Goal: Task Accomplishment & Management: Manage account settings

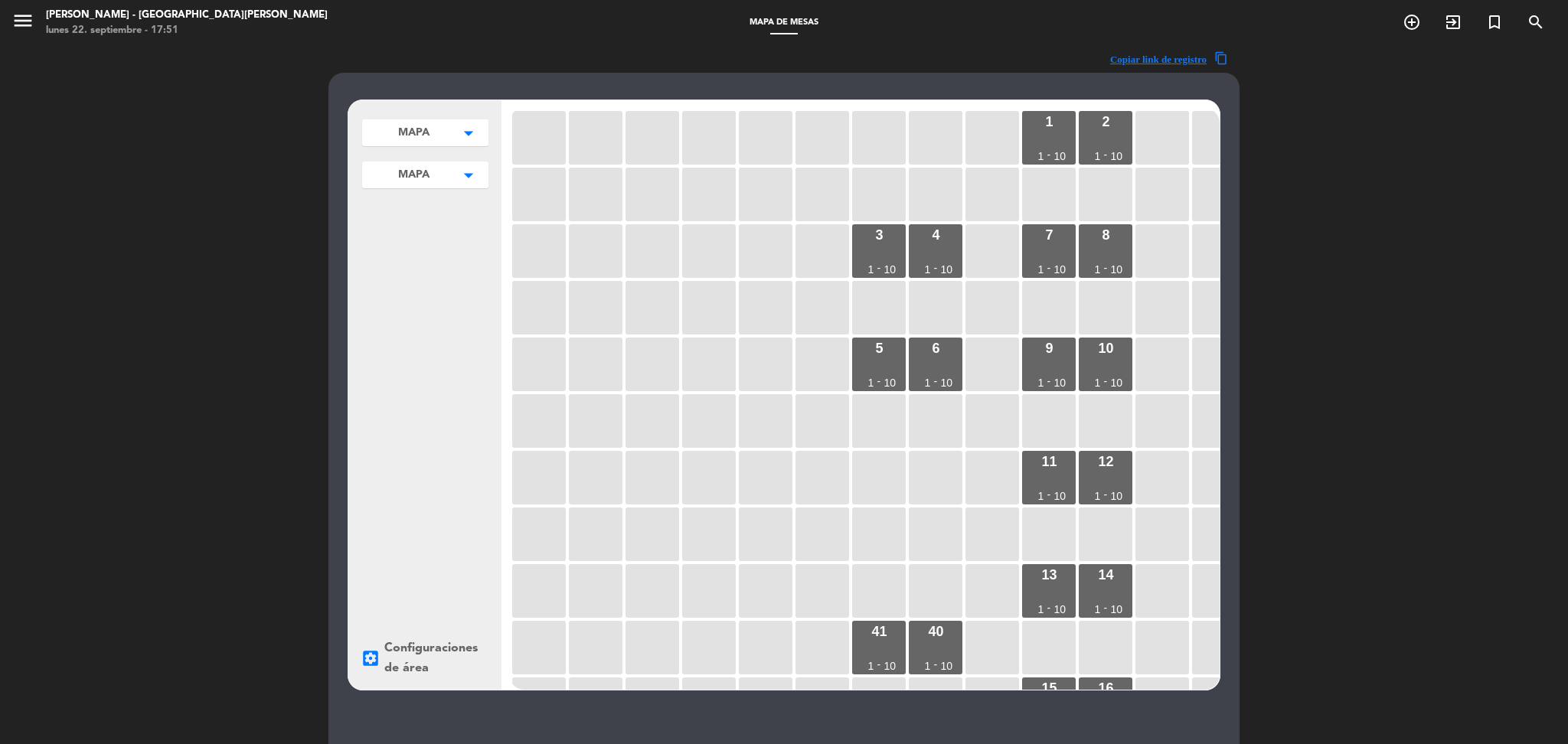
scroll to position [559, 0]
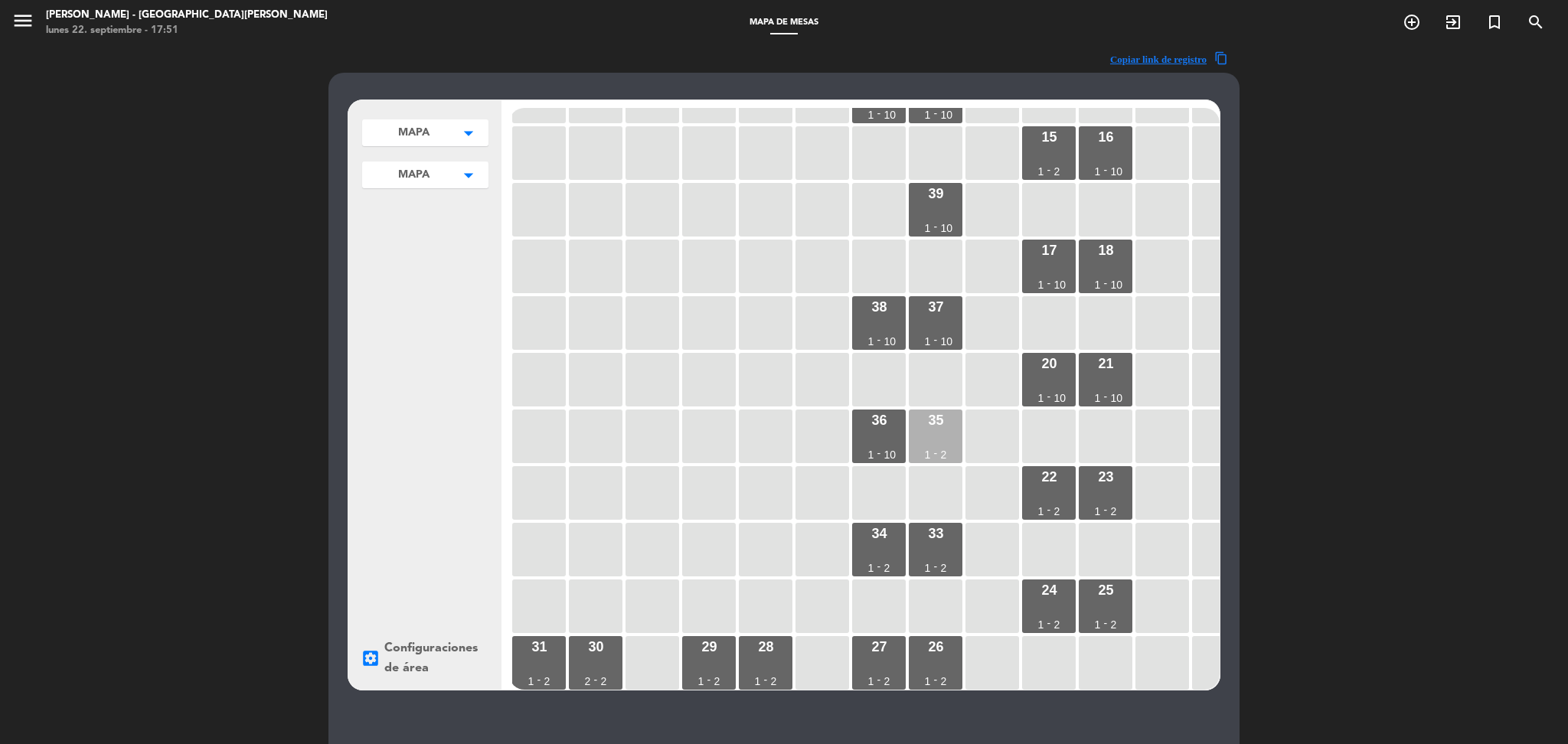
click at [945, 451] on div "2" at bounding box center [944, 455] width 6 height 11
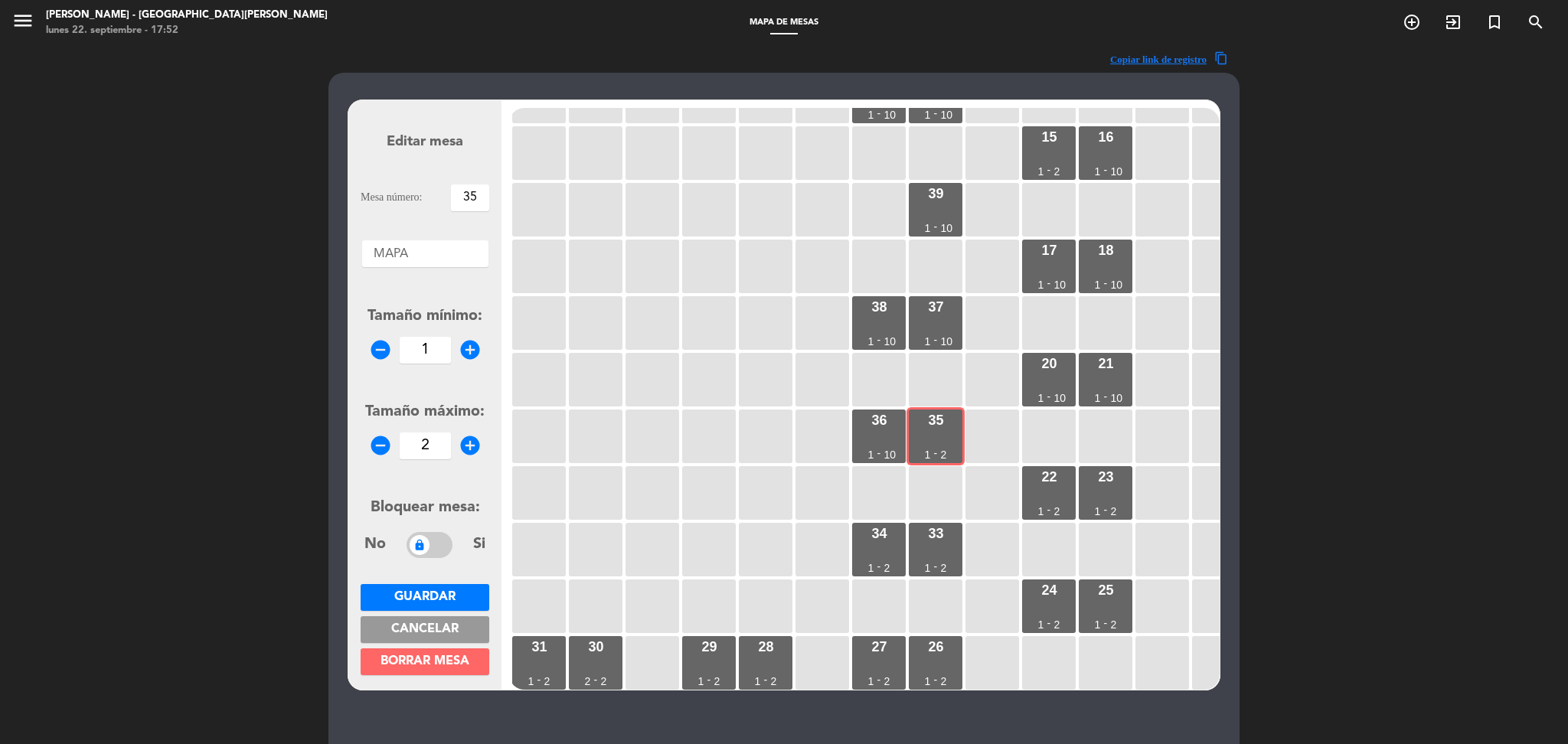
click at [444, 446] on input "2" at bounding box center [425, 446] width 51 height 27
type input "10"
click at [422, 591] on span "Guardar" at bounding box center [425, 597] width 61 height 12
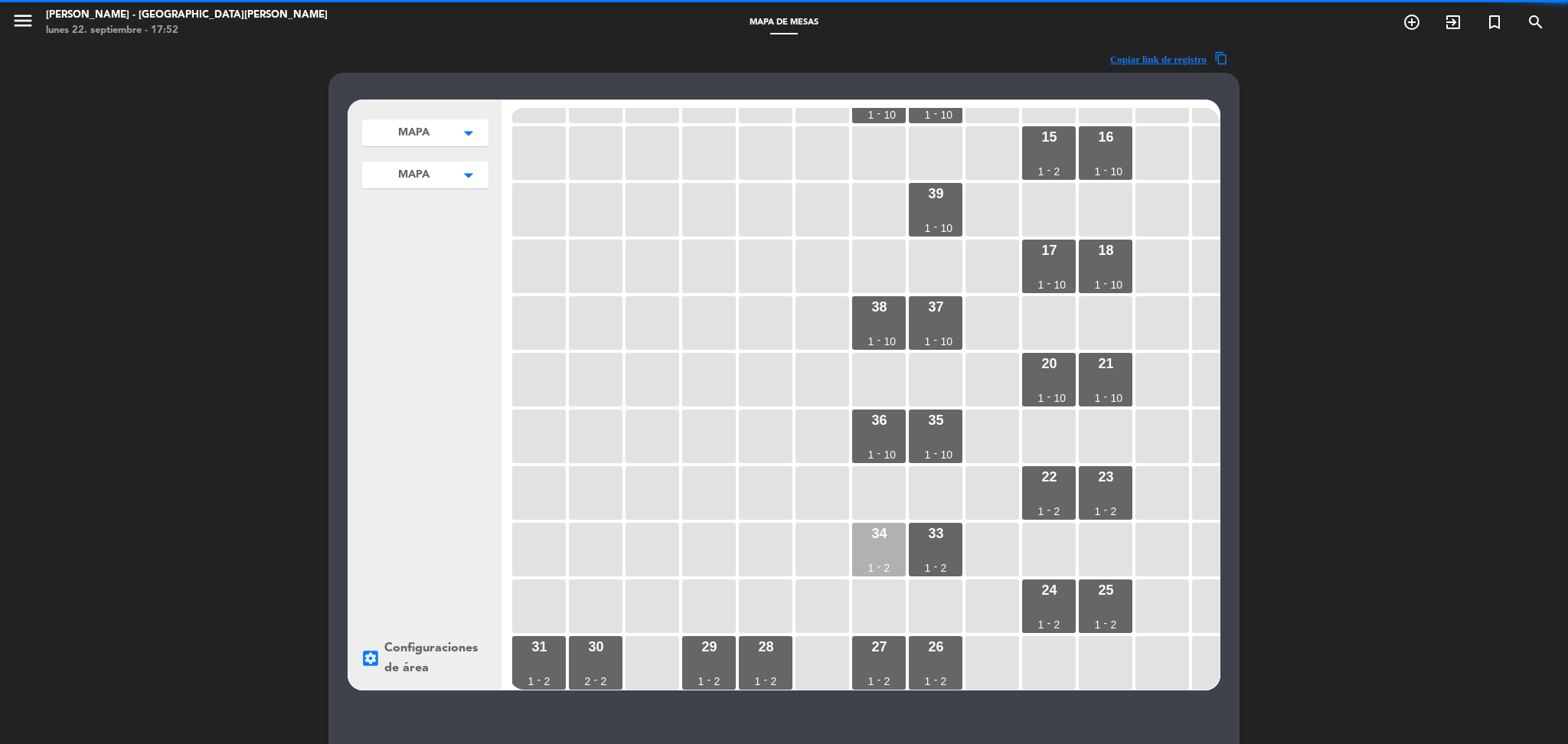
click at [880, 542] on div "34 1 - 2" at bounding box center [879, 550] width 54 height 54
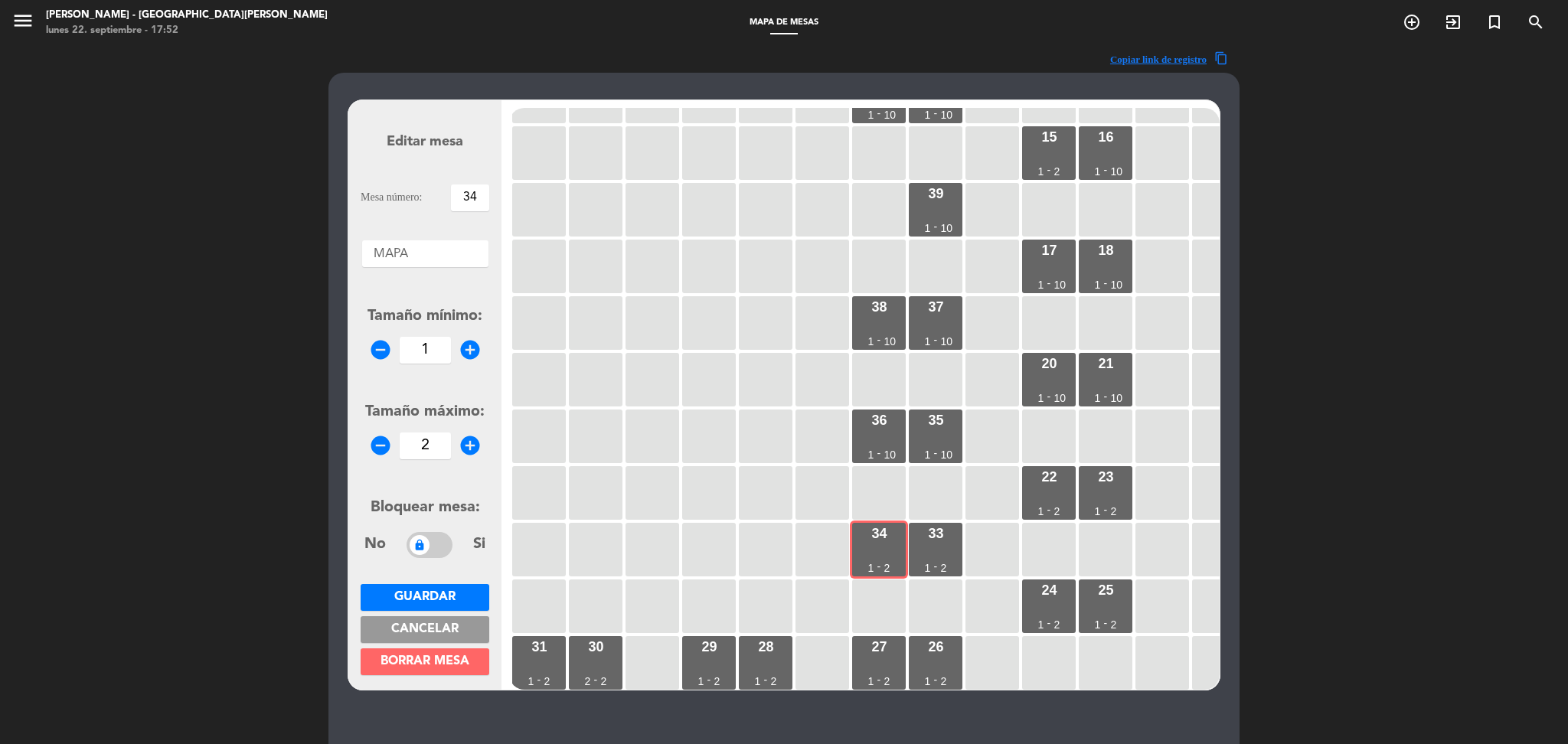
click at [441, 441] on input "2" at bounding box center [425, 446] width 51 height 27
type input "10"
click at [411, 595] on span "Guardar" at bounding box center [425, 597] width 61 height 12
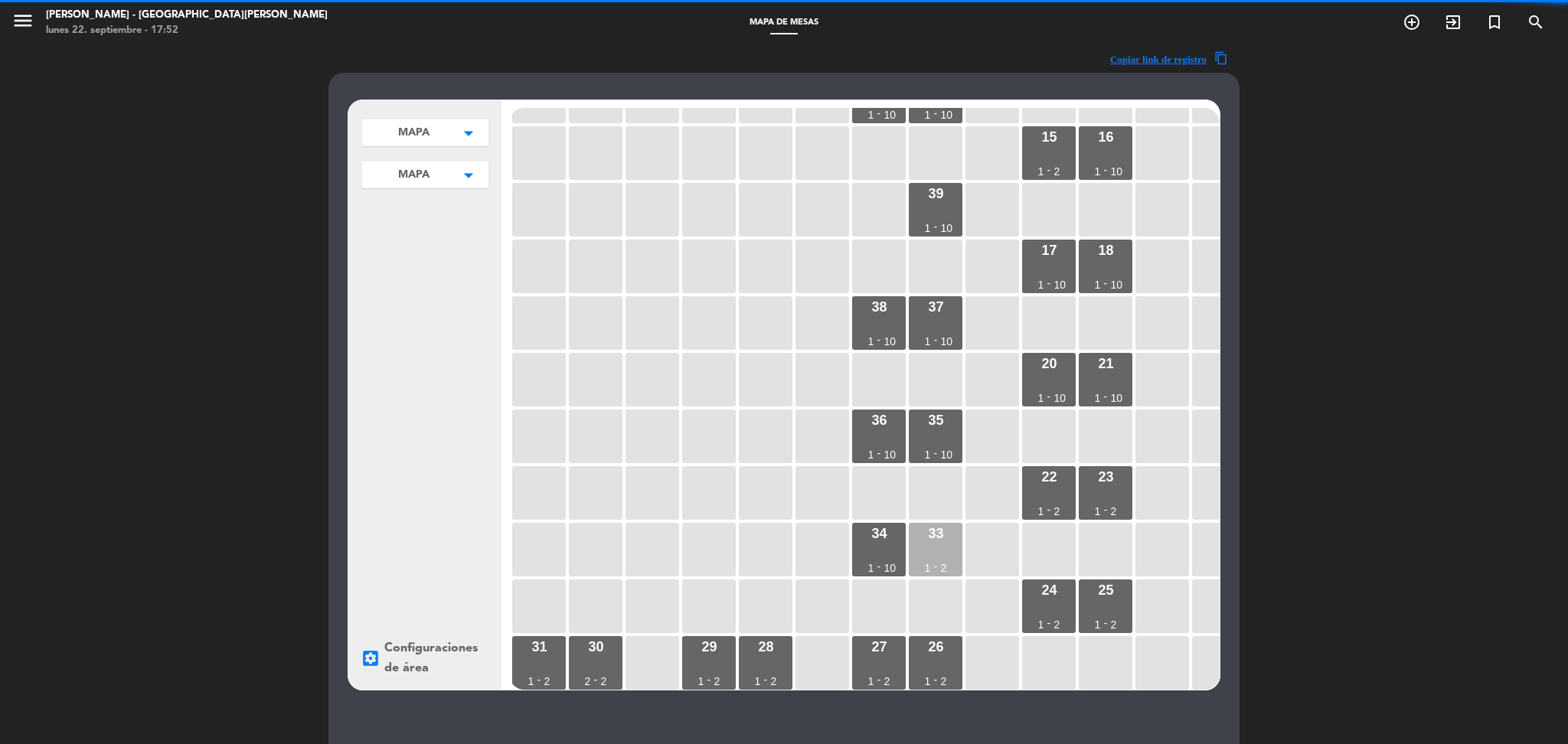
click at [949, 537] on div "33 1 - 2" at bounding box center [935, 550] width 54 height 54
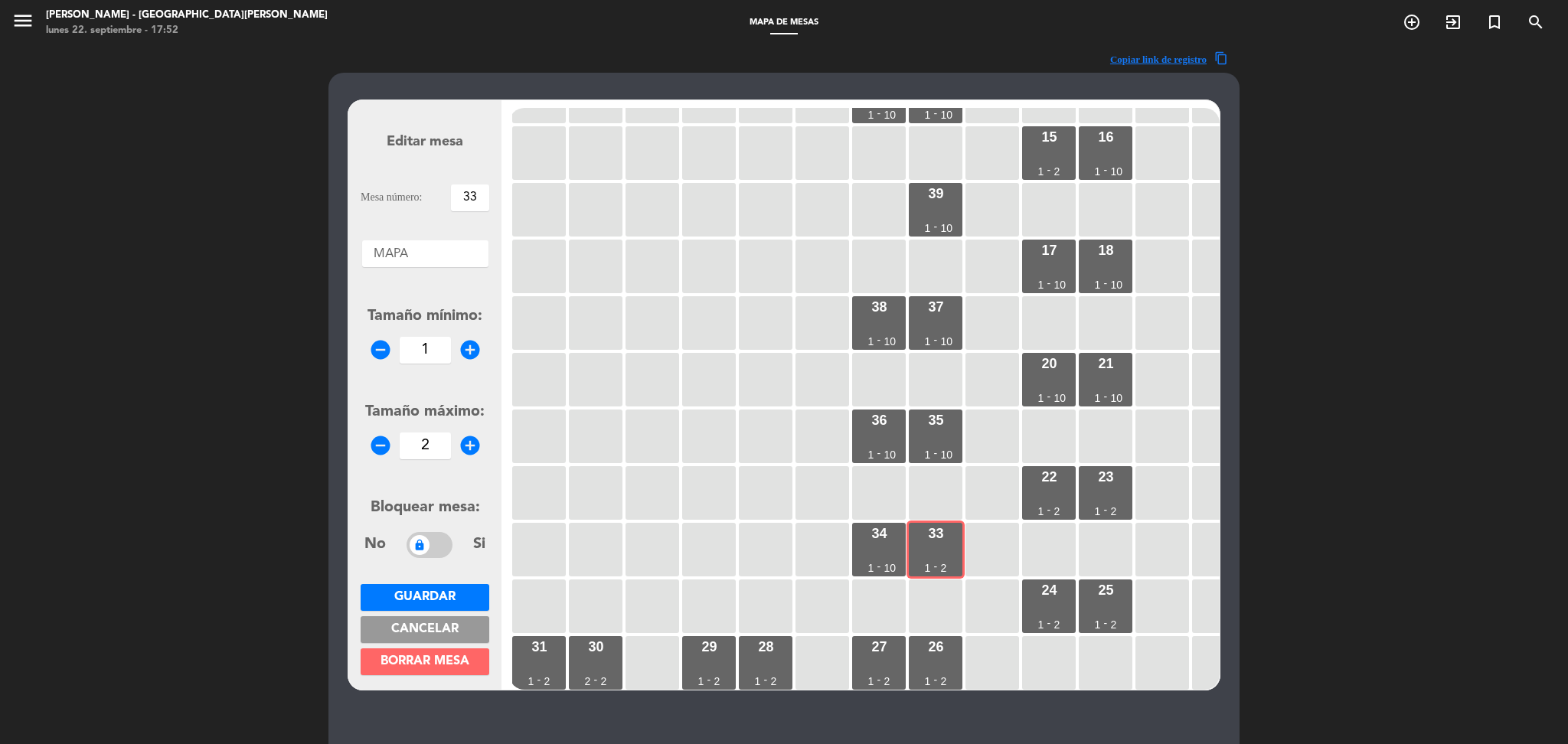
click at [438, 455] on input "2" at bounding box center [425, 446] width 51 height 27
type input "10"
click at [411, 601] on span "Guardar" at bounding box center [425, 597] width 61 height 12
click at [941, 642] on div "26" at bounding box center [935, 646] width 15 height 13
click at [425, 439] on input "2" at bounding box center [425, 446] width 51 height 27
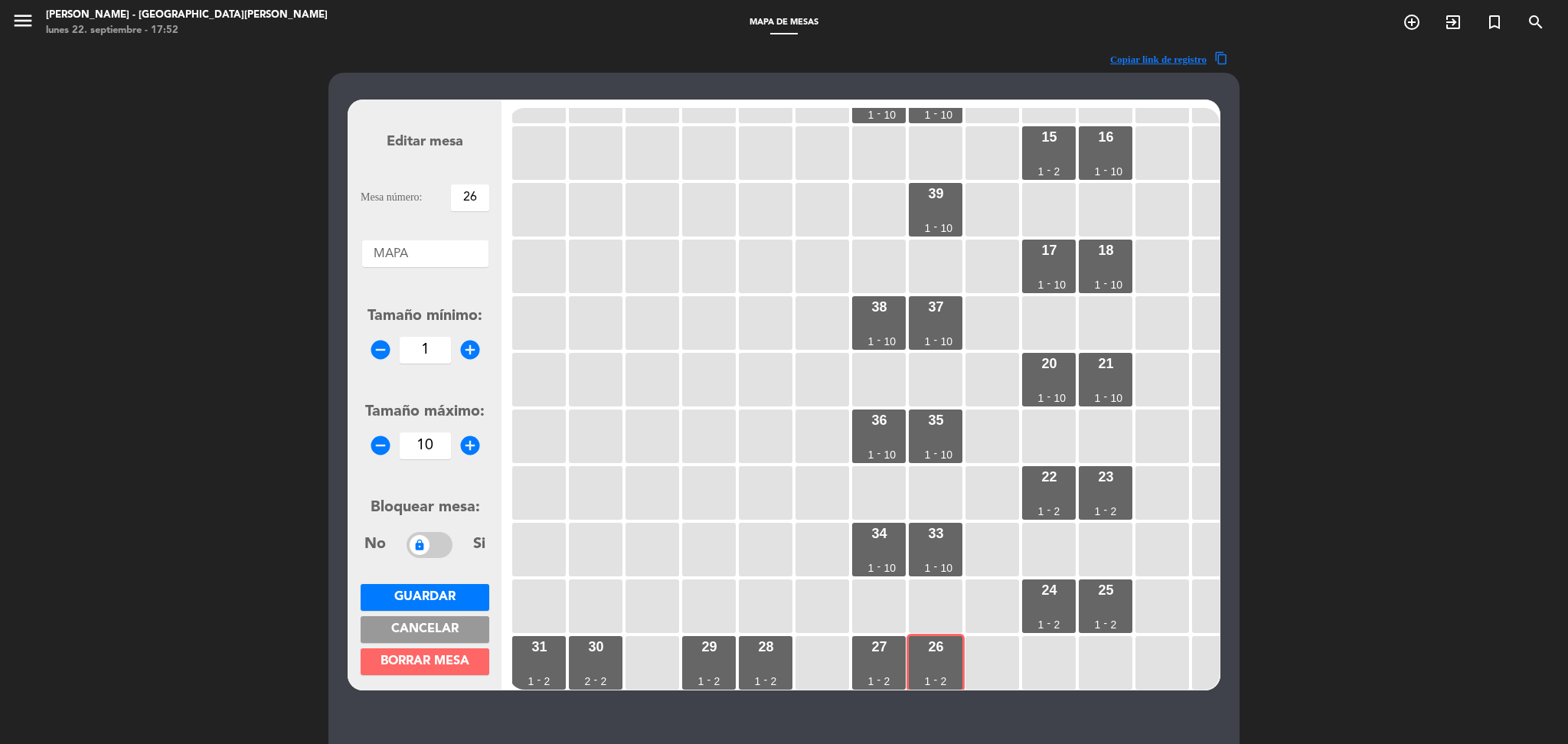
type input "10"
click at [449, 587] on button "Guardar" at bounding box center [425, 598] width 129 height 27
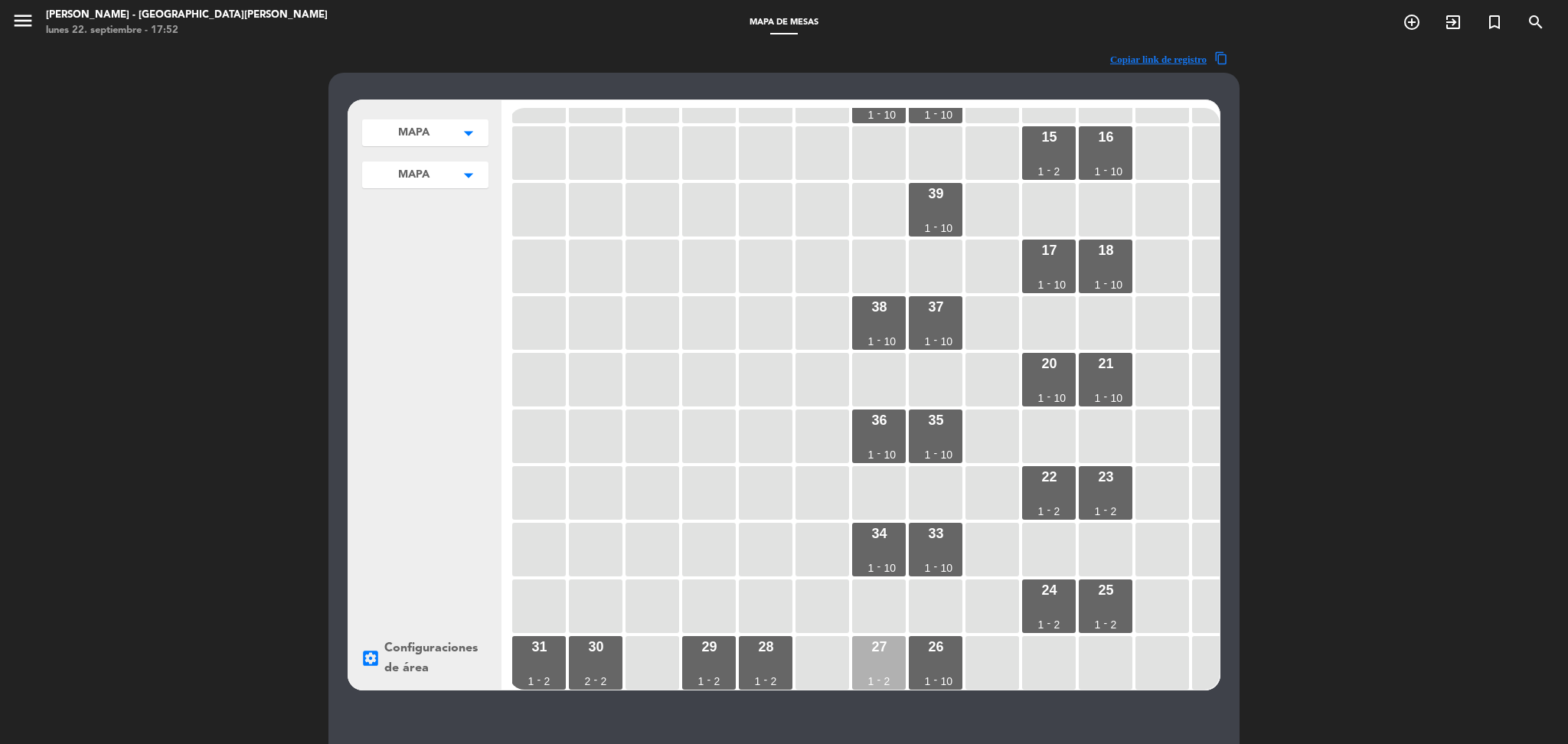
click at [876, 659] on div "27 1 - 2" at bounding box center [879, 663] width 54 height 54
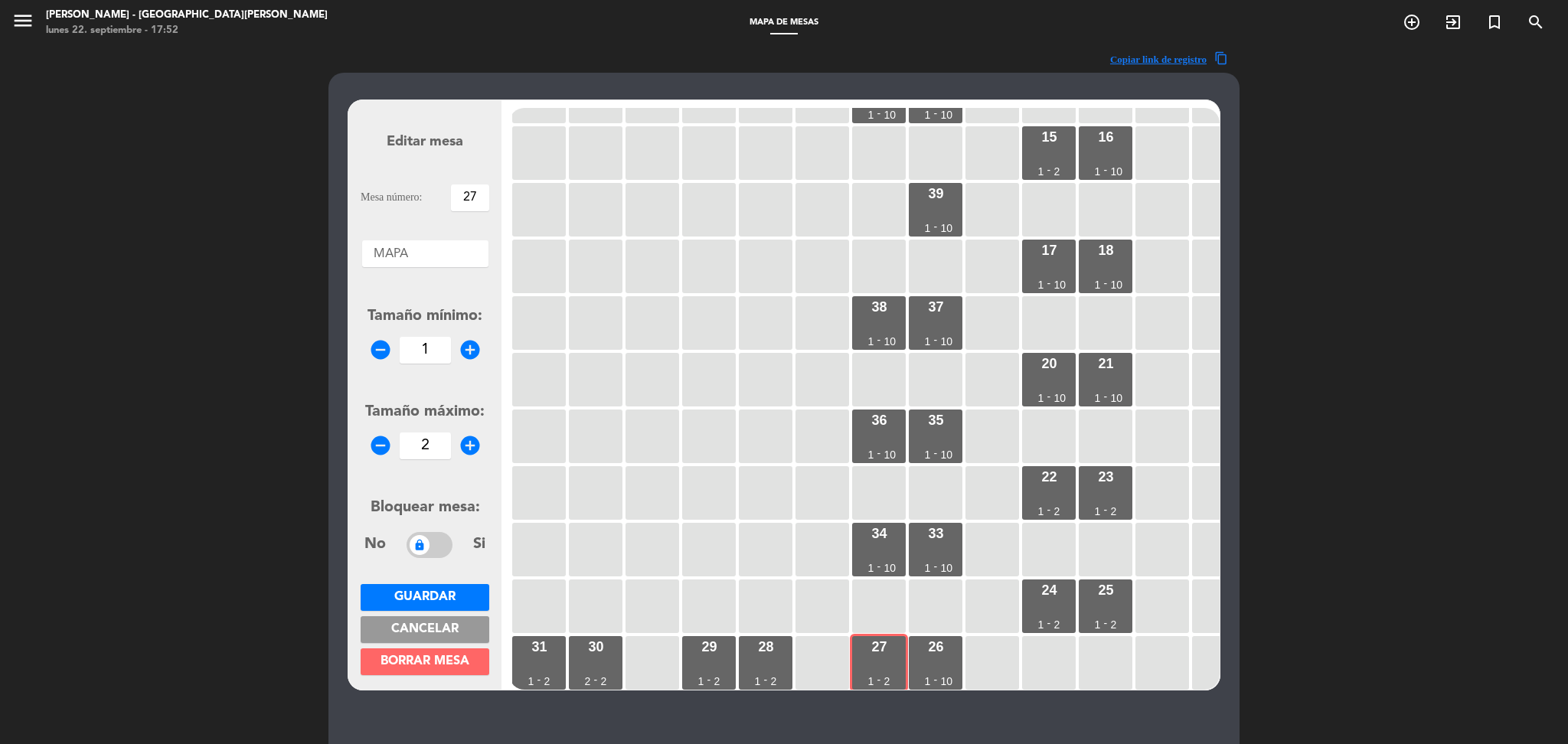
click at [435, 451] on input "2" at bounding box center [425, 446] width 51 height 27
type input "10"
click at [420, 591] on span "Guardar" at bounding box center [425, 597] width 61 height 12
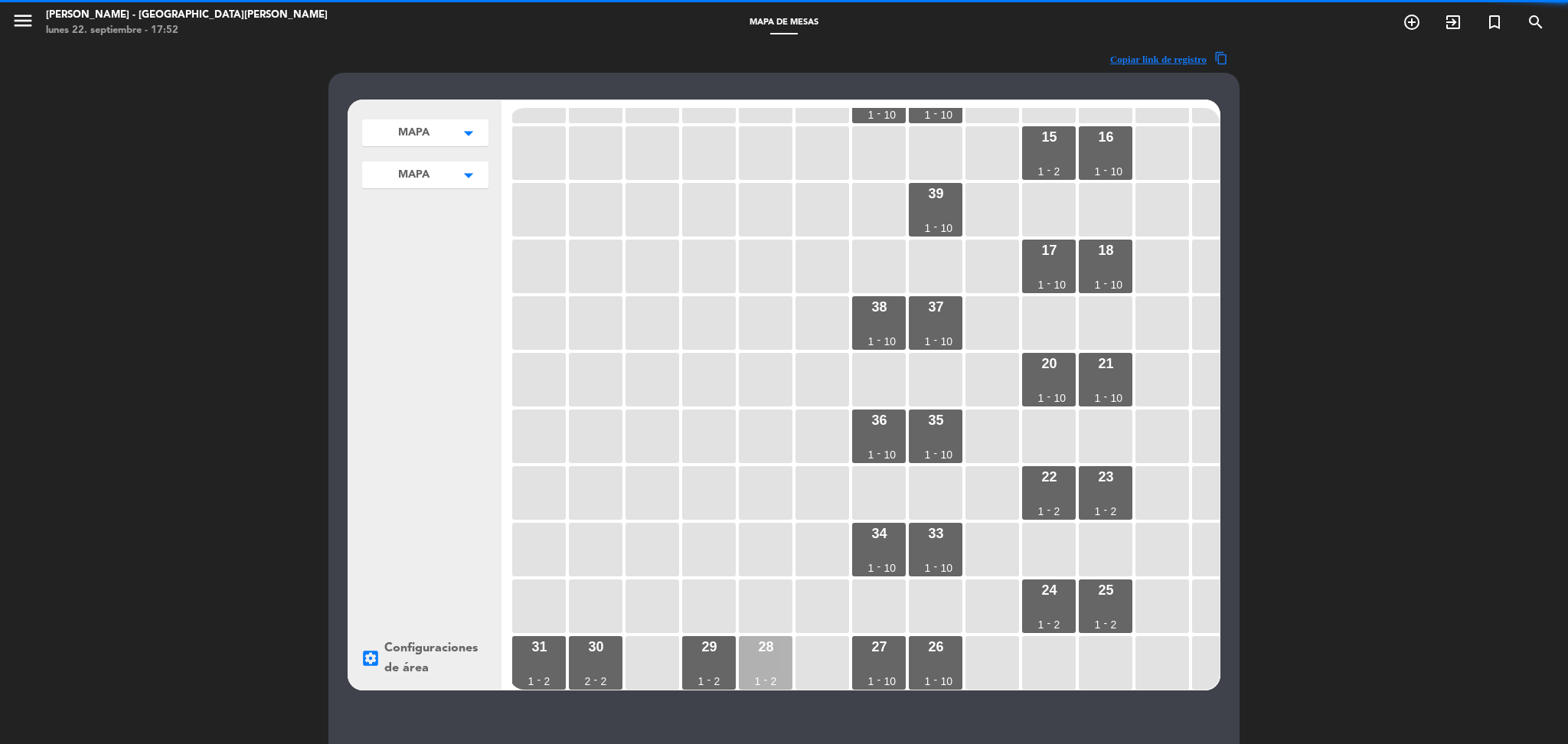
click at [757, 651] on div "28 1 - 2" at bounding box center [765, 663] width 54 height 54
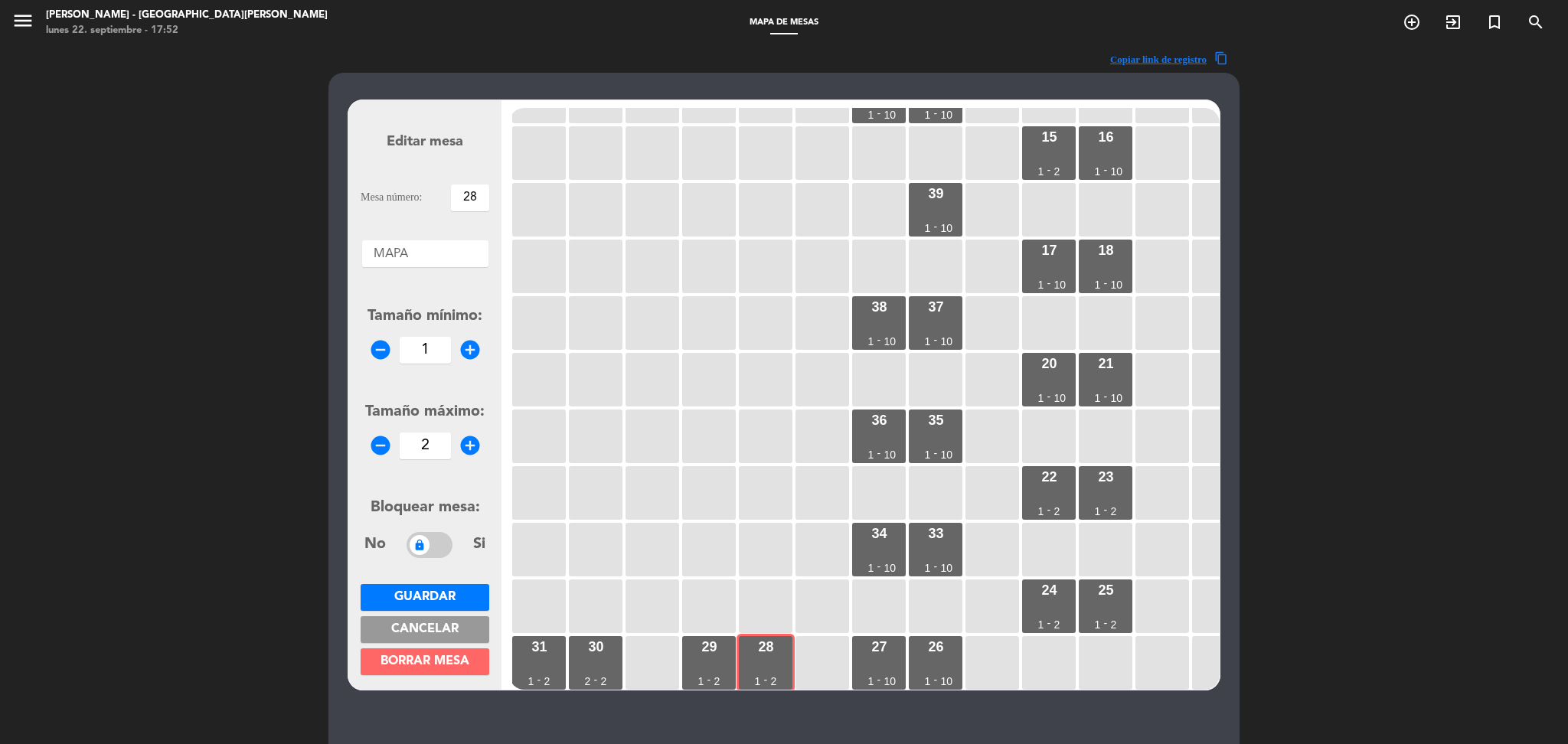
click at [433, 455] on input "2" at bounding box center [425, 446] width 51 height 27
type input "10"
click at [441, 601] on span "Guardar" at bounding box center [425, 597] width 61 height 12
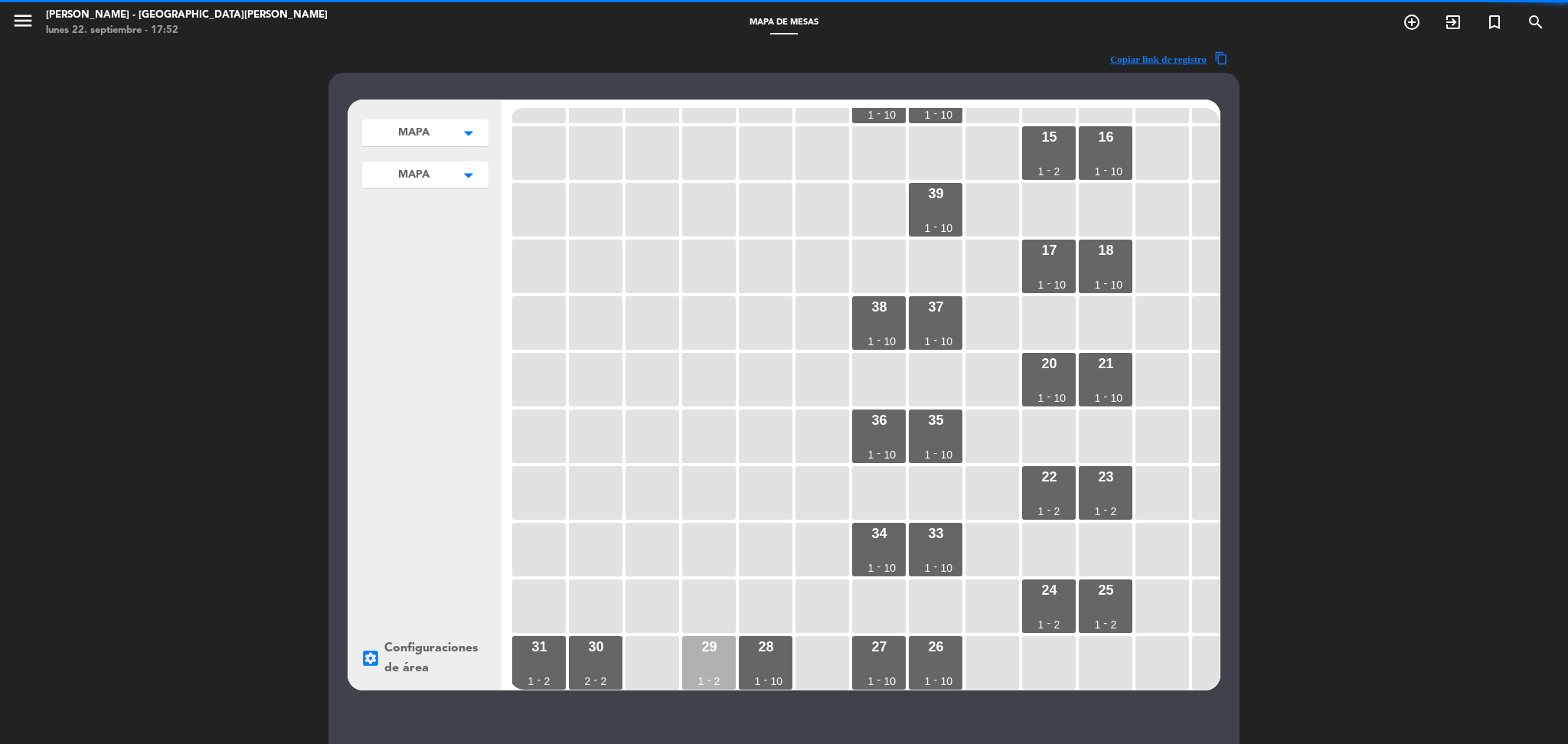
click at [695, 650] on div "29 1 - 2" at bounding box center [709, 663] width 54 height 54
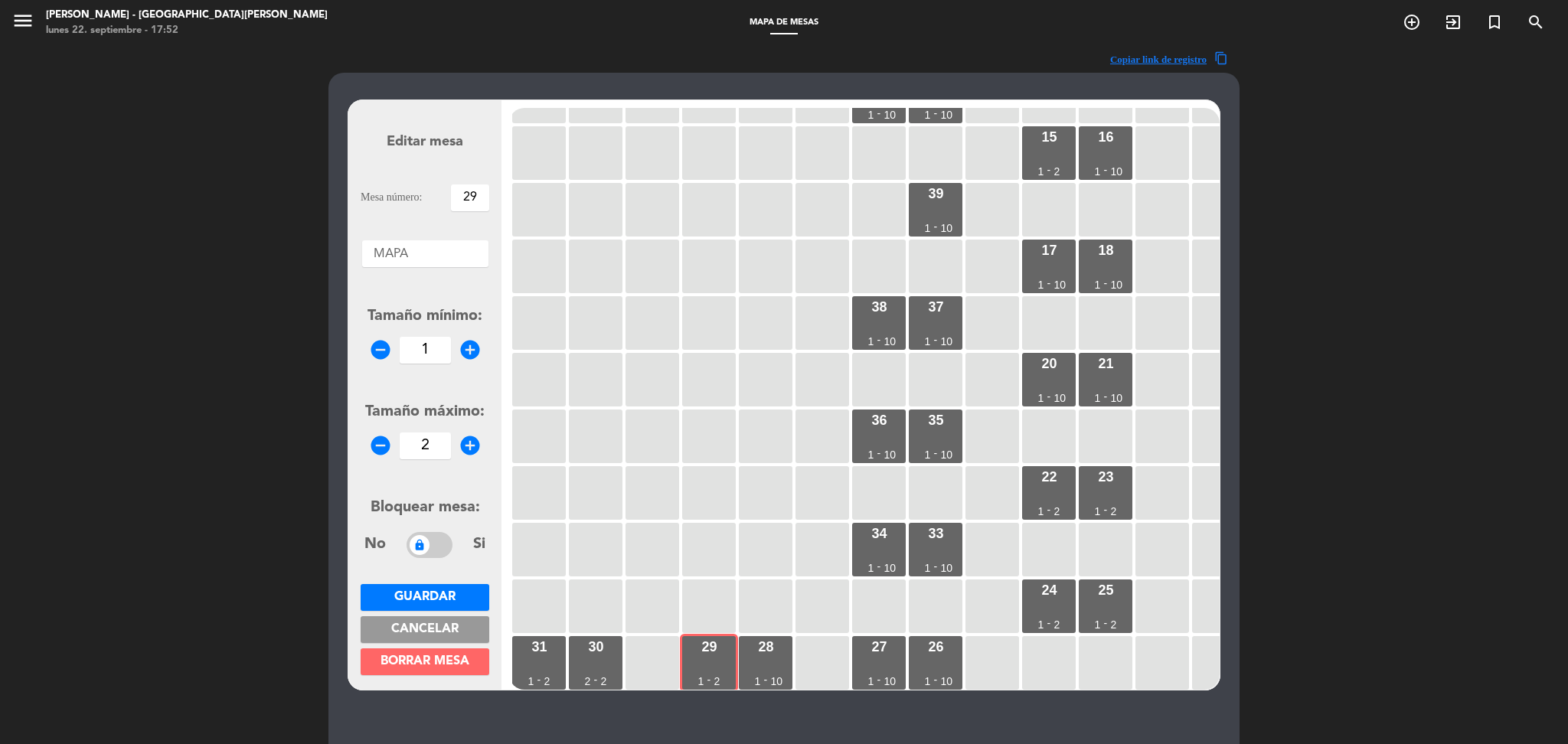
click at [432, 444] on input "2" at bounding box center [425, 446] width 51 height 27
type input "10"
click at [441, 594] on span "Guardar" at bounding box center [425, 597] width 61 height 12
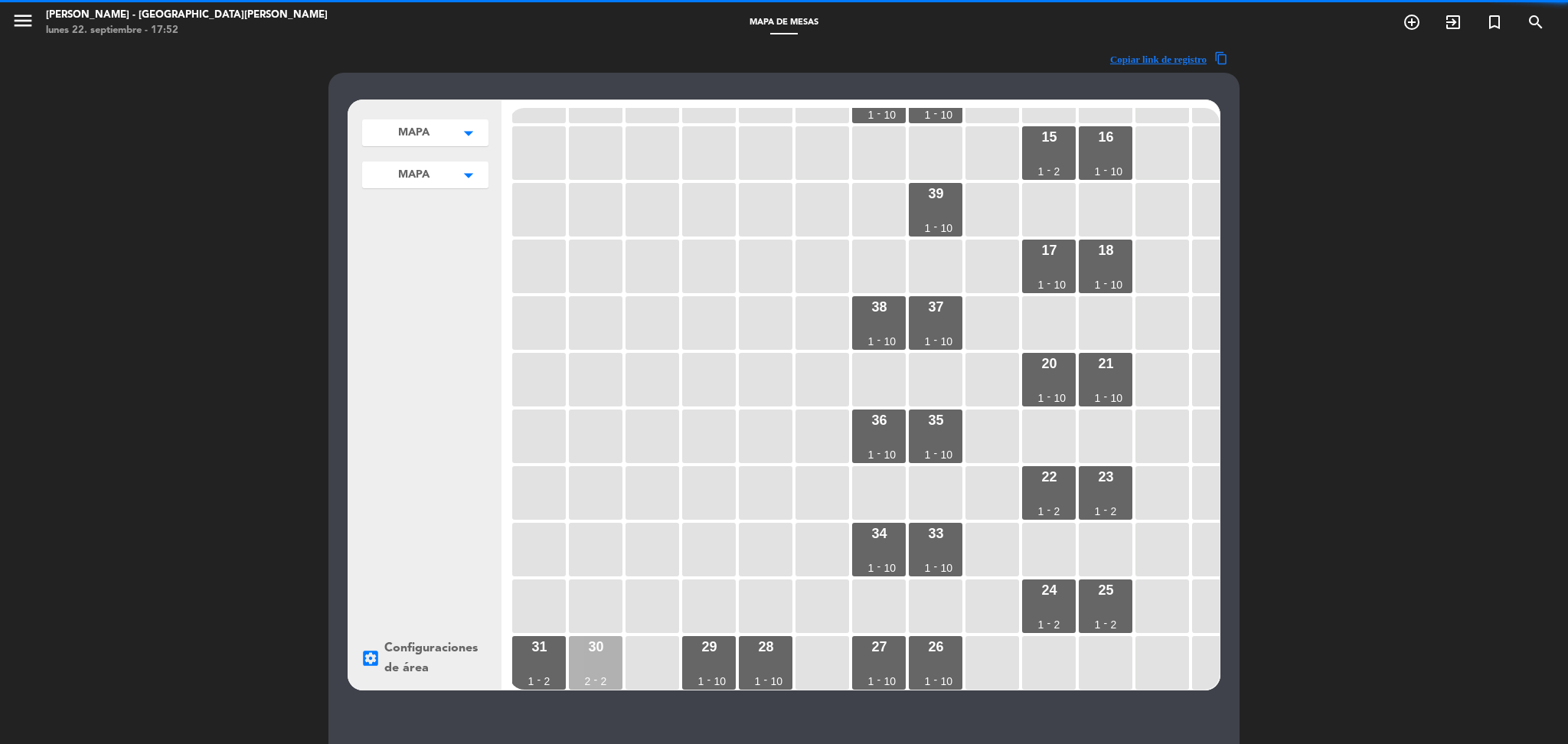
click at [591, 651] on div "30 2 - 2" at bounding box center [595, 663] width 54 height 54
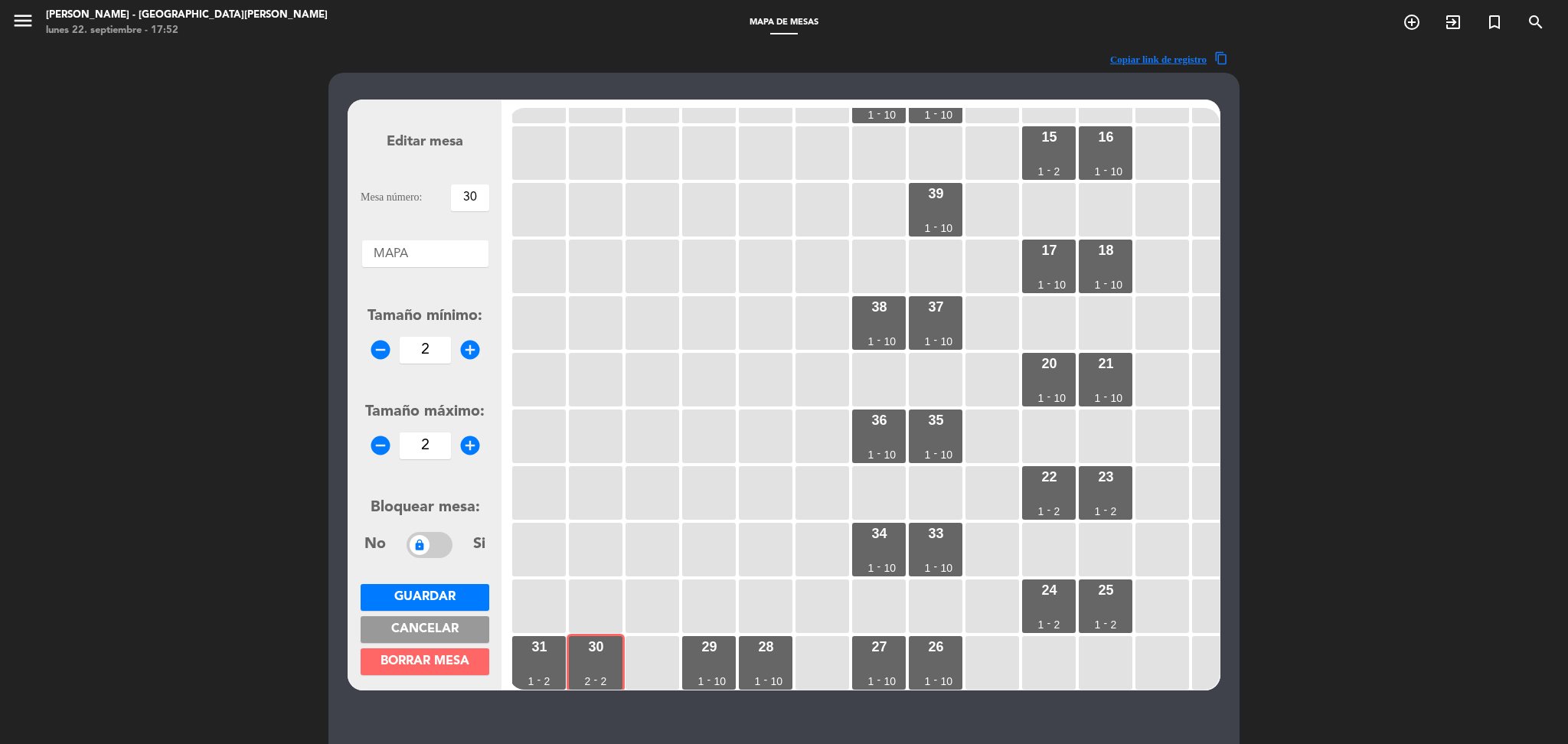
click at [437, 448] on input "2" at bounding box center [425, 446] width 51 height 27
type input "10"
click at [449, 592] on span "Guardar" at bounding box center [425, 597] width 61 height 12
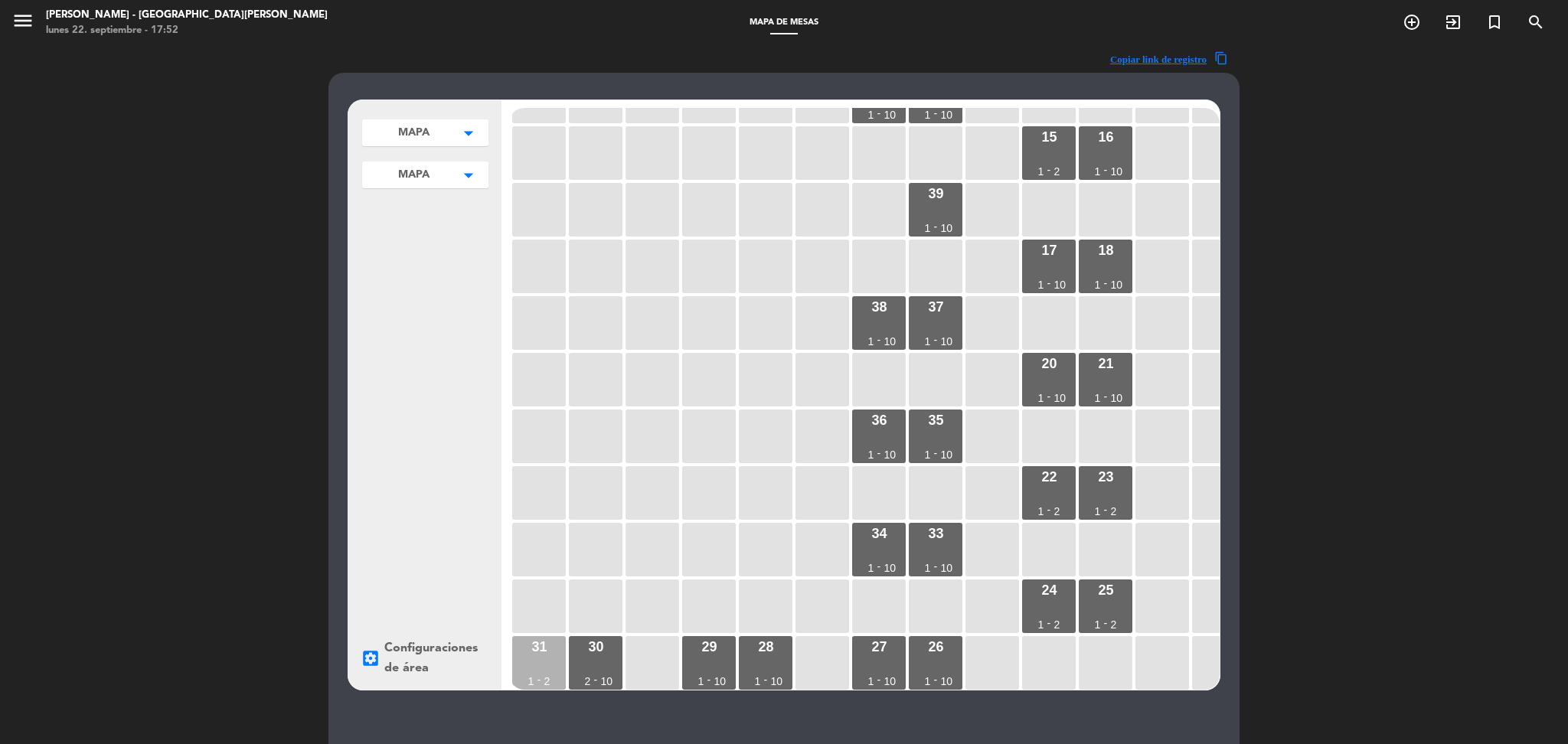
click at [536, 657] on div "31 1 - 2" at bounding box center [539, 663] width 54 height 54
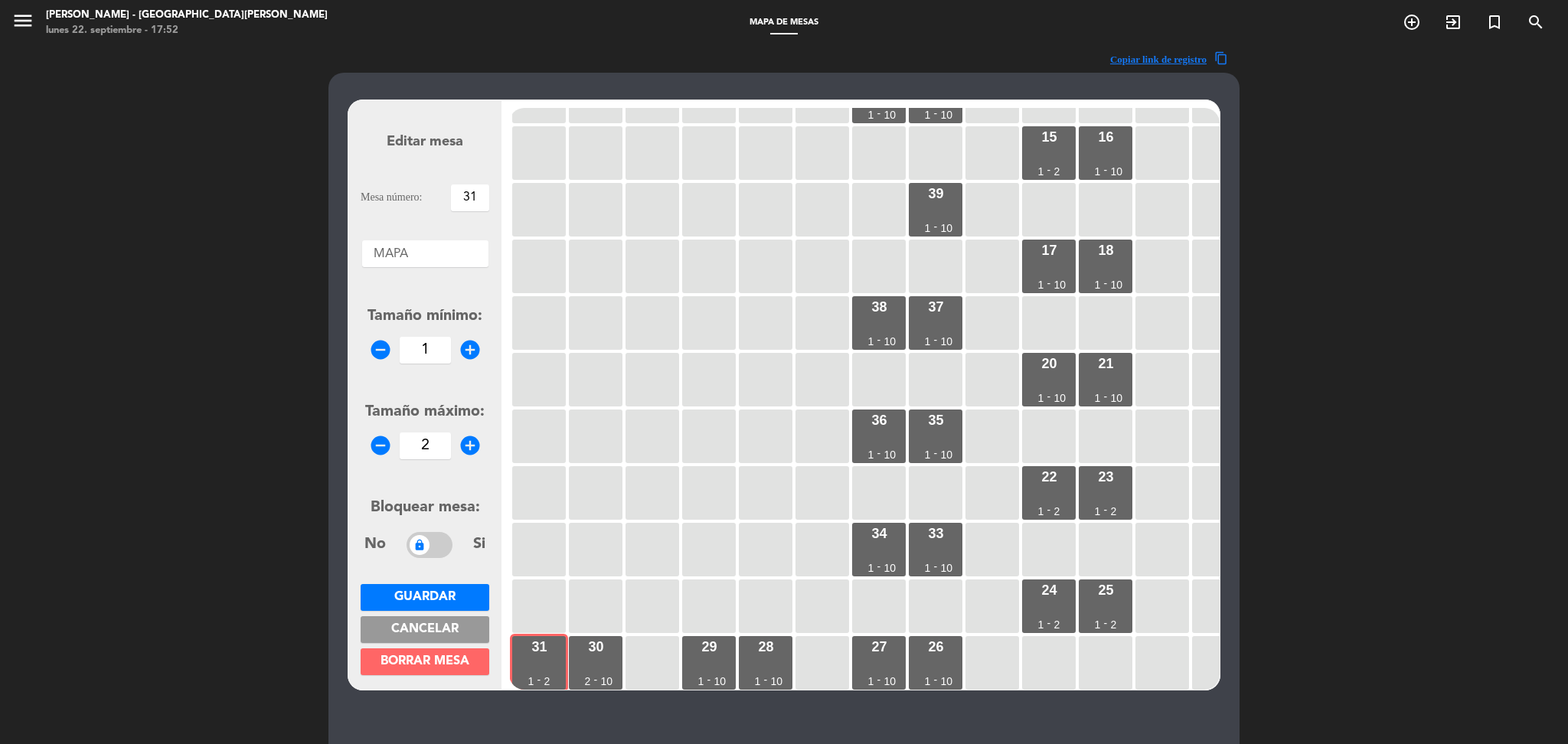
click at [431, 445] on input "2" at bounding box center [425, 446] width 51 height 27
type input "10"
click at [436, 591] on span "Guardar" at bounding box center [425, 597] width 61 height 12
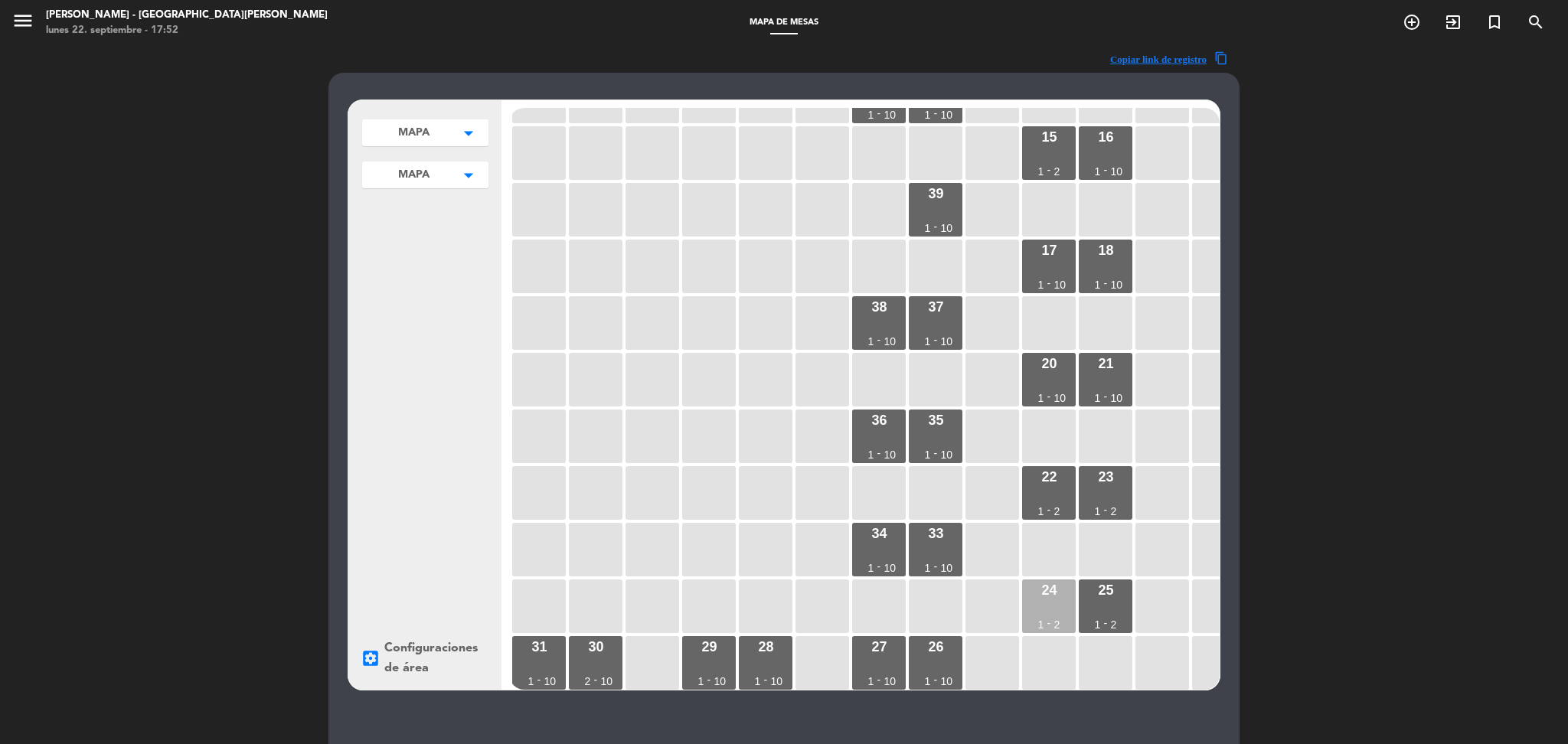
click at [1054, 591] on div "24 1 - 2" at bounding box center [1049, 606] width 54 height 54
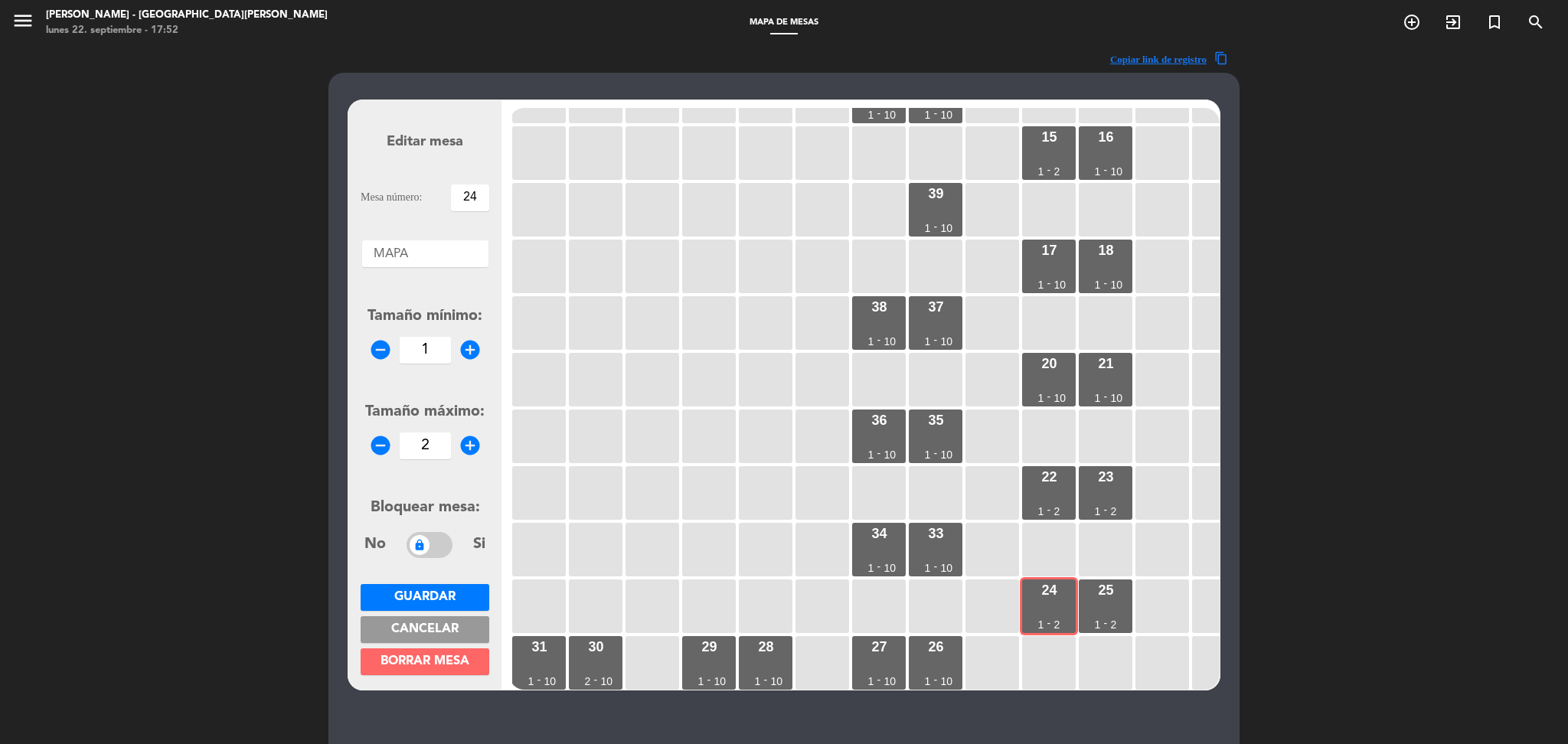
click at [436, 451] on input "2" at bounding box center [425, 446] width 51 height 27
type input "10"
click at [435, 599] on span "Guardar" at bounding box center [425, 597] width 61 height 12
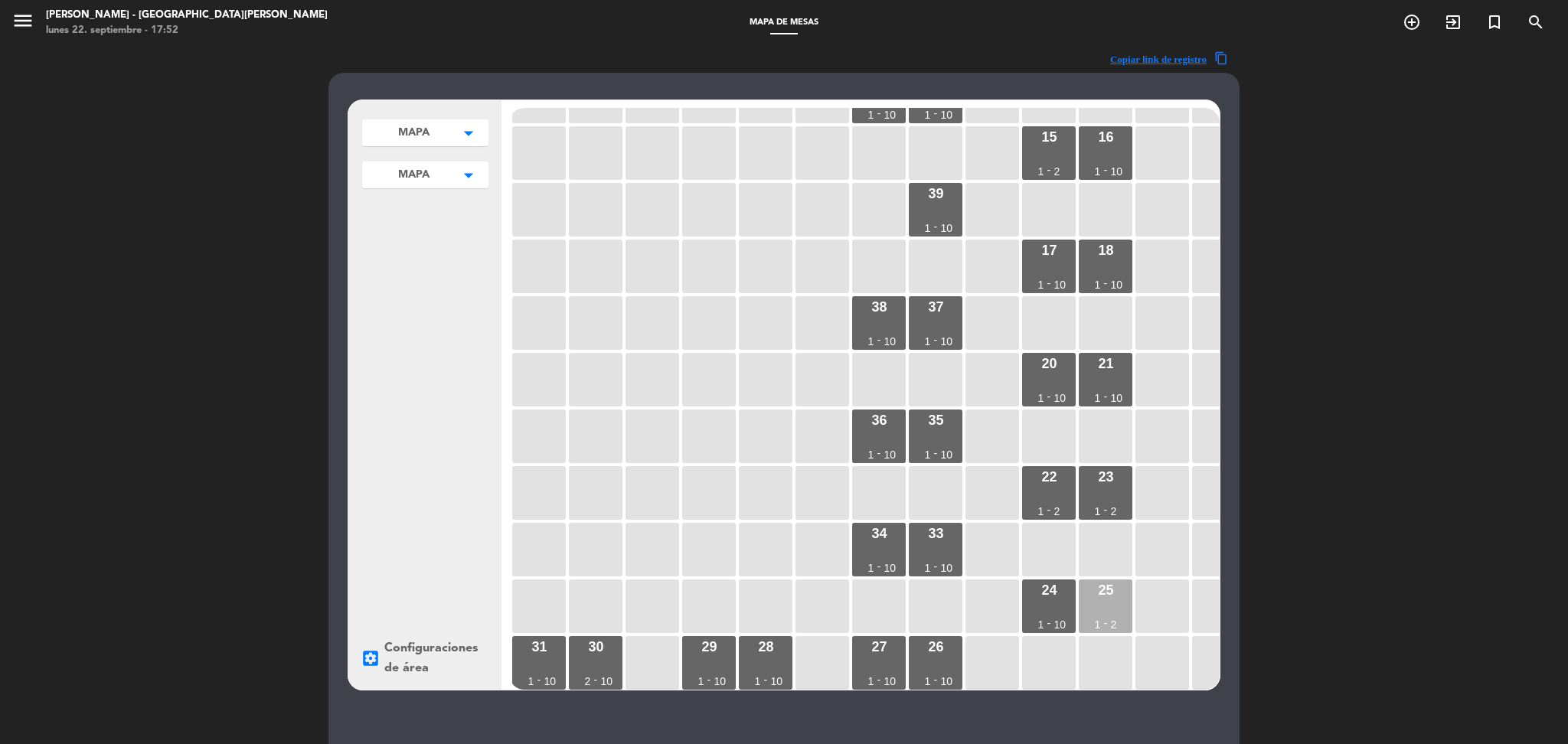
click at [1109, 583] on div "25" at bounding box center [1105, 590] width 15 height 13
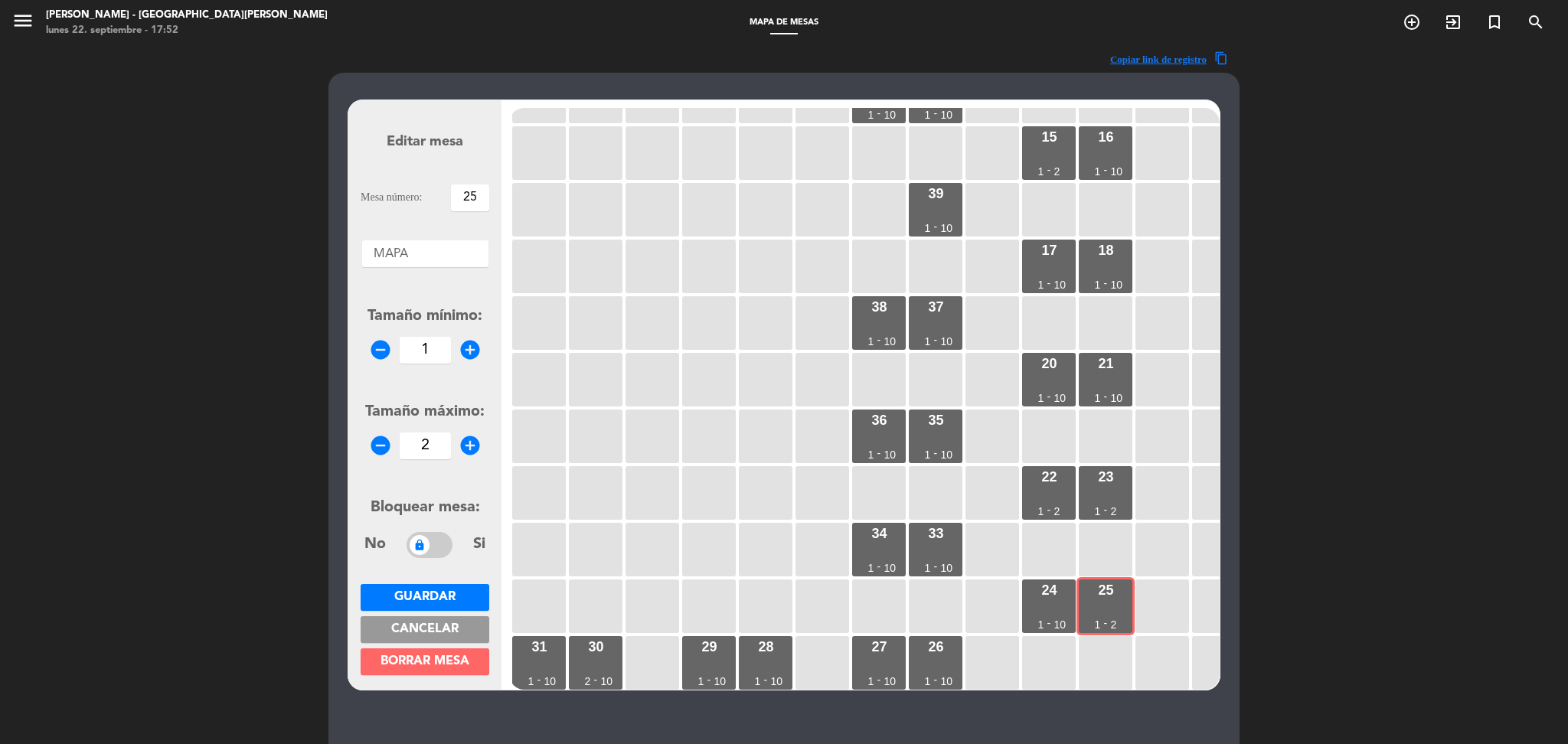
click at [436, 448] on input "2" at bounding box center [425, 446] width 51 height 27
type input "10"
click at [459, 585] on button "Guardar" at bounding box center [425, 598] width 129 height 27
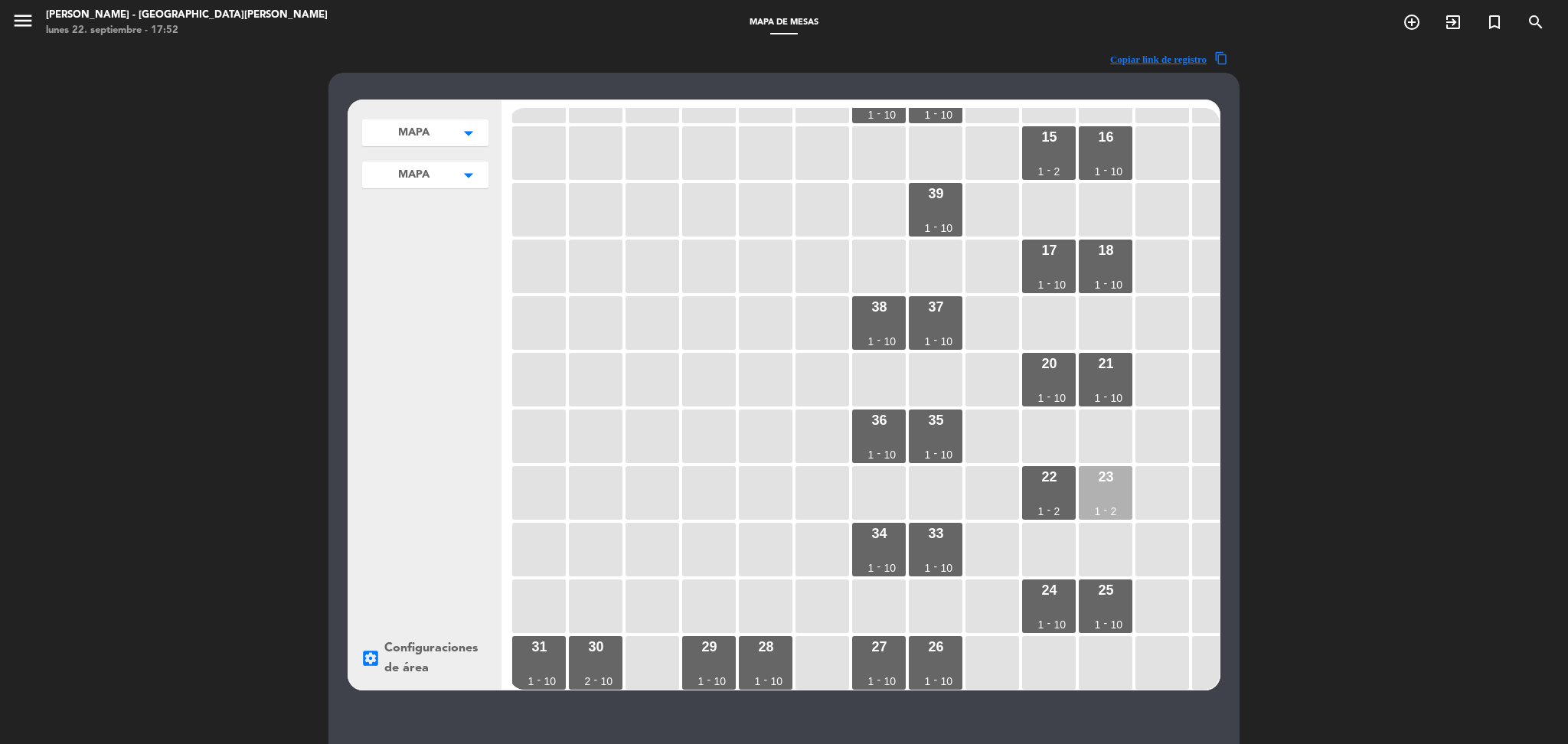
click at [1096, 474] on div "23 1 - 2" at bounding box center [1105, 493] width 54 height 54
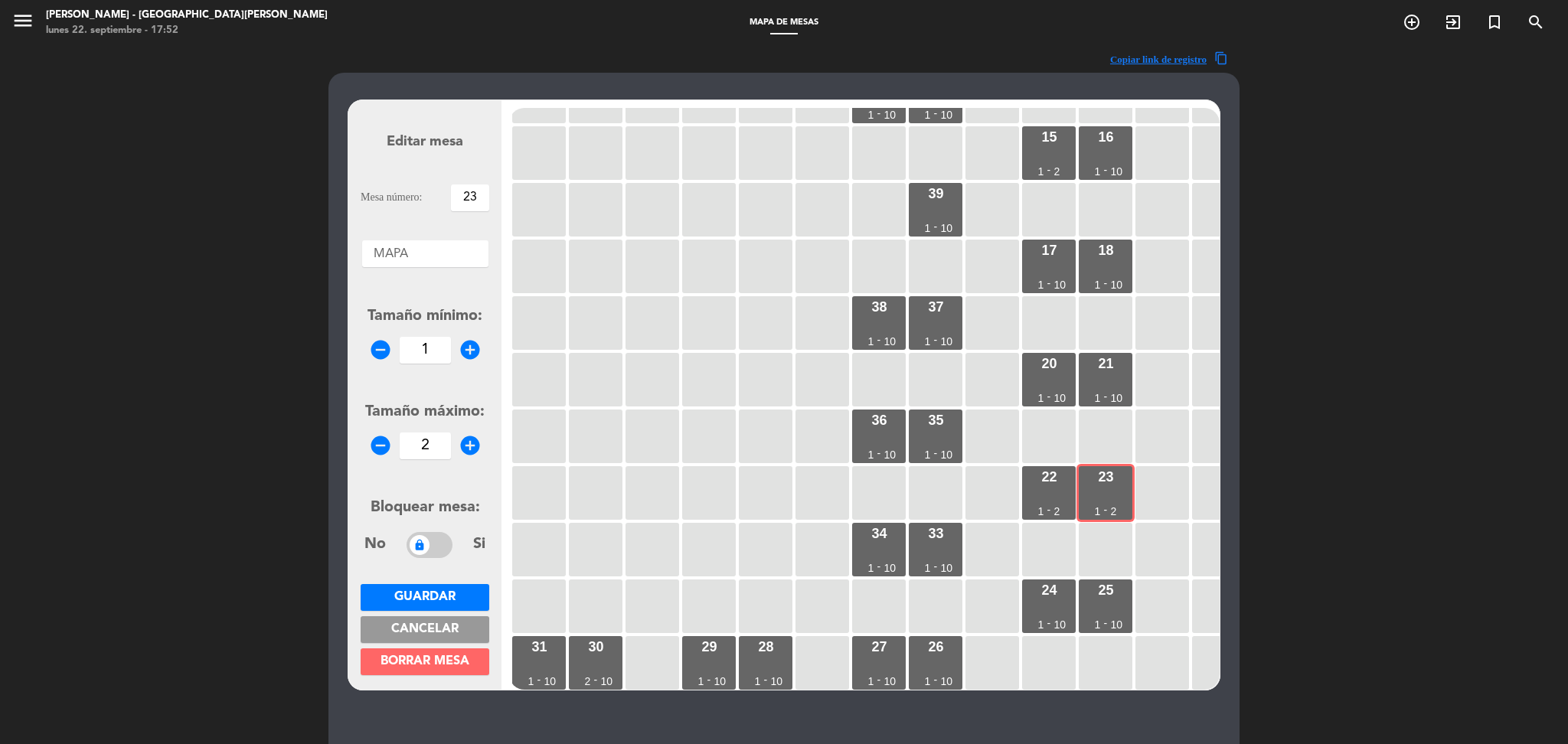
click at [445, 443] on input "2" at bounding box center [425, 446] width 51 height 27
type input "10"
click at [445, 594] on span "Guardar" at bounding box center [425, 597] width 61 height 12
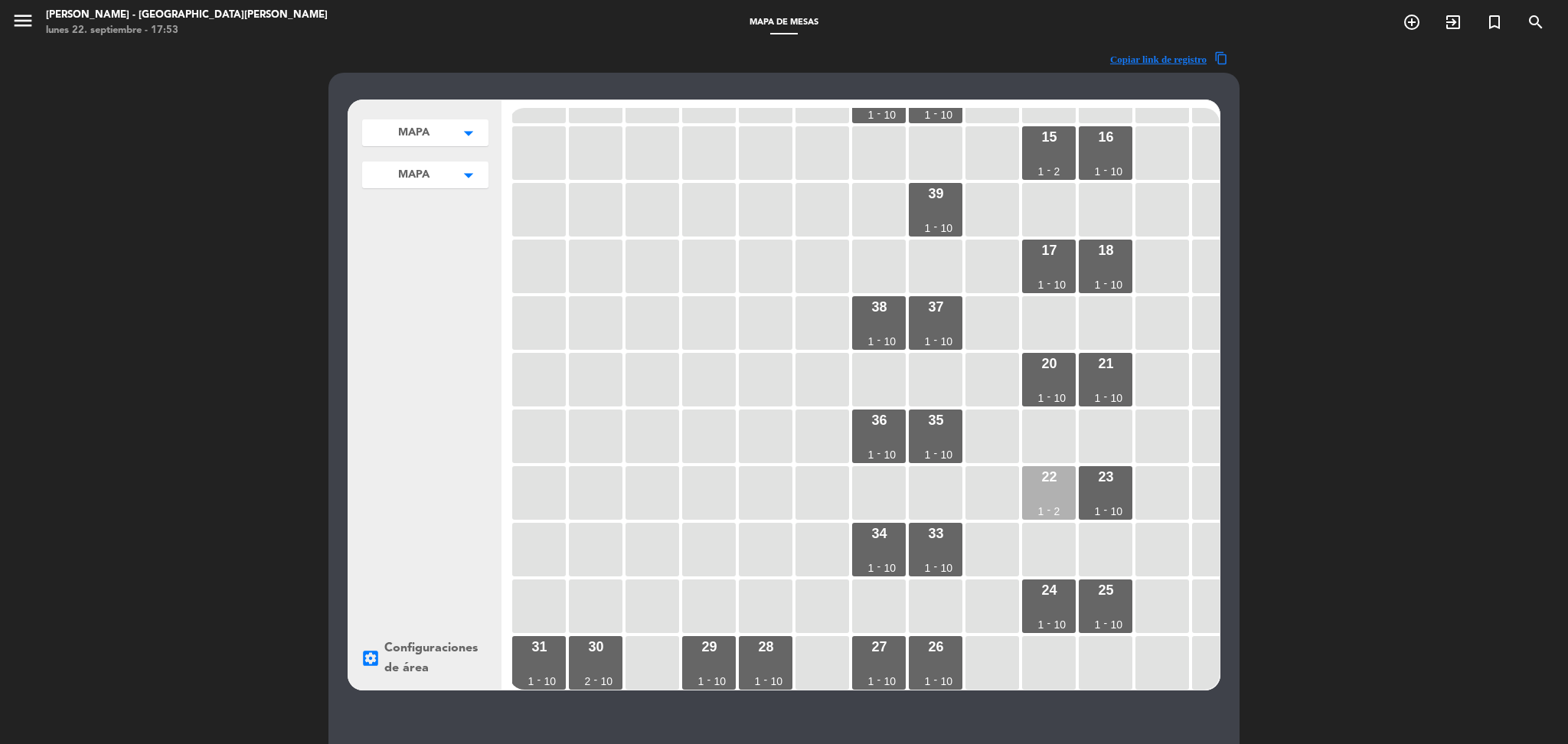
click at [1036, 497] on div "22 1 - 2" at bounding box center [1049, 493] width 54 height 54
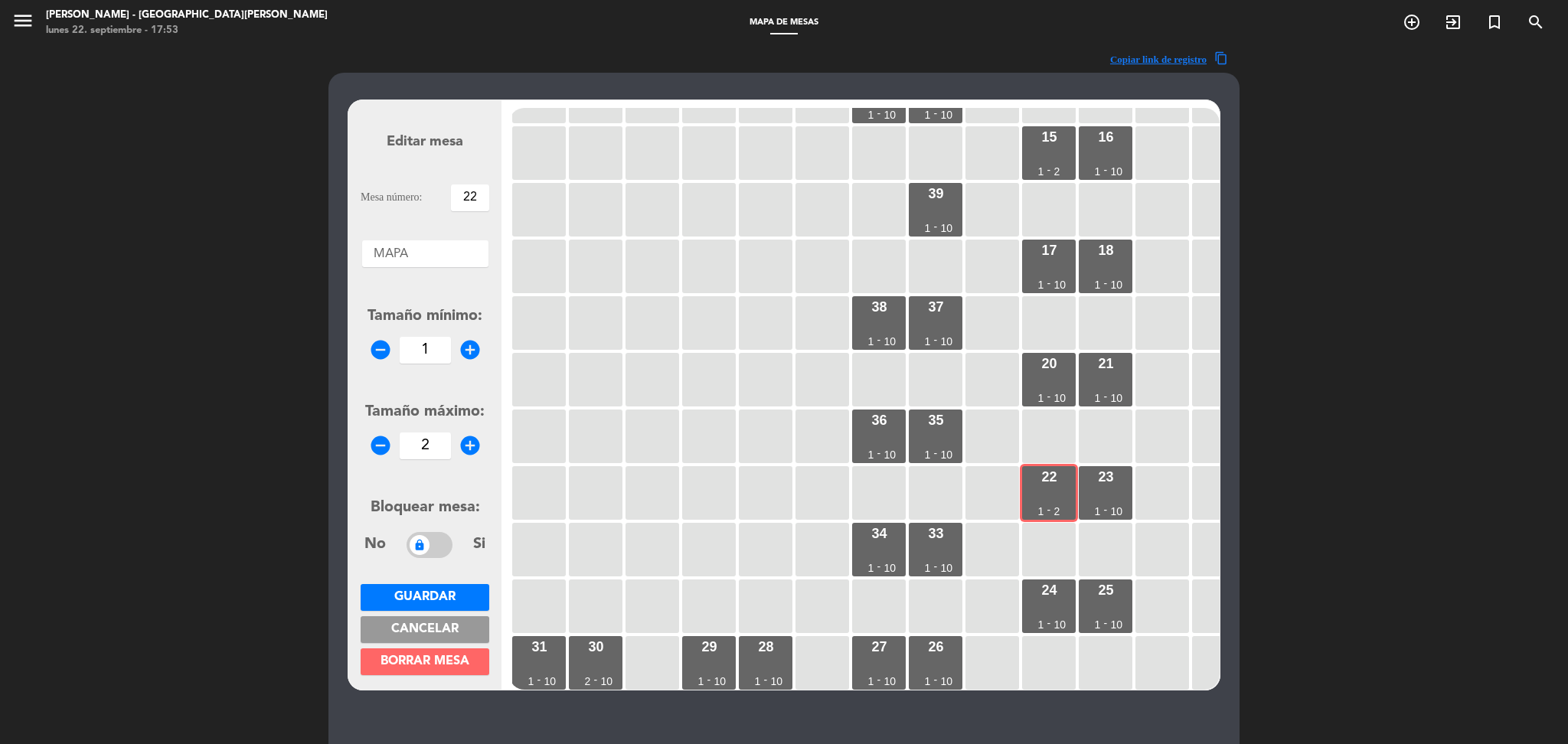
click at [433, 444] on input "2" at bounding box center [425, 446] width 51 height 27
type input "10"
click at [410, 593] on span "Guardar" at bounding box center [425, 597] width 61 height 12
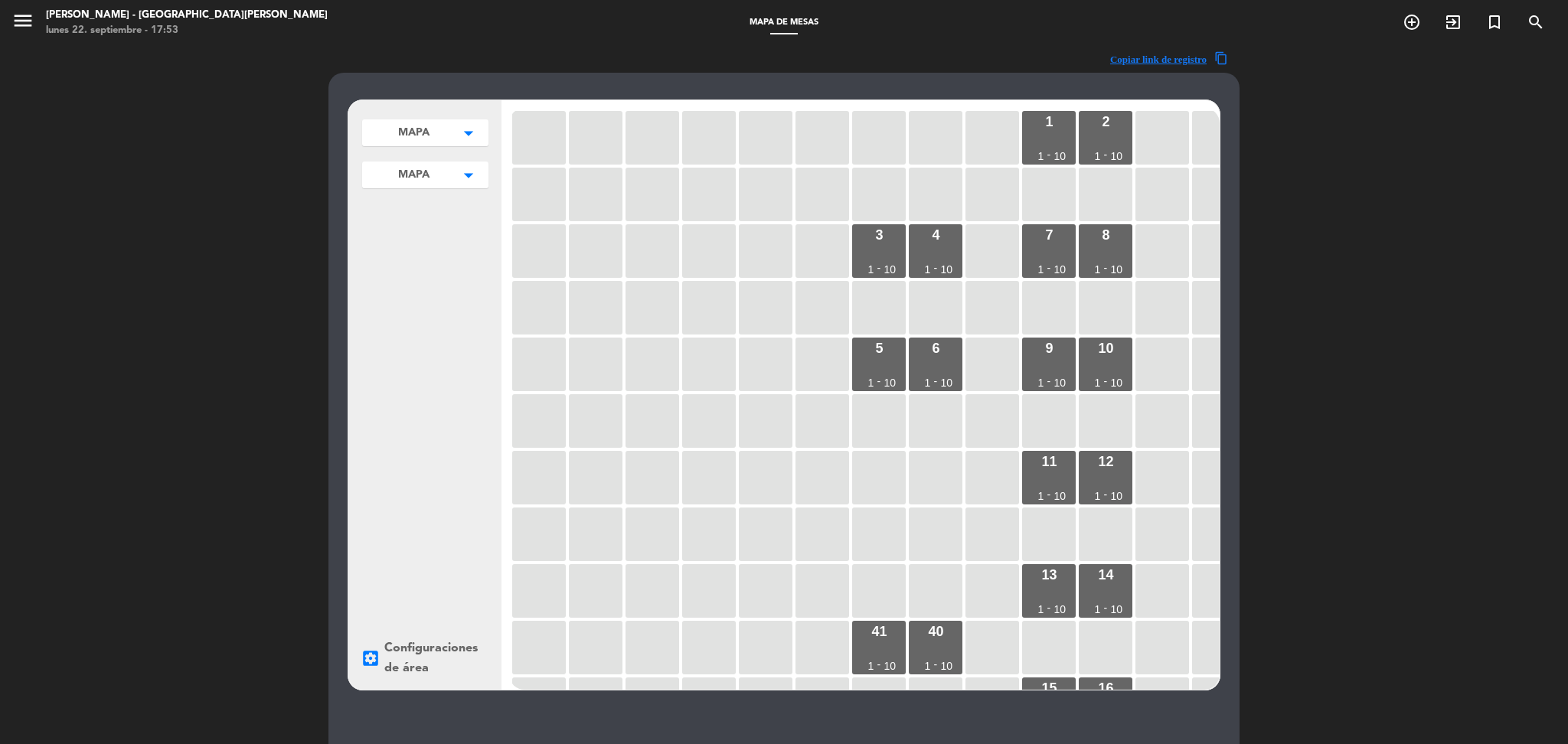
scroll to position [0, 0]
click at [21, 17] on icon "menu" at bounding box center [23, 21] width 23 height 23
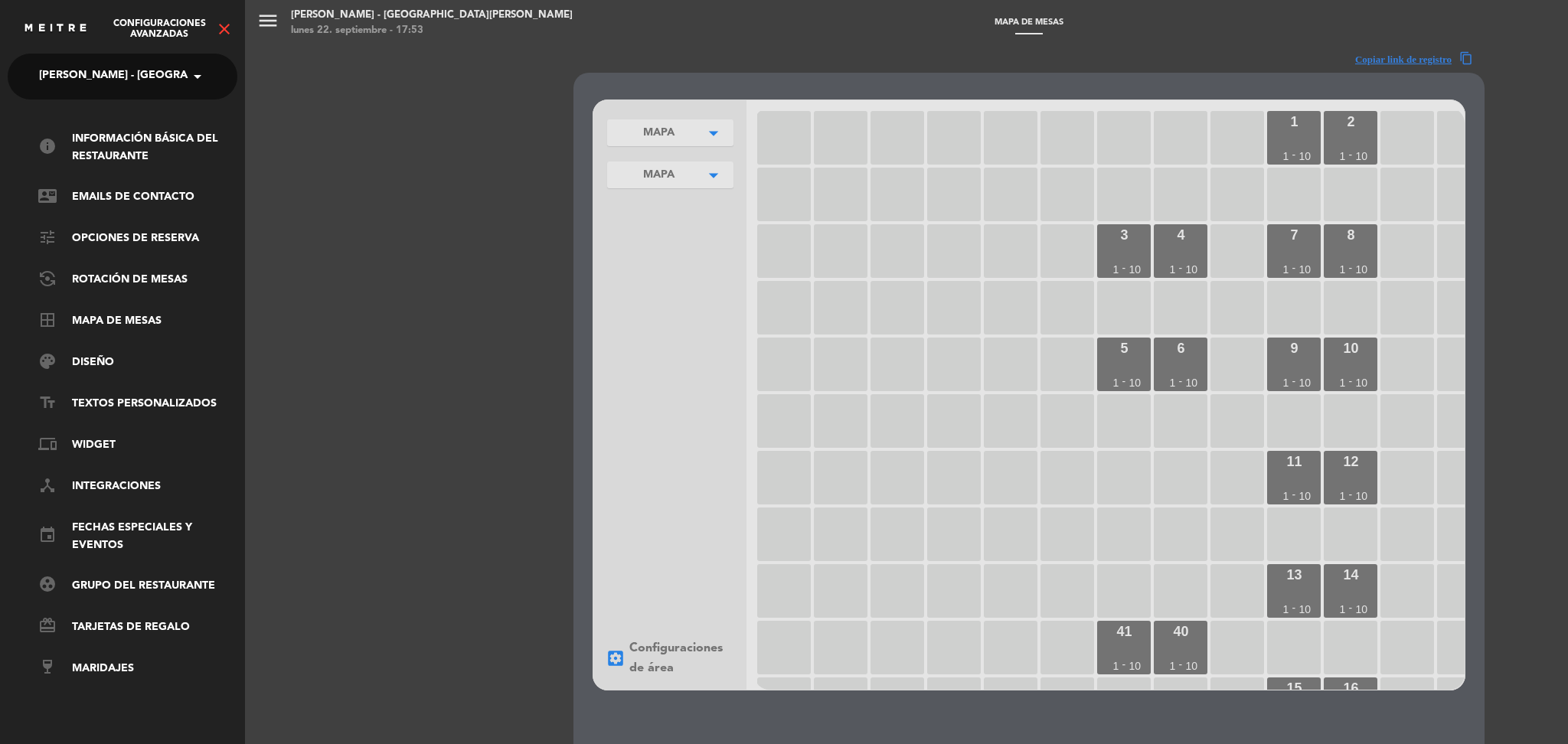
click at [229, 24] on icon "close" at bounding box center [224, 28] width 18 height 18
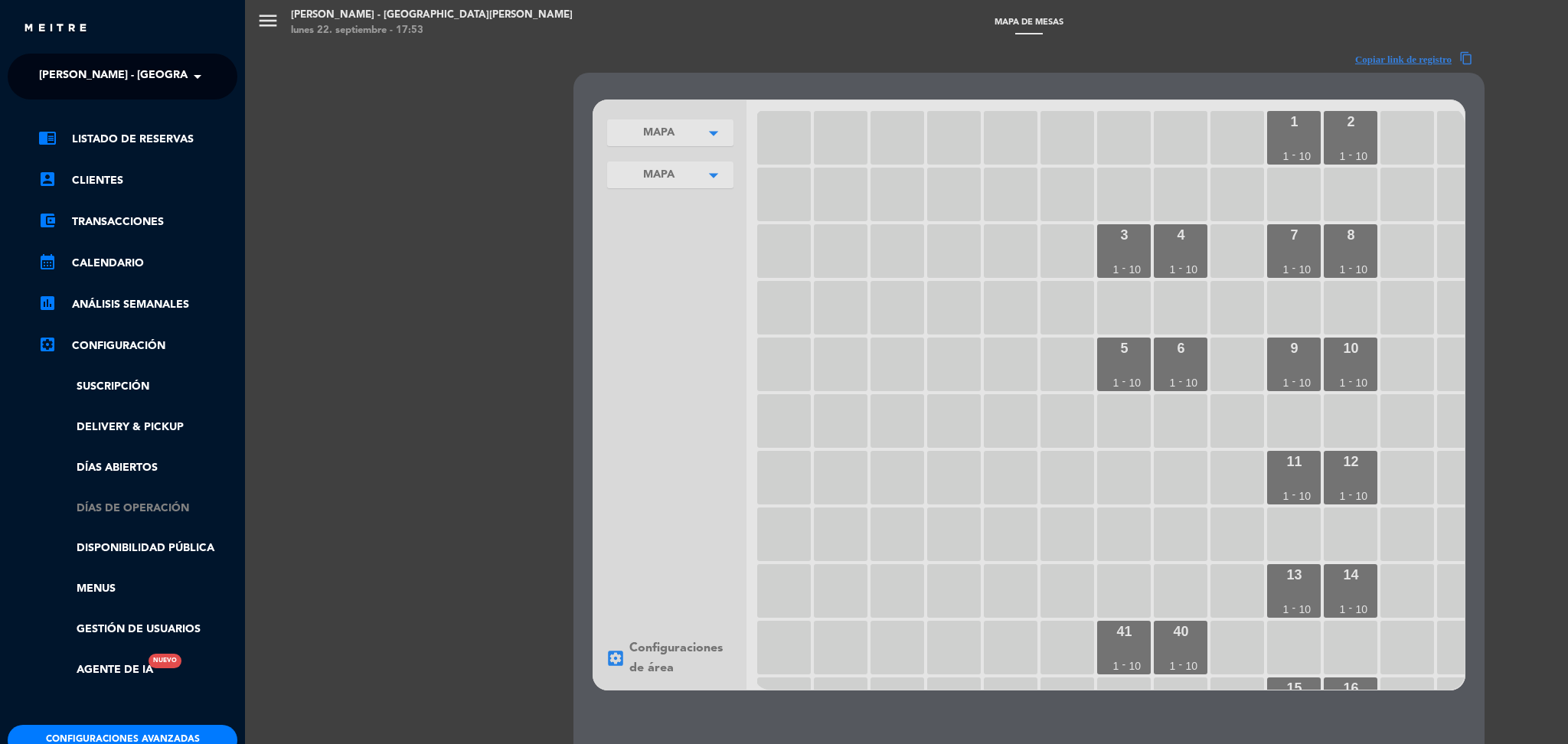
click at [133, 506] on link "Días de Operación" at bounding box center [138, 508] width 199 height 17
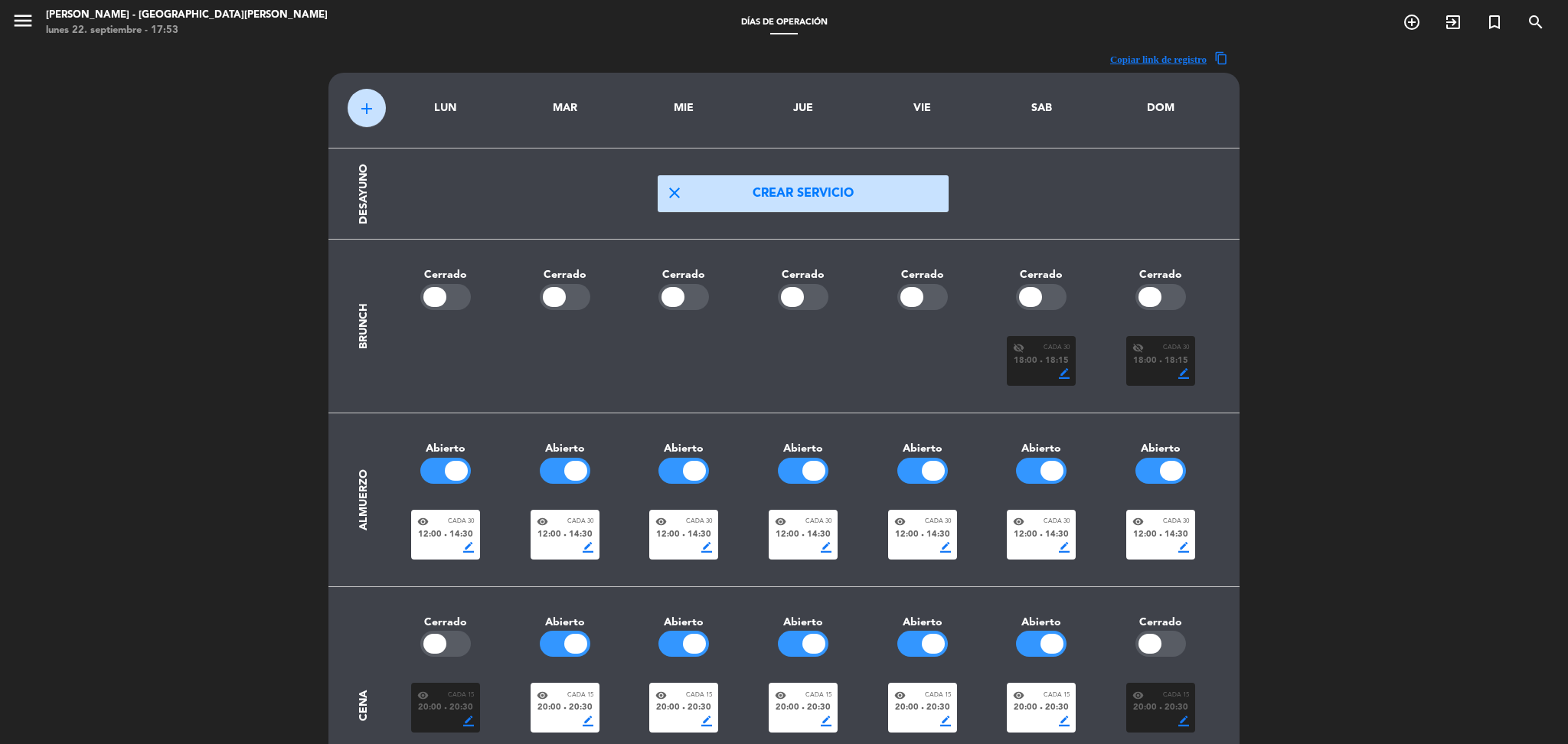
click at [569, 697] on span "Cada 15" at bounding box center [580, 695] width 26 height 10
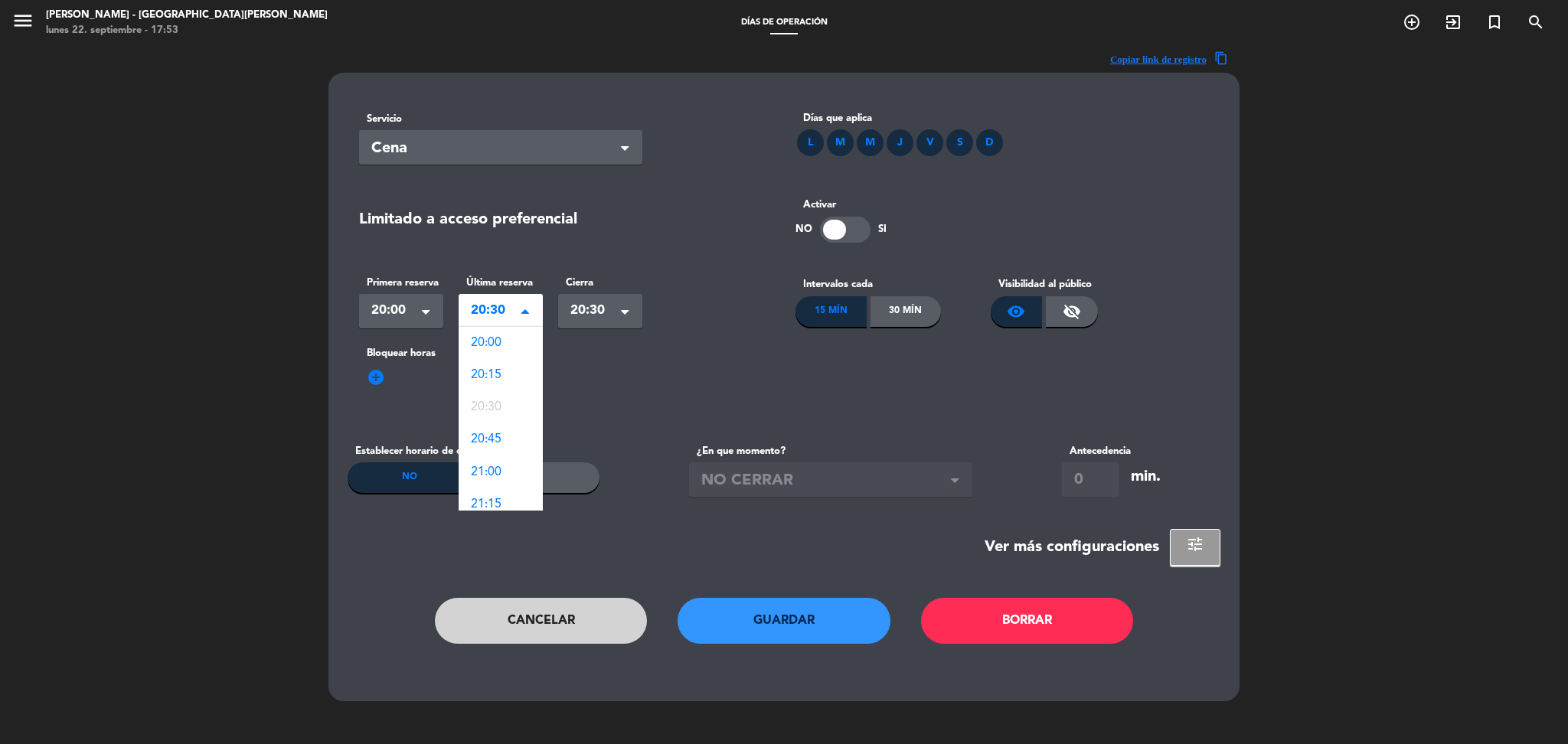
click at [522, 309] on span at bounding box center [525, 312] width 8 height 11
click at [497, 416] on span "22:00" at bounding box center [486, 421] width 31 height 12
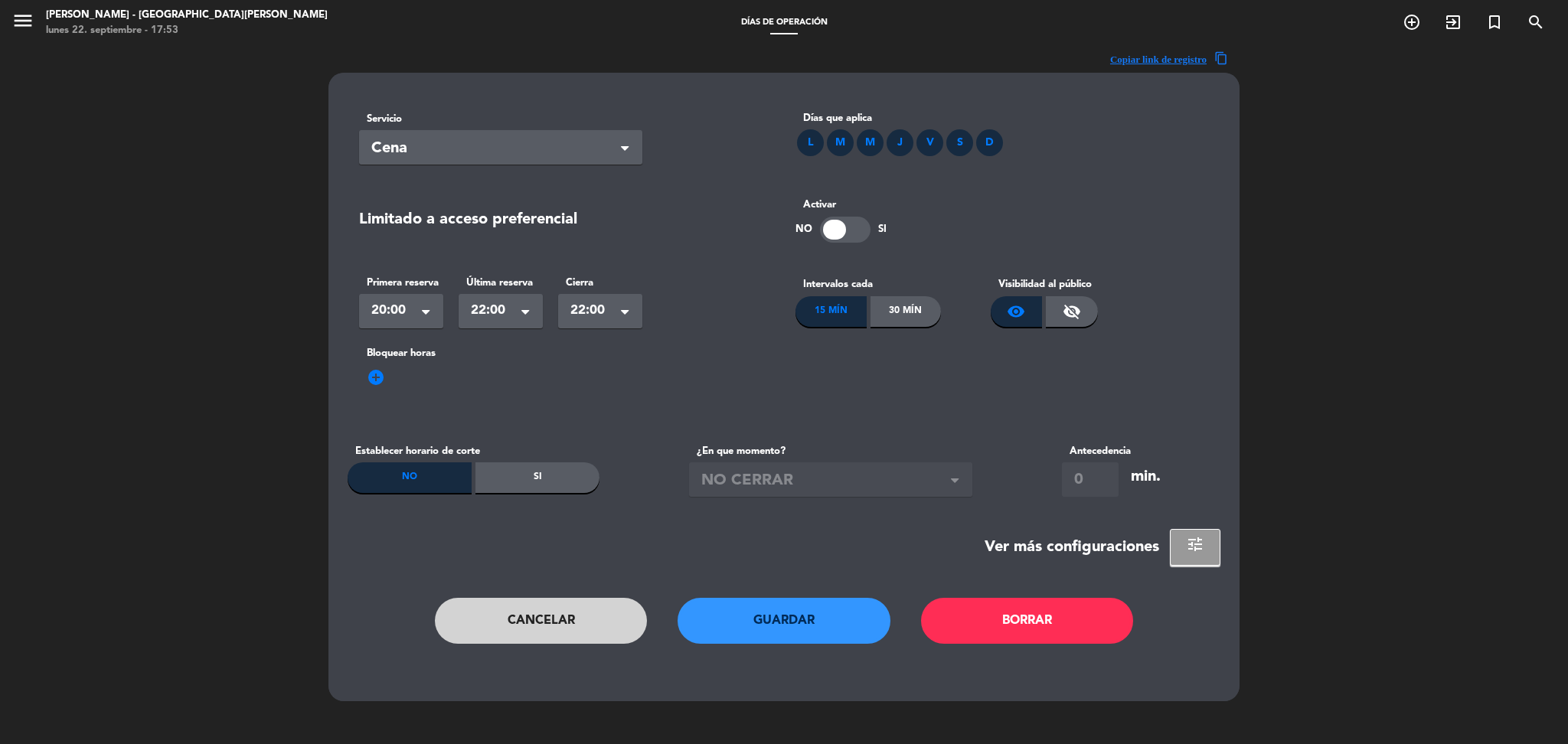
click at [926, 314] on div "30 Mín" at bounding box center [906, 312] width 71 height 31
click at [1198, 545] on span "tune" at bounding box center [1196, 544] width 18 height 18
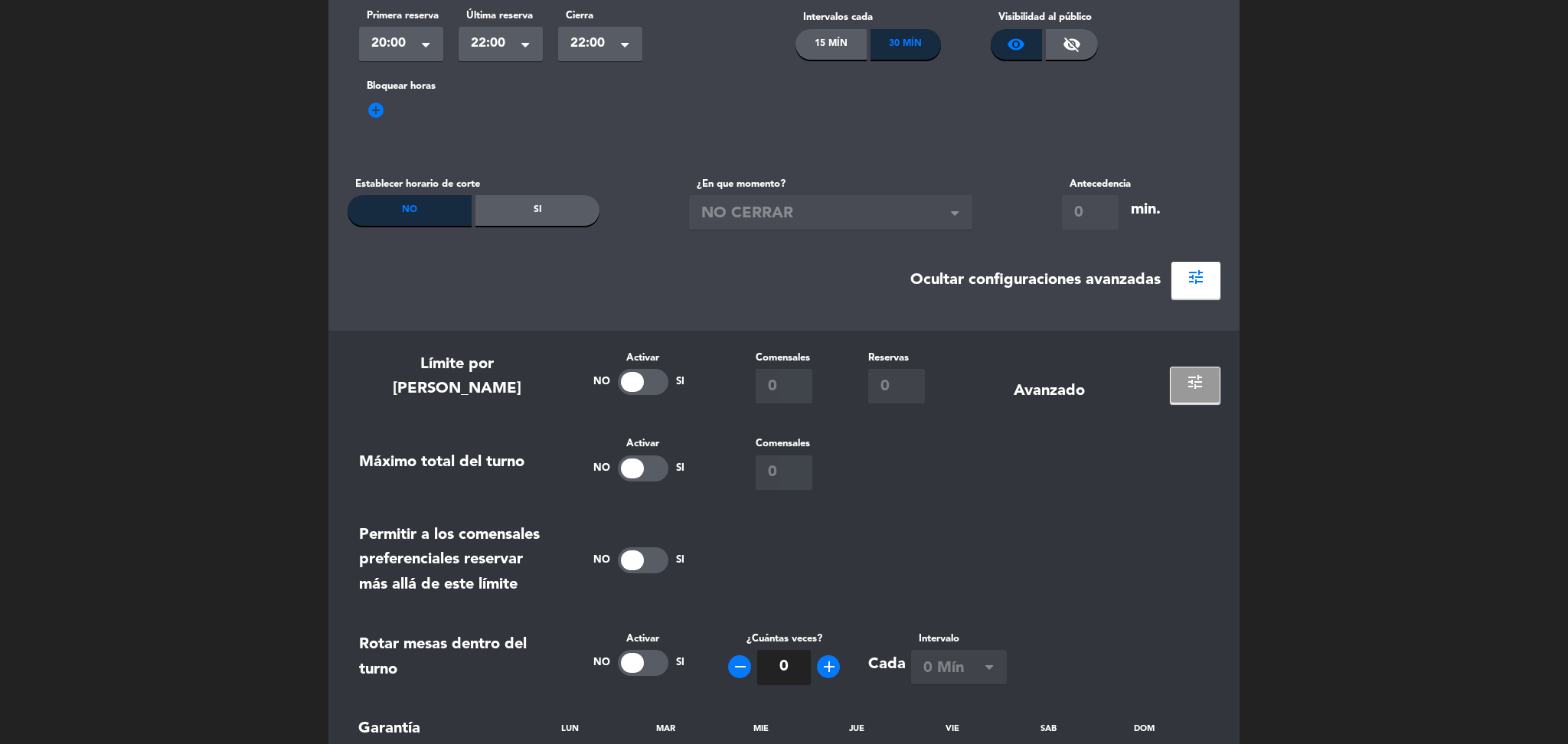
scroll to position [285, 0]
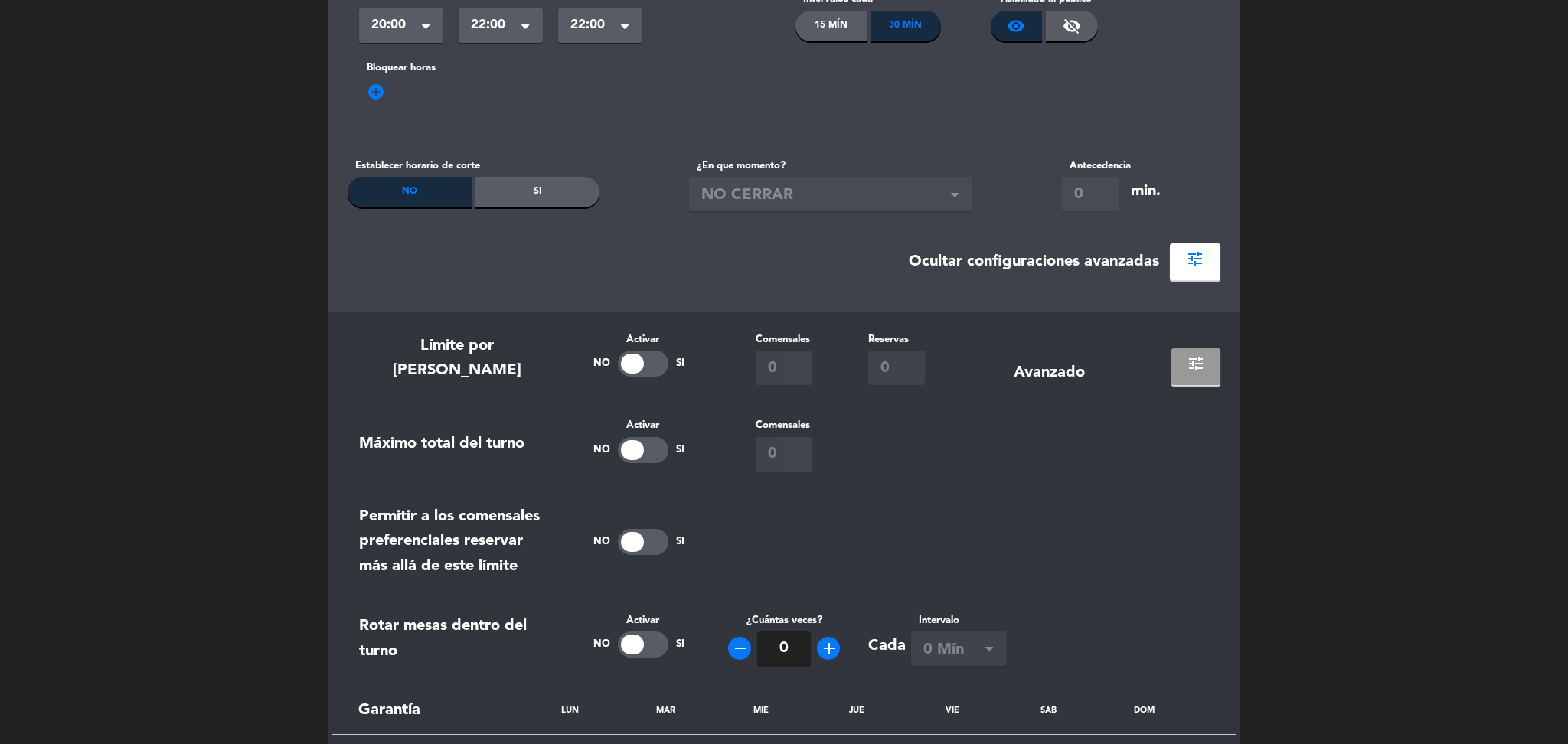
click at [1196, 376] on button "tune" at bounding box center [1196, 367] width 49 height 36
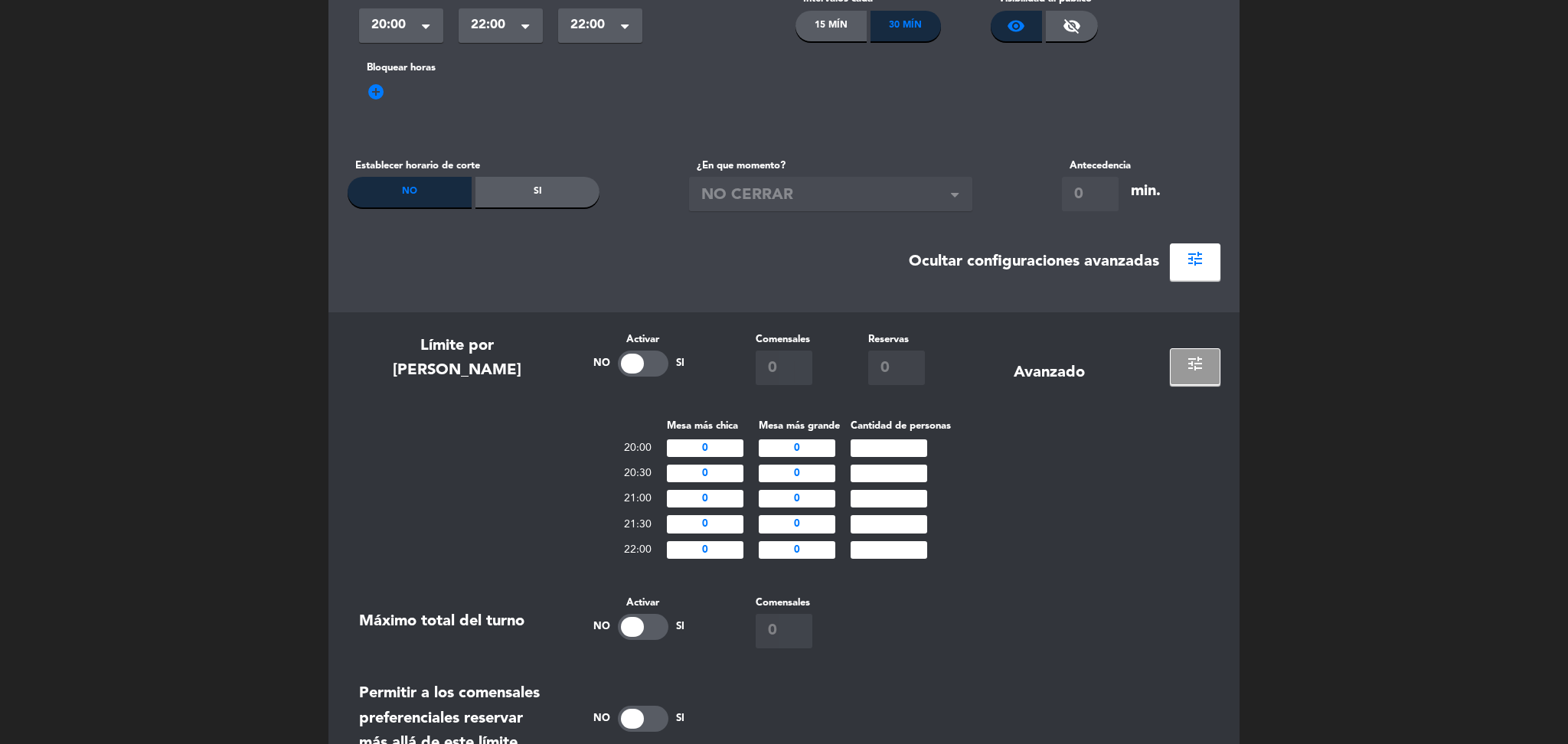
click at [901, 445] on input "number" at bounding box center [889, 448] width 77 height 17
type input "50"
click at [895, 466] on input "number" at bounding box center [889, 474] width 77 height 17
type input "50"
click at [879, 495] on input "number" at bounding box center [889, 499] width 77 height 17
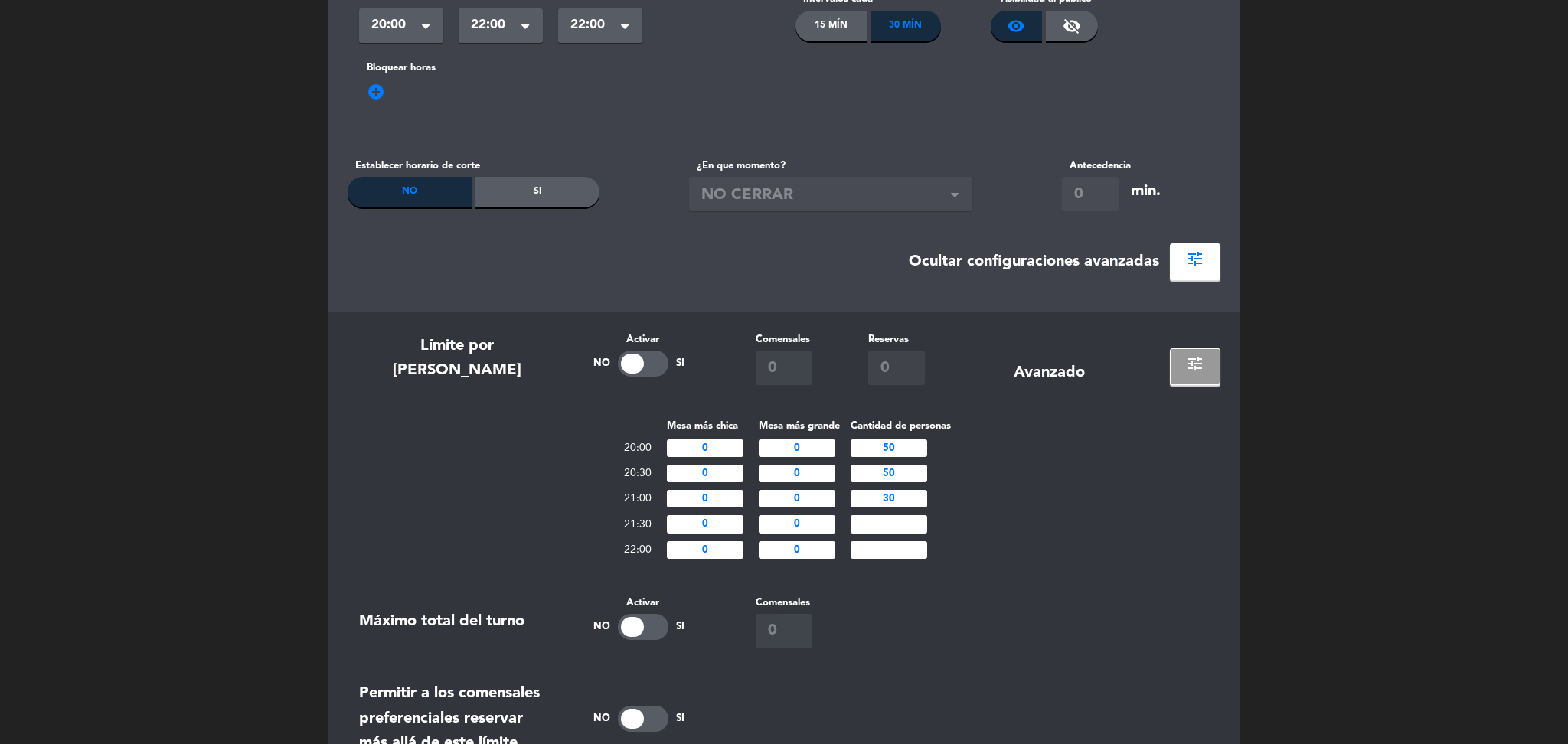
type input "30"
click at [887, 525] on input "number" at bounding box center [889, 524] width 77 height 17
type input "20"
click at [892, 545] on input "number" at bounding box center [889, 550] width 77 height 17
type input "20"
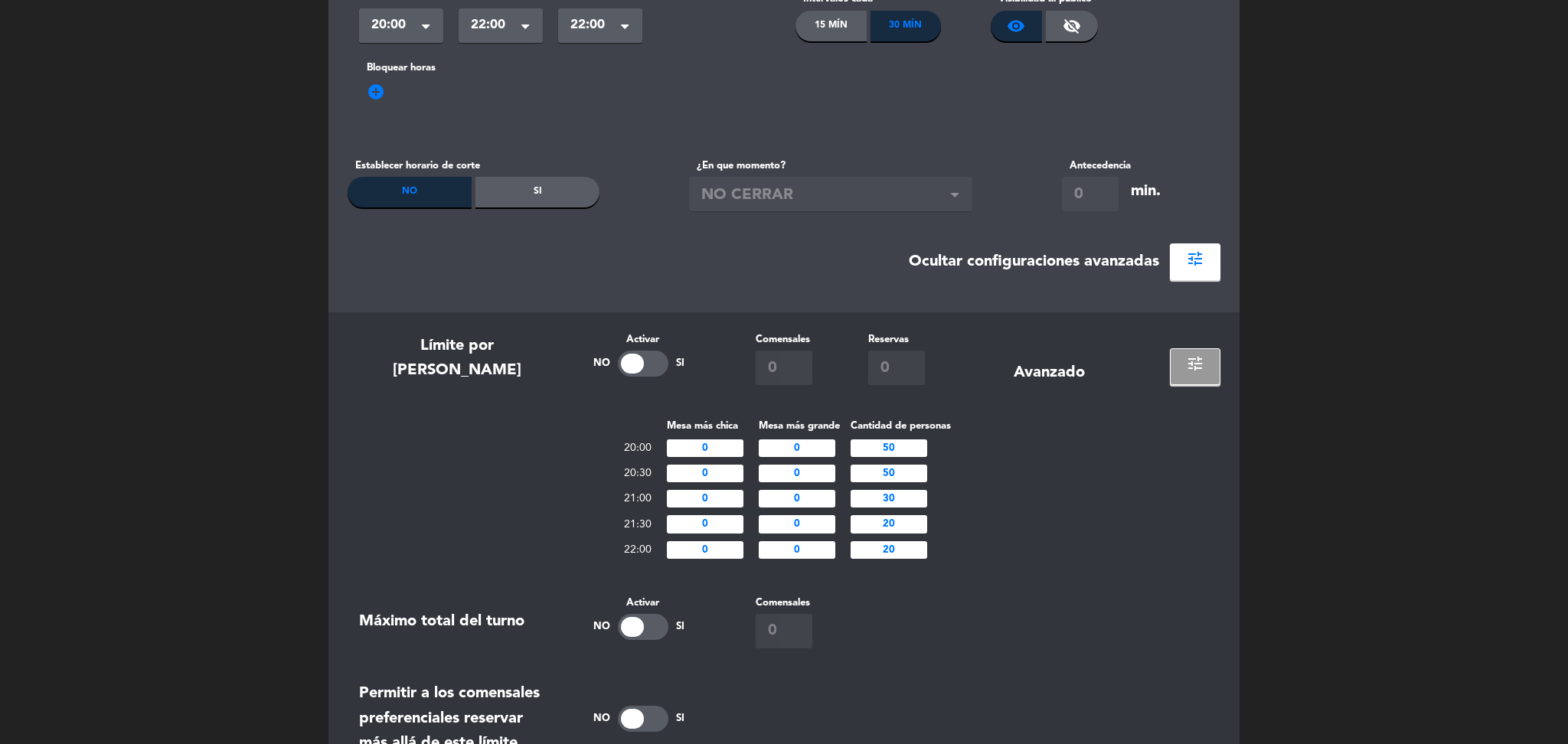
click at [1064, 558] on div "Mesa más chica Mesa más grande Cantidad de personas 20:00 0 0 50 20:30 0 0 50 2…" at bounding box center [784, 489] width 873 height 145
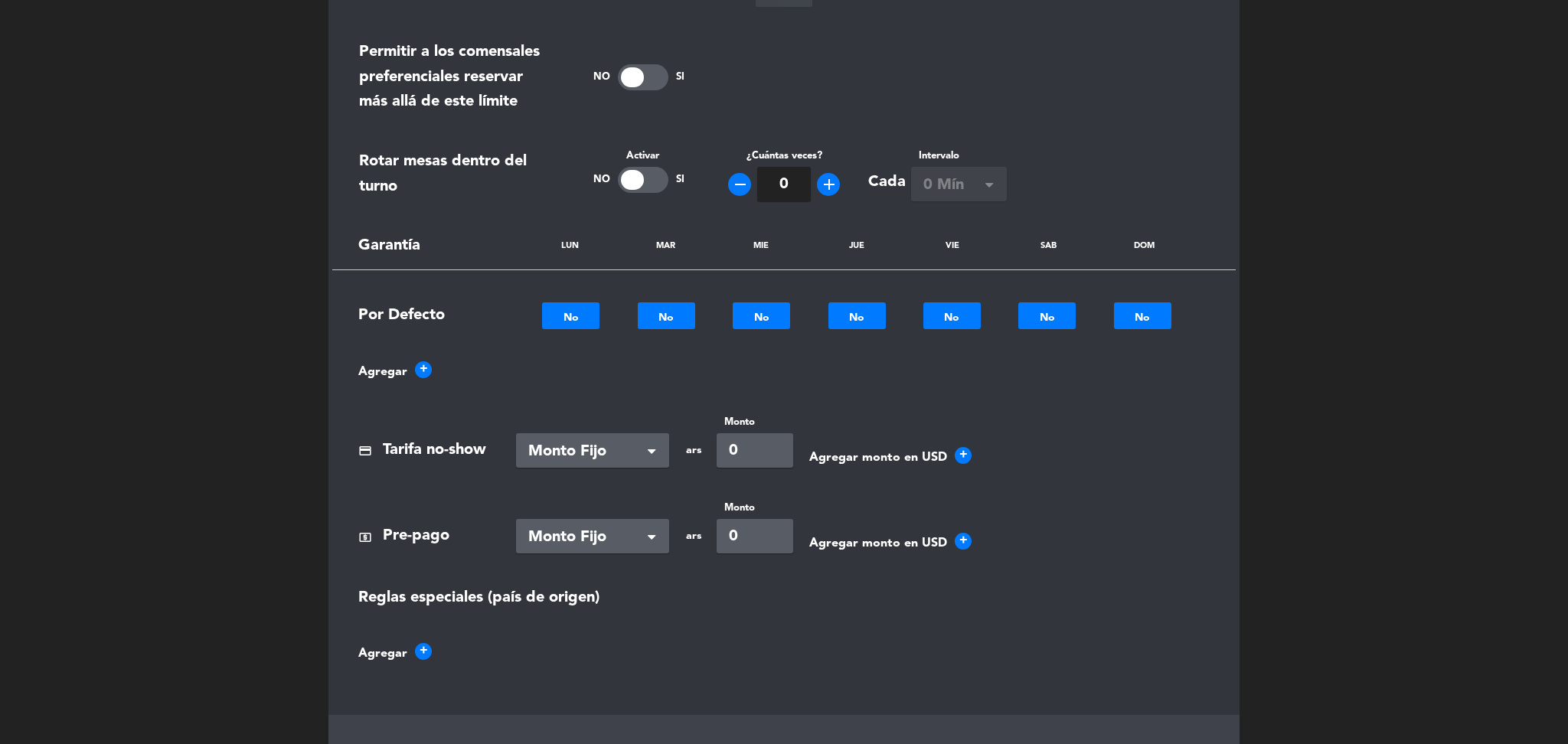
scroll to position [1044, 0]
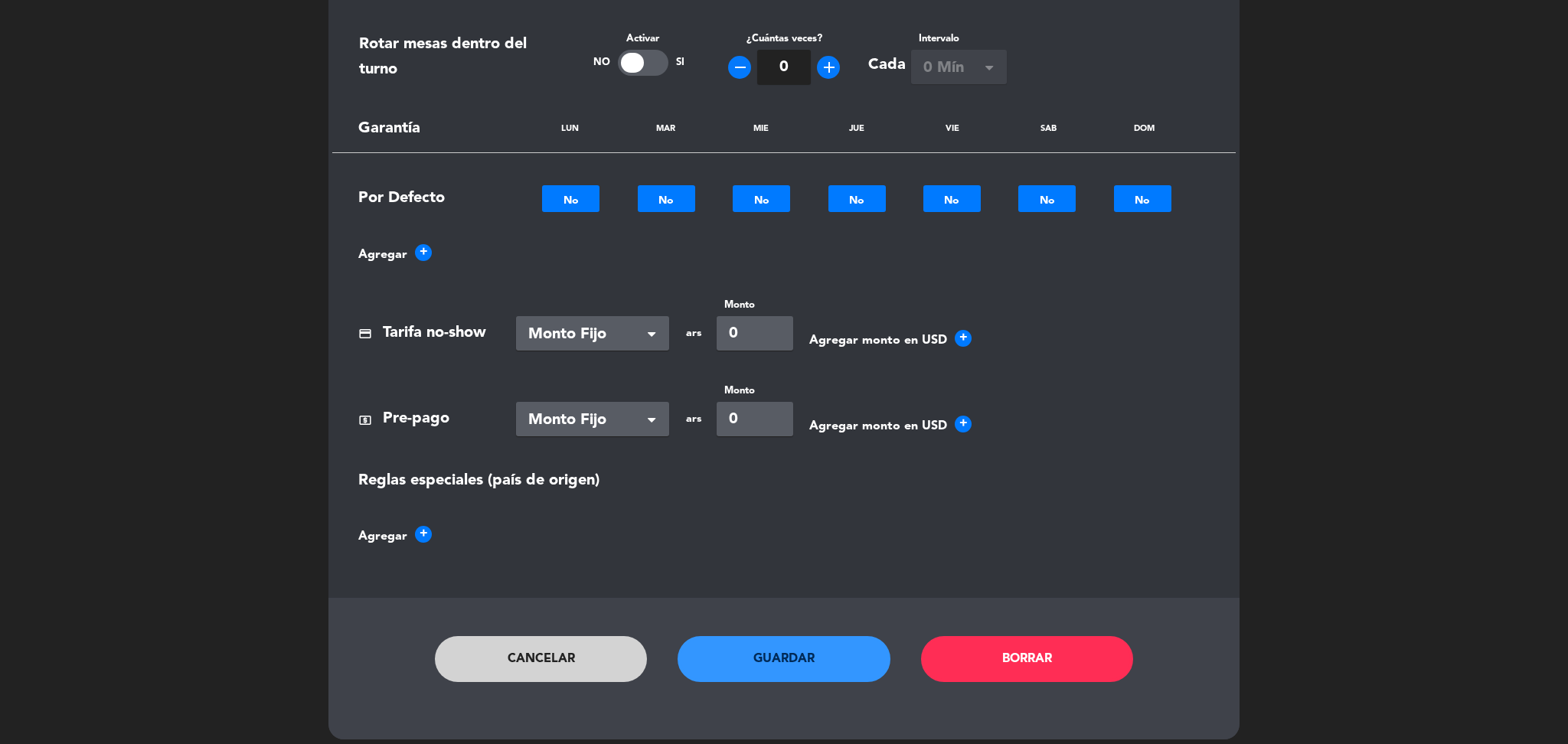
click at [811, 640] on button "Guardar" at bounding box center [784, 659] width 213 height 46
click at [725, 656] on button "Guardar" at bounding box center [784, 659] width 213 height 46
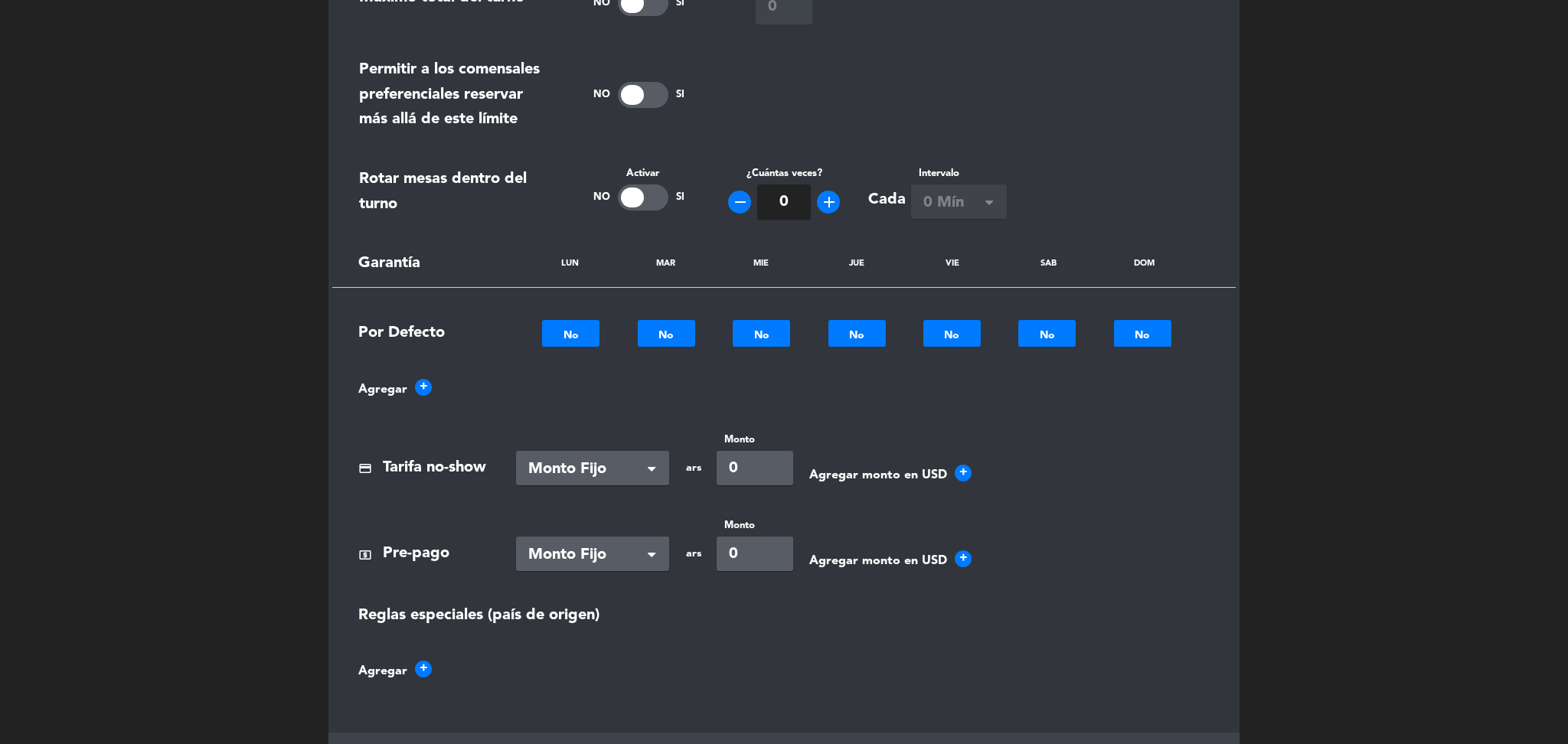
scroll to position [1052, 0]
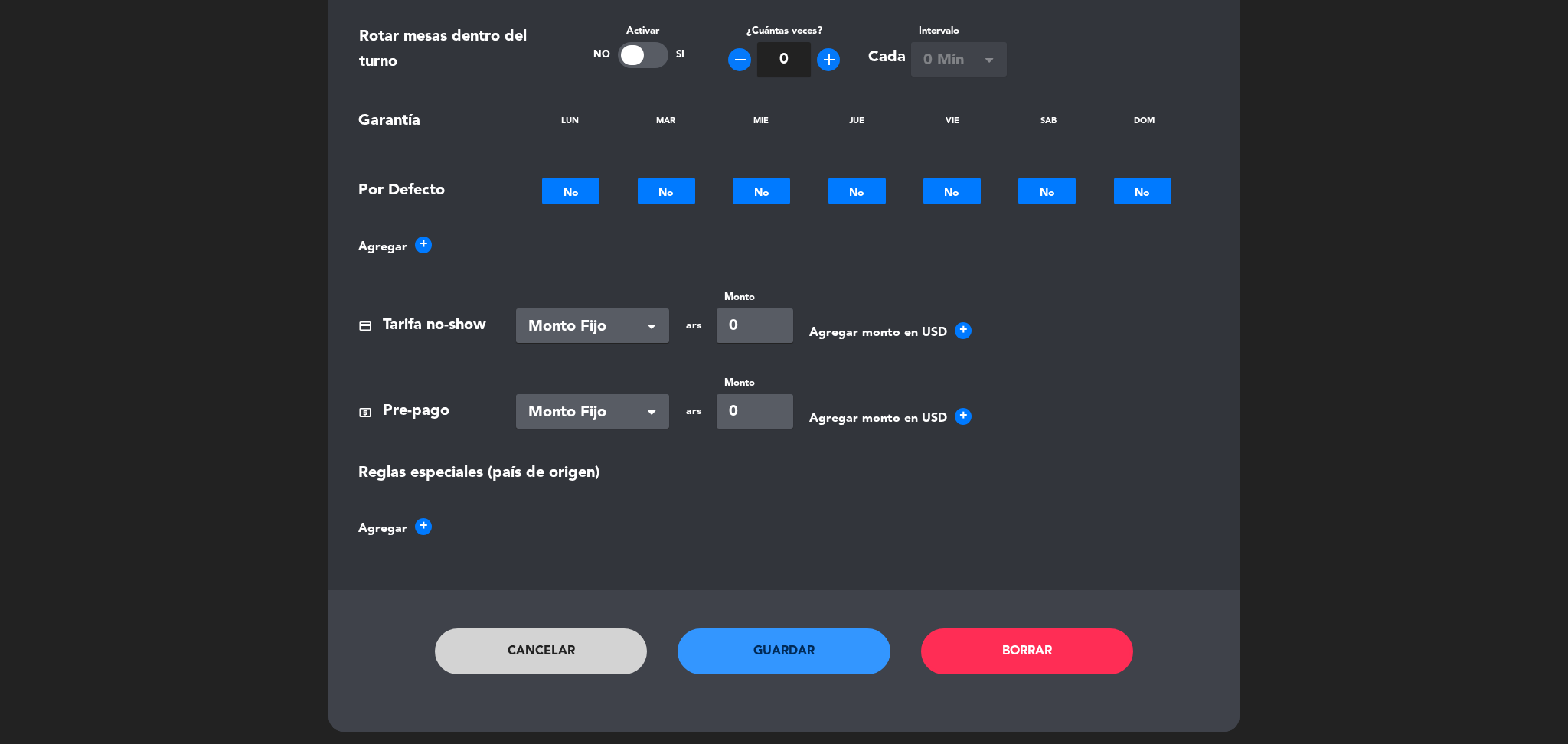
click at [506, 681] on div "Cancelar Guardar Borrar" at bounding box center [784, 667] width 873 height 77
click at [535, 653] on button "Cancelar" at bounding box center [541, 651] width 213 height 46
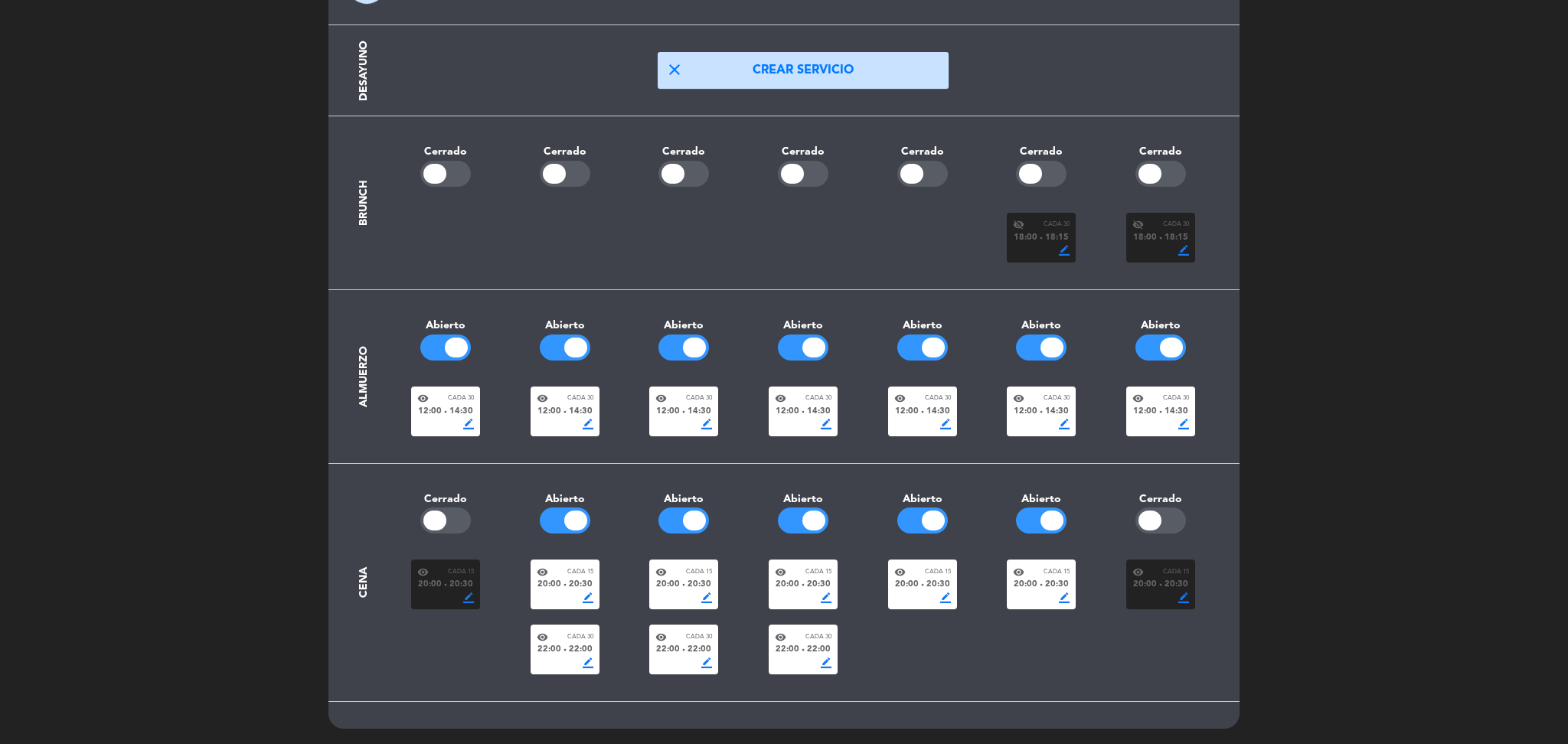
click at [555, 601] on div "border_color" at bounding box center [565, 598] width 57 height 11
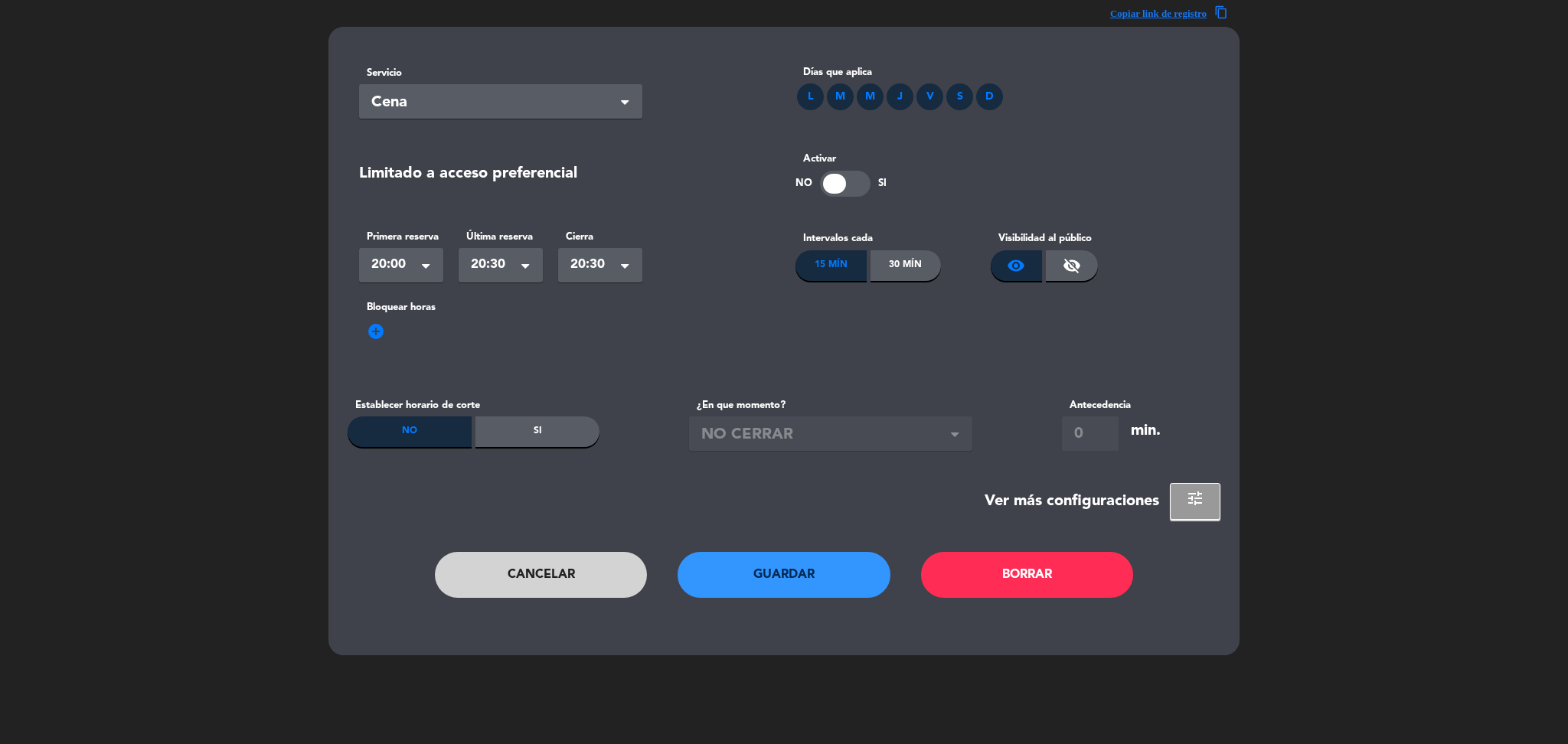
scroll to position [0, 0]
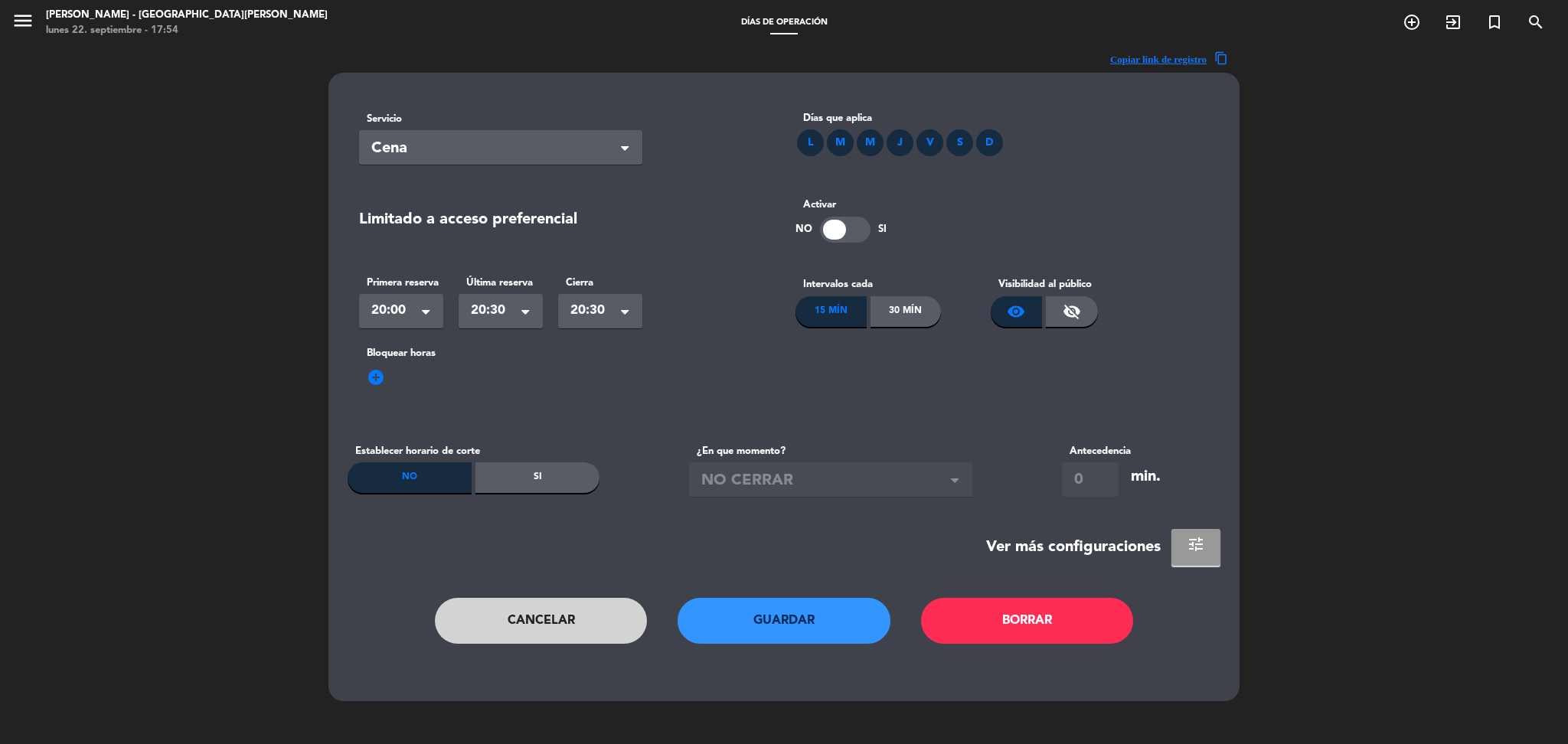
click at [1194, 554] on button "tune" at bounding box center [1196, 547] width 49 height 36
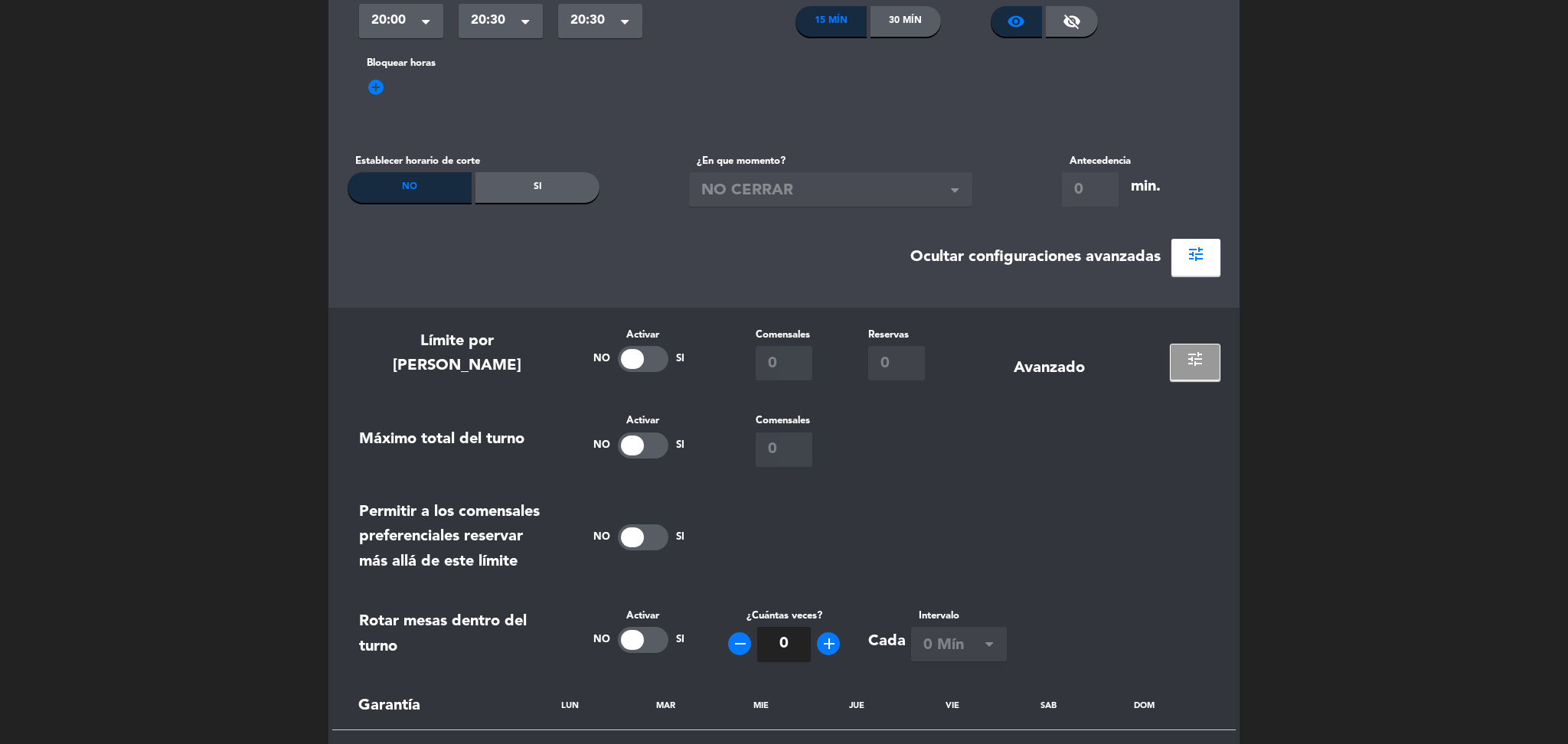
scroll to position [302, 0]
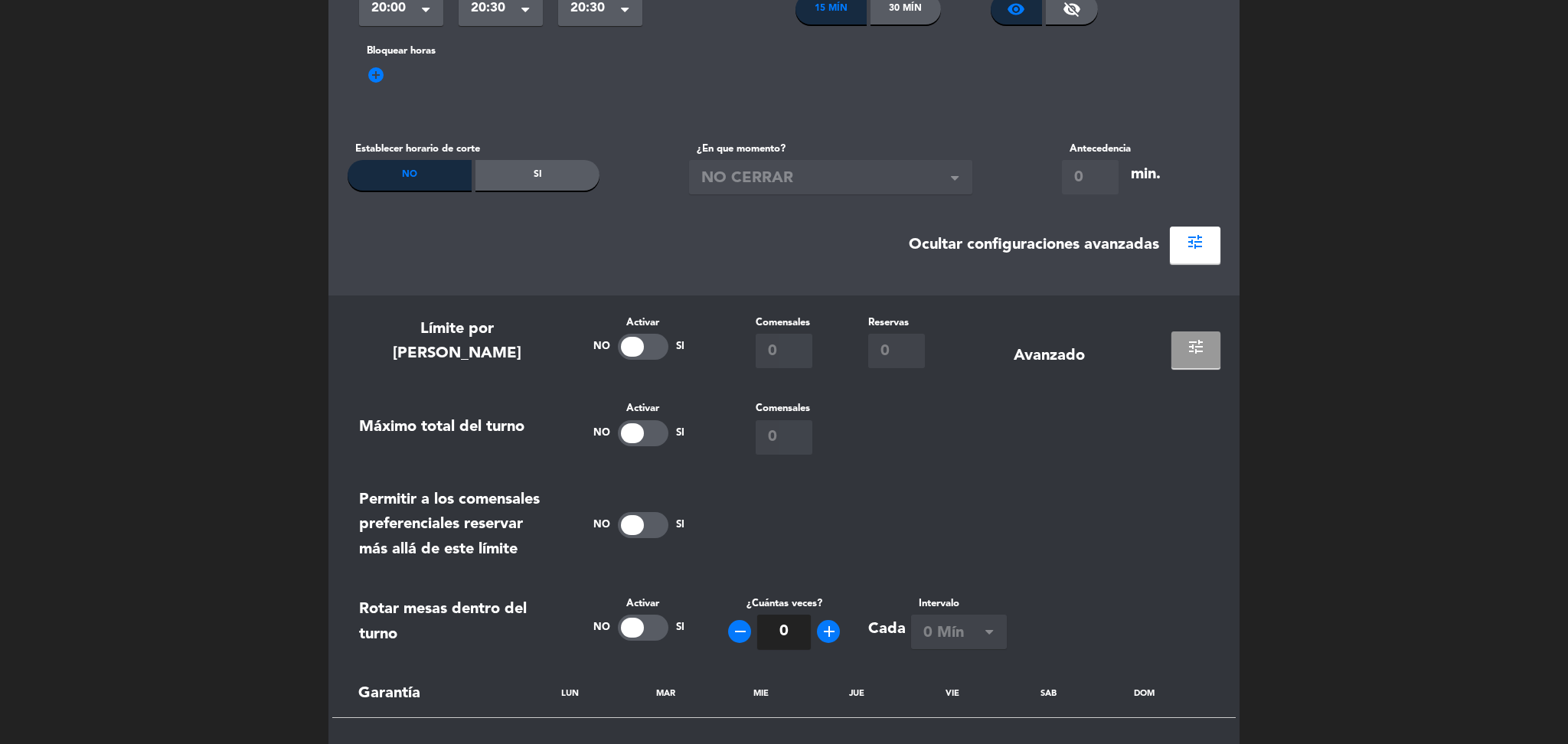
click at [1194, 338] on span "tune" at bounding box center [1196, 346] width 18 height 18
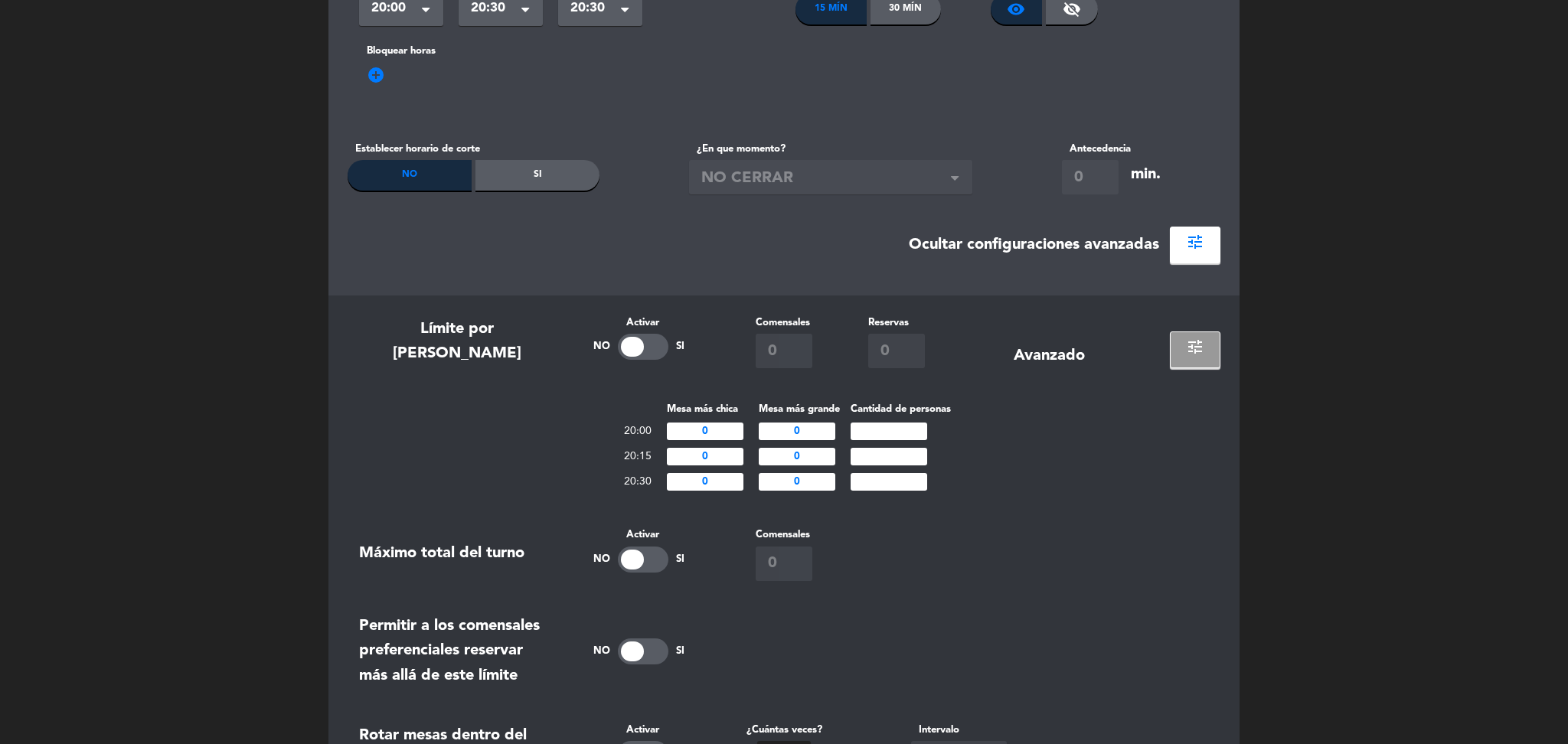
click at [841, 232] on div "Ocultar configuraciones avanzadas tune" at bounding box center [784, 245] width 873 height 36
click at [895, 11] on div "30 Mín" at bounding box center [906, 9] width 71 height 31
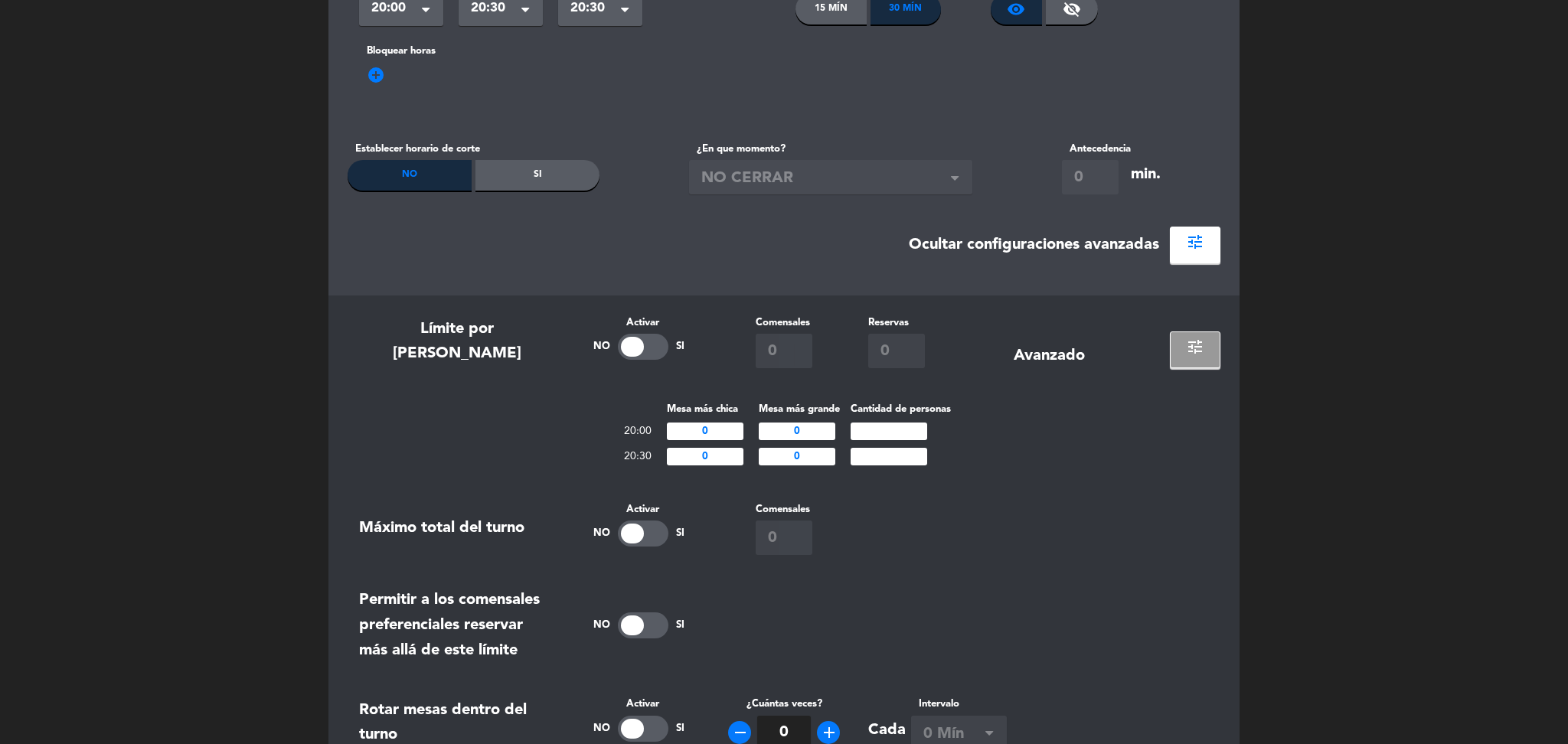
click at [878, 436] on input "number" at bounding box center [889, 431] width 77 height 17
type input "50"
click at [886, 458] on input "number" at bounding box center [889, 456] width 77 height 17
type input "50"
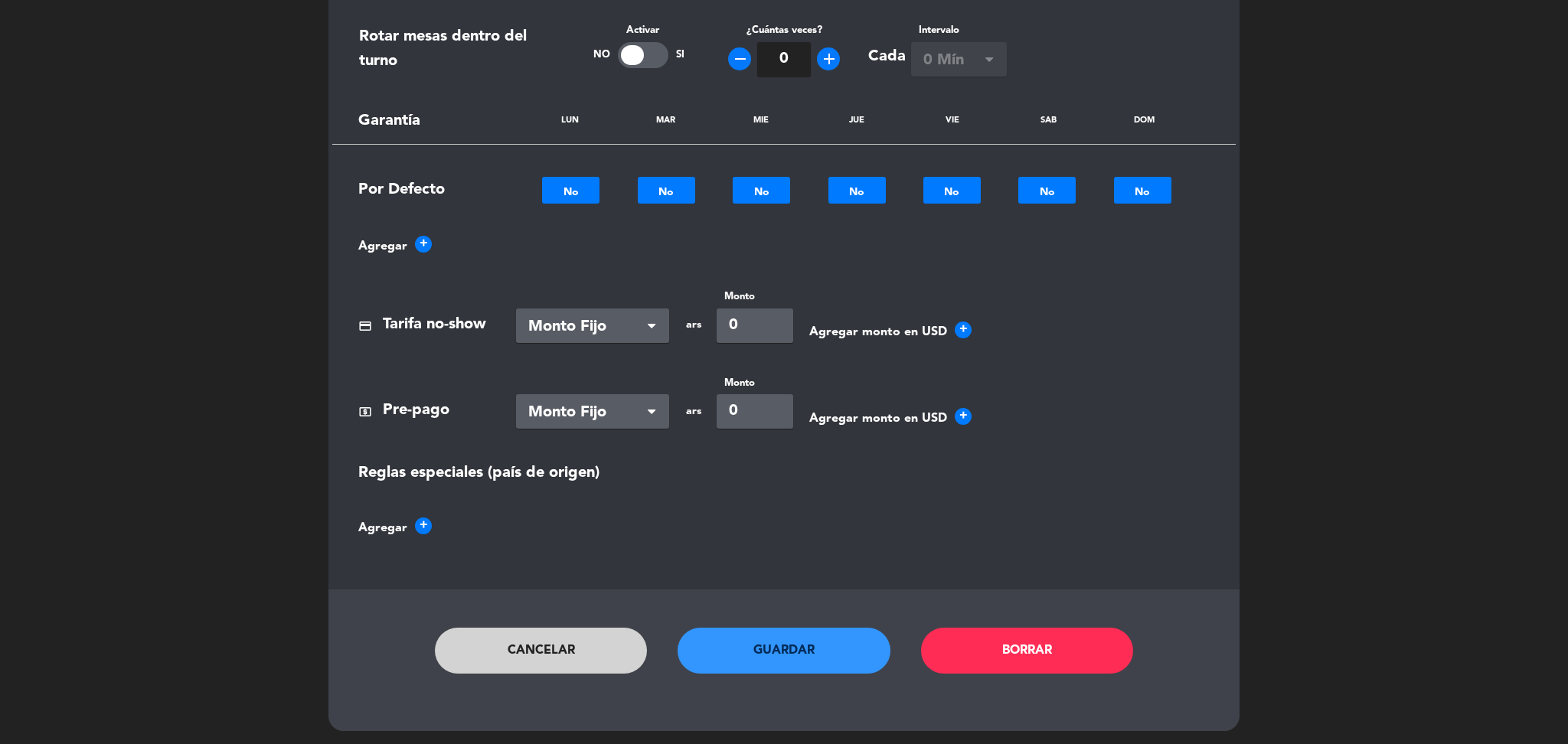
click at [761, 651] on button "Guardar" at bounding box center [784, 651] width 213 height 46
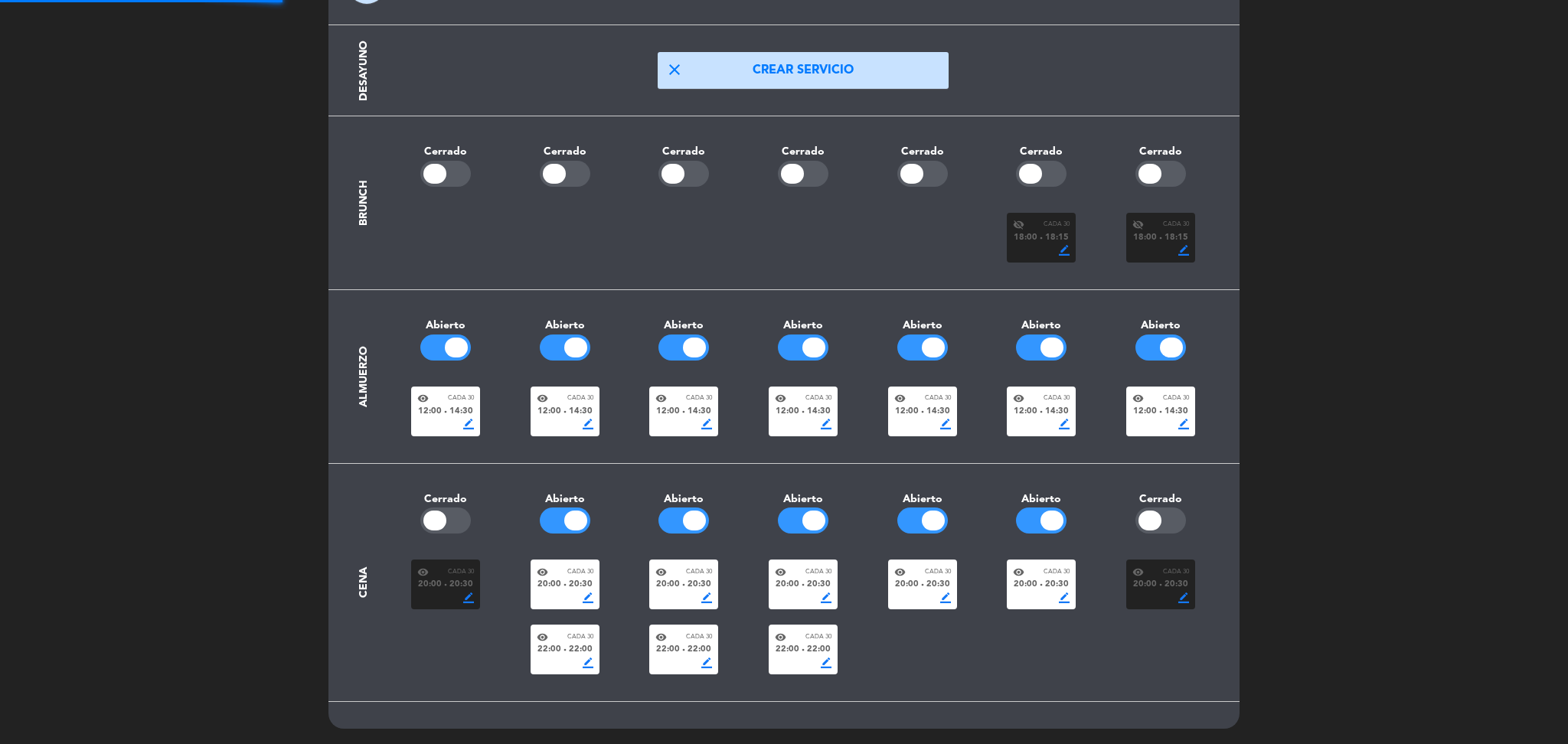
scroll to position [123, 0]
click at [561, 638] on div "visibility Cada 30" at bounding box center [565, 637] width 57 height 12
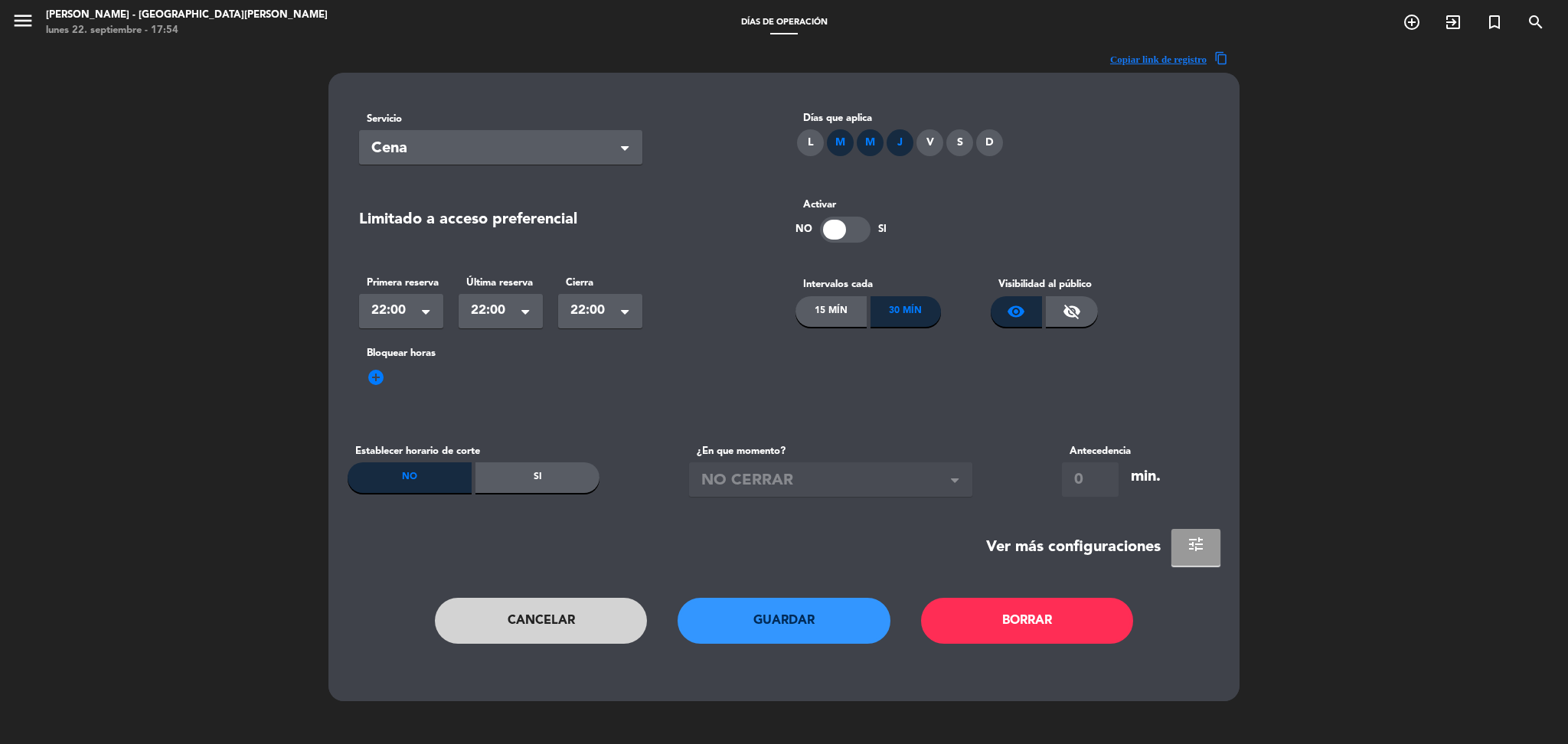
click at [1207, 555] on button "tune" at bounding box center [1196, 547] width 49 height 36
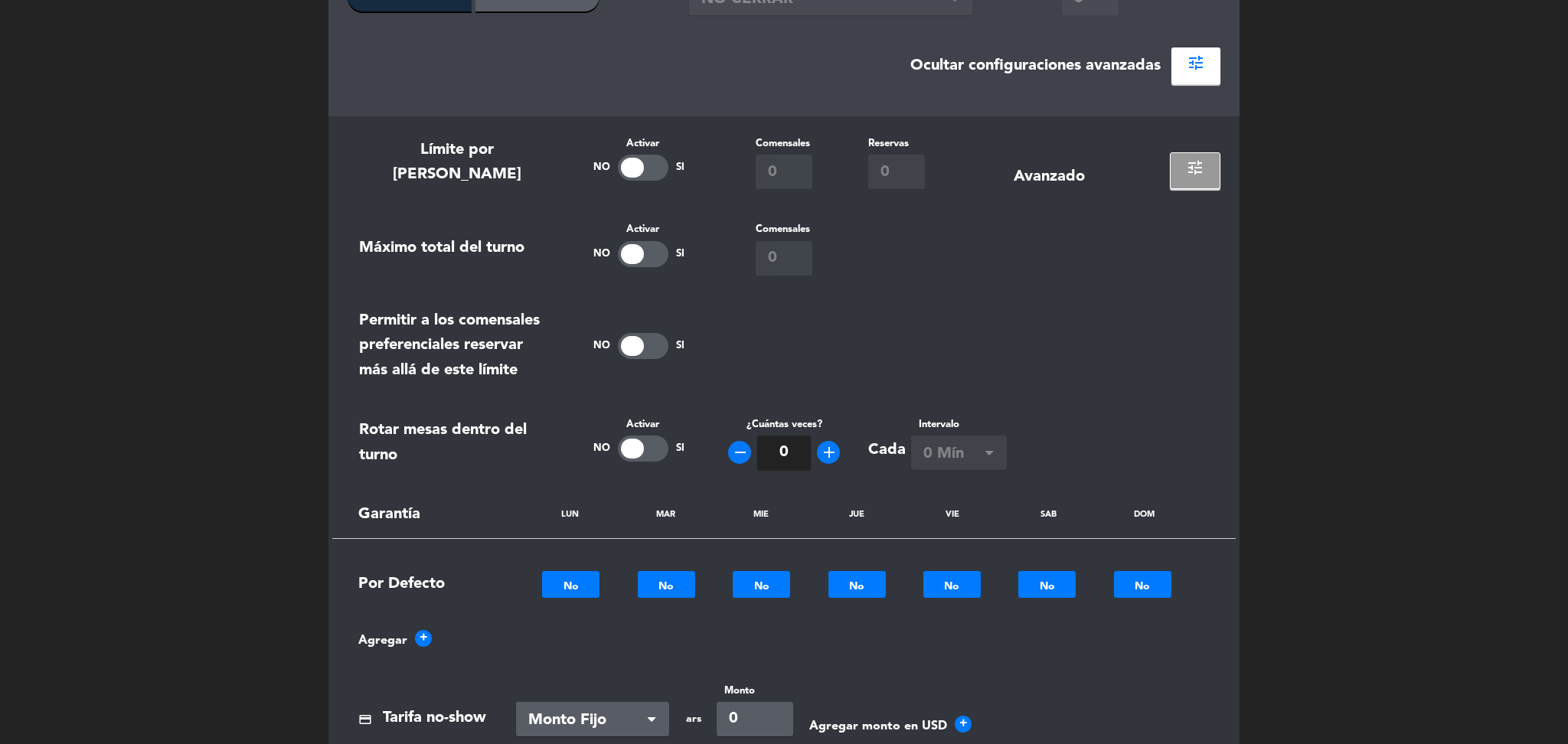
scroll to position [485, 0]
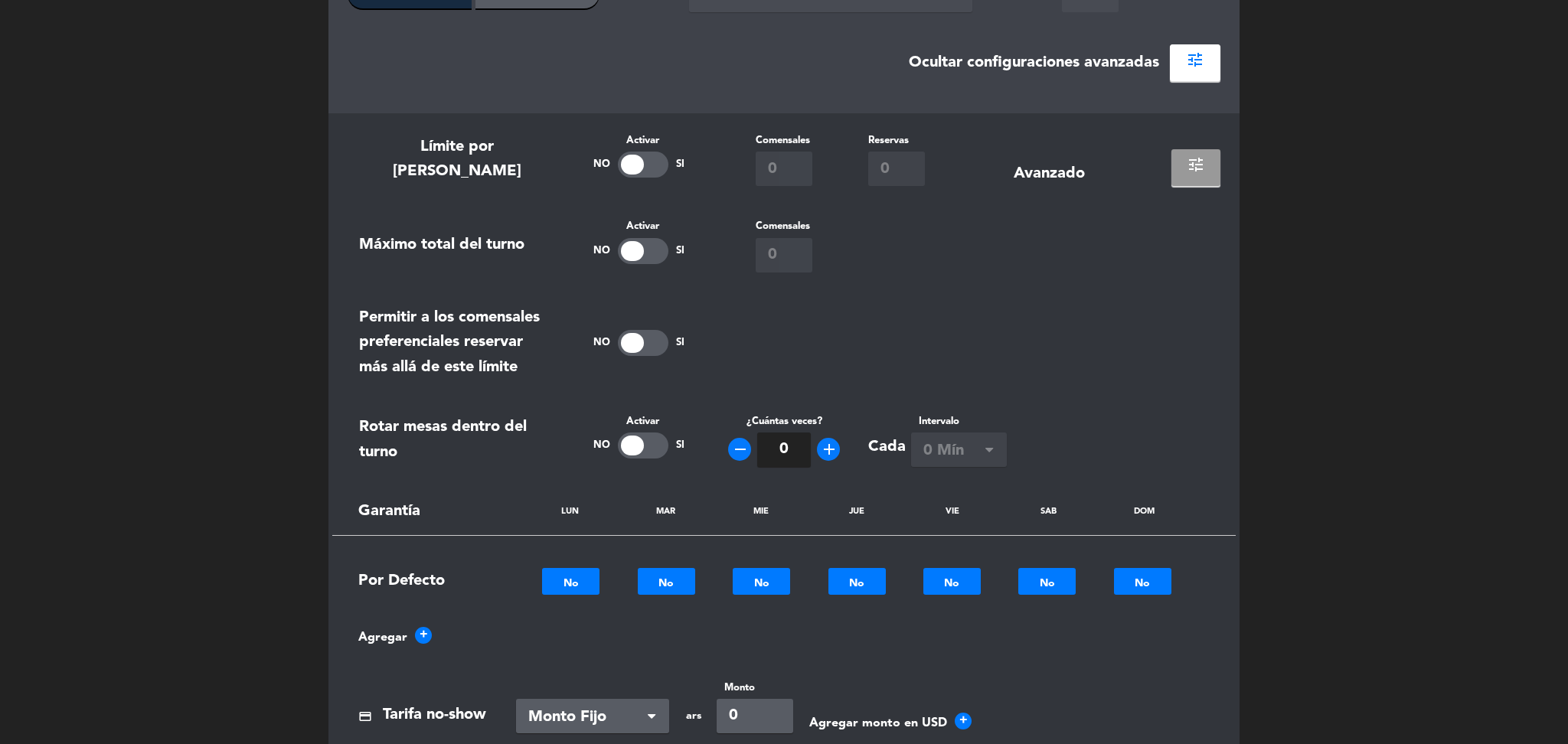
click at [1198, 176] on button "tune" at bounding box center [1196, 168] width 49 height 36
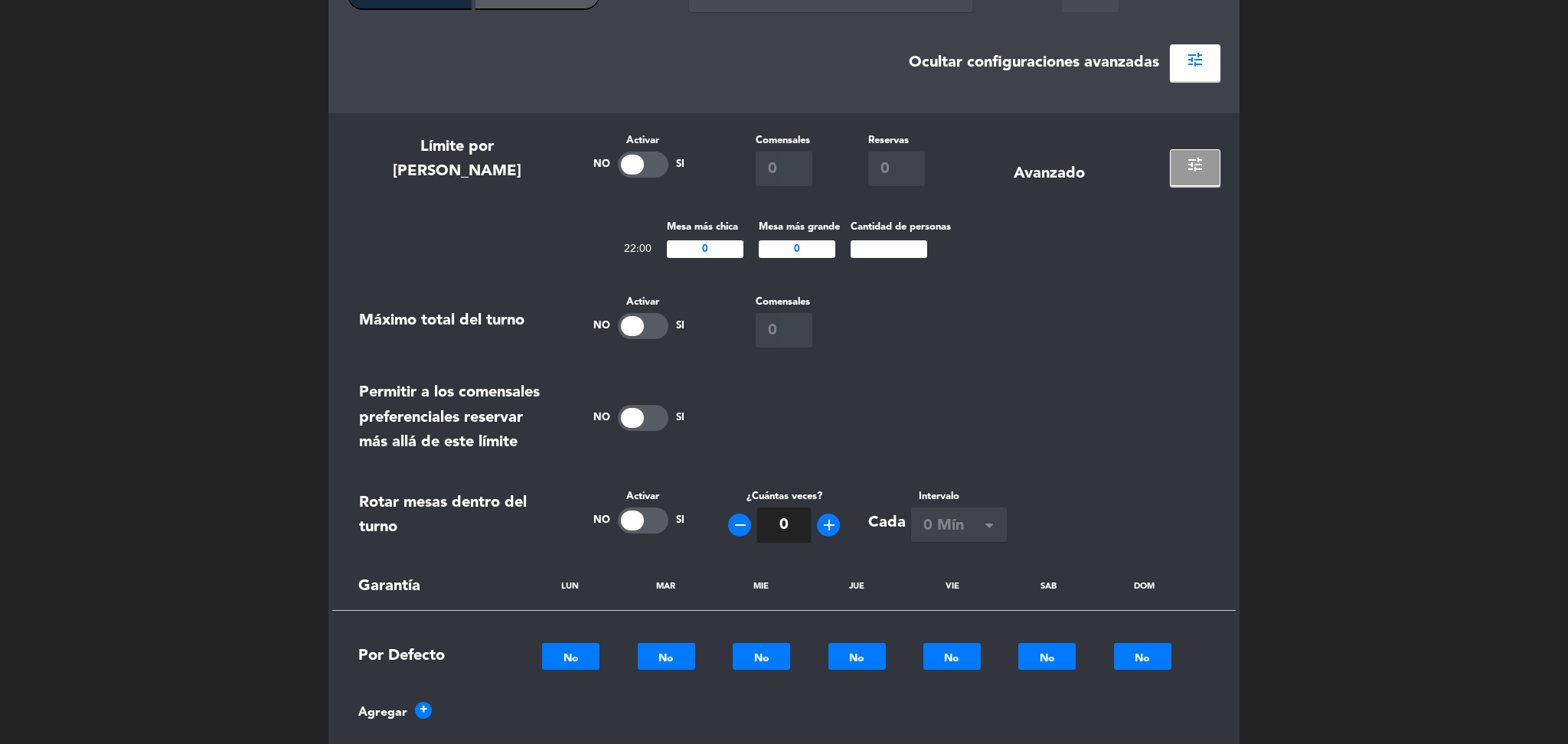
click at [872, 251] on input "number" at bounding box center [889, 249] width 77 height 17
type input "20"
click at [1074, 323] on div "Máximo total del turno Activar No Si Comensales 0" at bounding box center [784, 321] width 873 height 54
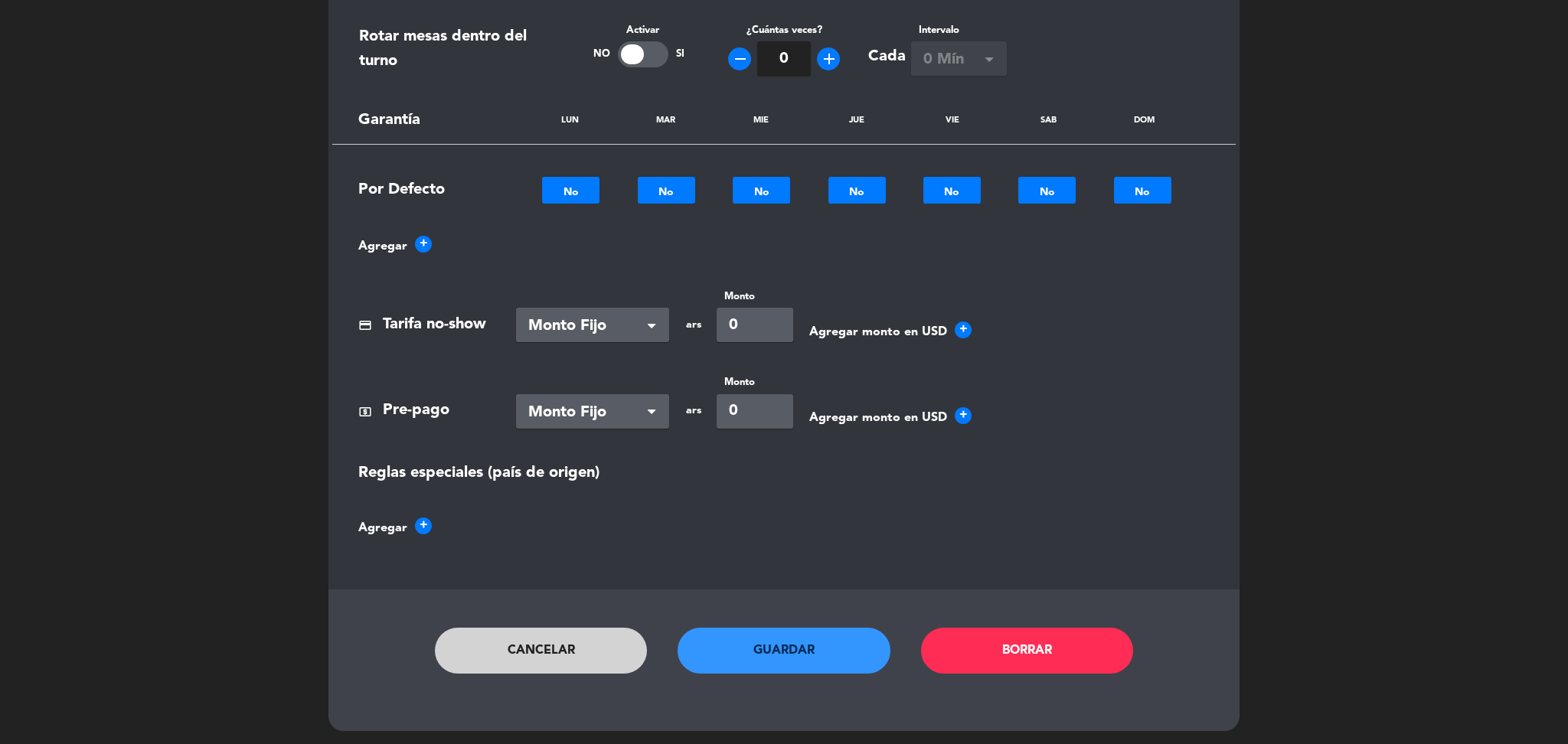
click at [751, 657] on button "Guardar" at bounding box center [784, 651] width 213 height 46
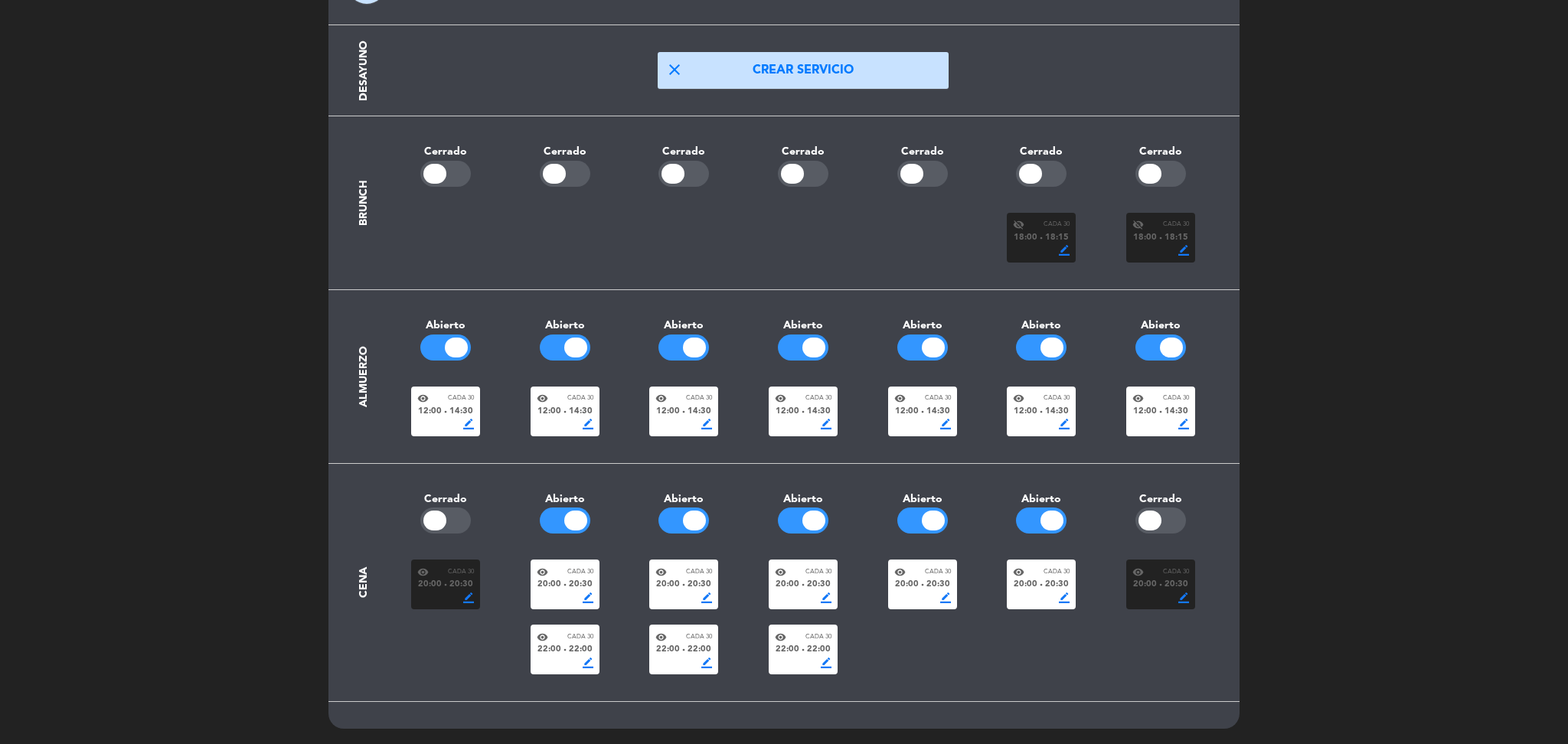
click at [557, 640] on div "visibility Cada 30" at bounding box center [565, 637] width 57 height 12
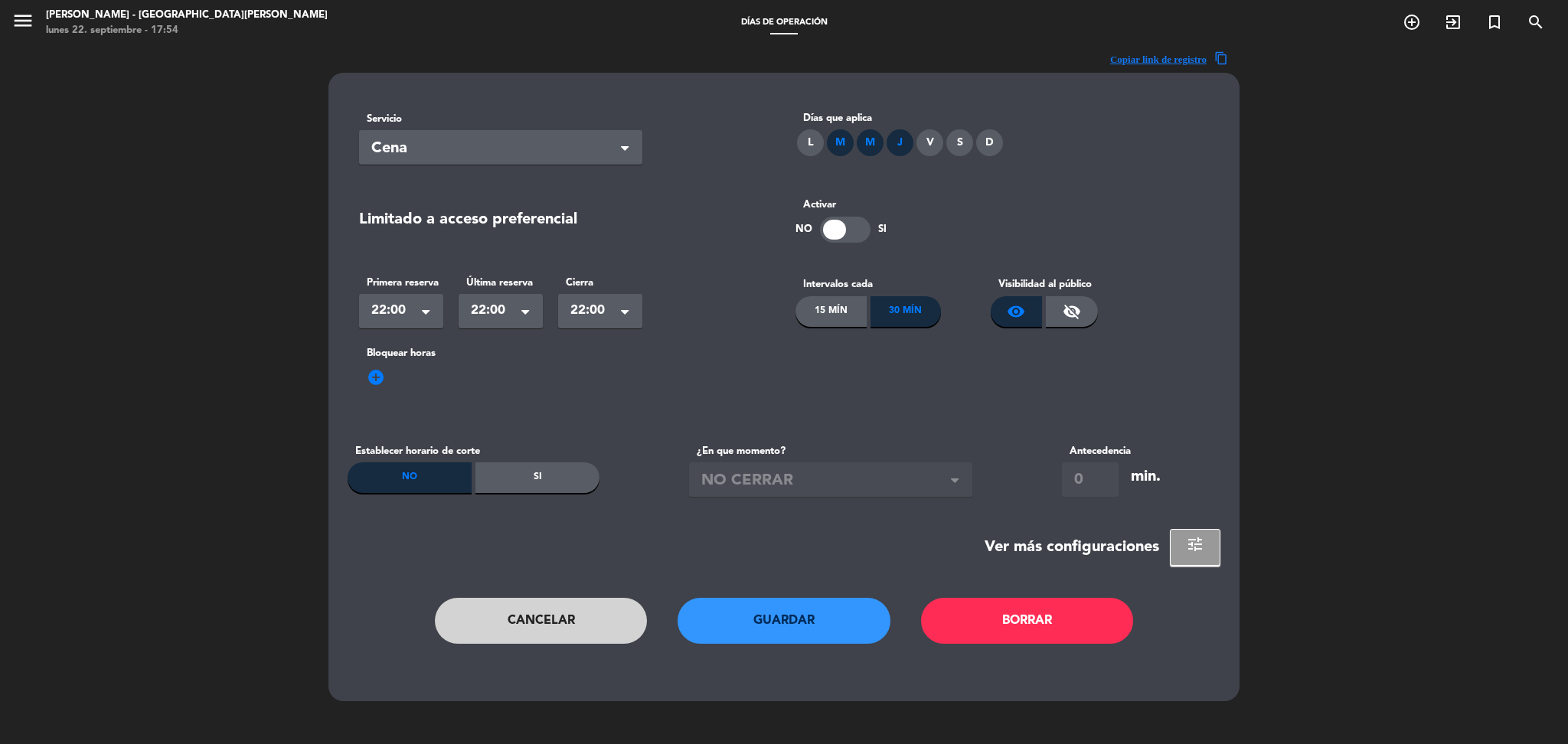
click at [415, 313] on span "22:00" at bounding box center [395, 311] width 47 height 21
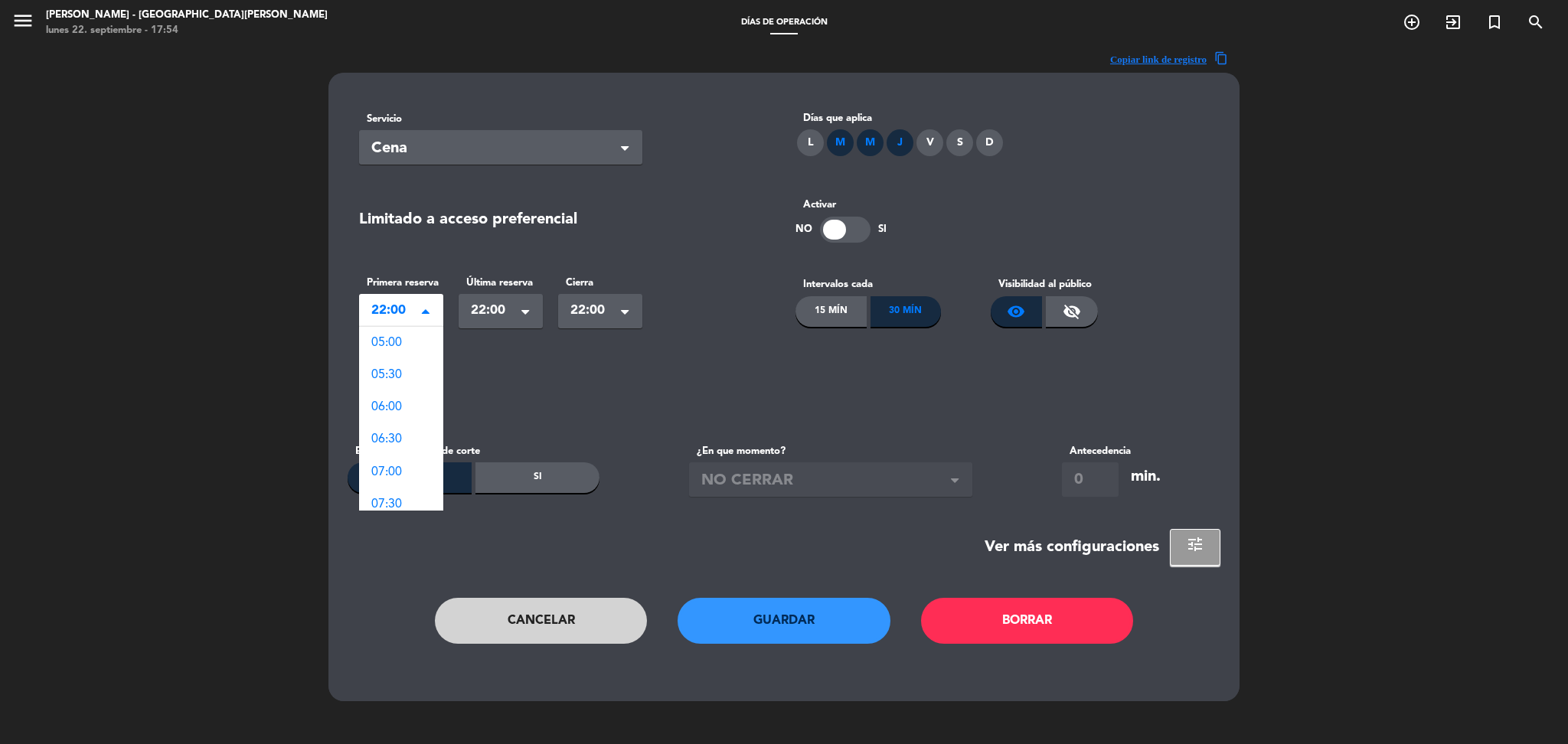
scroll to position [945, 0]
click at [404, 434] on div "21:00" at bounding box center [401, 430] width 85 height 32
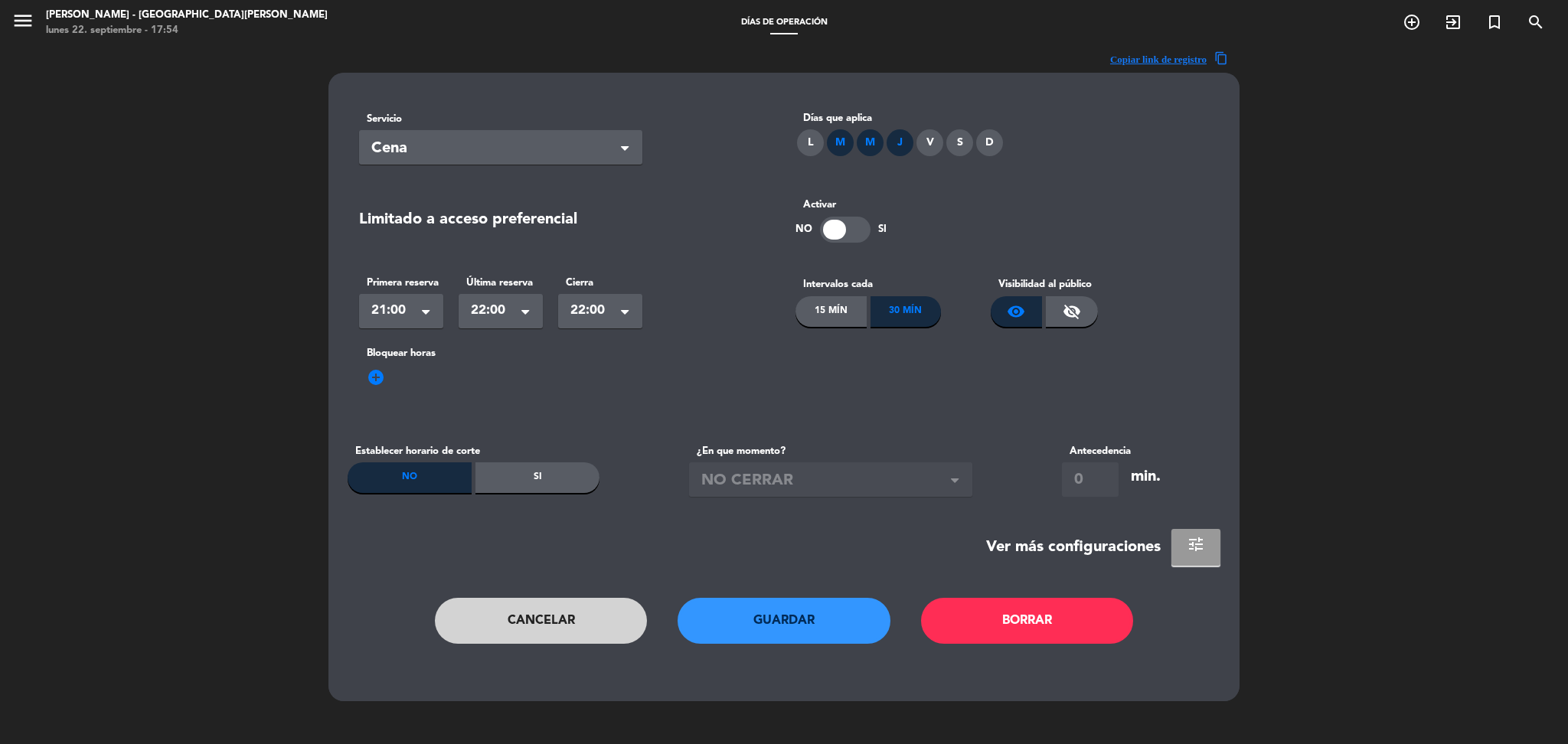
click at [1211, 554] on button "tune" at bounding box center [1196, 547] width 49 height 36
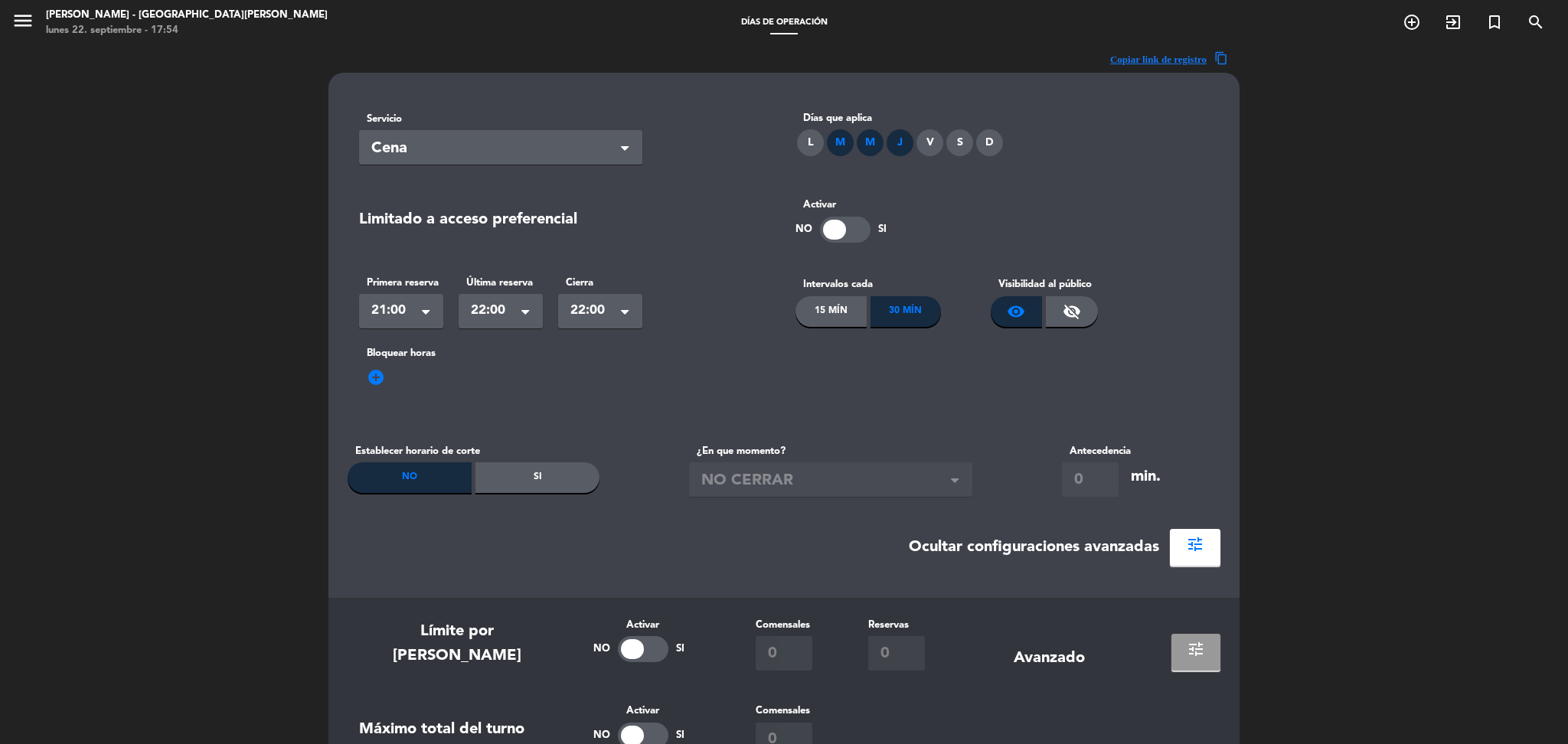
click at [1185, 644] on button "tune" at bounding box center [1196, 652] width 49 height 36
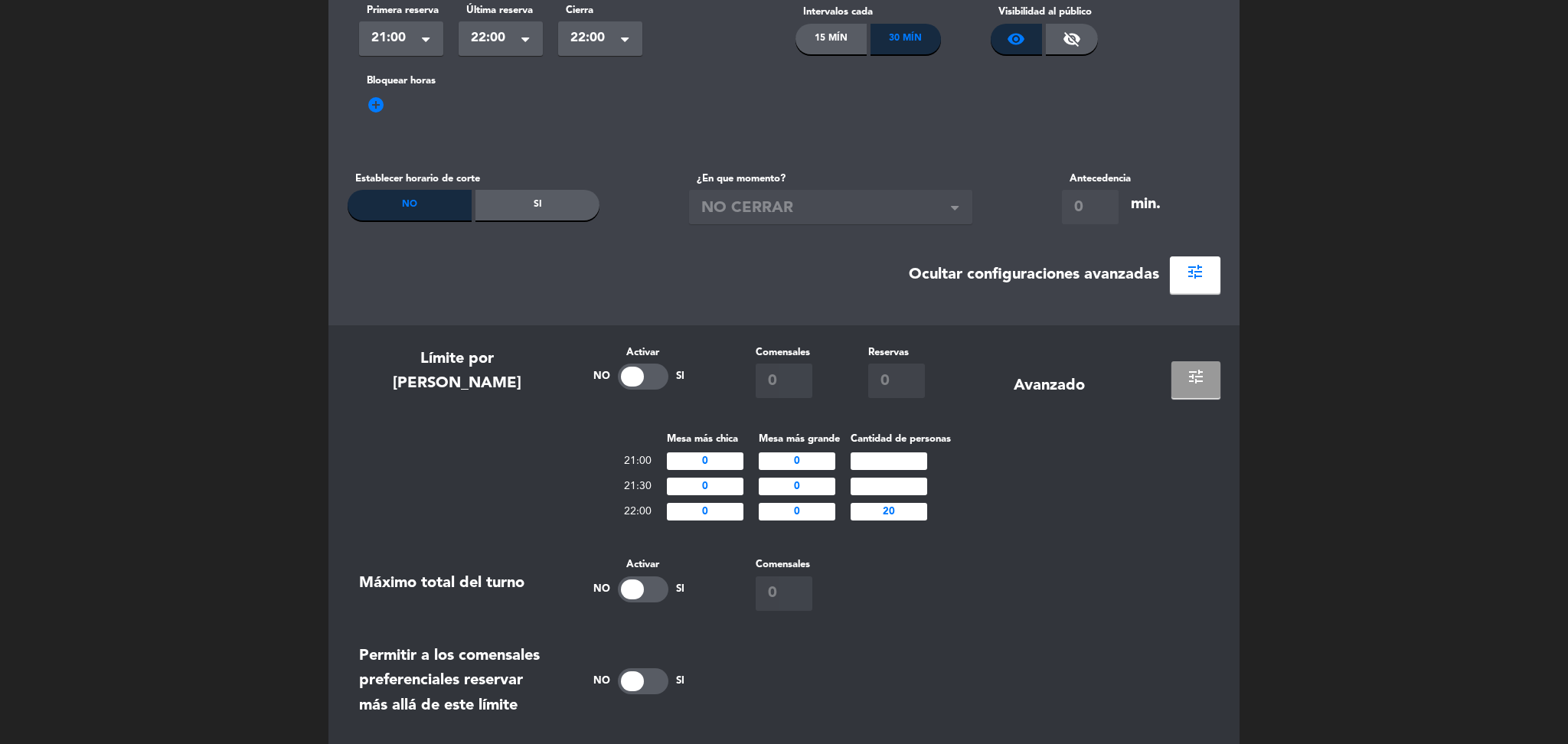
scroll to position [276, 0]
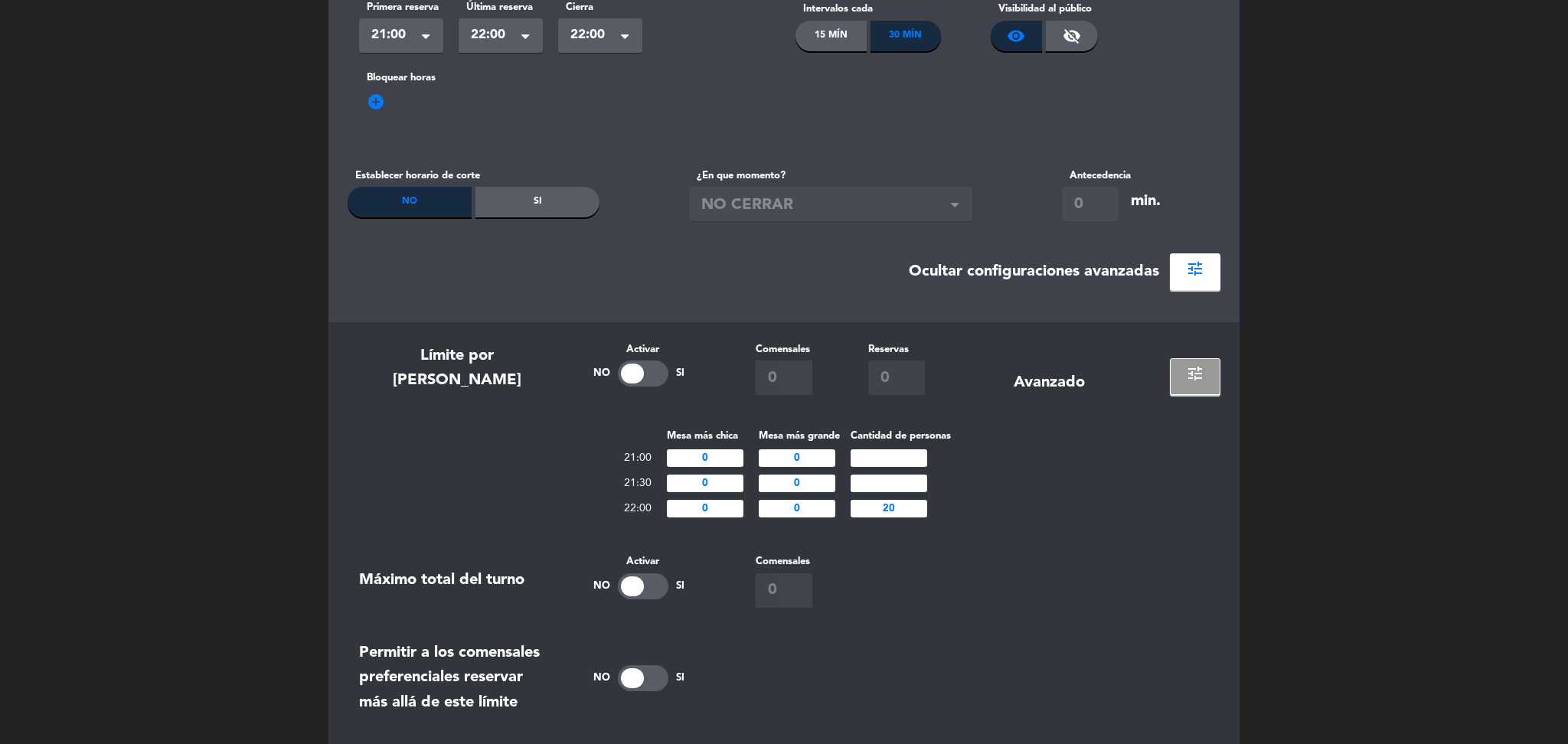
click at [902, 465] on input "number" at bounding box center [889, 458] width 77 height 17
type input "30"
click at [890, 485] on input "number" at bounding box center [889, 483] width 77 height 17
type input "30"
click at [1106, 484] on div "Mesa más chica Mesa más grande Cantidad de personas 21:00 0 0 30 21:30 0 0 30 2…" at bounding box center [784, 474] width 873 height 94
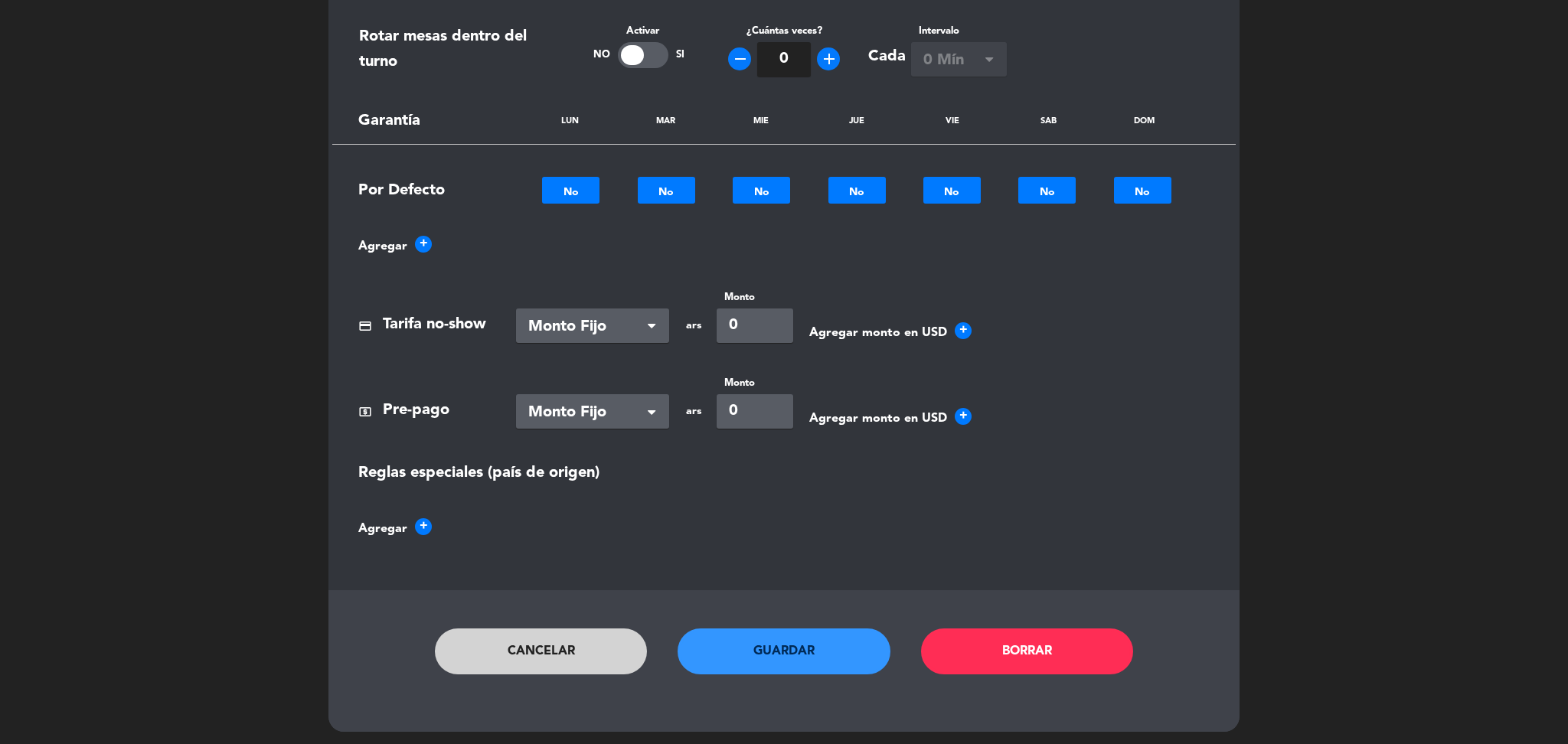
click at [760, 649] on button "Guardar" at bounding box center [784, 651] width 213 height 46
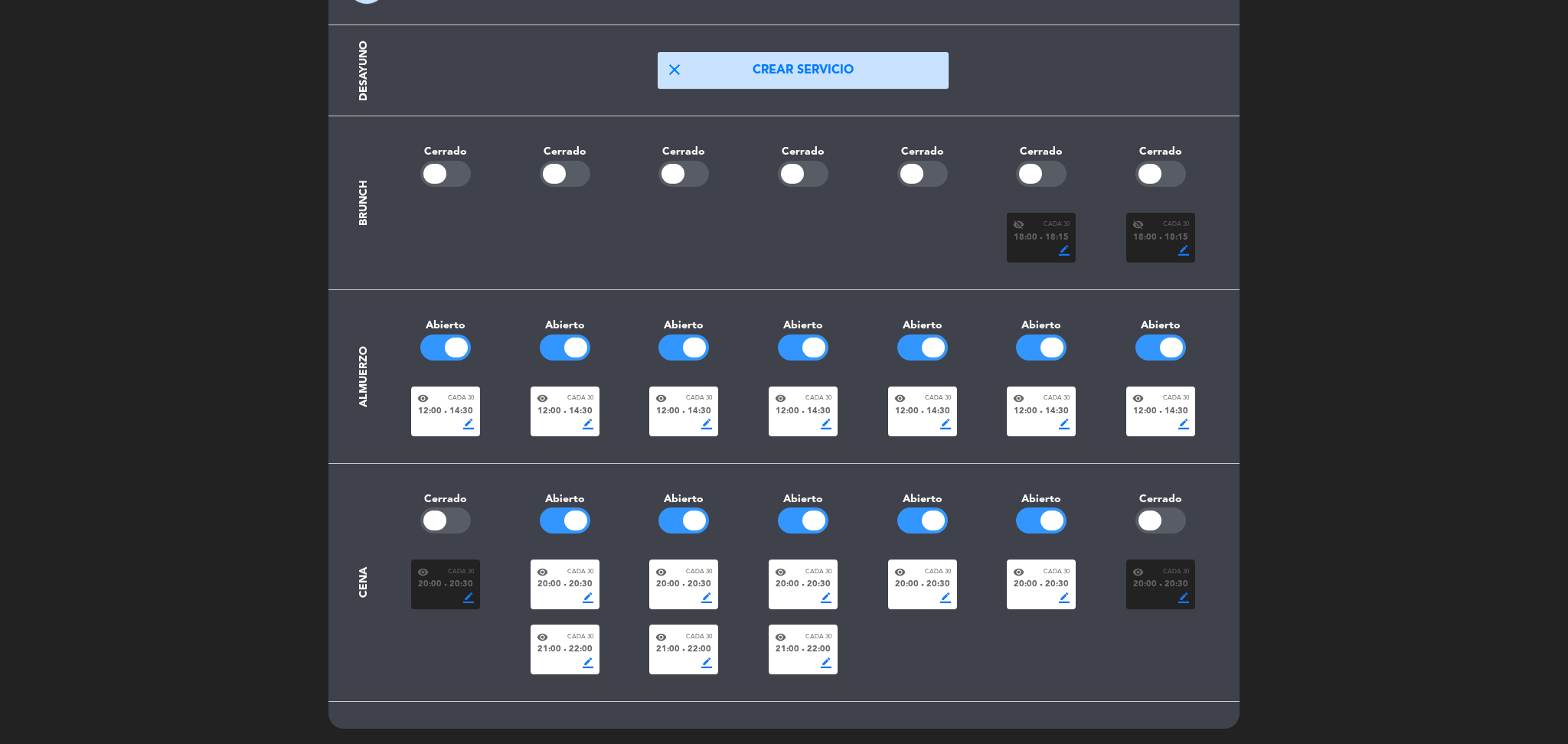
scroll to position [0, 0]
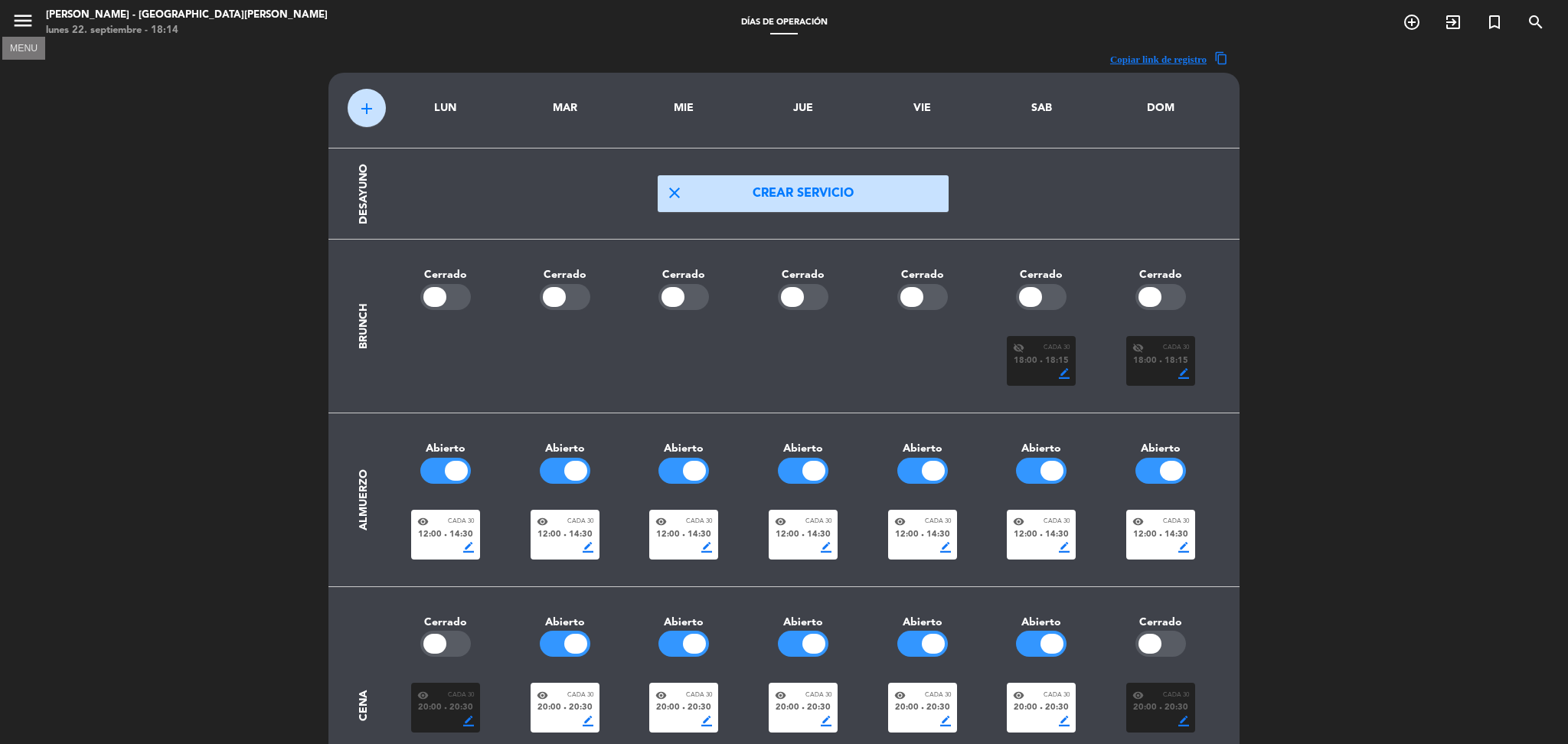
click at [25, 28] on icon "menu" at bounding box center [23, 21] width 23 height 23
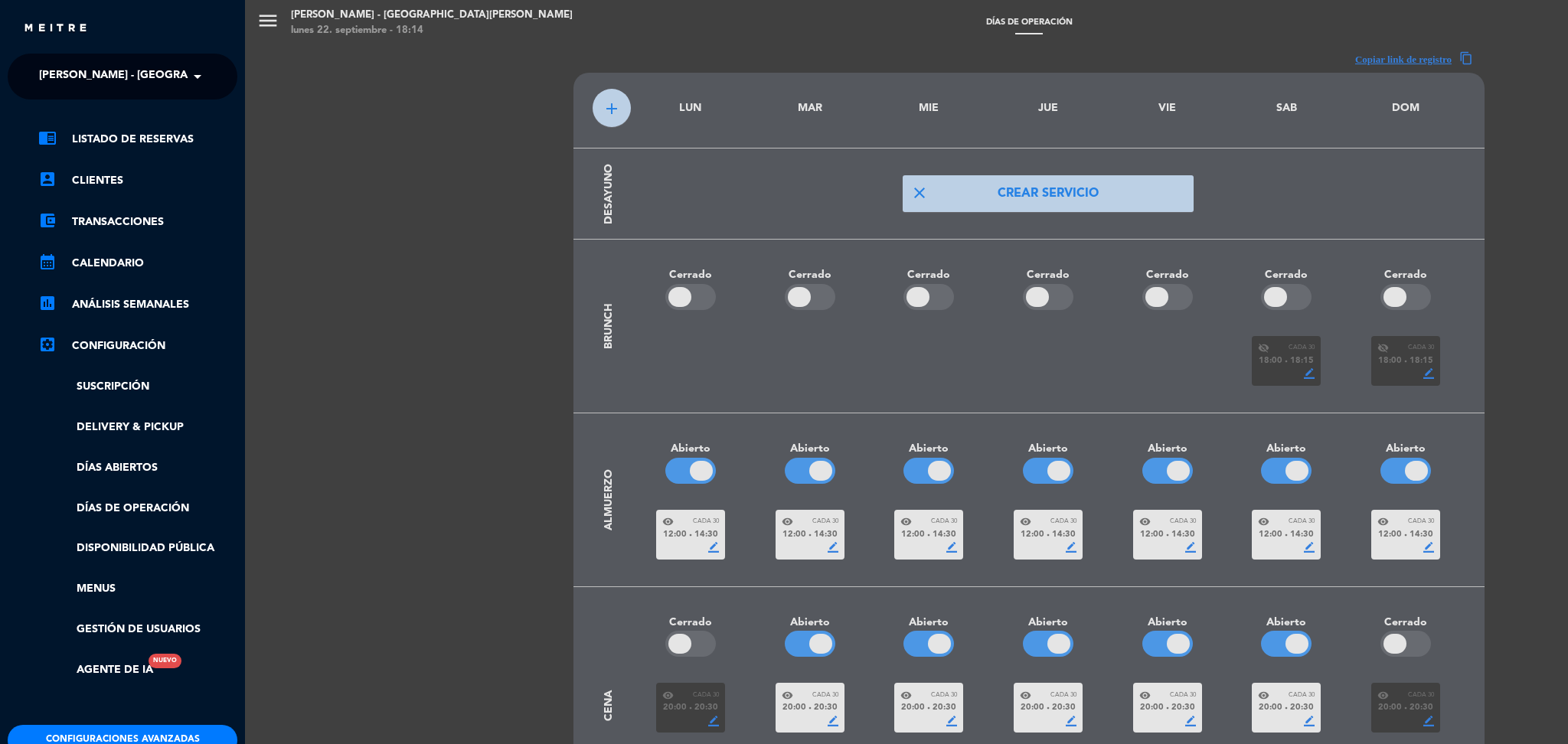
click at [152, 723] on div "chrome_reader_mode Listado de Reservas account_box Clientes account_balance_wal…" at bounding box center [123, 412] width 253 height 625
click at [152, 733] on button "Configuraciones avanzadas" at bounding box center [123, 740] width 229 height 31
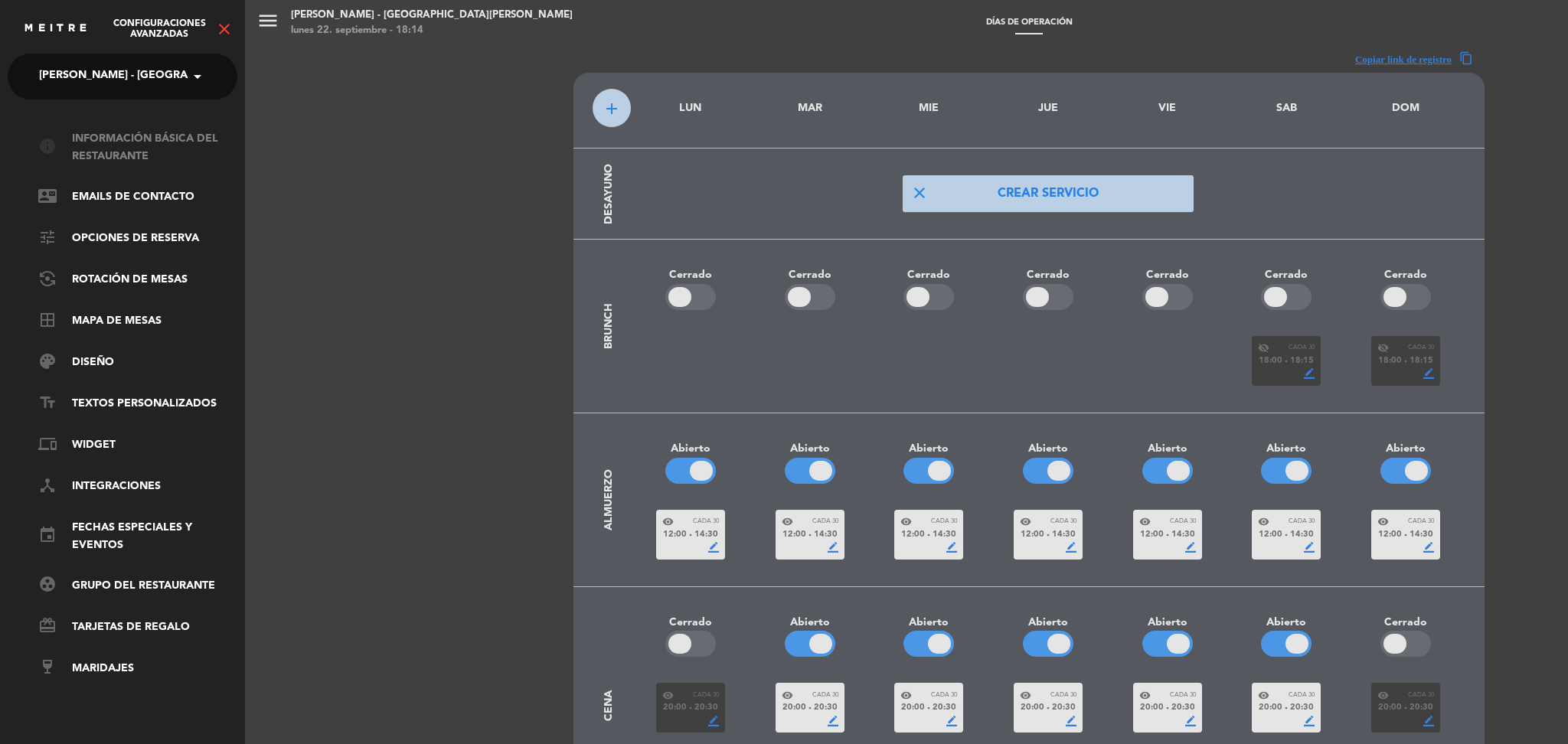
click at [108, 161] on link "info Información básica del restaurante" at bounding box center [138, 148] width 199 height 36
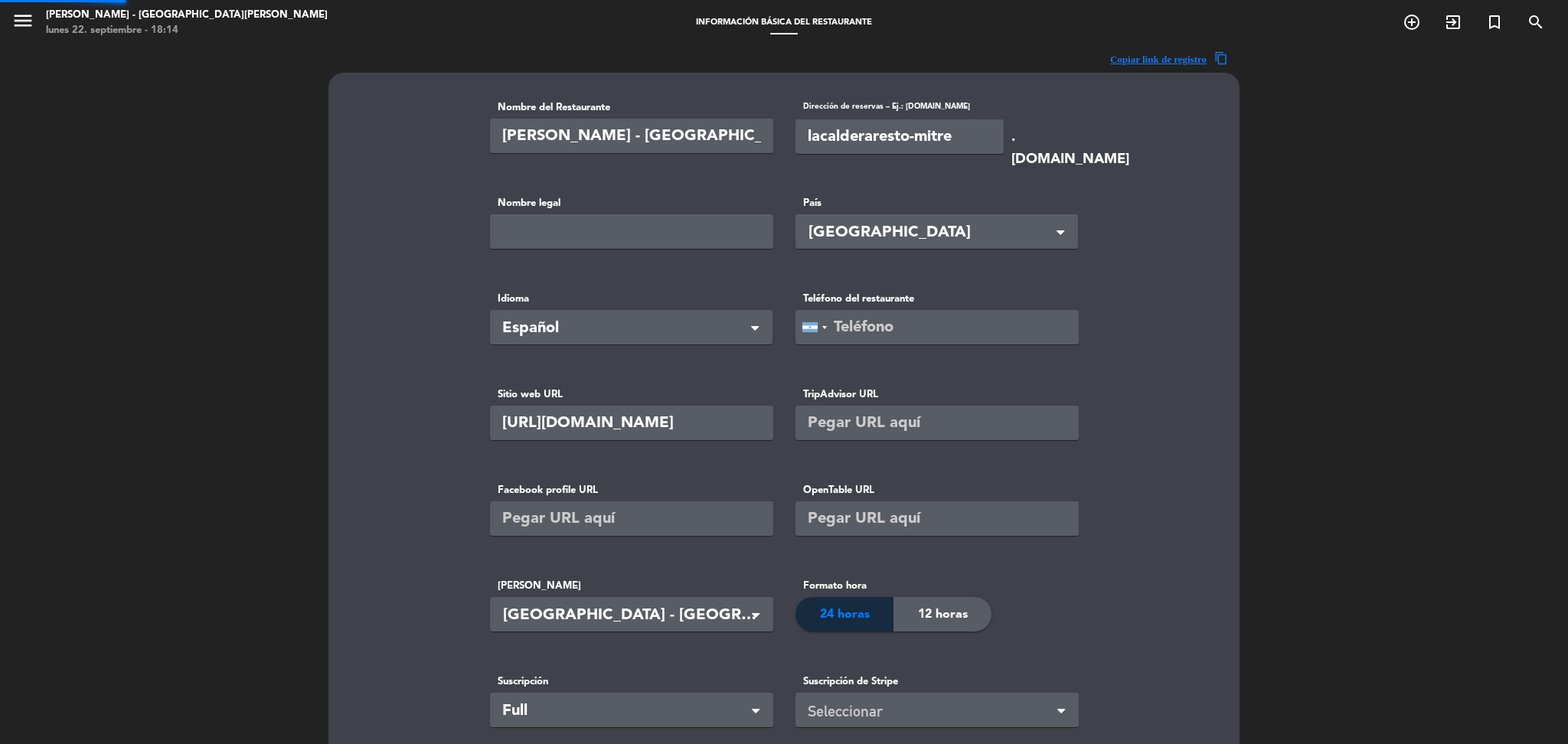
type input "[PHONE_NUMBER]"
type input "[PERSON_NAME] Mitre SRL"
type input "1"
click at [26, 28] on icon "menu" at bounding box center [23, 21] width 23 height 23
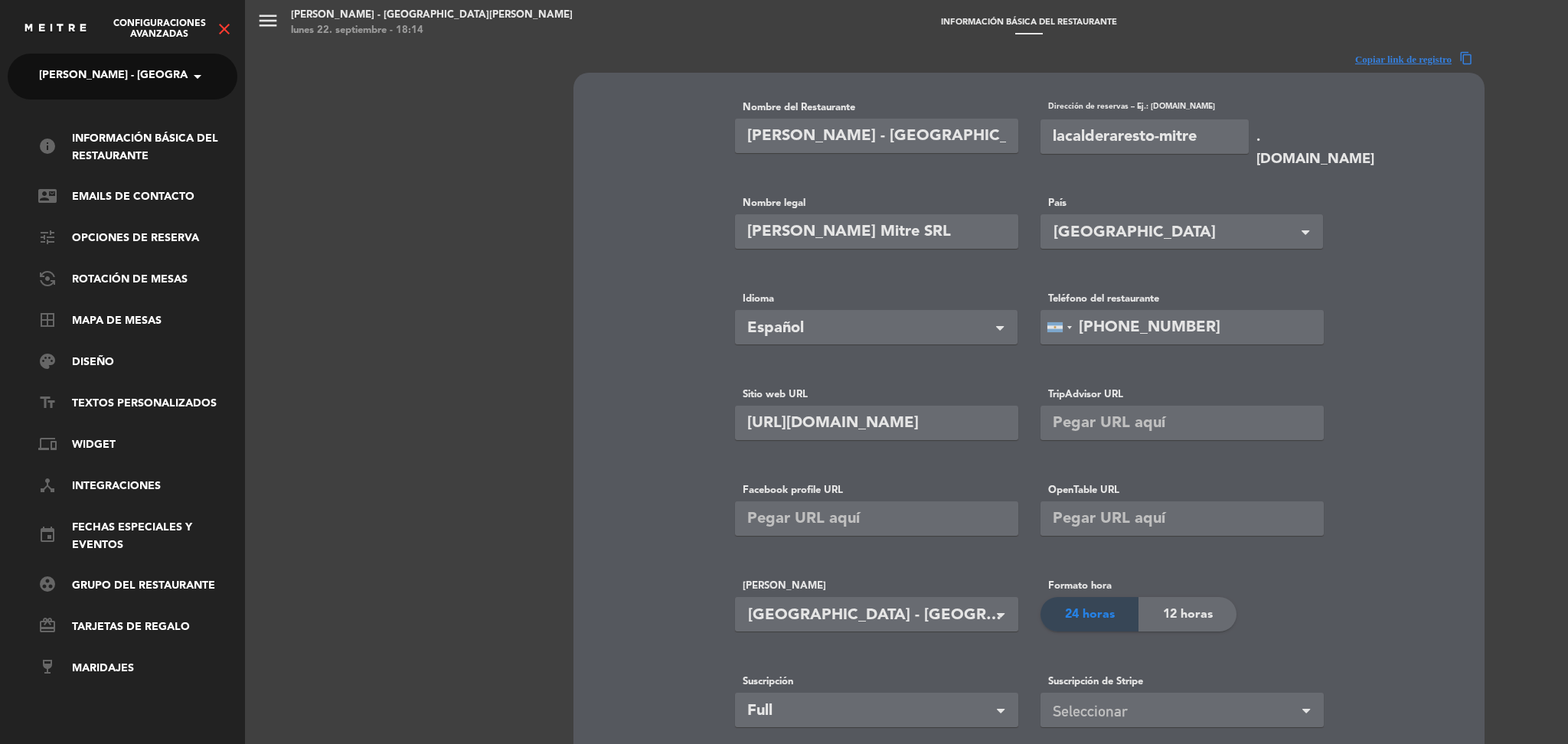
click at [144, 81] on span "[PERSON_NAME] - [GEOGRAPHIC_DATA][PERSON_NAME]" at bounding box center [189, 76] width 300 height 32
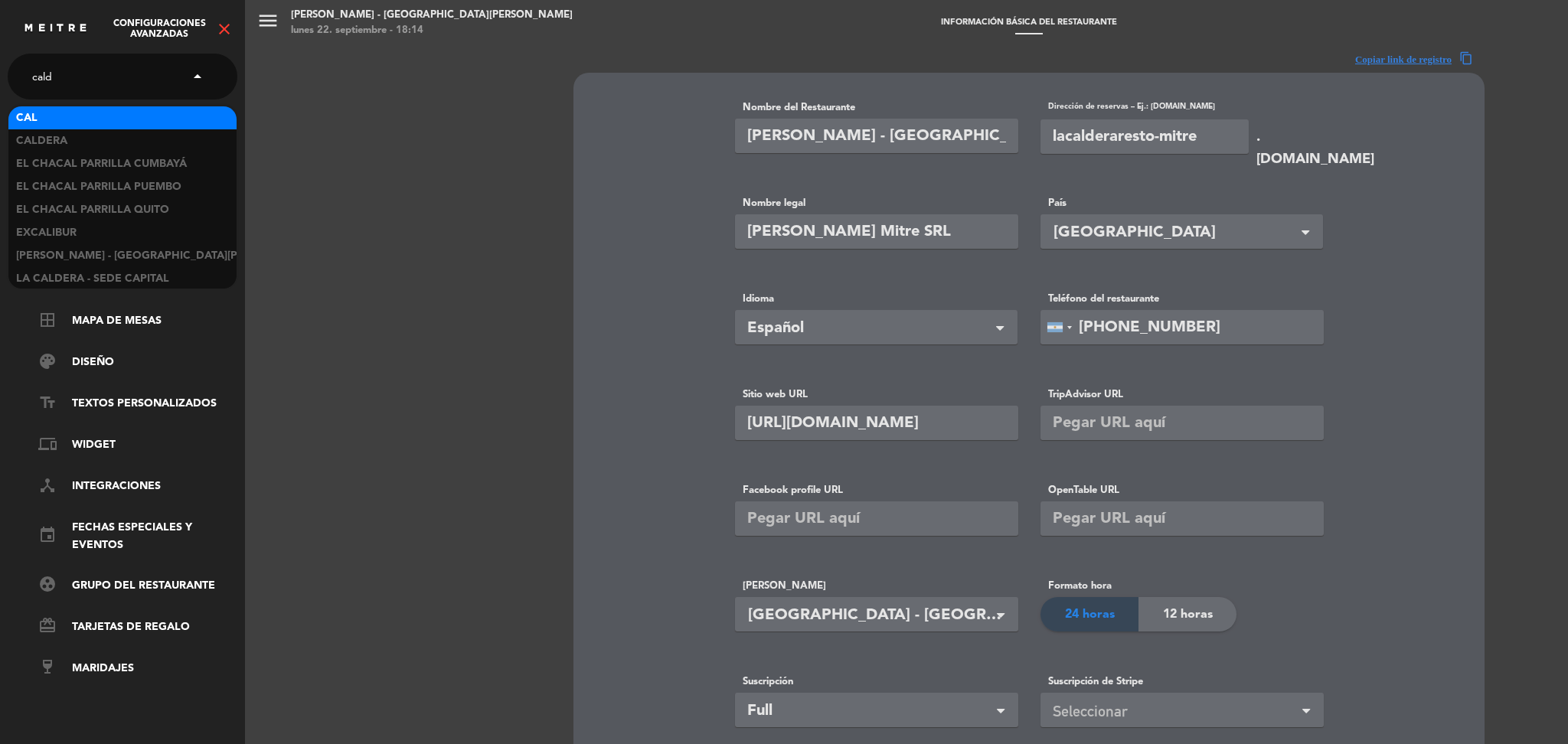
type input "calde"
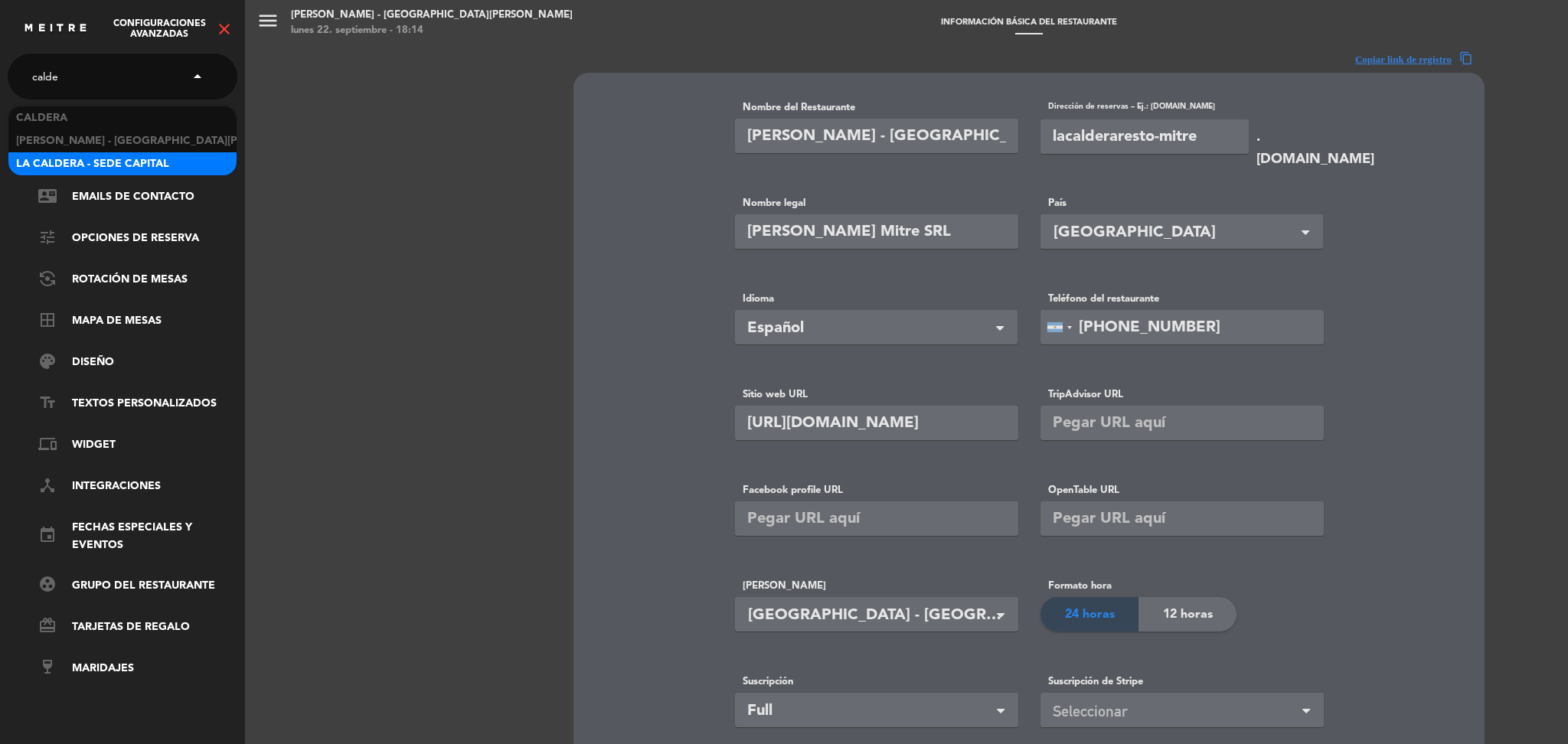
click at [141, 158] on span "La Caldera - Sede Capital" at bounding box center [93, 164] width 153 height 17
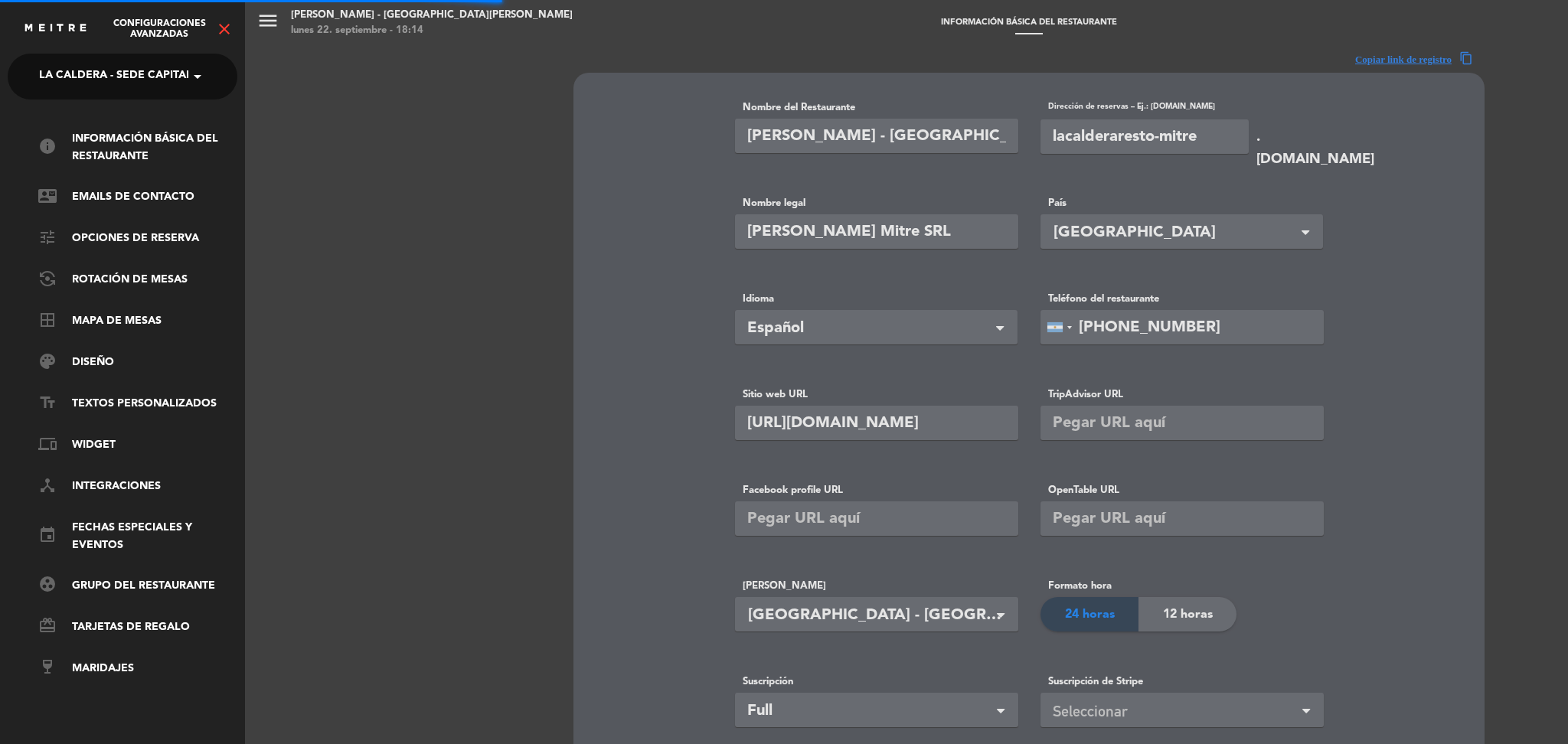
type input "La Caldera - Sede Capital"
type input "lacalderaresto"
type input "[URL][DOMAIN_NAME]"
type input "ARS"
type input "20000"
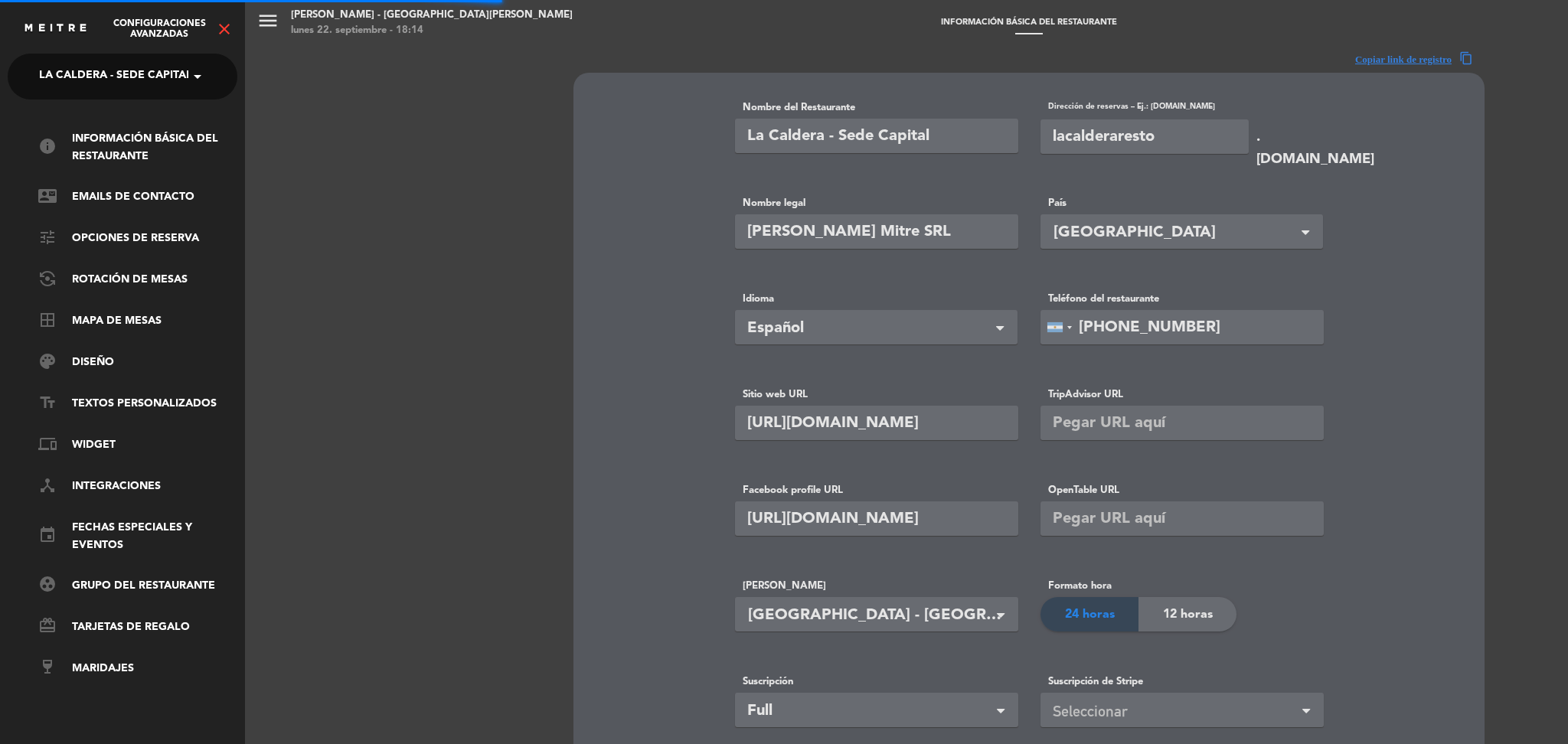
type input "[PHONE_NUMBER]"
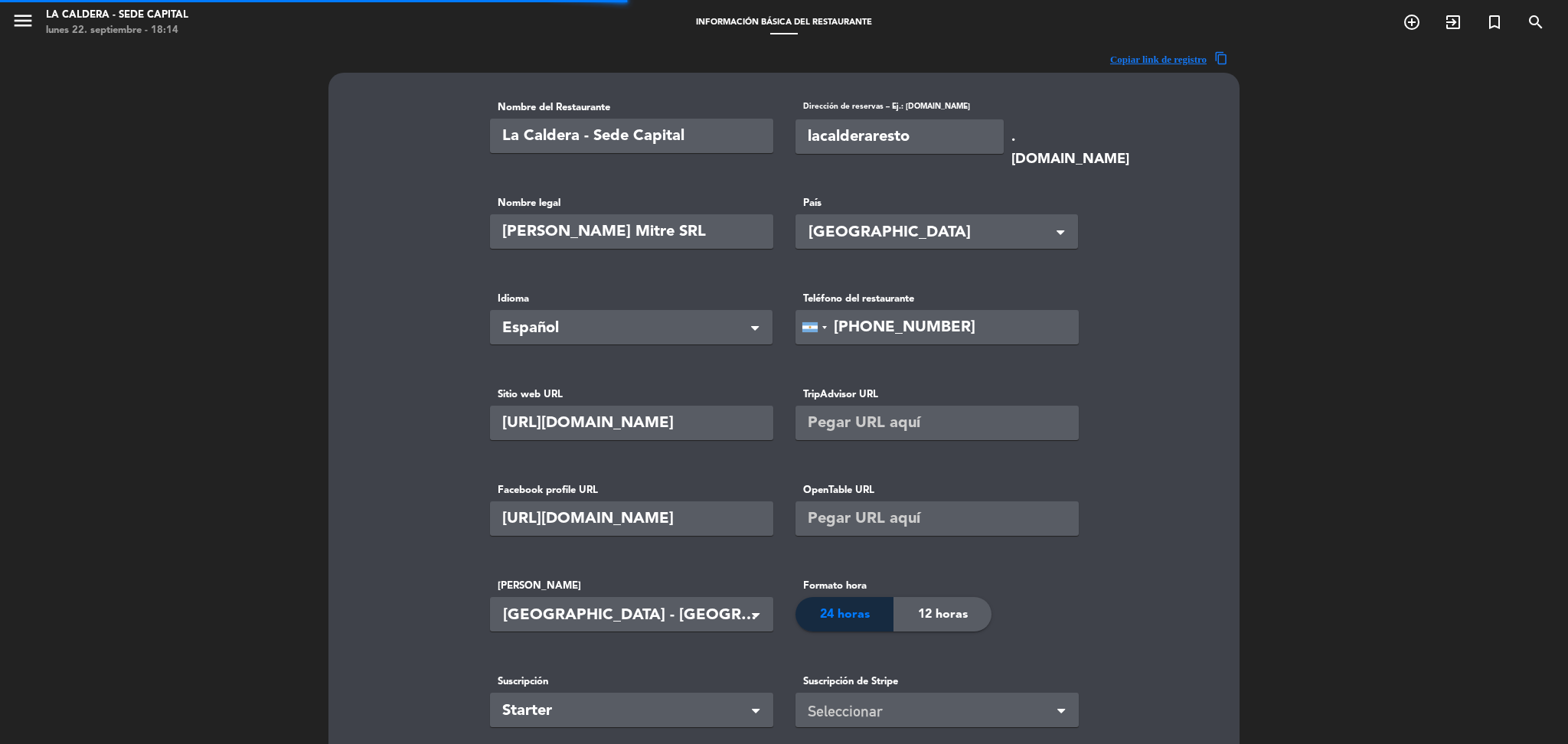
type input "[PERSON_NAME] Gastronomica SRL"
type input "92990"
click at [27, 25] on icon "menu" at bounding box center [23, 21] width 23 height 23
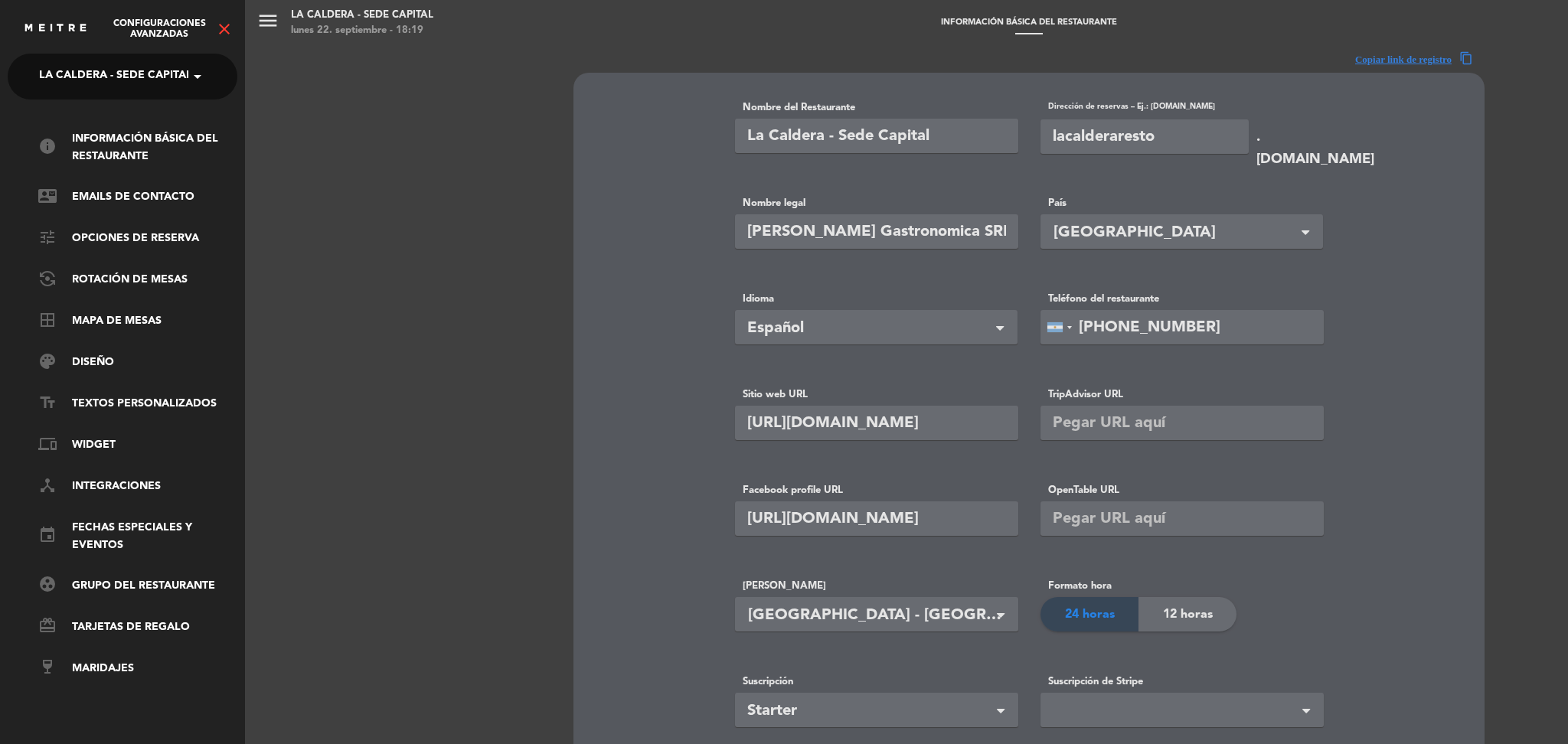
click at [110, 81] on span "La Caldera - Sede Capital" at bounding box center [115, 76] width 153 height 32
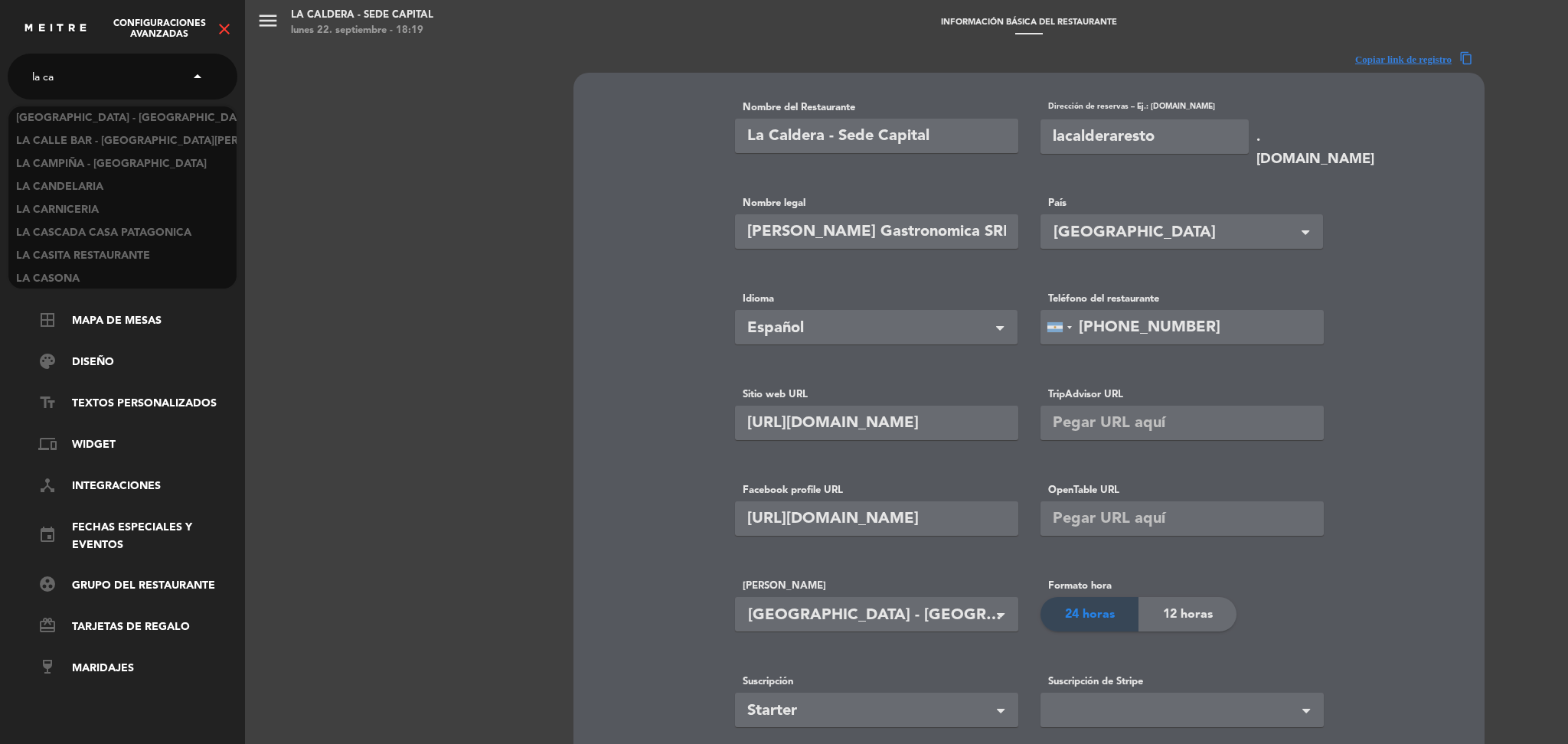
scroll to position [115, 0]
type input "la caso"
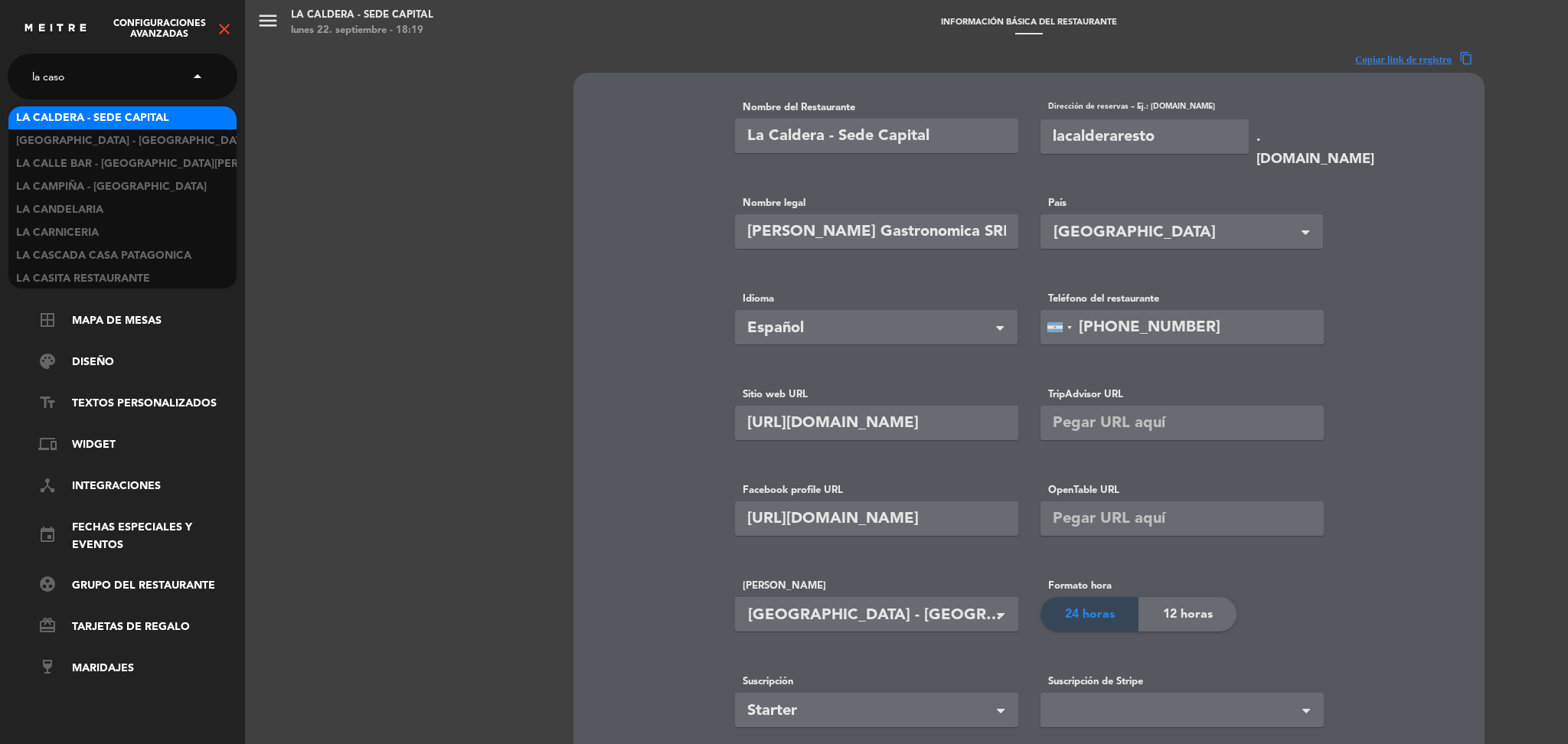
scroll to position [0, 0]
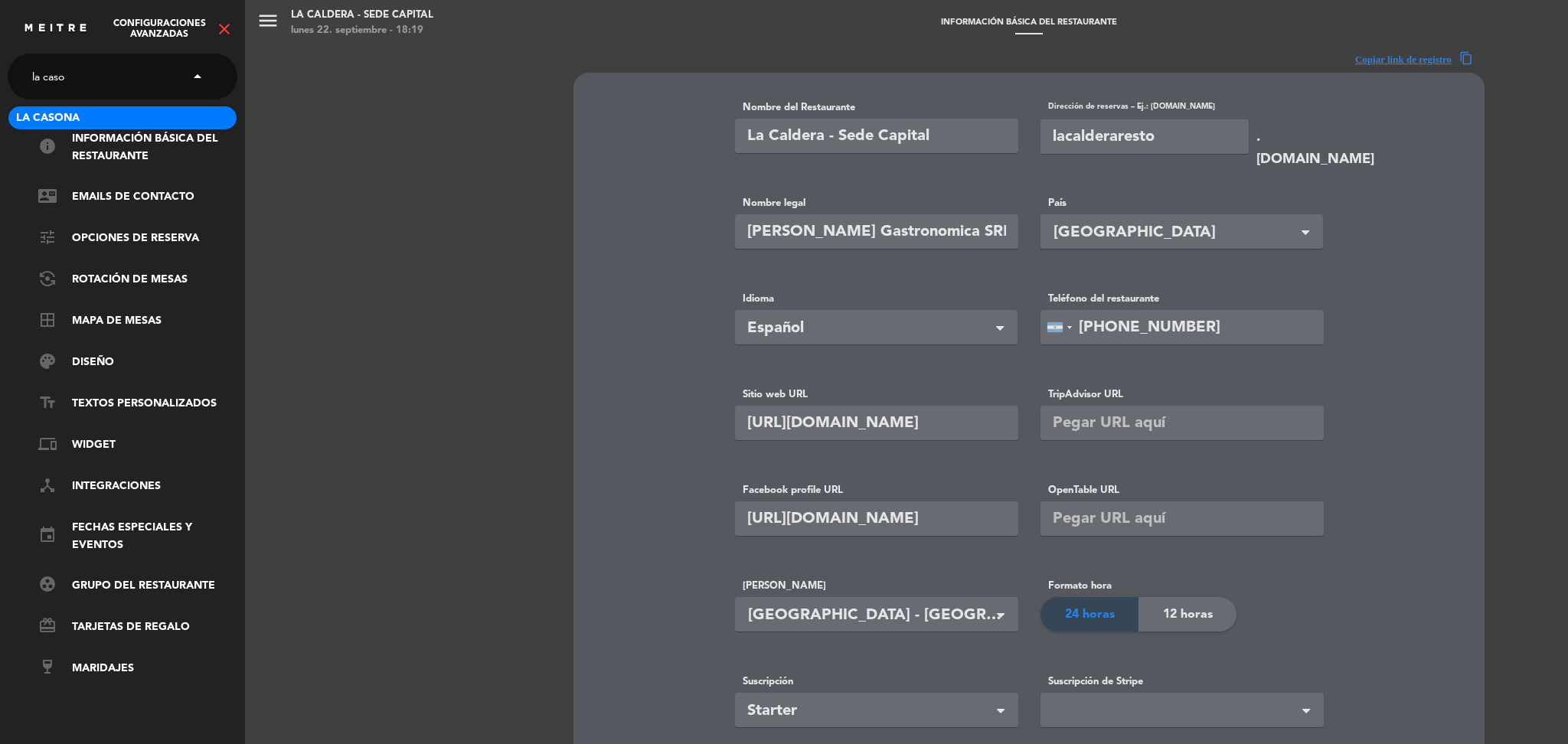
click at [100, 117] on div "La Casona" at bounding box center [123, 118] width 229 height 23
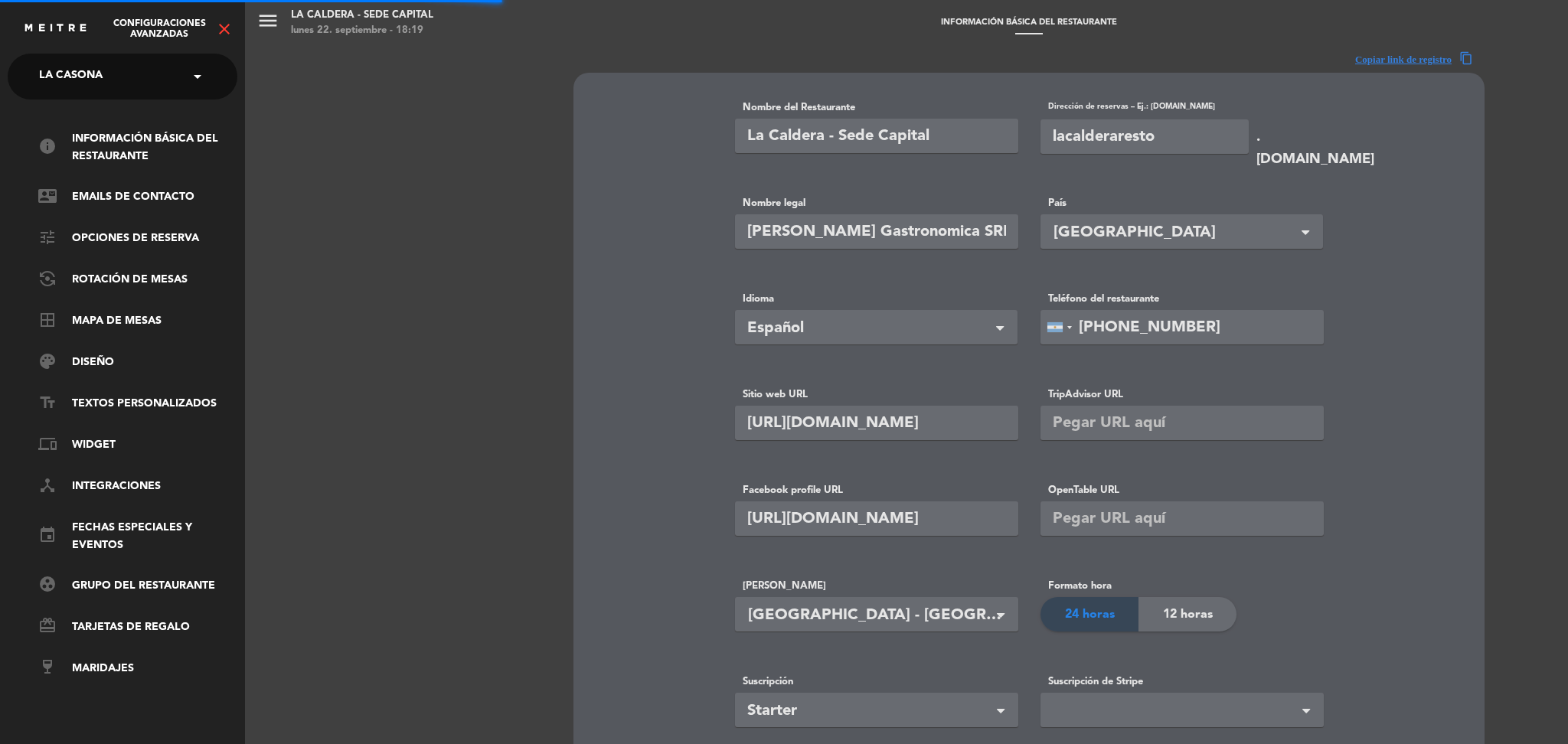
type input "La Casona"
type input "lacasonacoffee"
type input "[URL][DOMAIN_NAME]"
type input "10000"
type input "[PHONE_NUMBER]"
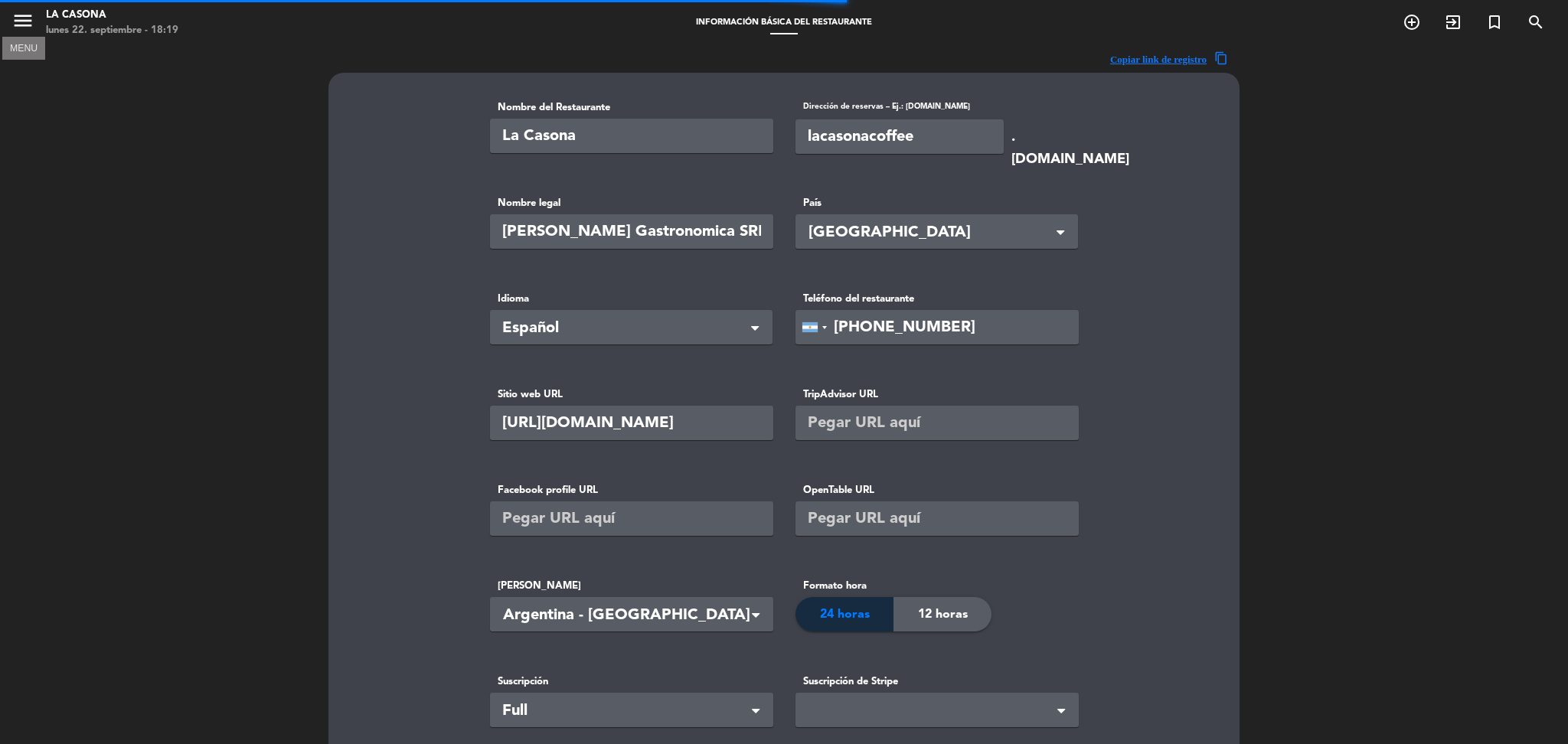
click at [23, 26] on icon "menu" at bounding box center [23, 21] width 23 height 23
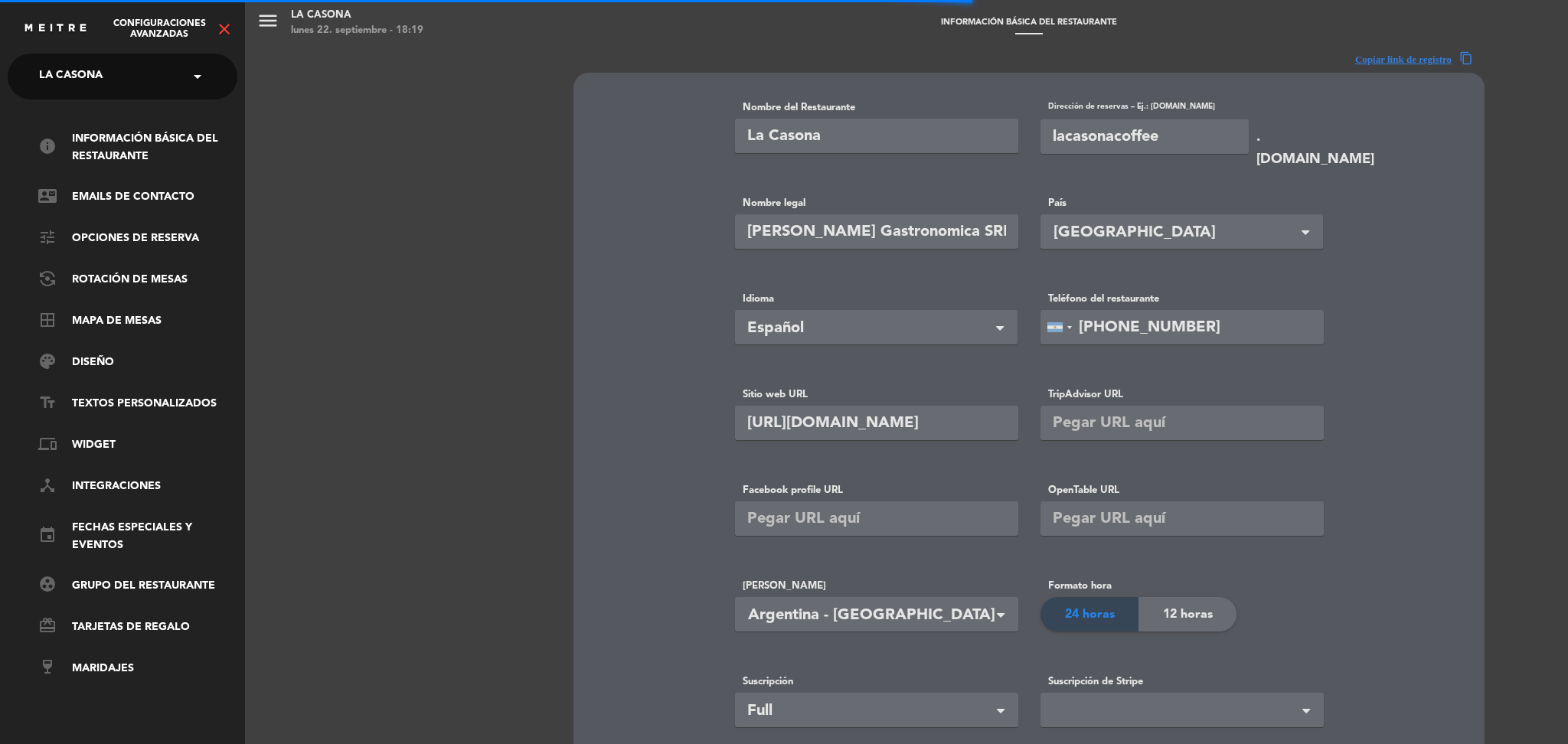
type input "[PERSON_NAME]"
type input "929"
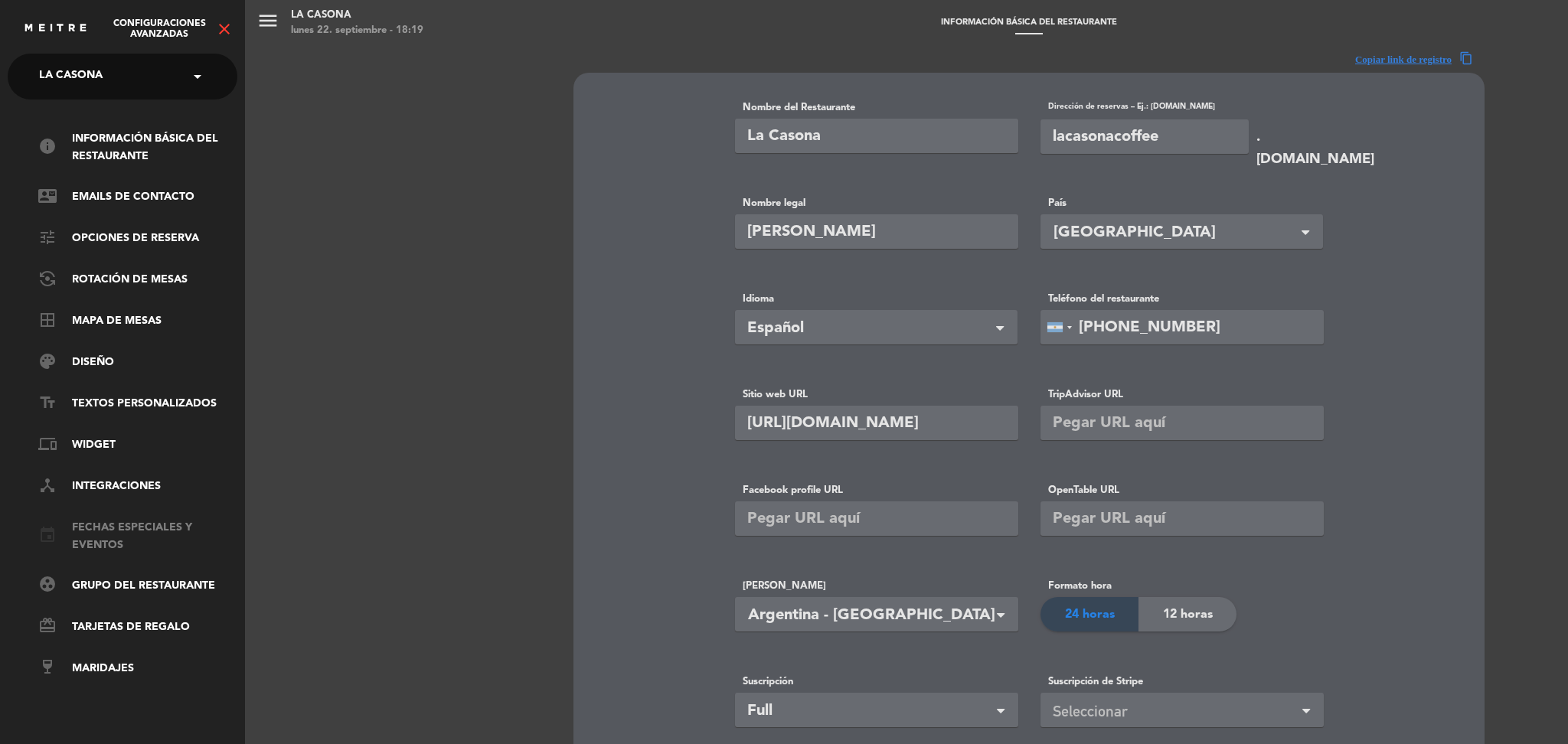
click at [93, 538] on link "event Fechas especiales y eventos" at bounding box center [138, 536] width 199 height 36
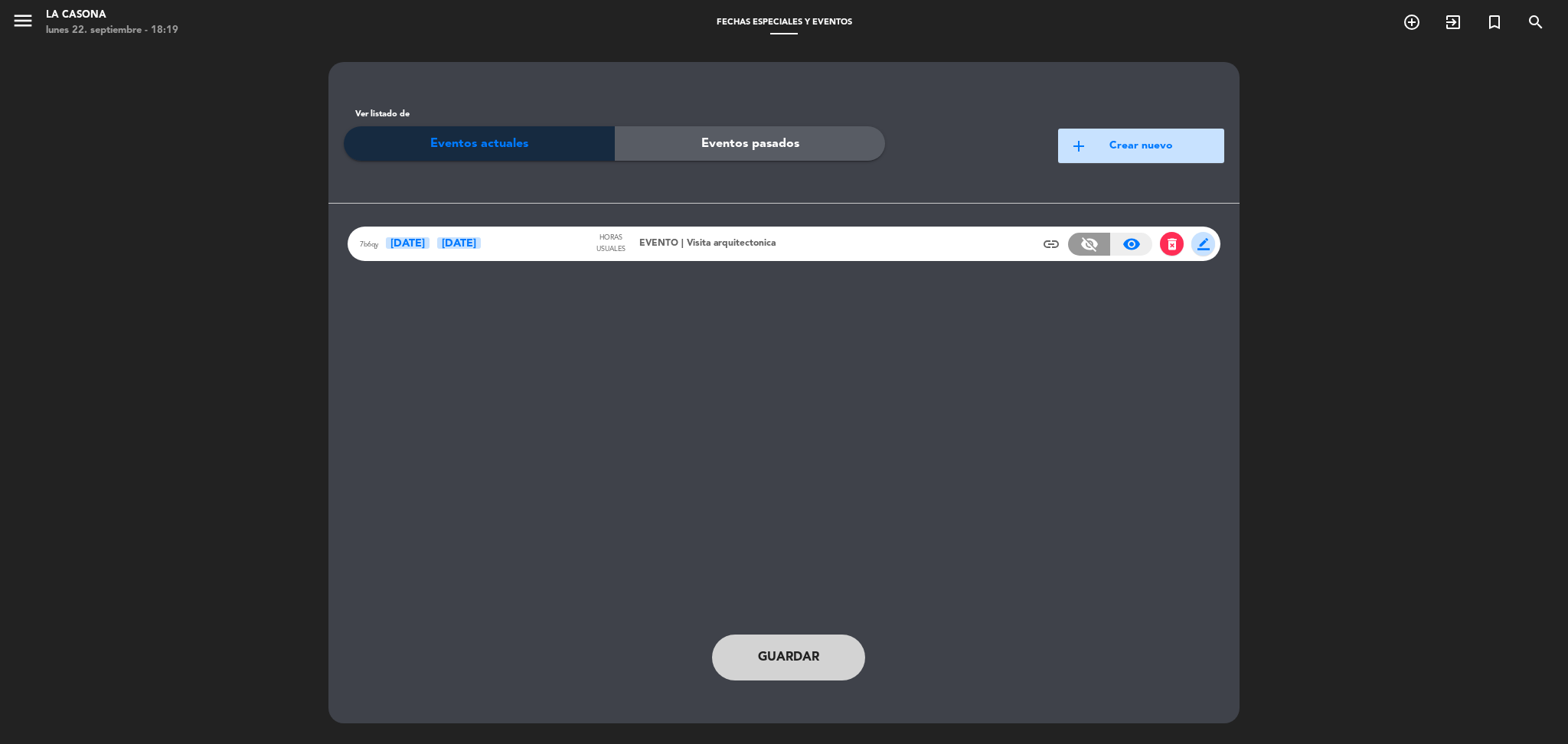
click at [875, 247] on div "7b6qy [DATE] Oct Horas usuales EVENTO | Visita arquitectonica insert_link visib…" at bounding box center [784, 244] width 873 height 35
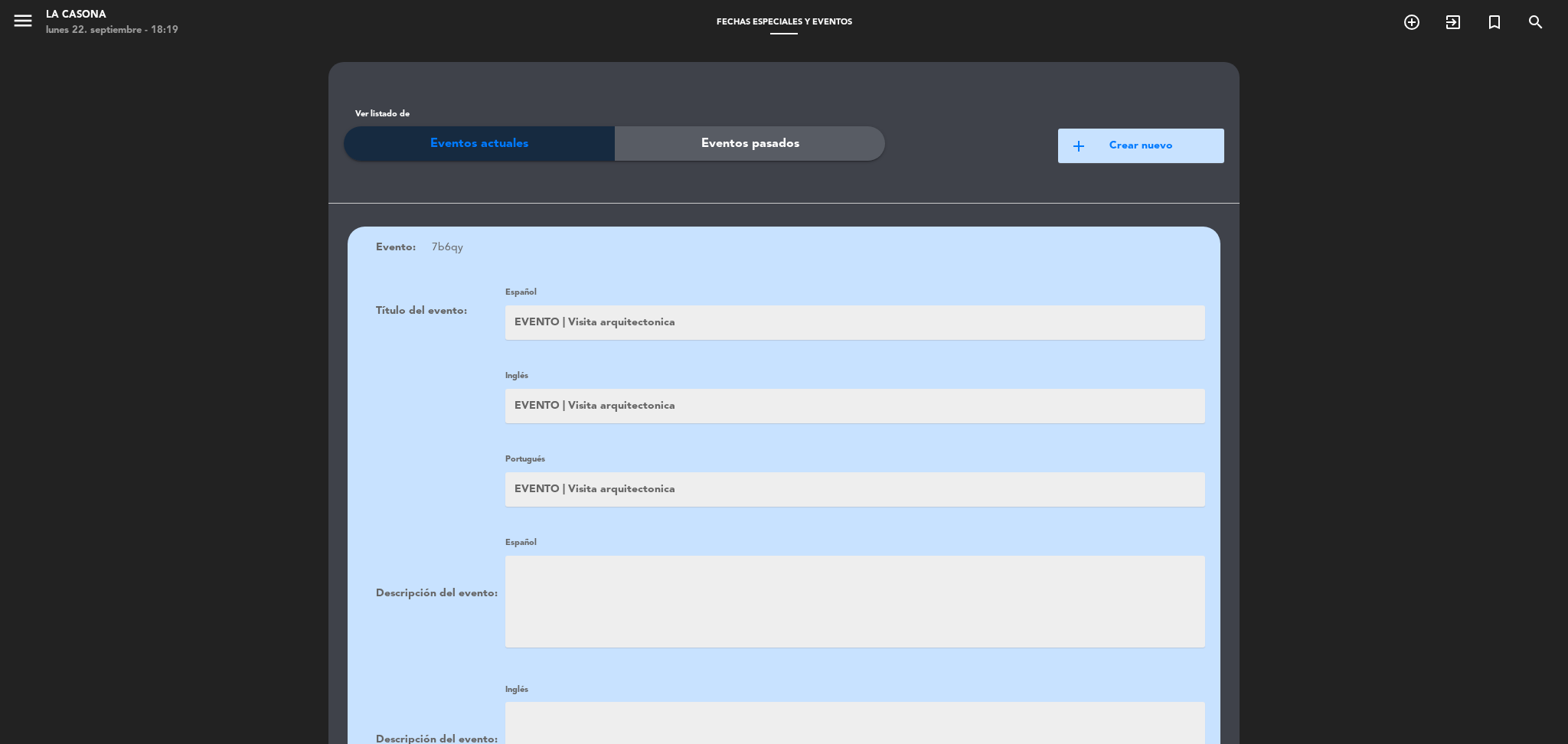
click at [714, 313] on input "EVENTO | Visita arquitectonica" at bounding box center [855, 323] width 700 height 35
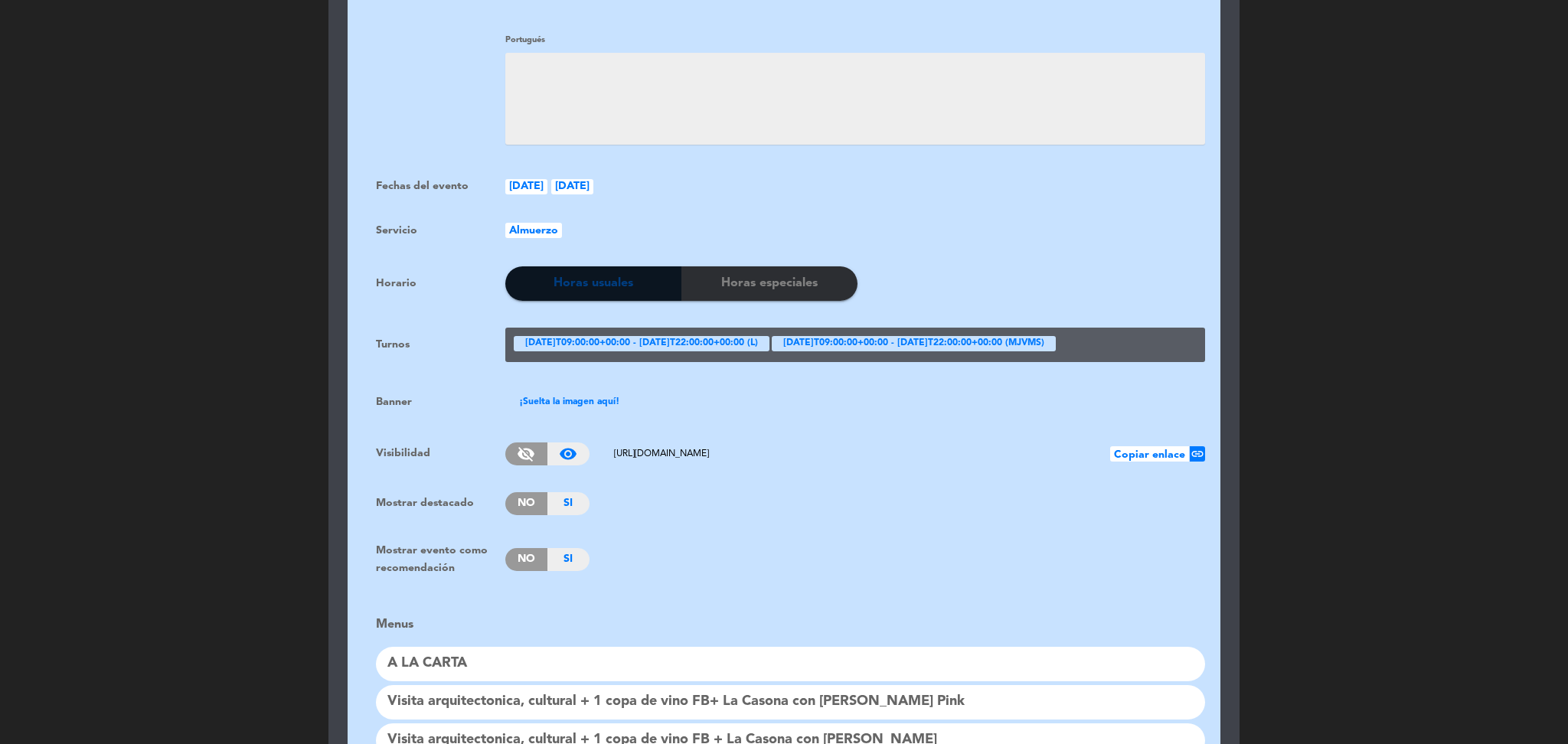
scroll to position [1140, 0]
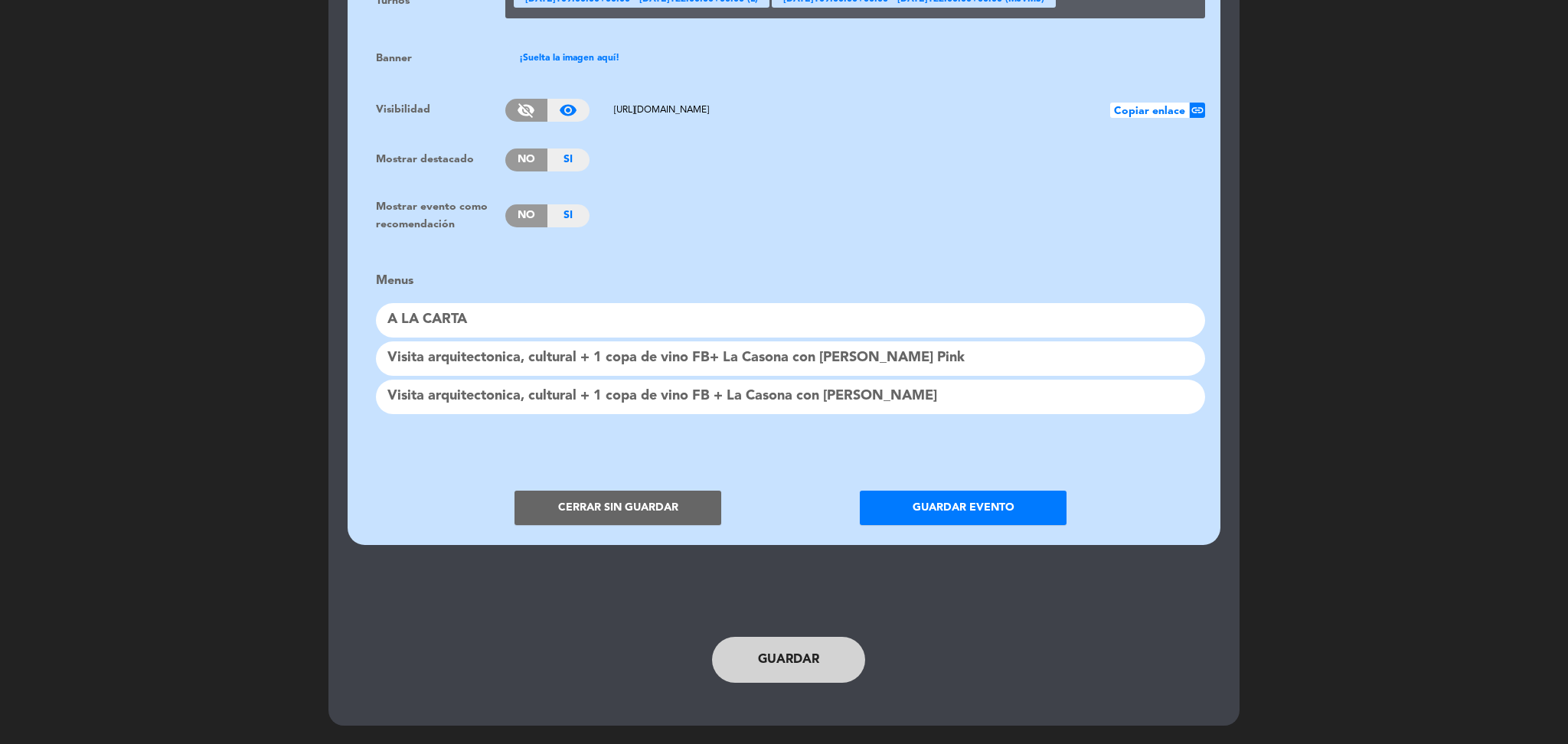
click at [677, 500] on button "Cerrar sin guardar" at bounding box center [618, 508] width 206 height 35
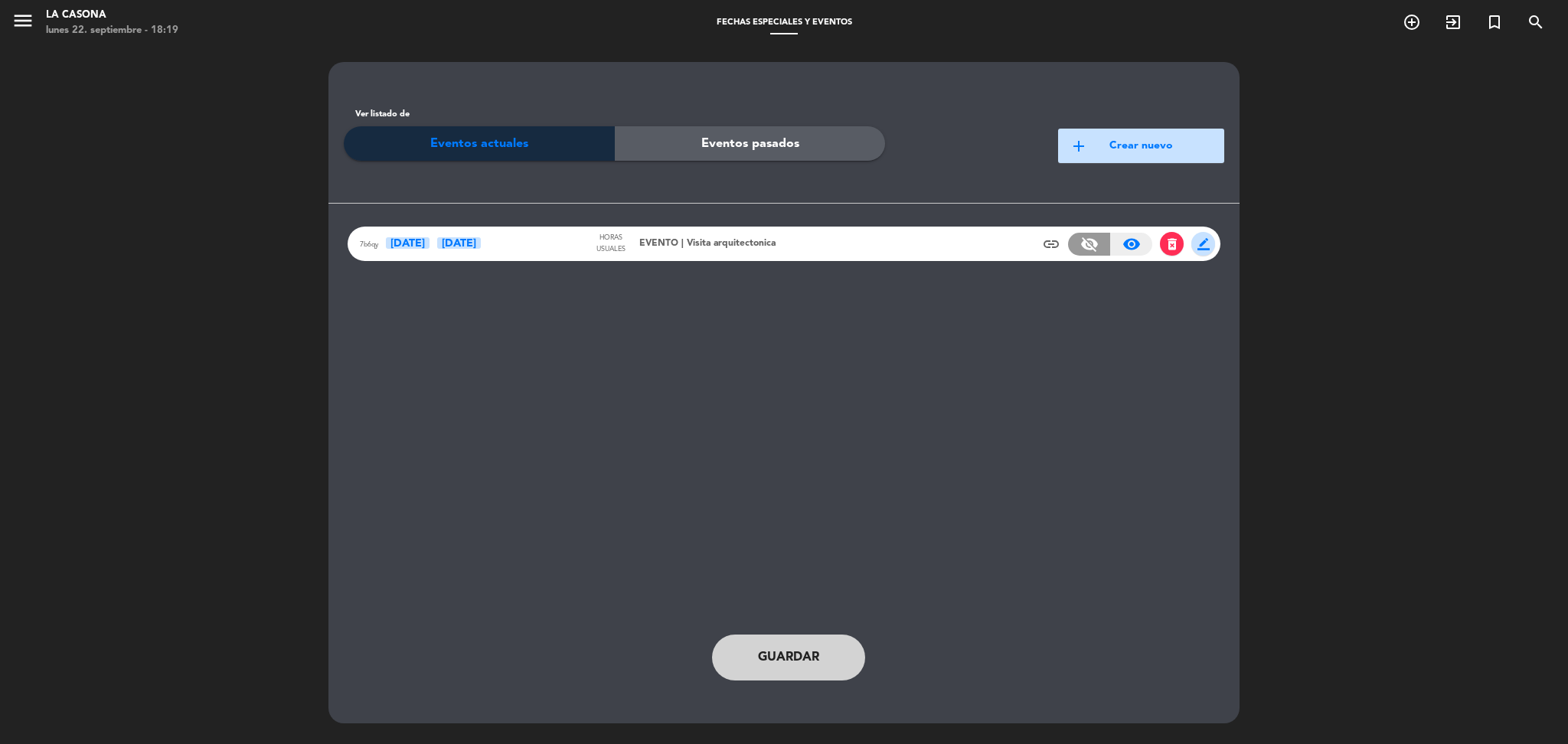
click at [1170, 250] on span "delete_forever" at bounding box center [1172, 244] width 15 height 15
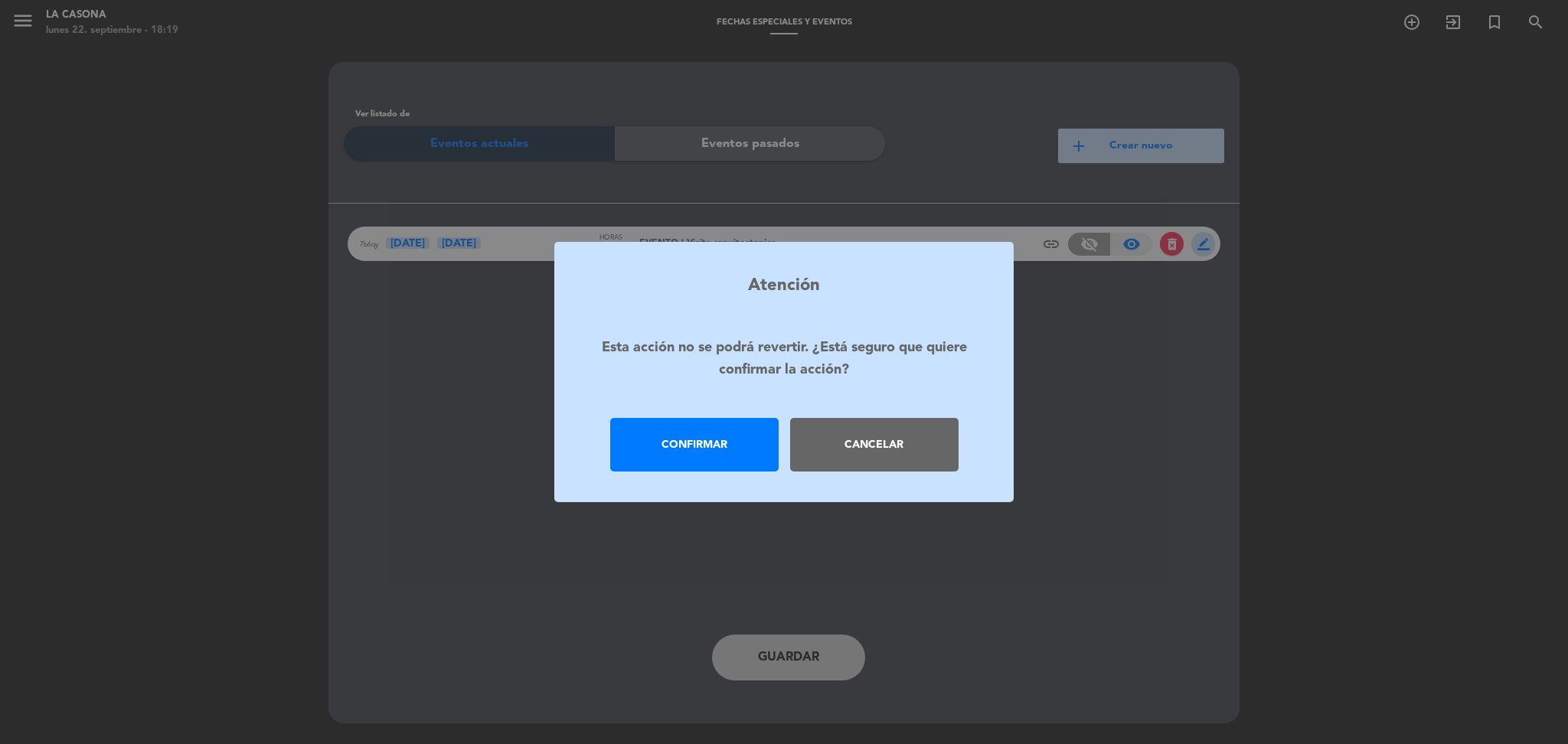
click at [746, 444] on div "Confirmar" at bounding box center [694, 445] width 168 height 54
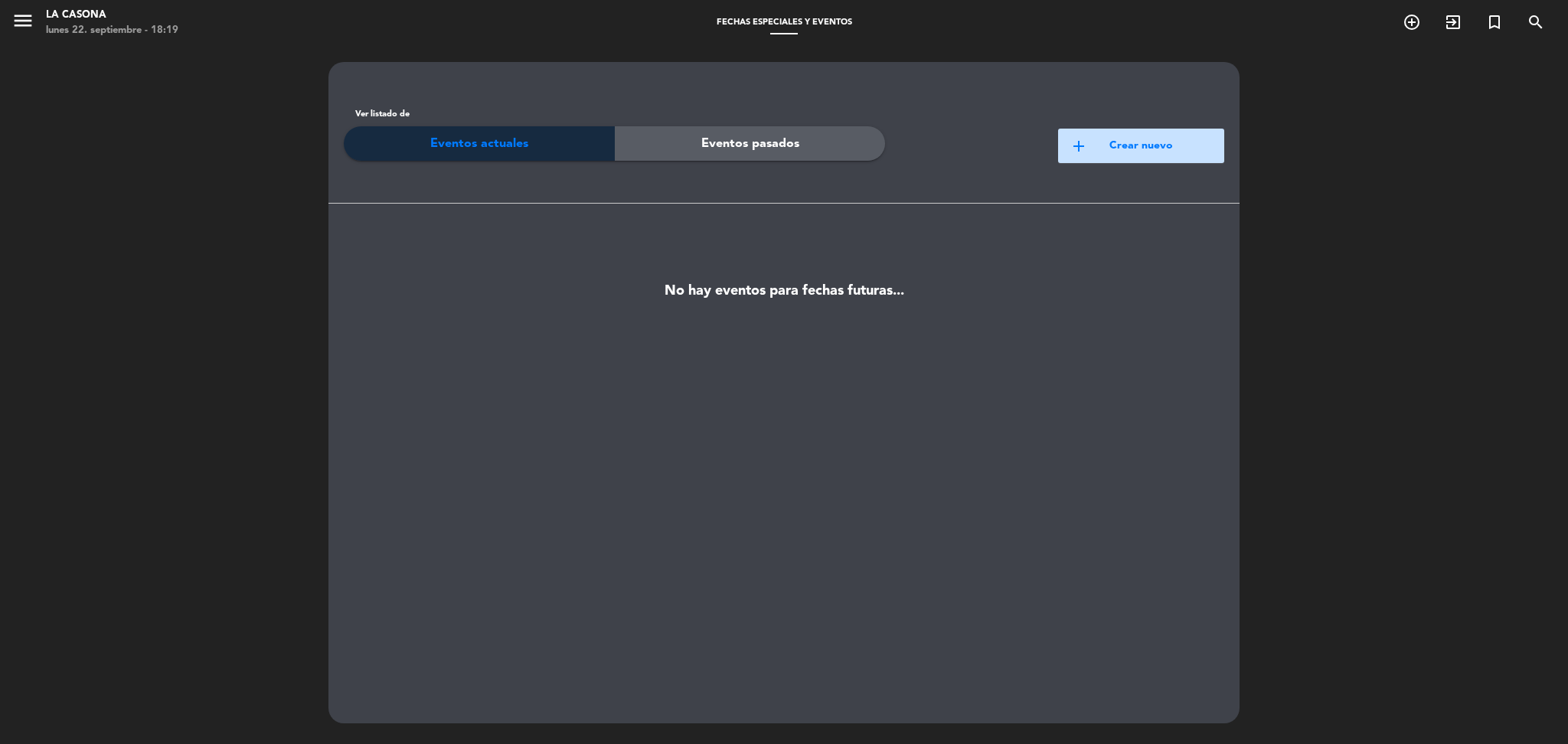
click at [1113, 155] on button "add Crear nuevo" at bounding box center [1141, 146] width 166 height 35
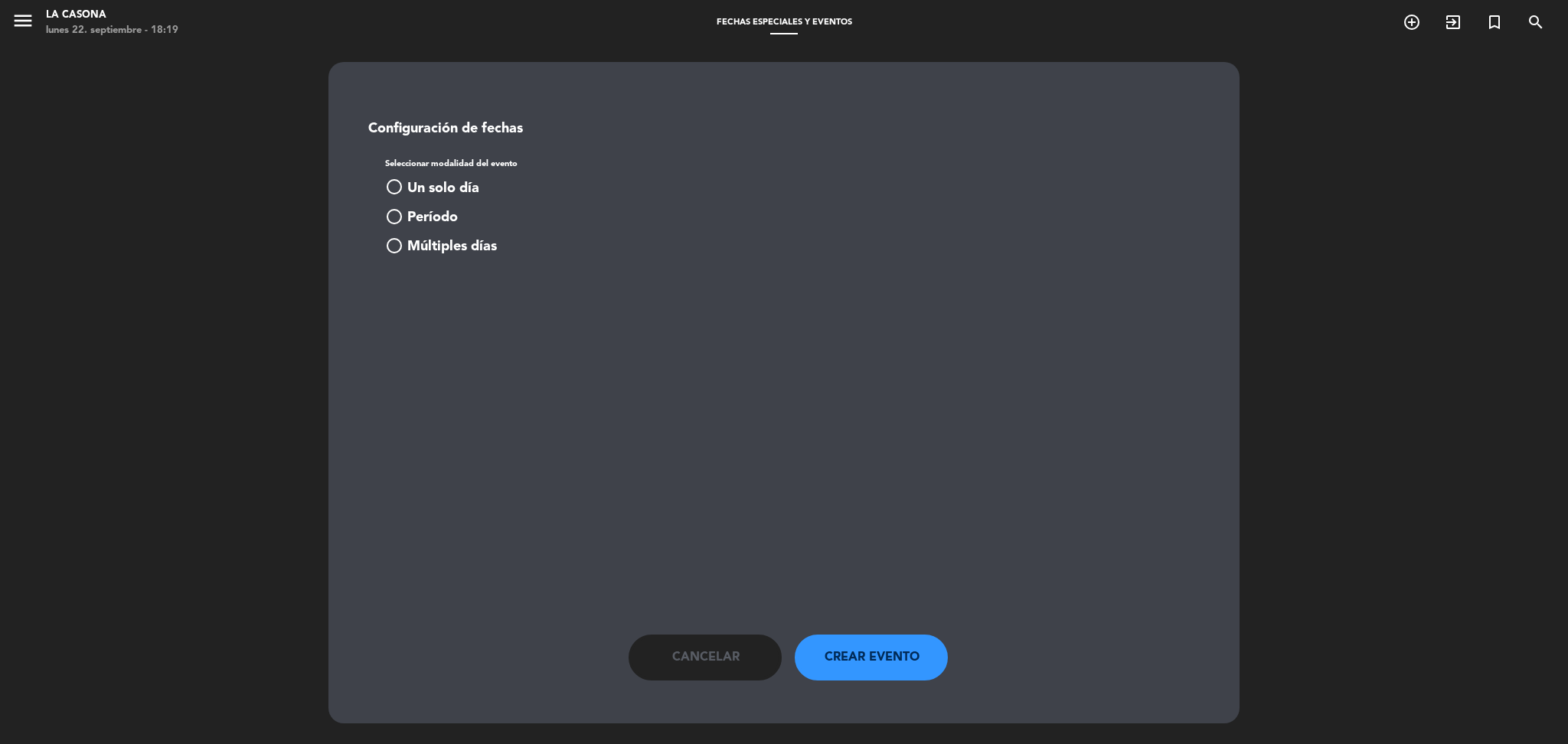
click at [459, 183] on span "Un solo día" at bounding box center [443, 189] width 72 height 22
click at [452, 247] on span "Múltiples días" at bounding box center [452, 247] width 89 height 22
click at [458, 310] on button "add_circle Agregar fecha" at bounding box center [433, 312] width 96 height 18
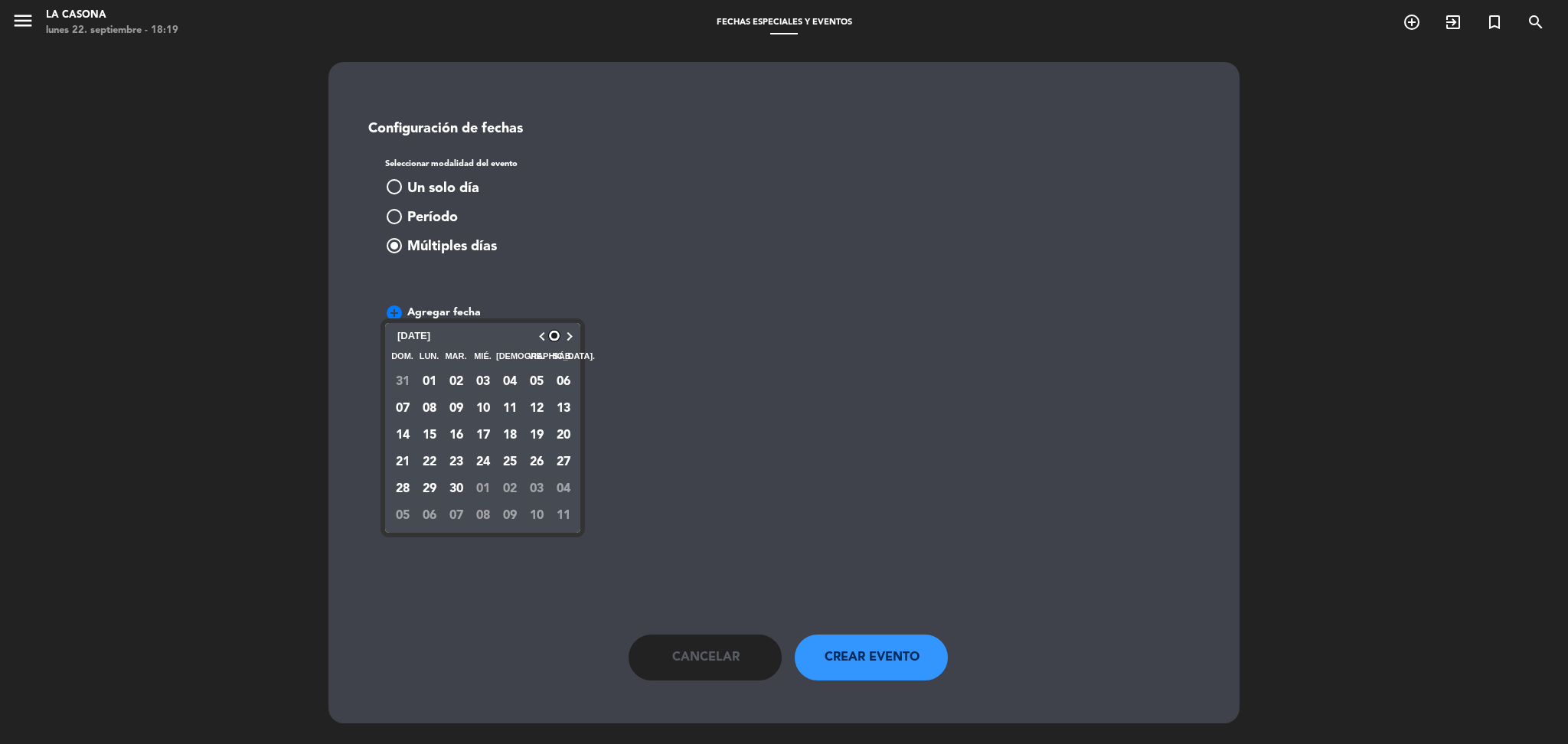
click at [573, 334] on div "[DATE] [DATE]" at bounding box center [482, 336] width 187 height 19
click at [569, 334] on button "button" at bounding box center [566, 337] width 12 height 8
click at [540, 406] on button "10" at bounding box center [536, 409] width 27 height 27
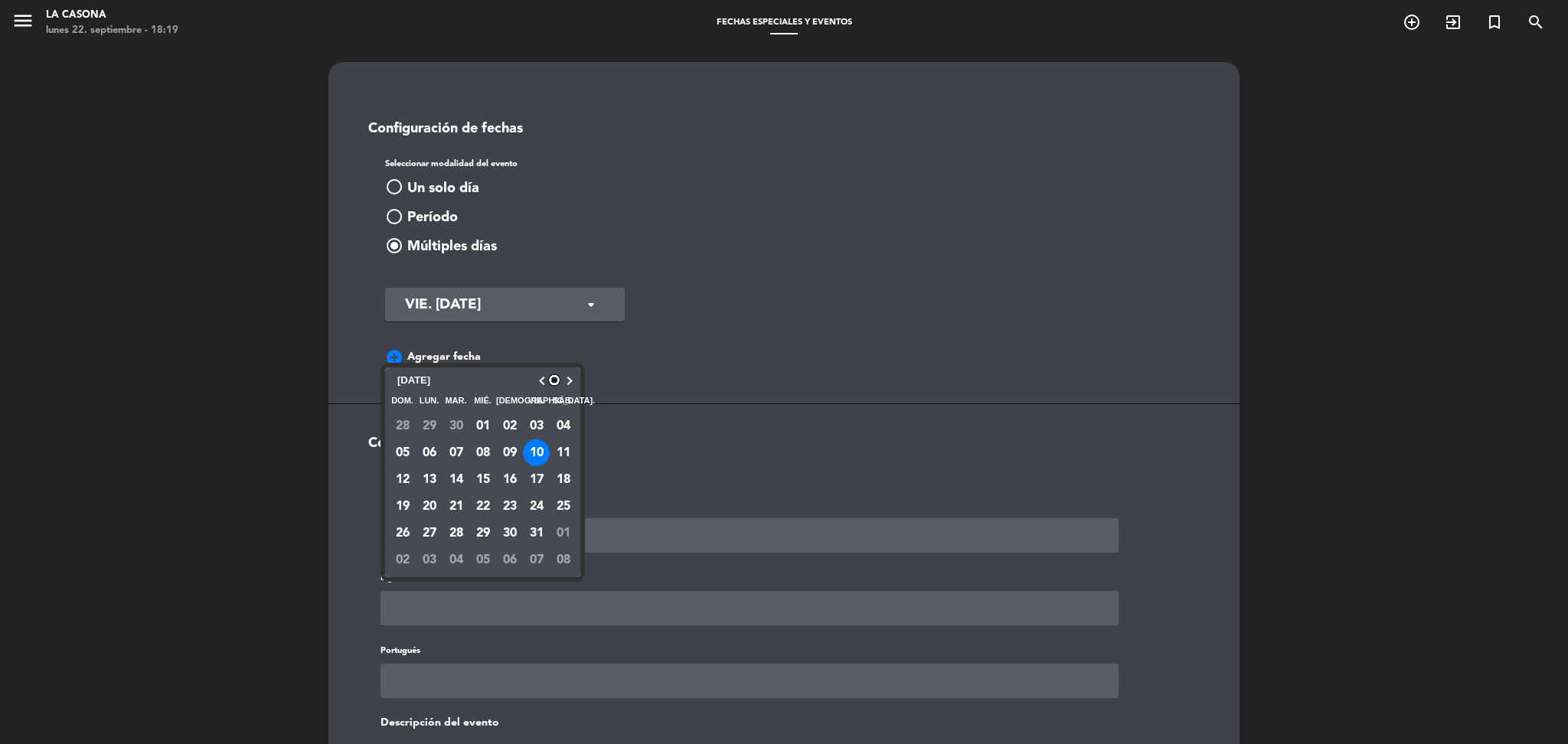
click at [561, 451] on button "11" at bounding box center [563, 453] width 27 height 27
click at [399, 476] on button "12" at bounding box center [402, 480] width 27 height 27
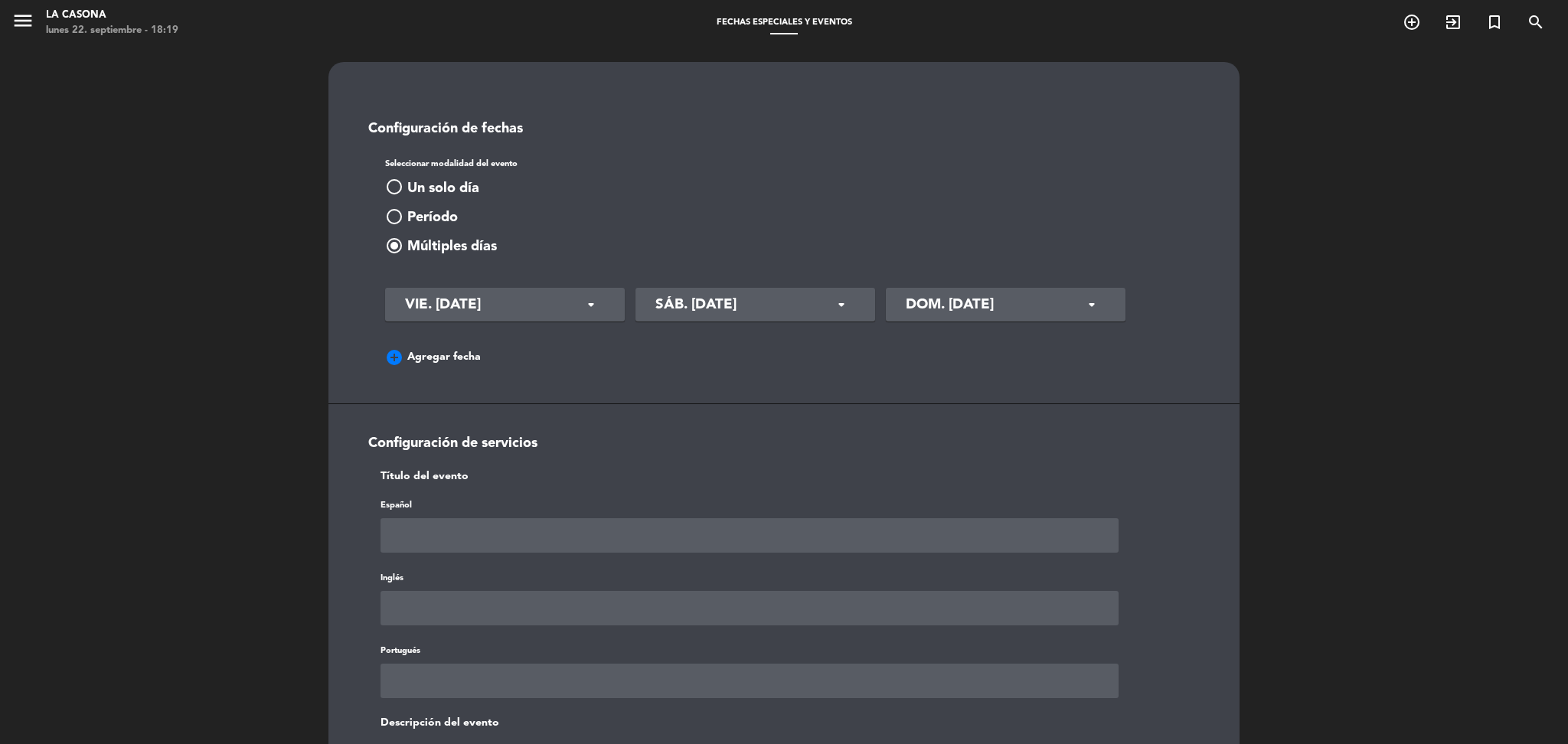
click at [528, 540] on input "text" at bounding box center [749, 536] width 738 height 35
paste input "EVENTO | Visita arquitectonica"
type input "EVENTO | Visita arquitectonica"
paste input "EVENTO | Visita arquitectonica"
type input "EVENTO | Visita arquitectonica"
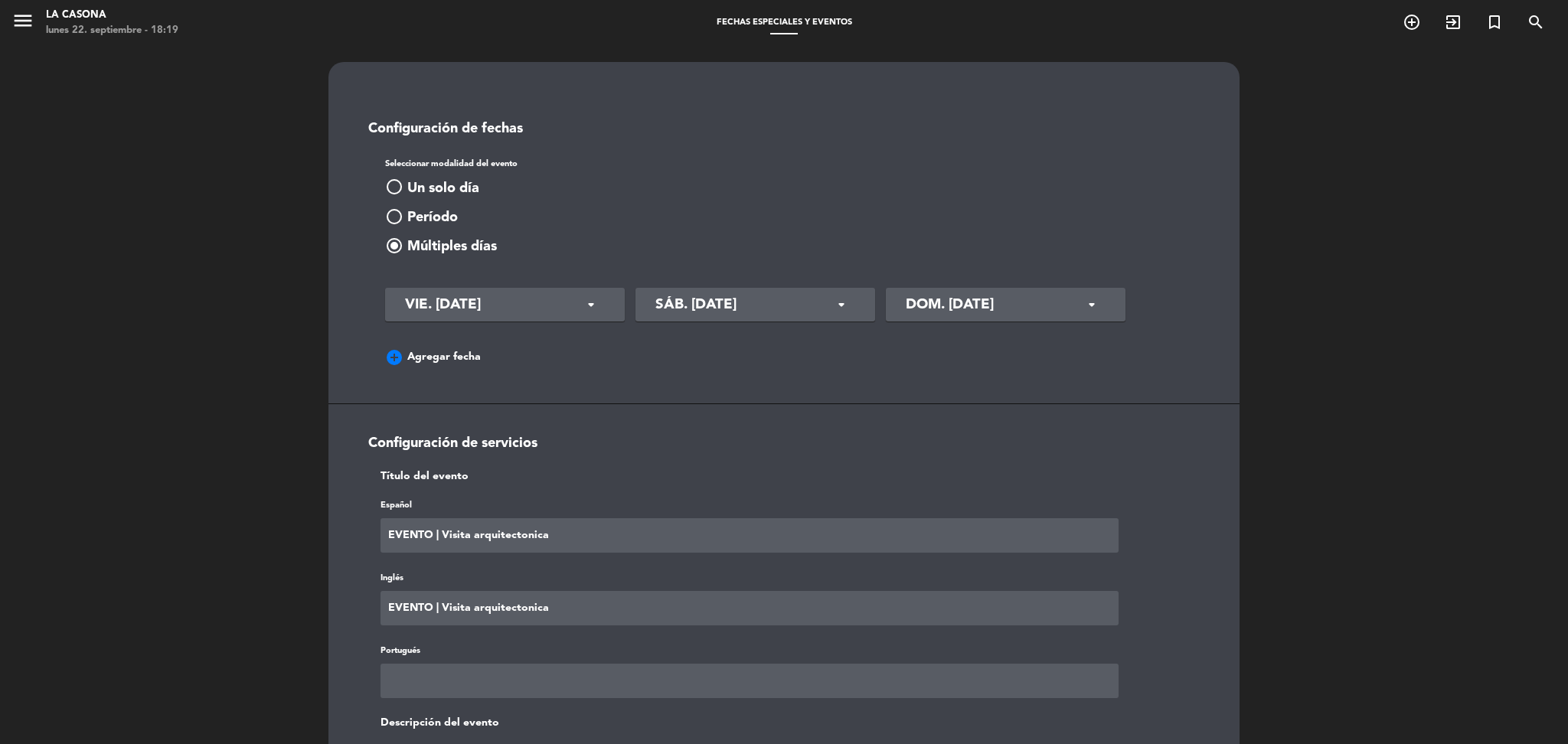
paste input "EVENTO | Visita arquitectonica"
type input "EVENTO | Visita arquitectonica"
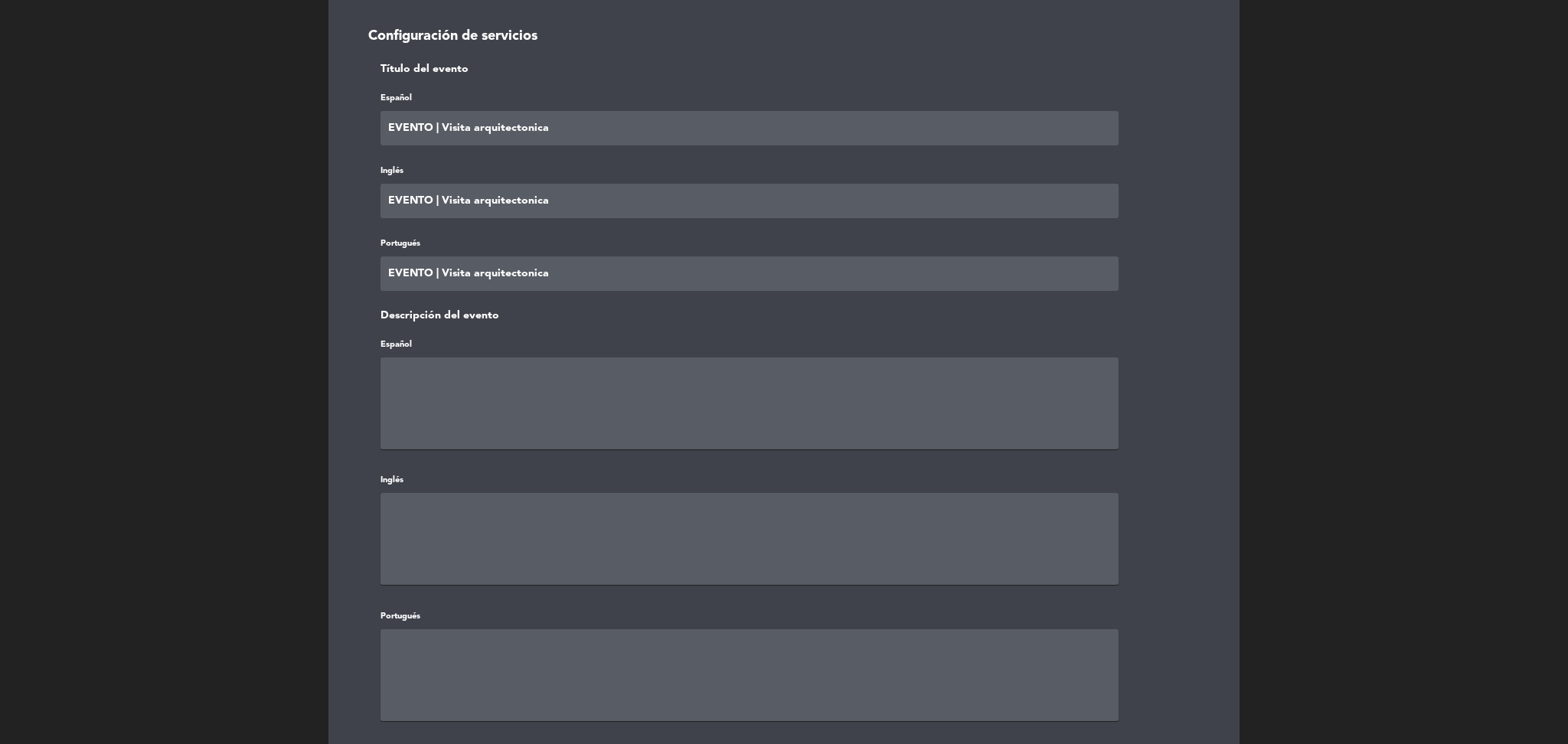
paste textarea "EVENTO | Visita arquitectonica"
type textarea "EVENTO | Visita arquitectonica"
paste textarea "EVENTO | Visita arquitectonica"
type textarea "EVENTO | Visita arquitectonica"
paste textarea "EVENTO | Visita arquitectonica"
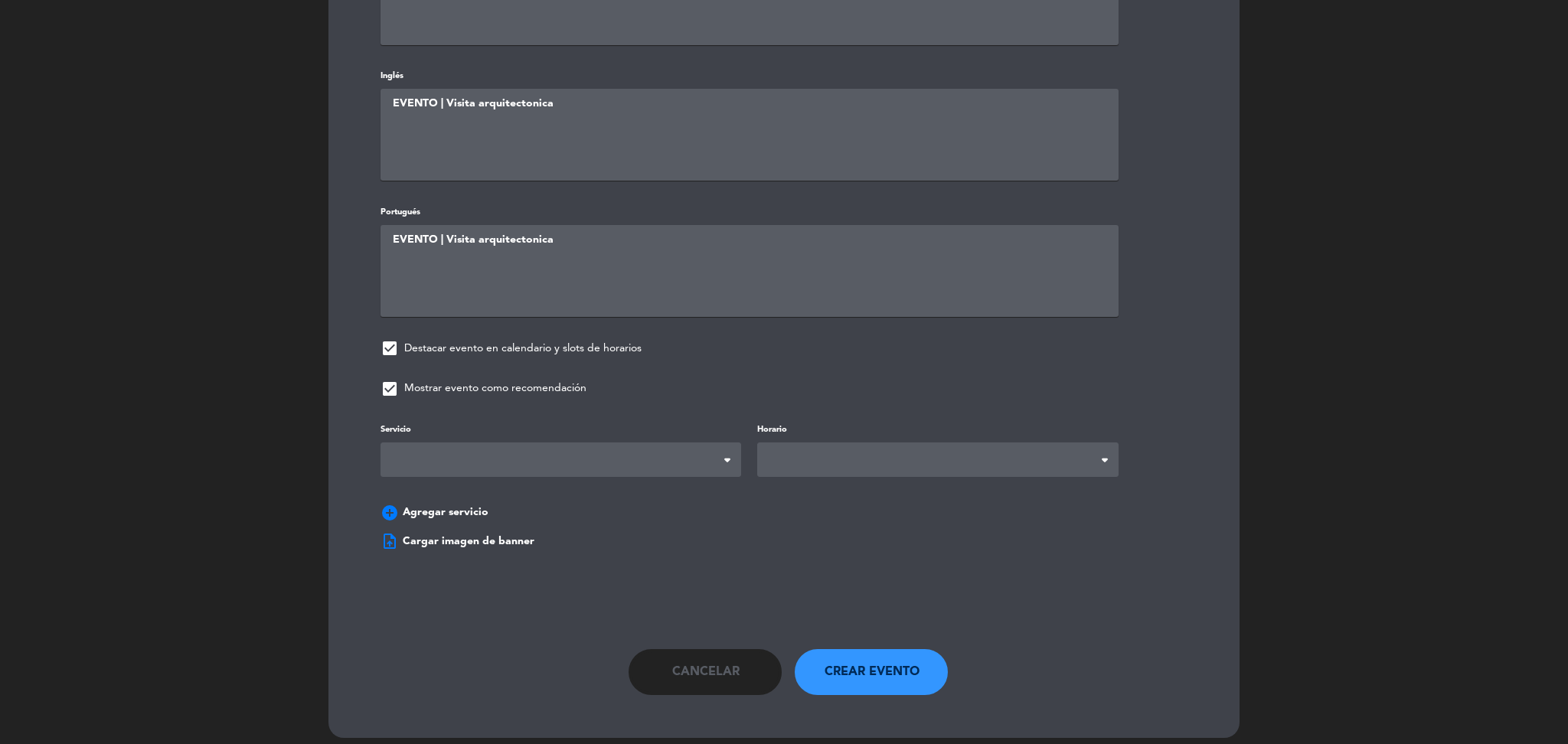
scroll to position [818, 0]
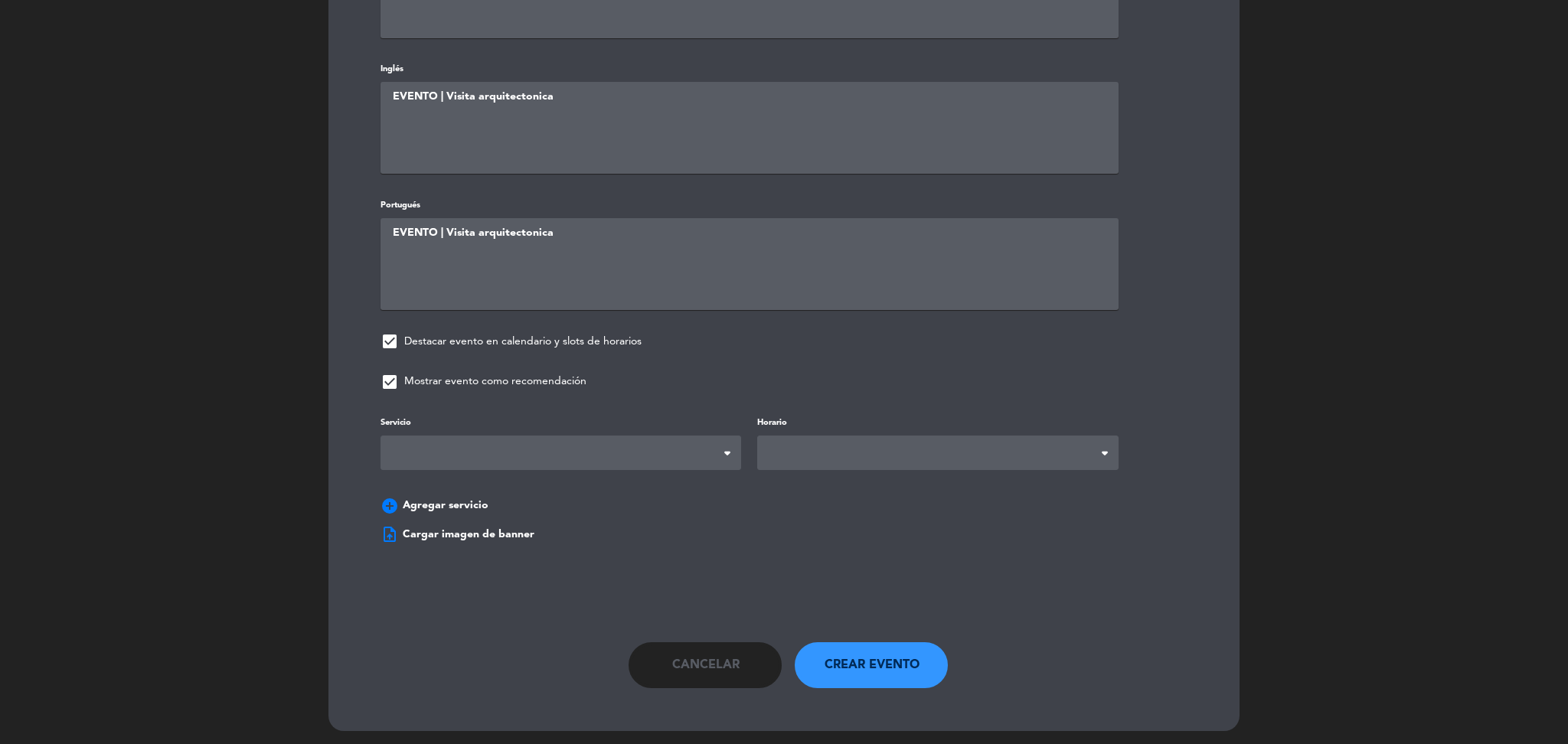
type textarea "EVENTO | Visita arquitectonica"
click at [632, 453] on span at bounding box center [561, 453] width 361 height 35
click at [805, 444] on span at bounding box center [938, 453] width 361 height 35
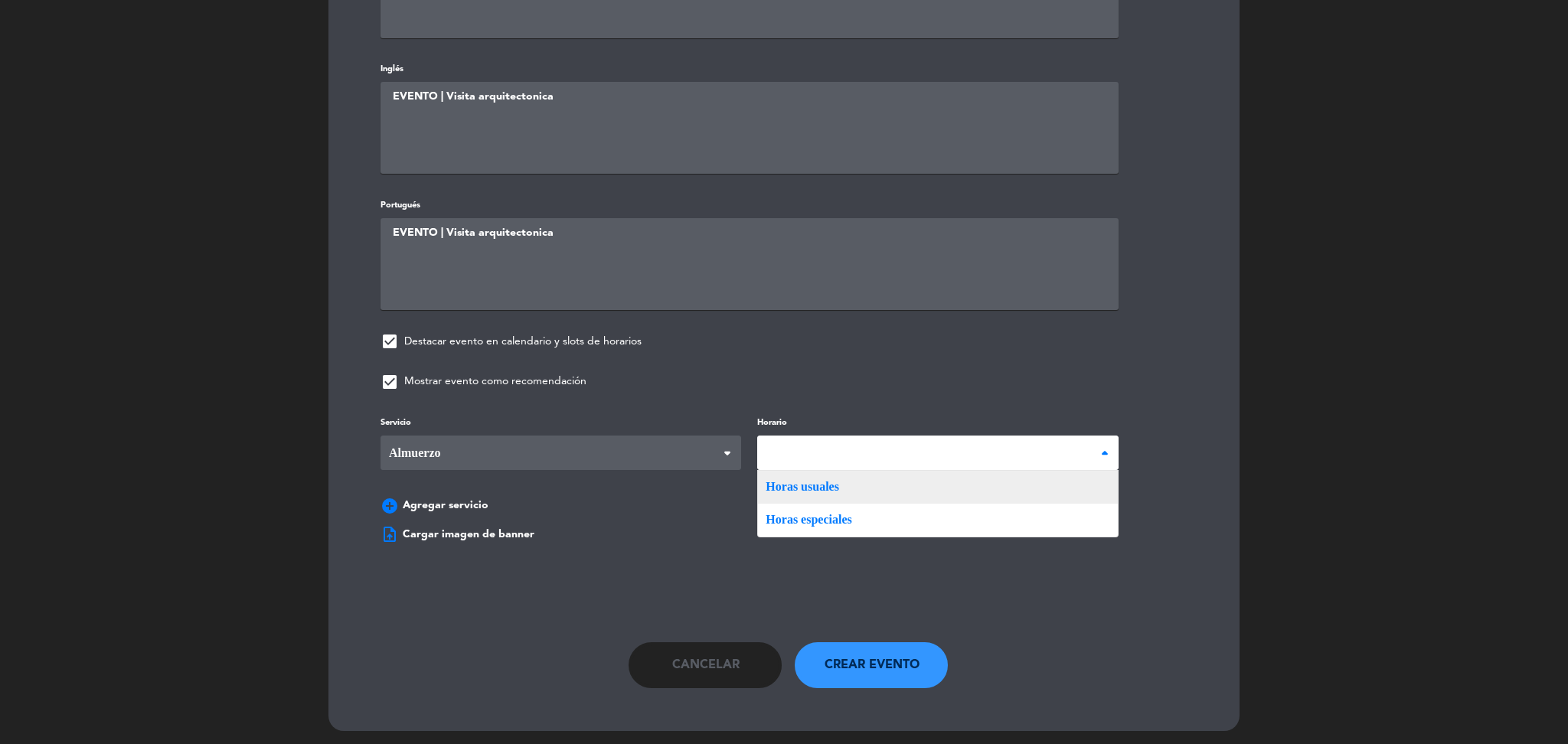
click at [791, 483] on div "Servicio Desayuno Brunch Almuerzo Cena Almuerzo Desayuno Brunch Almuerzo Cena H…" at bounding box center [784, 467] width 853 height 108
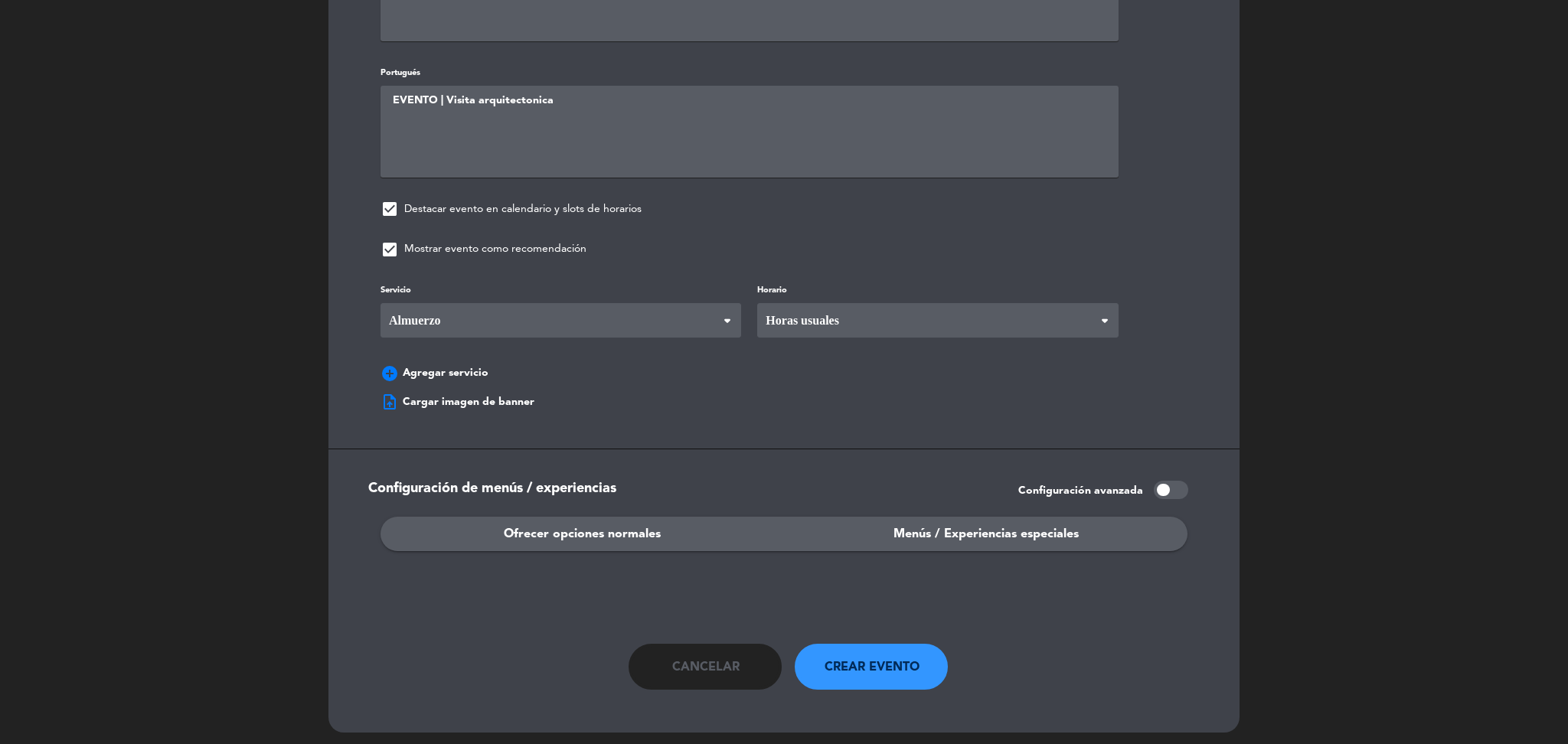
click at [604, 524] on span "Ofrecer opciones normales" at bounding box center [582, 534] width 157 height 20
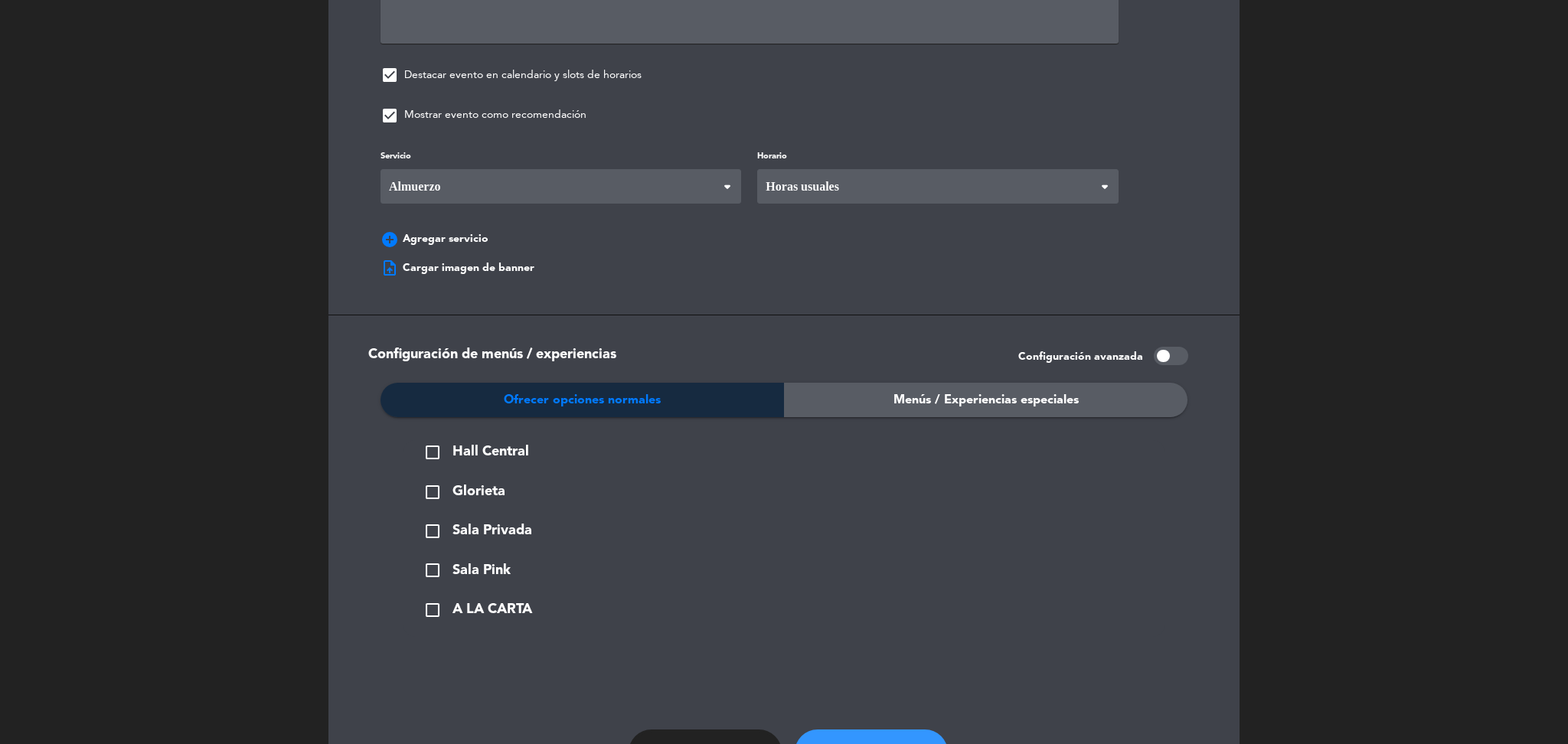
scroll to position [1098, 0]
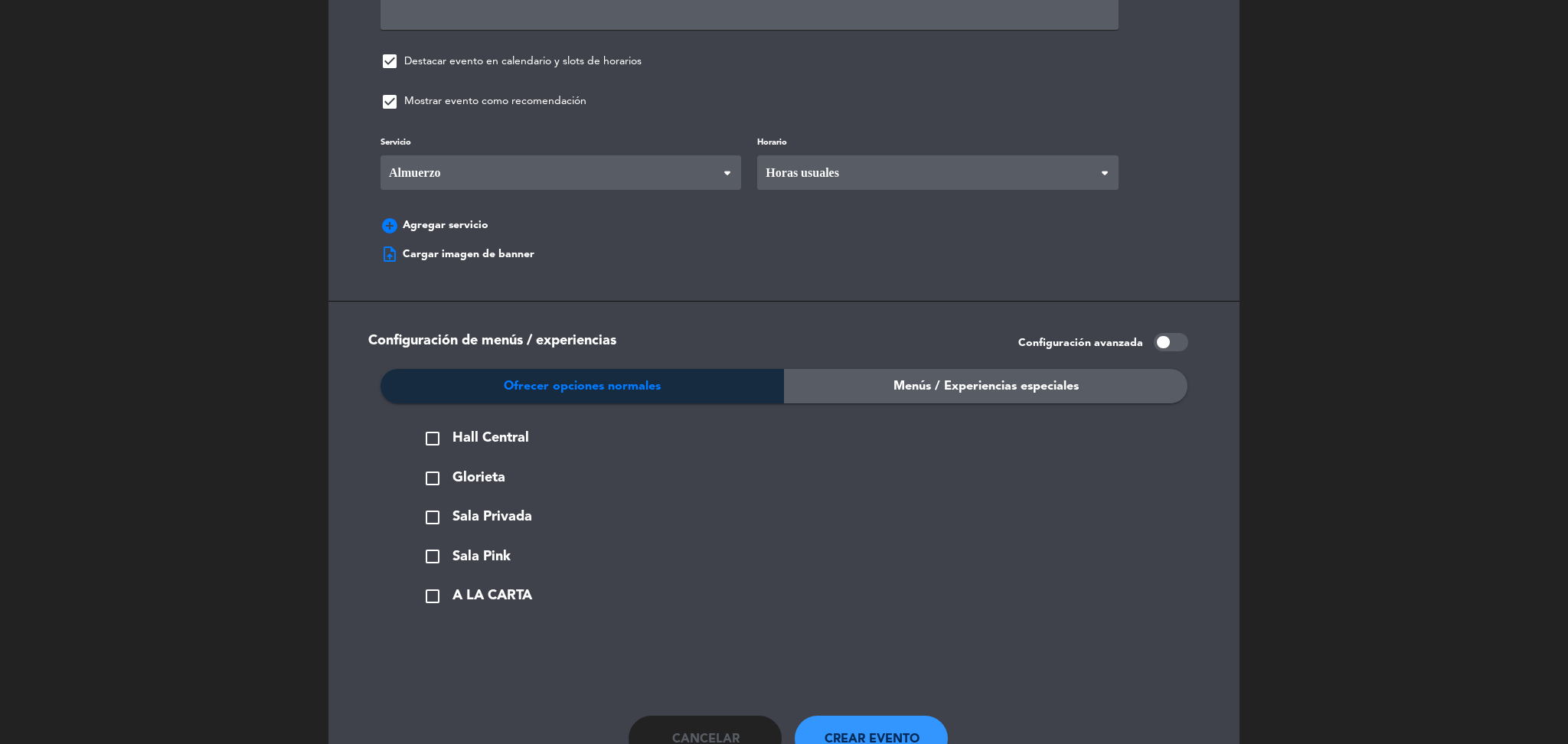
click at [512, 591] on span "A LA CARTA" at bounding box center [492, 596] width 80 height 22
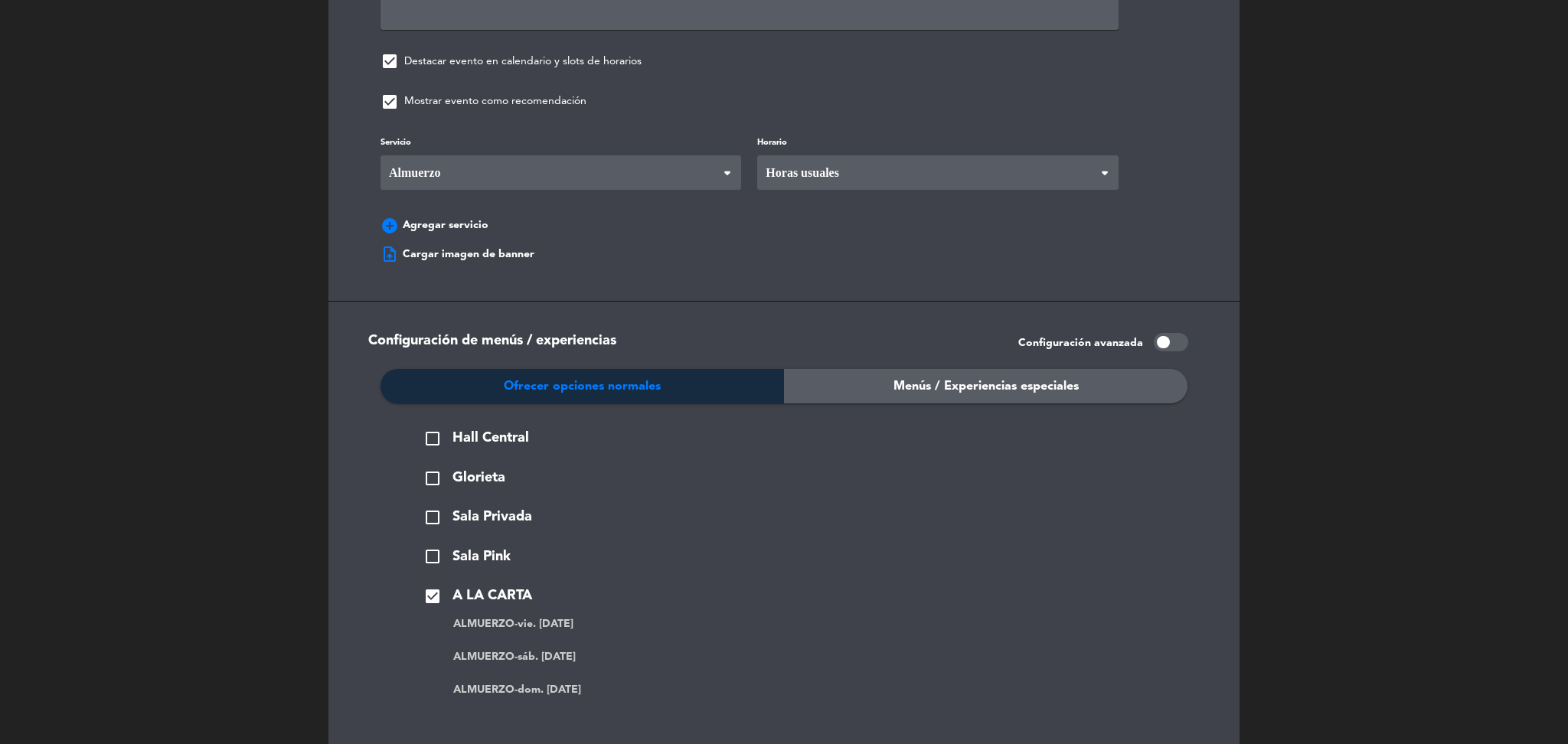
click at [921, 380] on span "Menús / Experiencias especiales" at bounding box center [986, 386] width 185 height 20
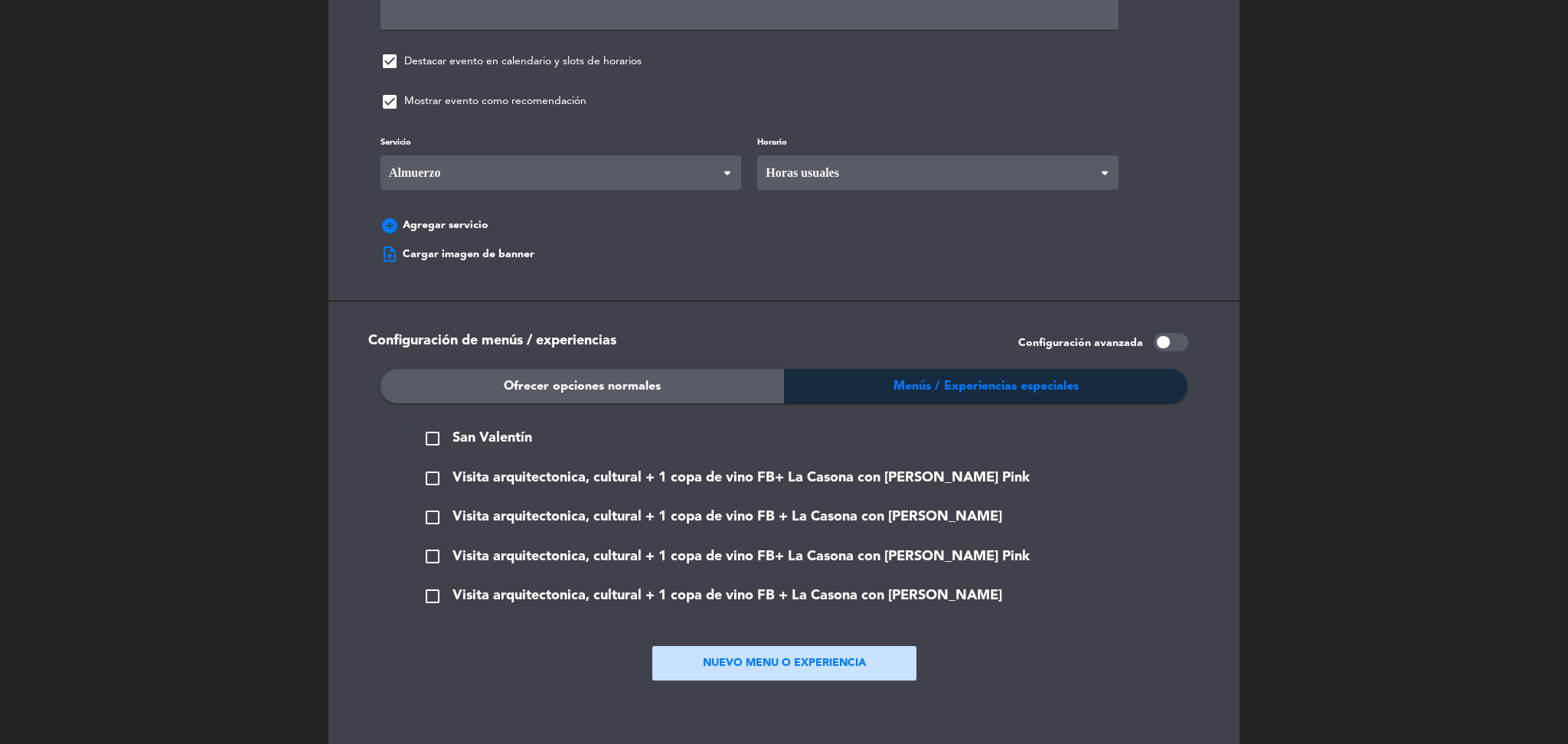
scroll to position [1229, 0]
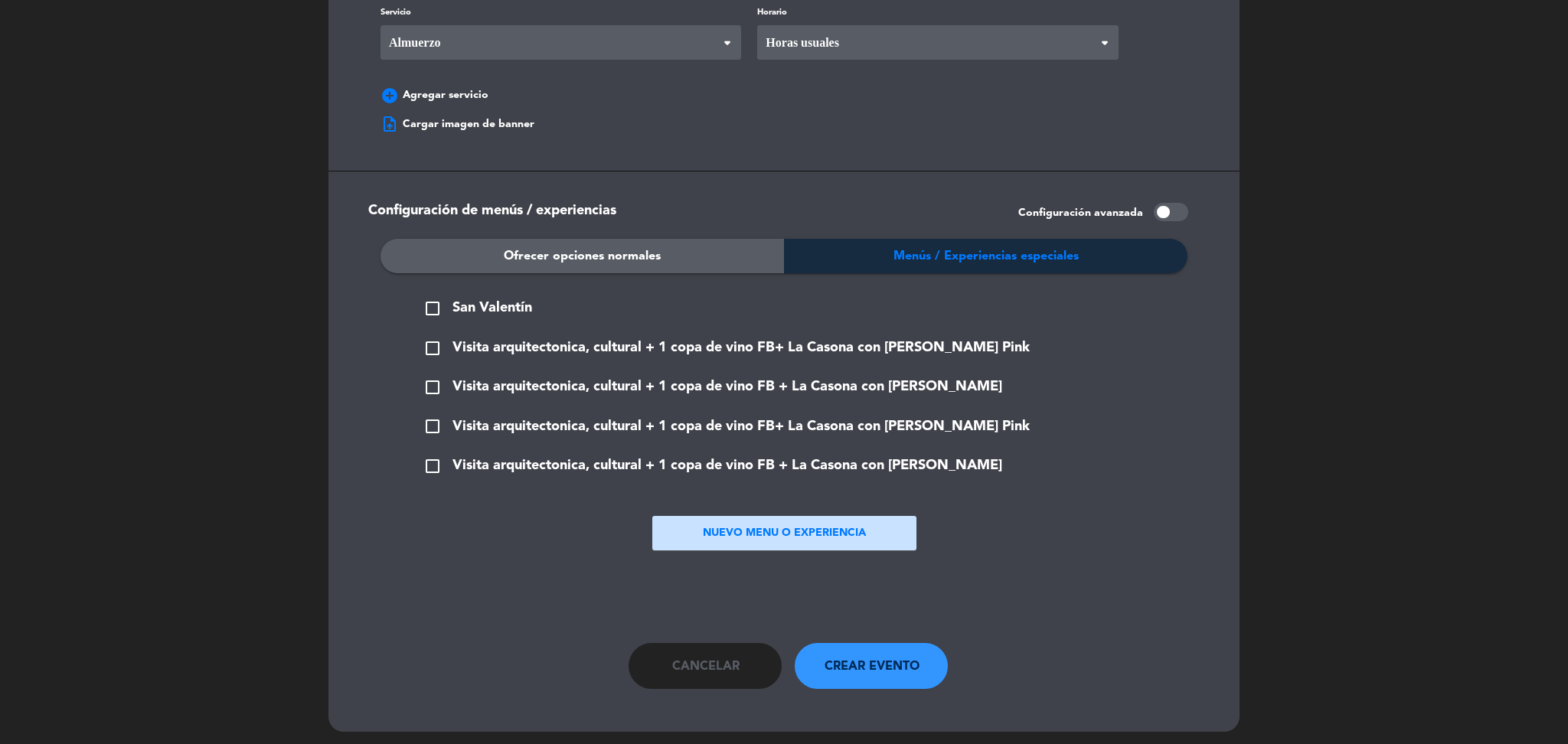
click at [606, 340] on span "Visita arquitectonica, cultural + 1 copa de vino FB+ La Casona con [PERSON_NAME…" at bounding box center [741, 348] width 577 height 22
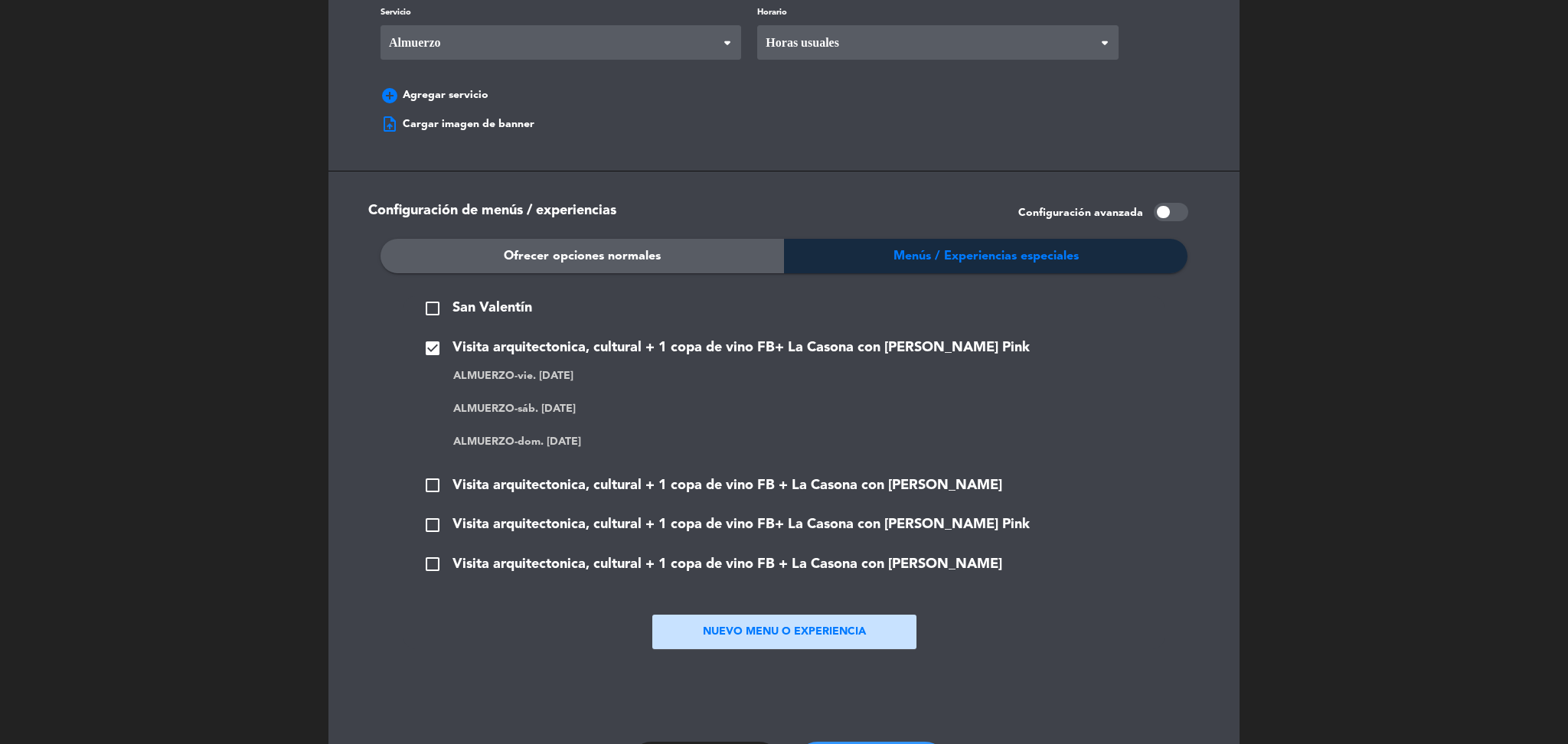
click at [437, 478] on span "check_box_outline_blank" at bounding box center [432, 485] width 18 height 18
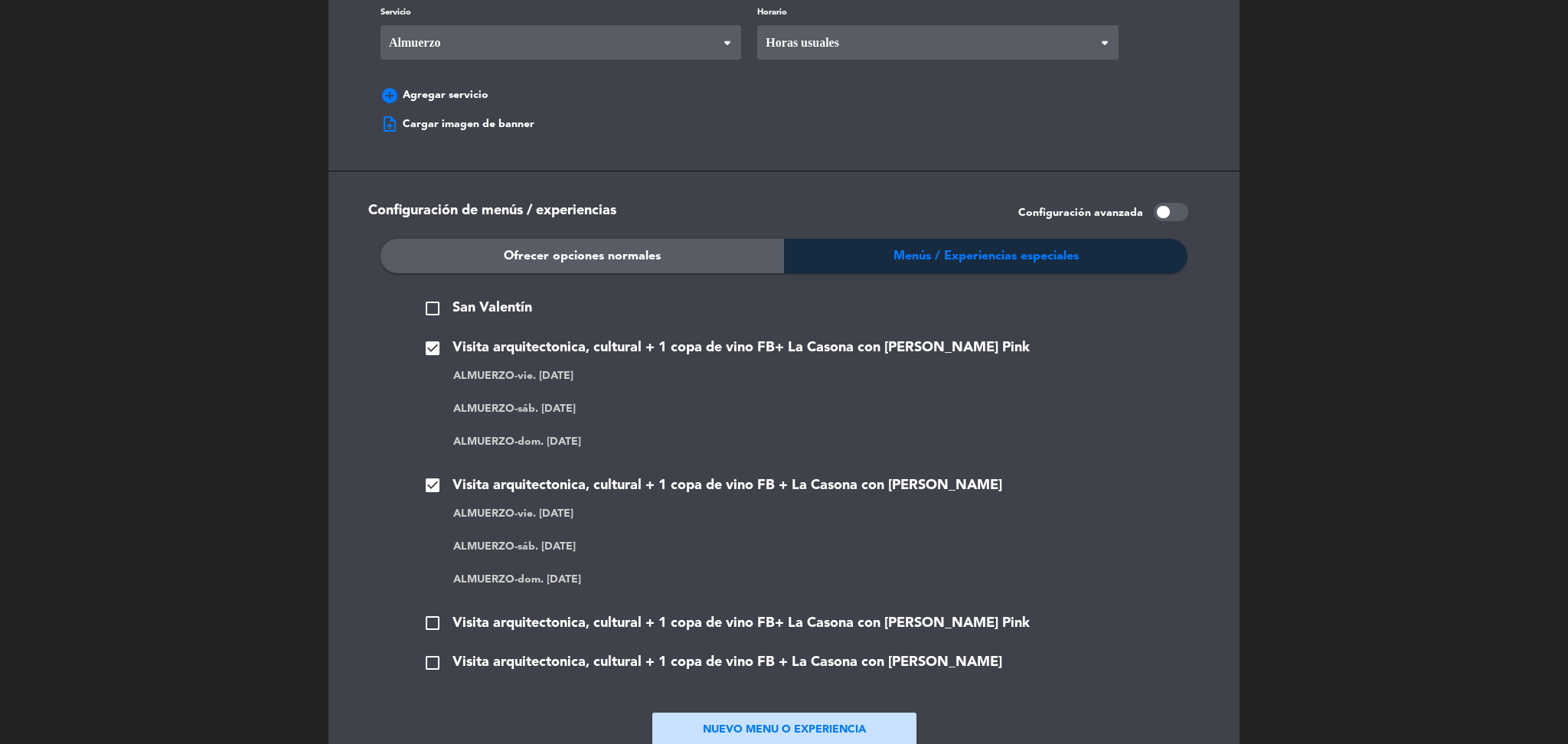
click at [436, 614] on span "check_box_outline_blank" at bounding box center [432, 623] width 18 height 18
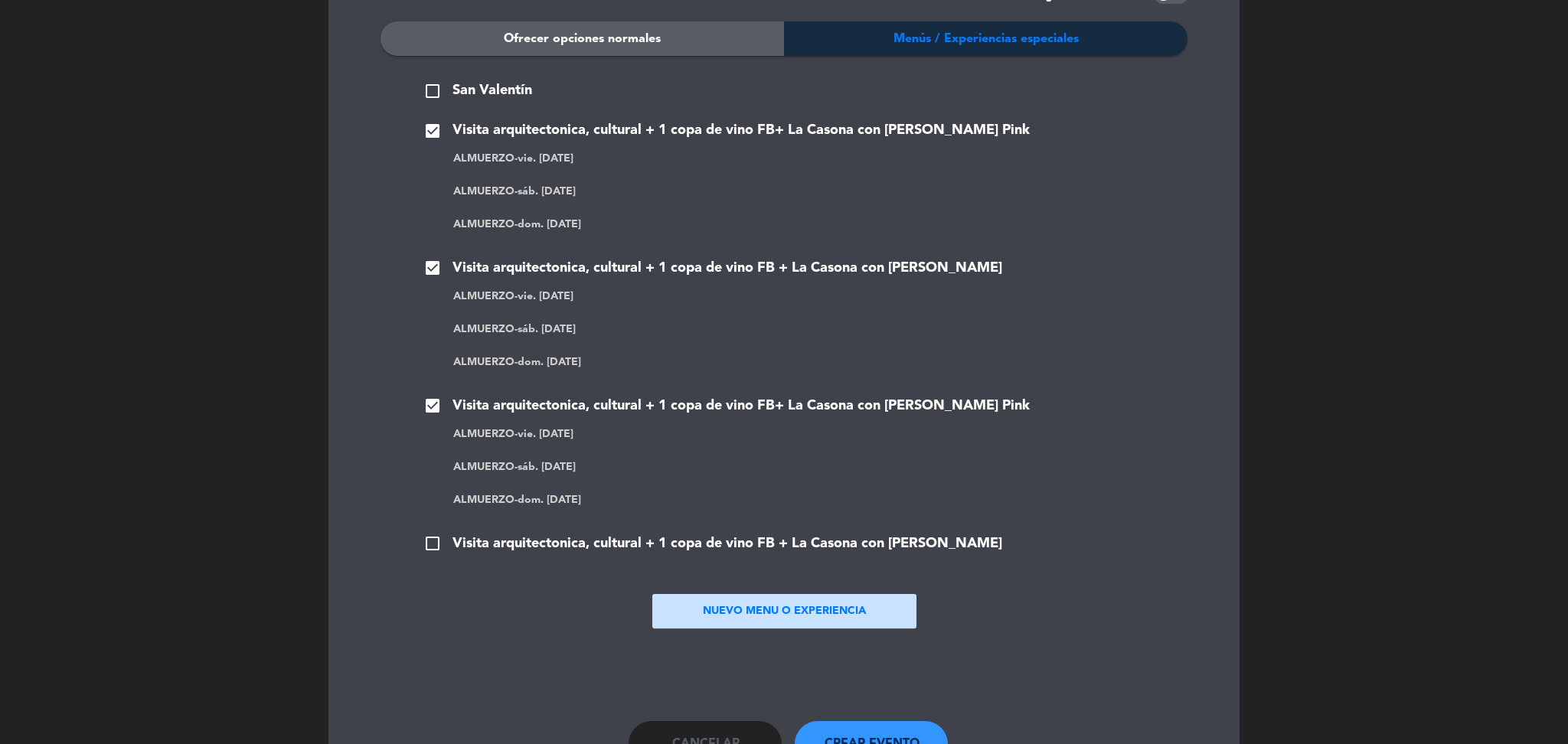
scroll to position [1448, 0]
click at [429, 532] on span "check_box_outline_blank" at bounding box center [432, 541] width 18 height 18
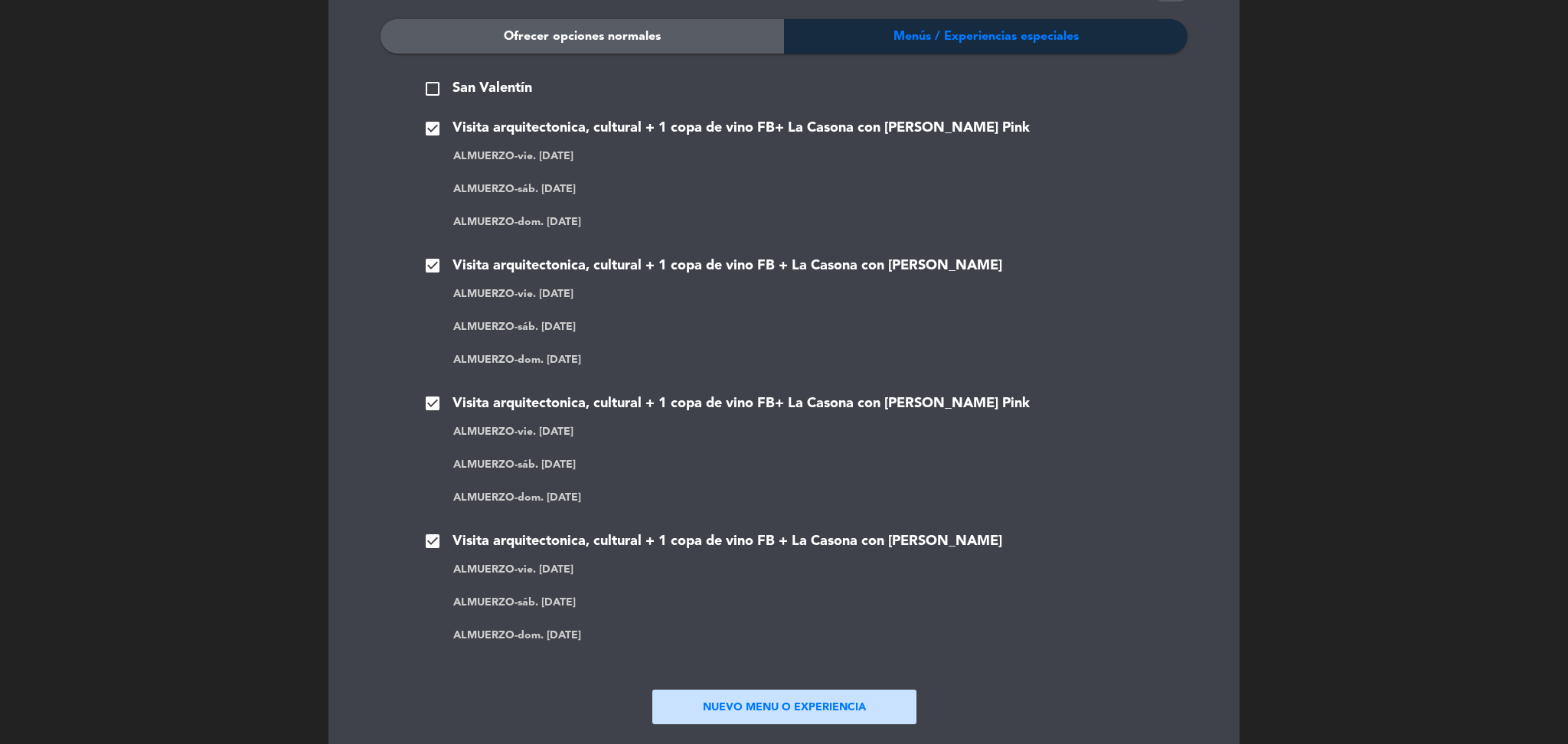
scroll to position [1622, 0]
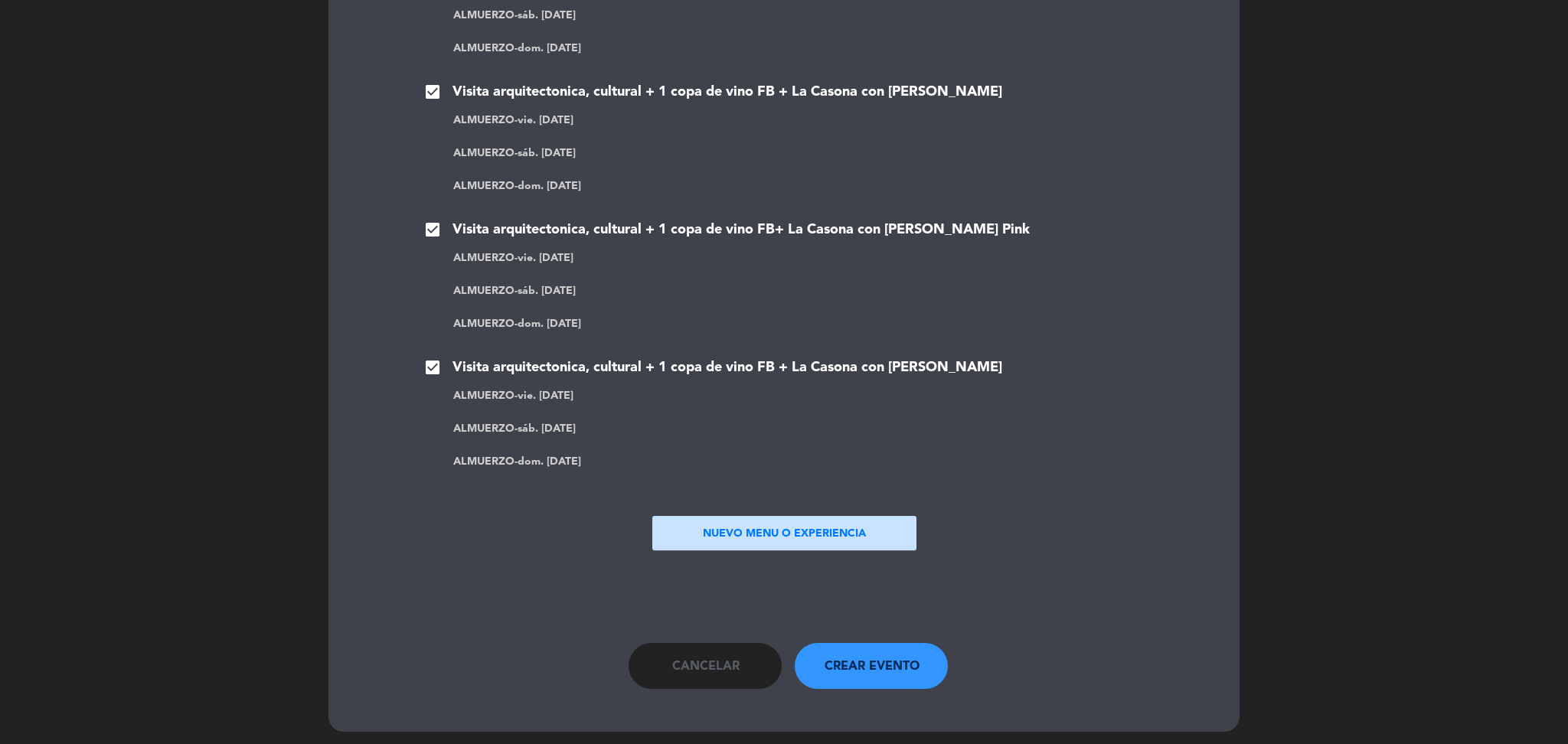
click at [864, 663] on span "Crear evento" at bounding box center [872, 667] width 95 height 20
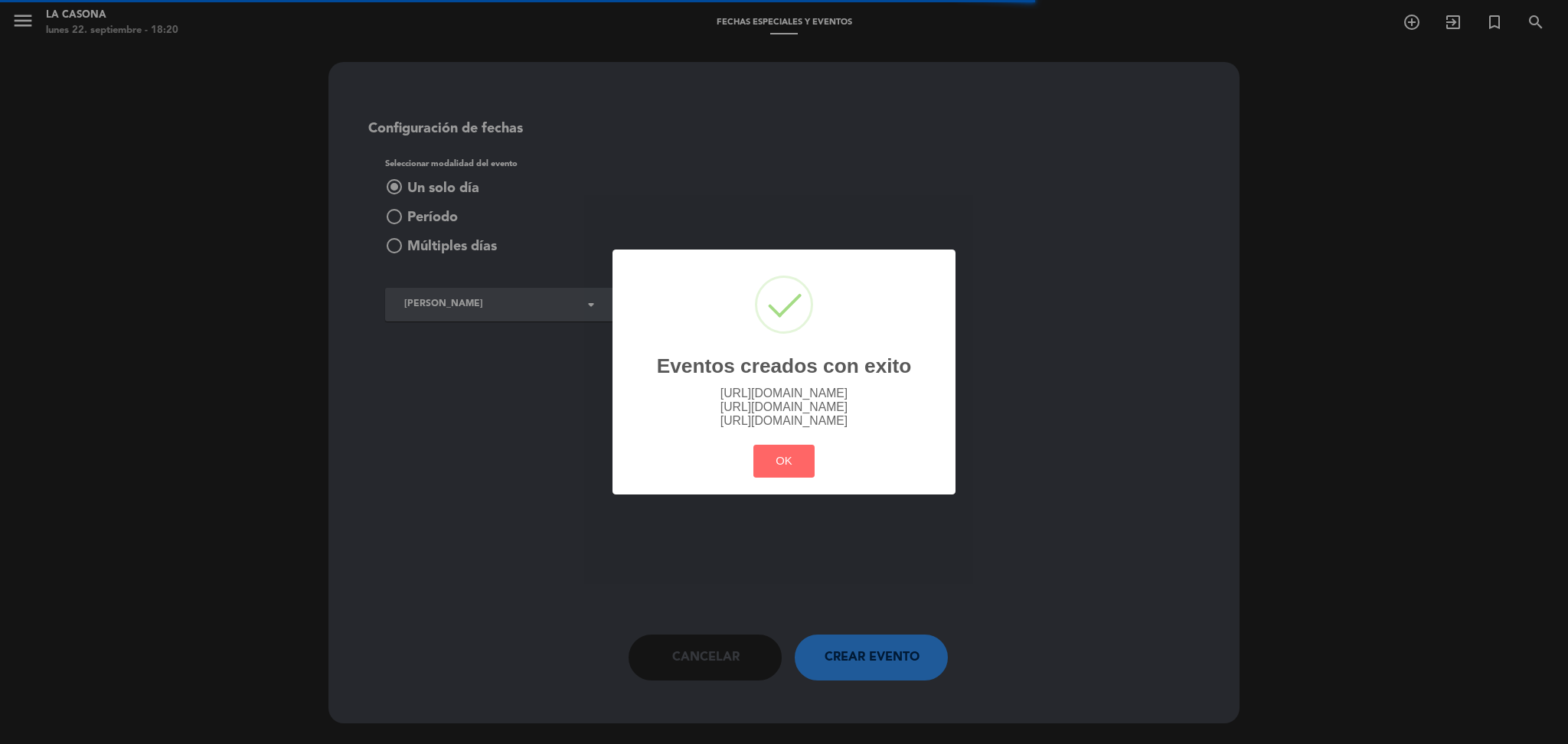
scroll to position [0, 0]
click at [766, 387] on link "[URL][DOMAIN_NAME]" at bounding box center [784, 393] width 127 height 13
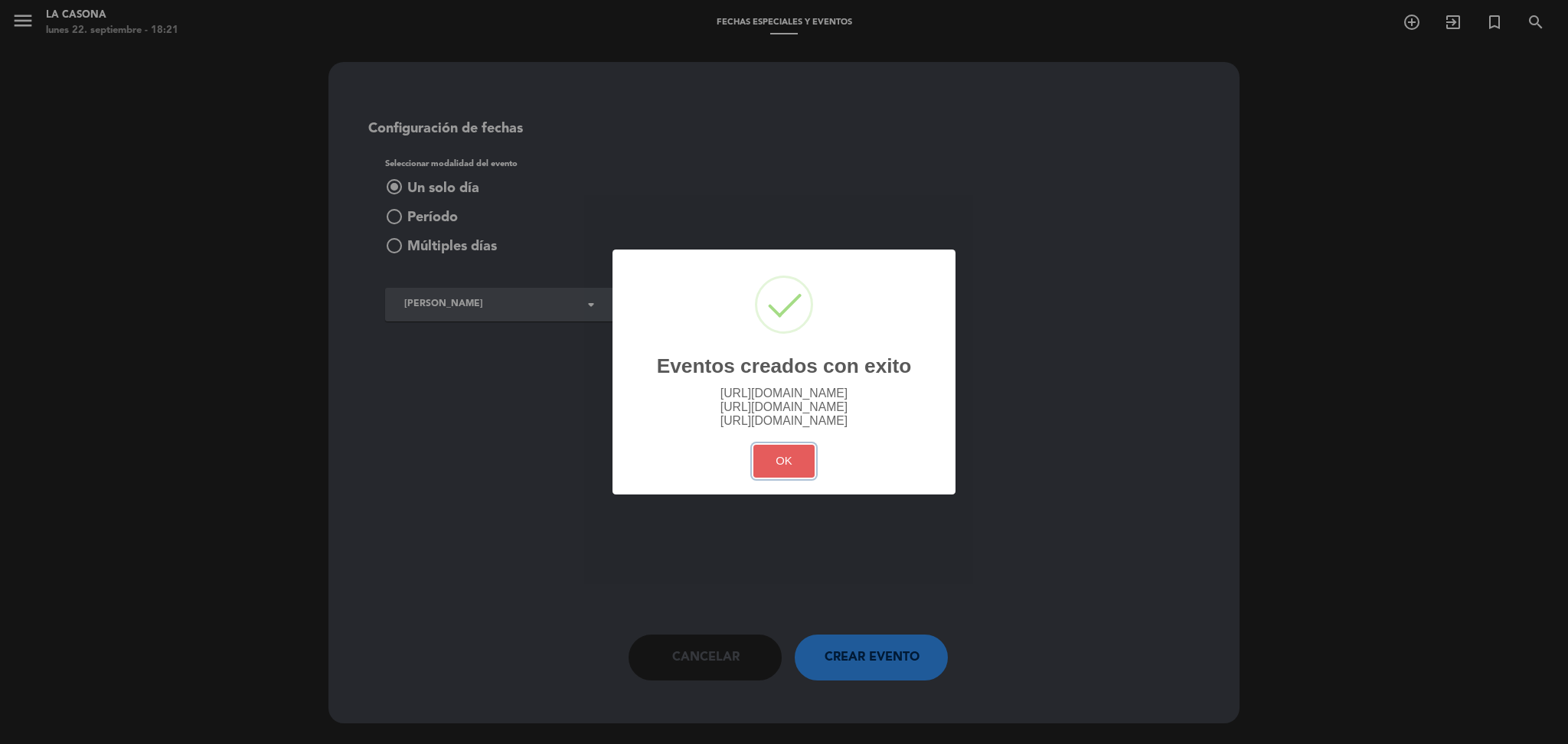
click at [765, 474] on button "OK" at bounding box center [784, 462] width 62 height 33
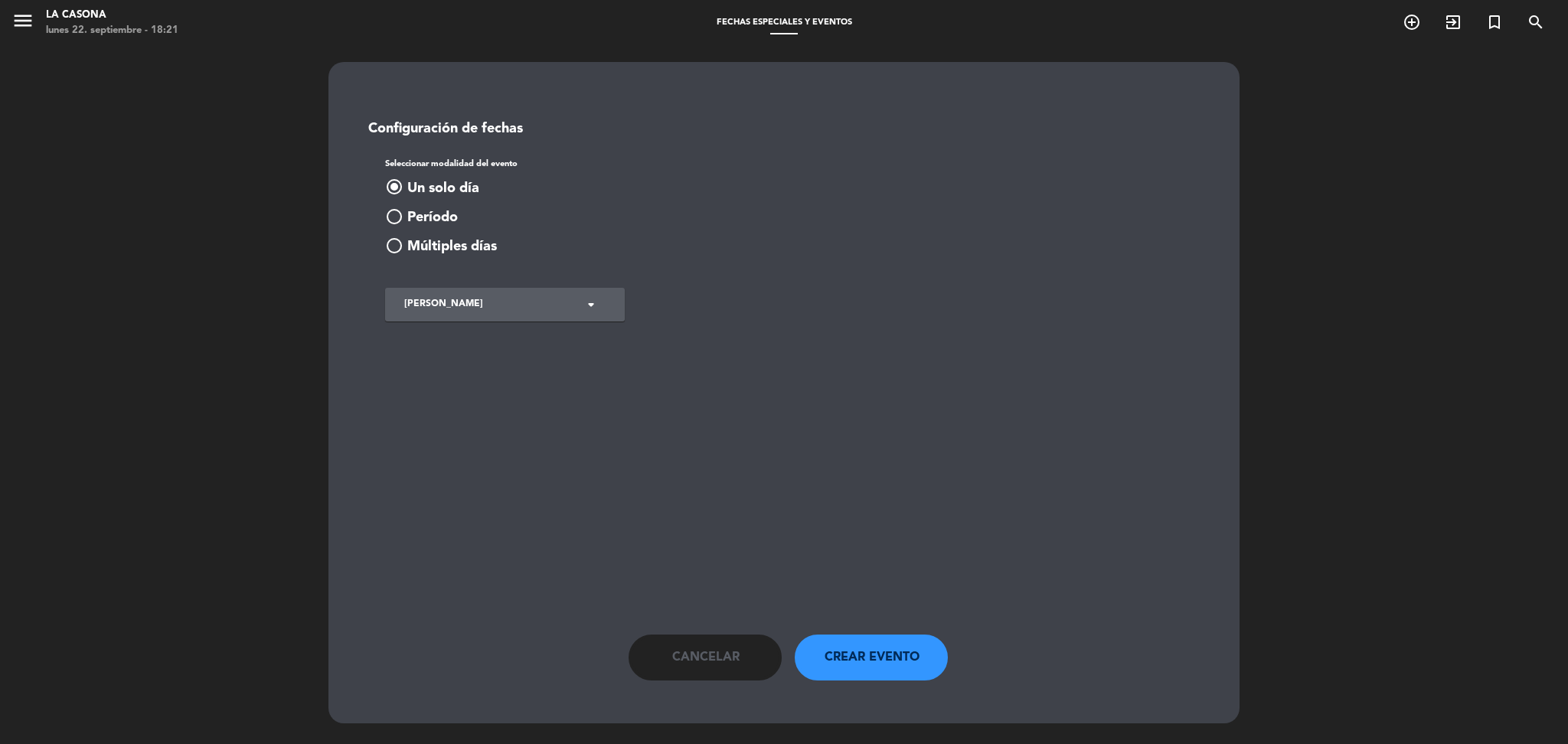
click at [734, 656] on span "Cancelar" at bounding box center [705, 657] width 67 height 20
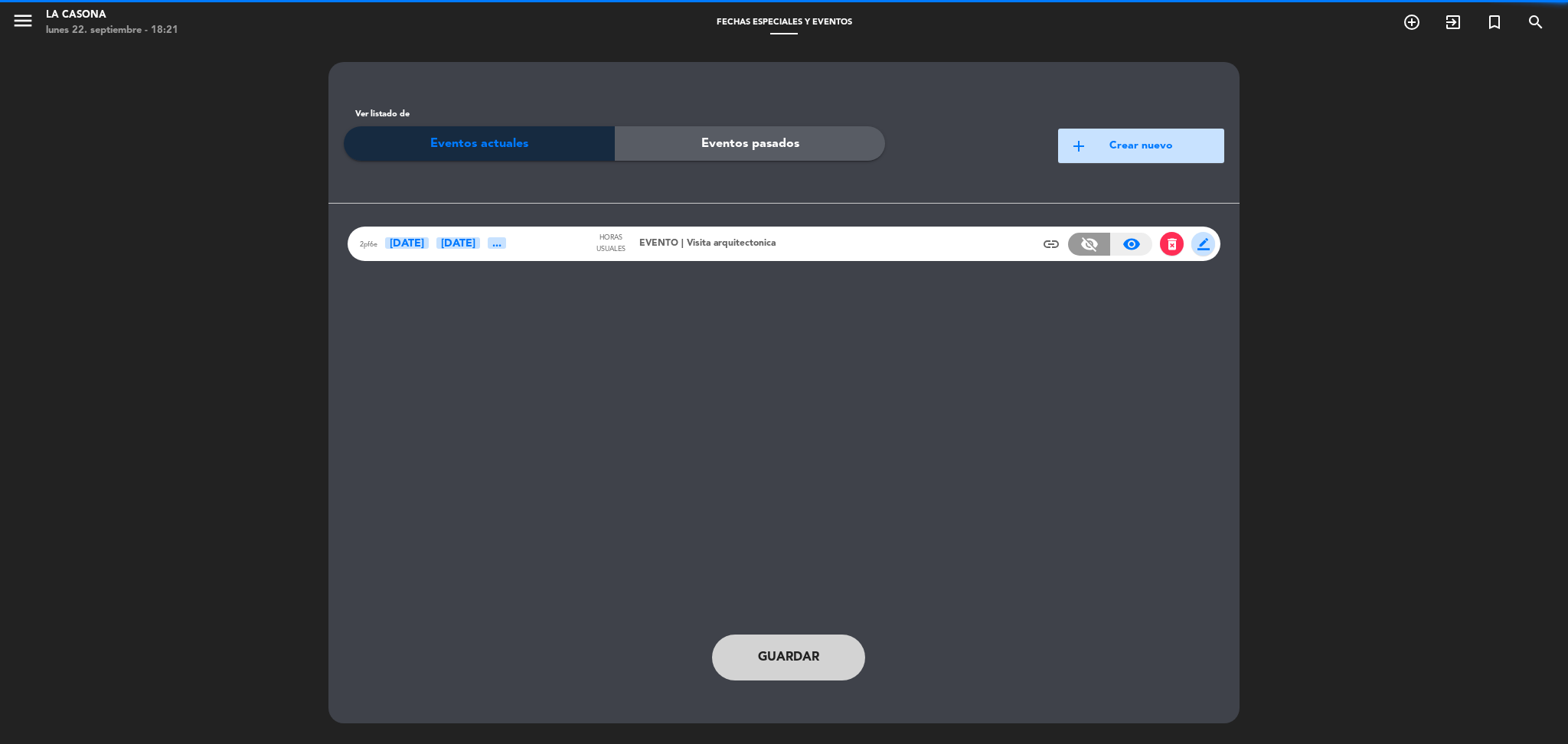
click at [684, 243] on span "EVENTO | Visita arquitectonica" at bounding box center [708, 244] width 136 height 15
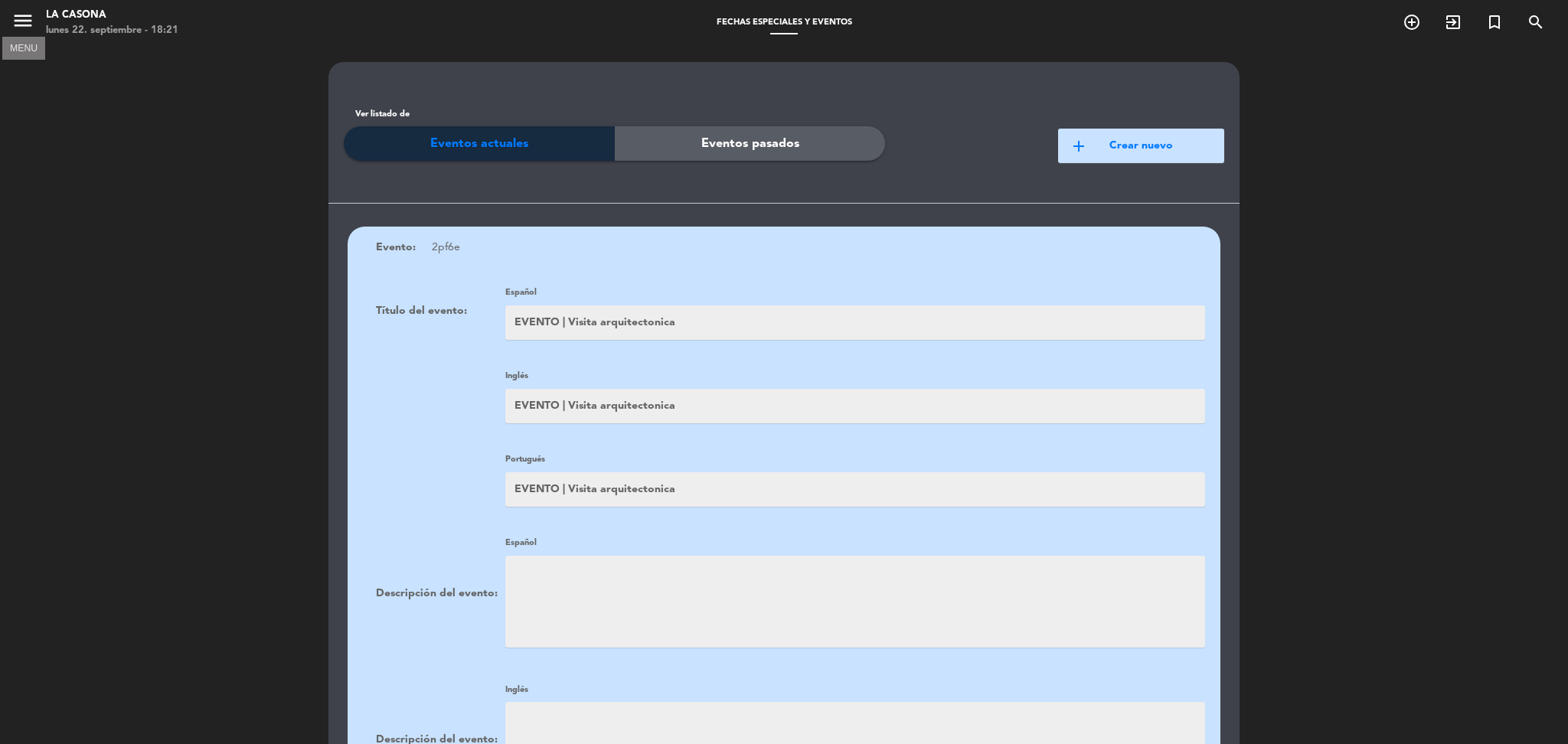
click at [18, 22] on icon "menu" at bounding box center [23, 21] width 23 height 23
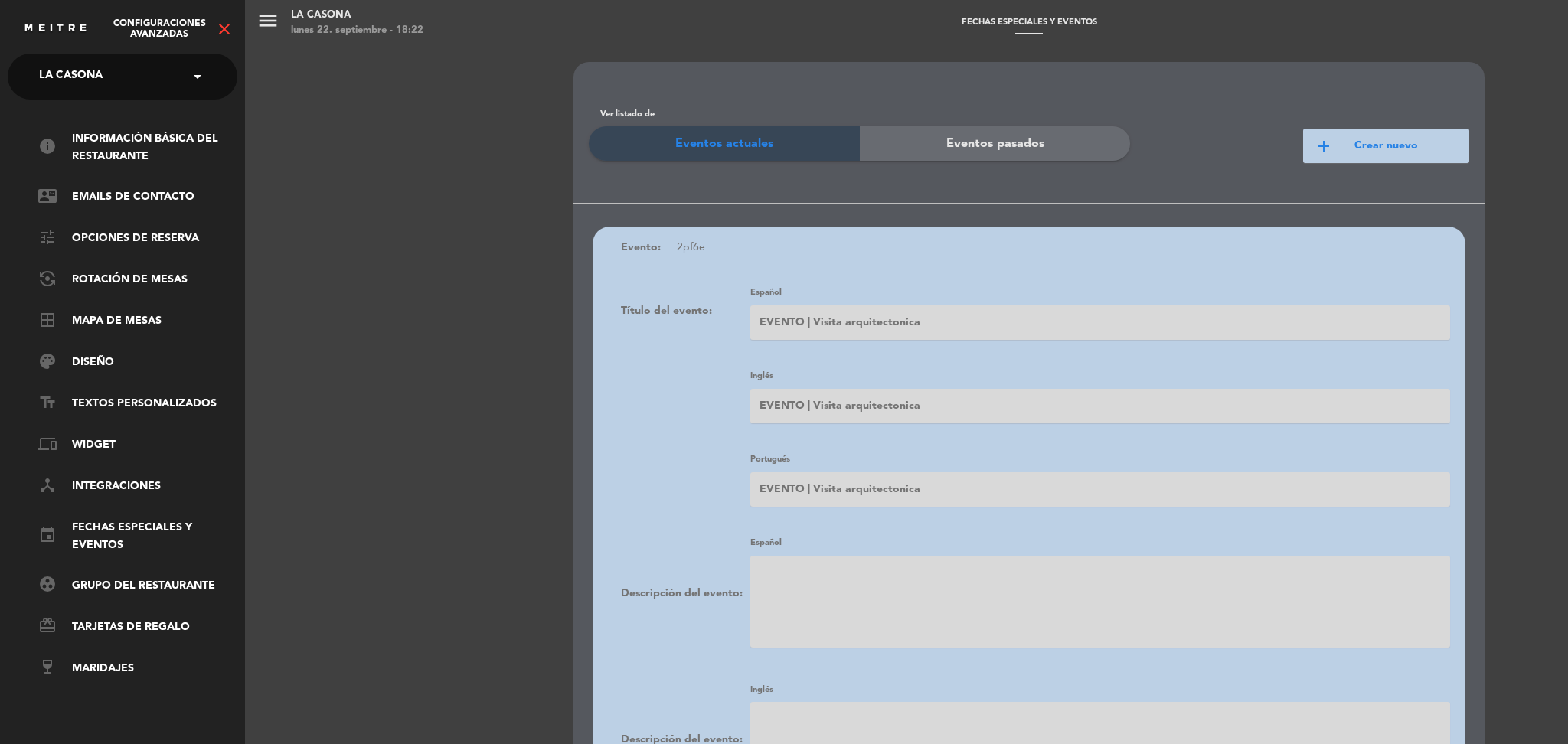
click at [223, 20] on icon "close" at bounding box center [224, 28] width 18 height 18
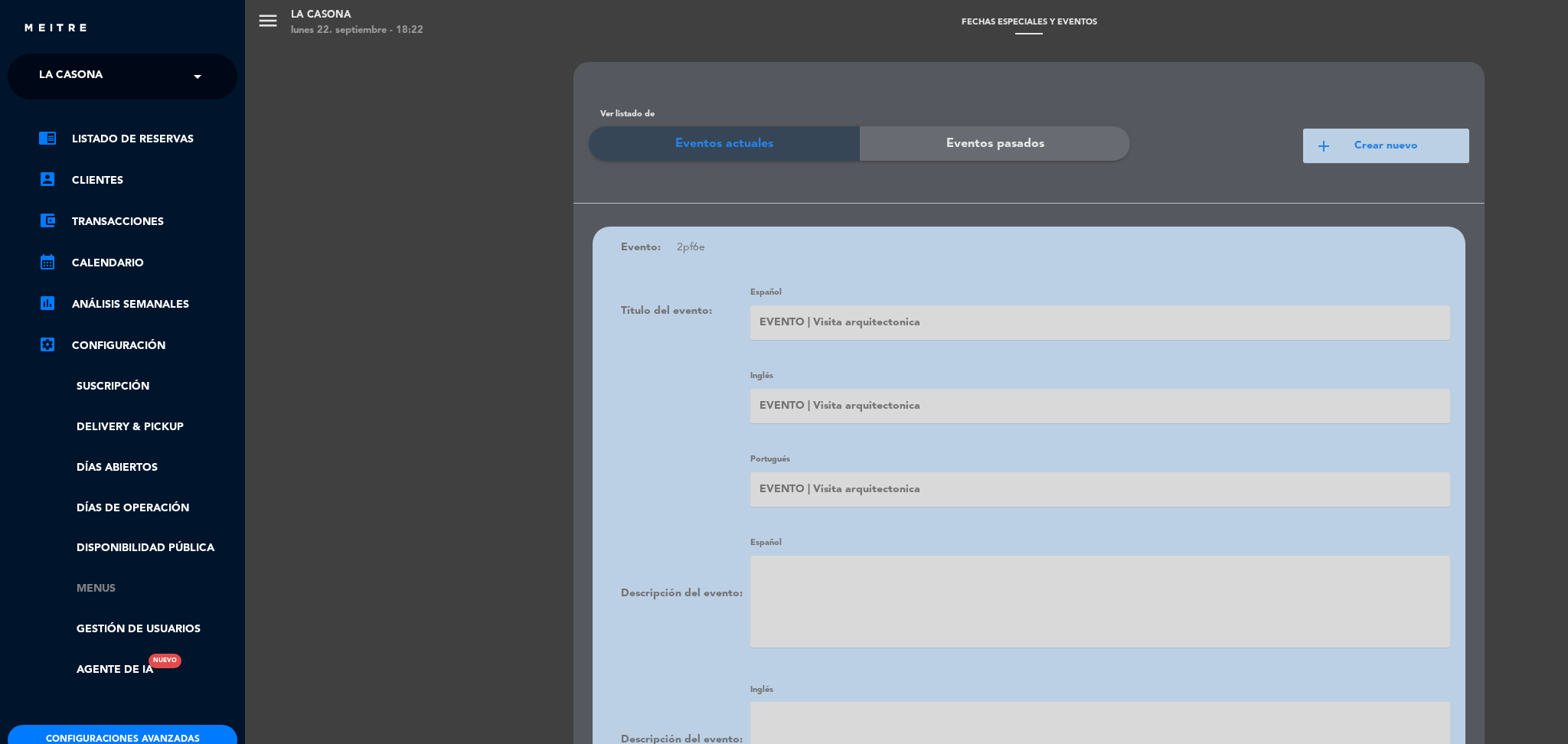
click at [103, 590] on link "Menus" at bounding box center [138, 589] width 199 height 17
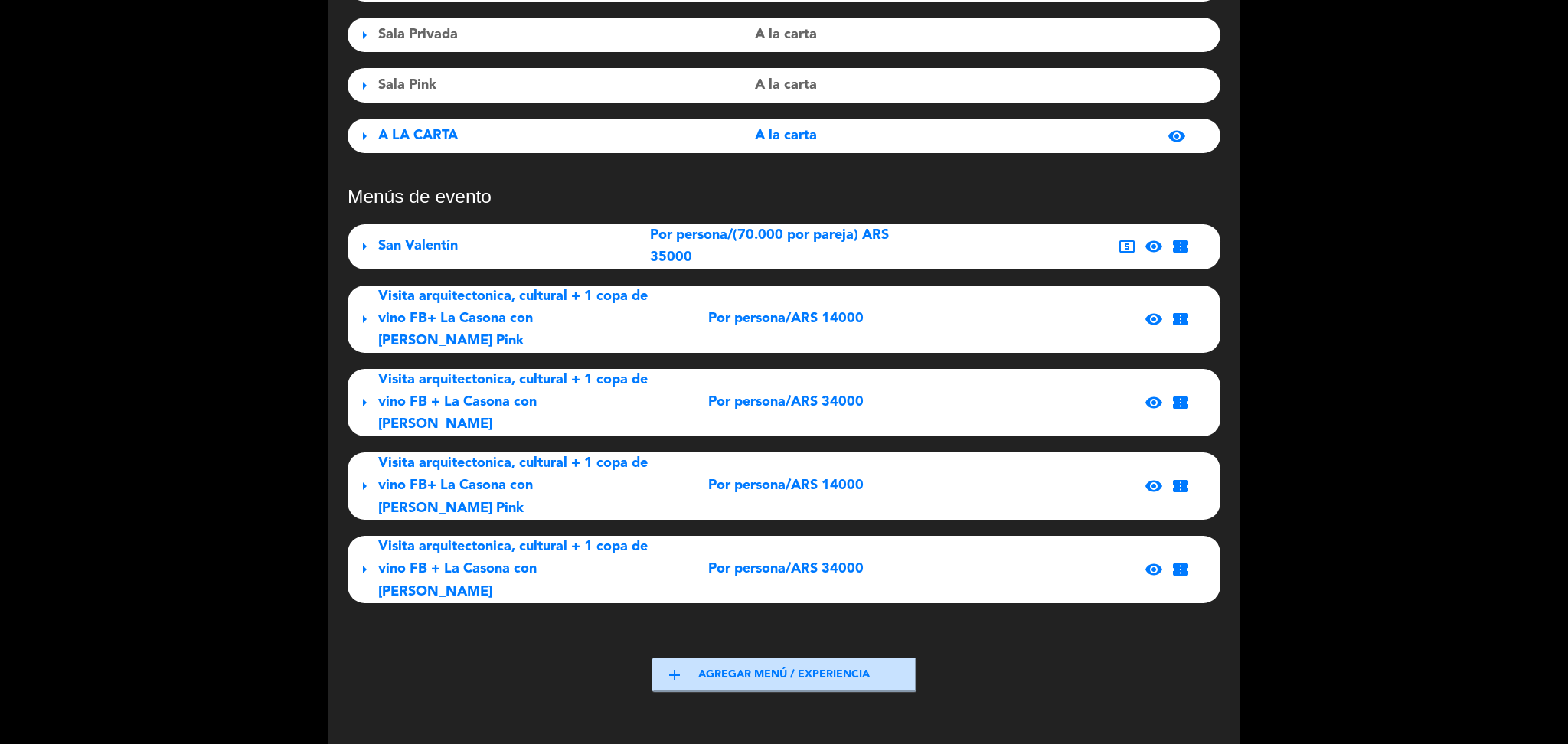
scroll to position [286, 0]
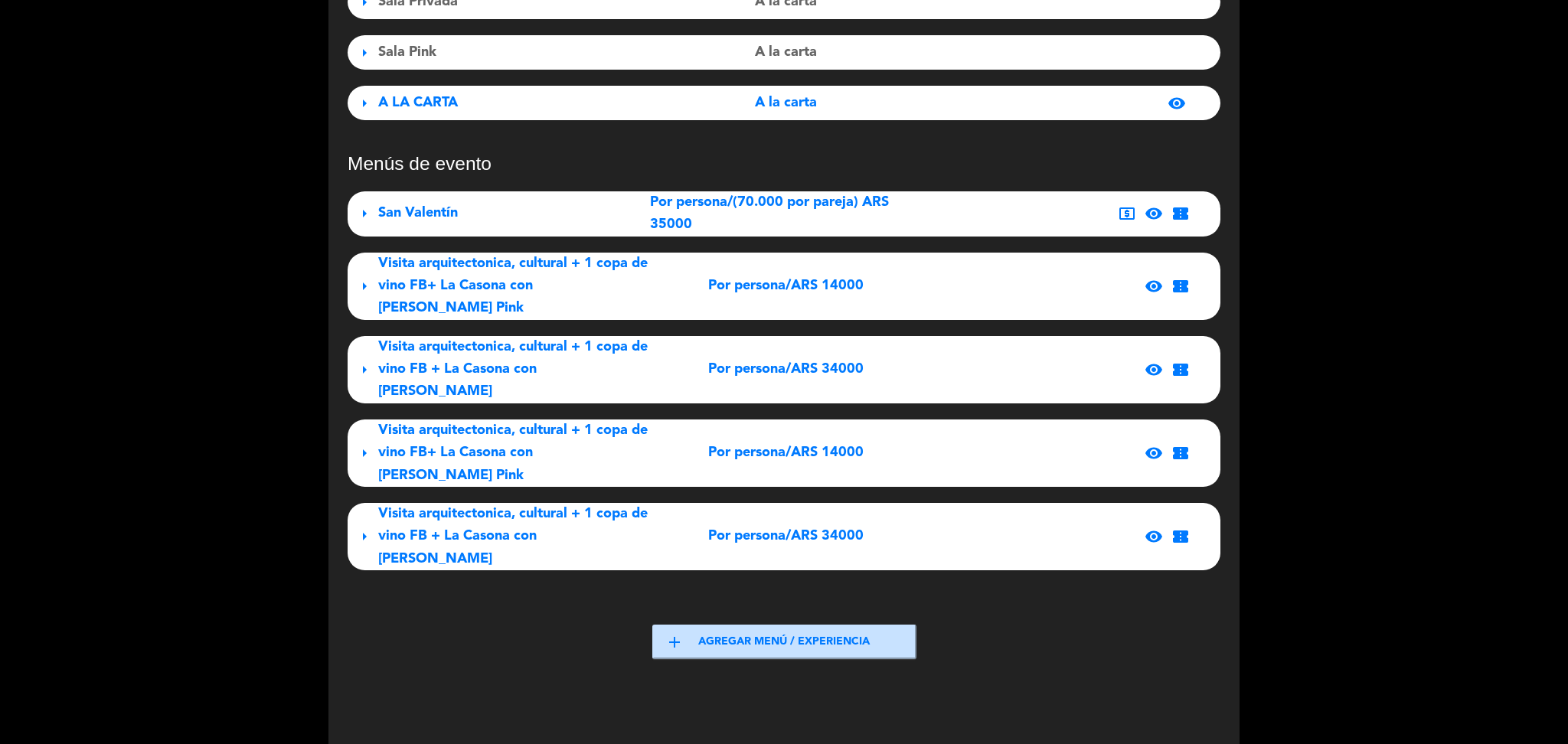
click at [1153, 527] on span "visibility" at bounding box center [1154, 536] width 18 height 18
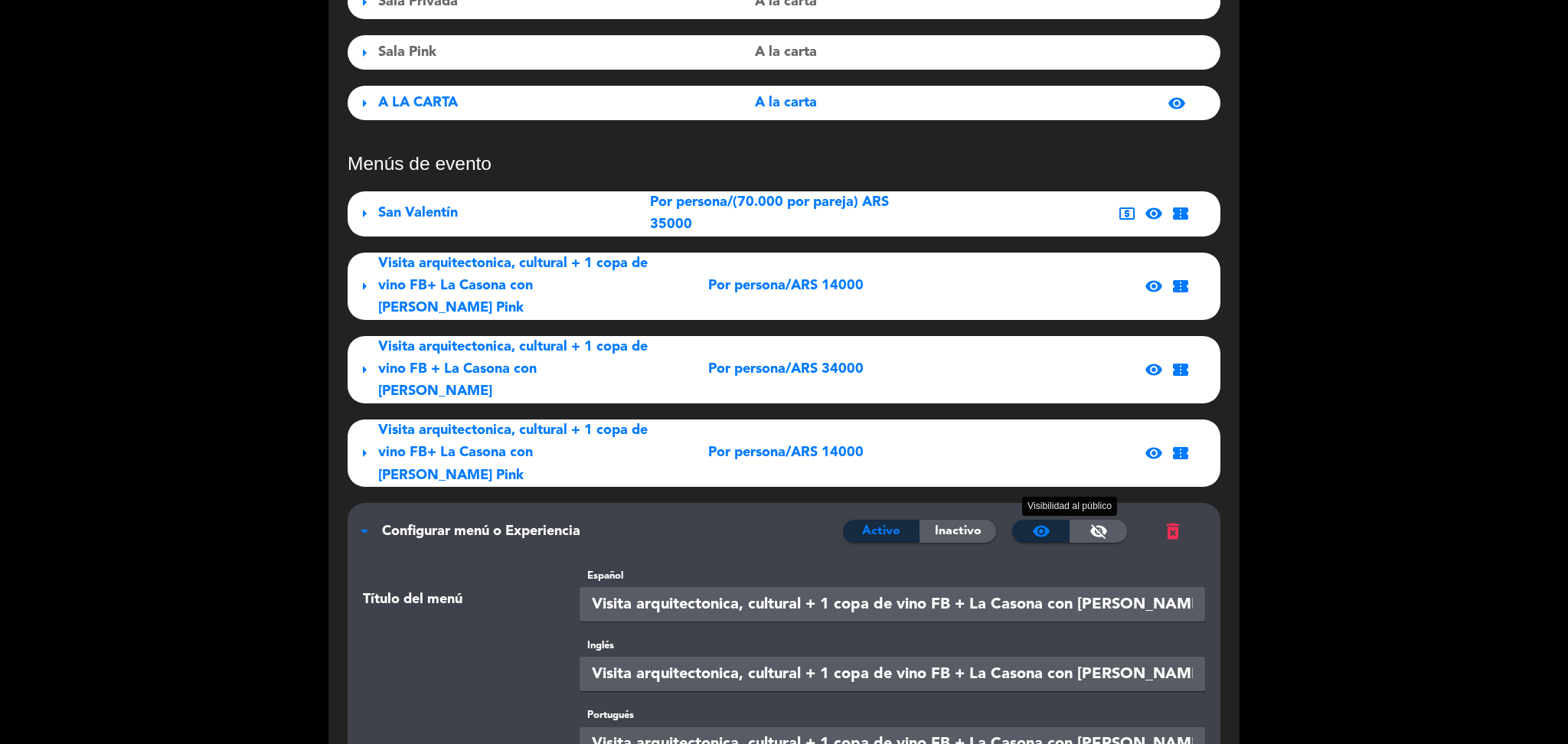
click at [1092, 522] on span "visibility_off" at bounding box center [1098, 531] width 18 height 18
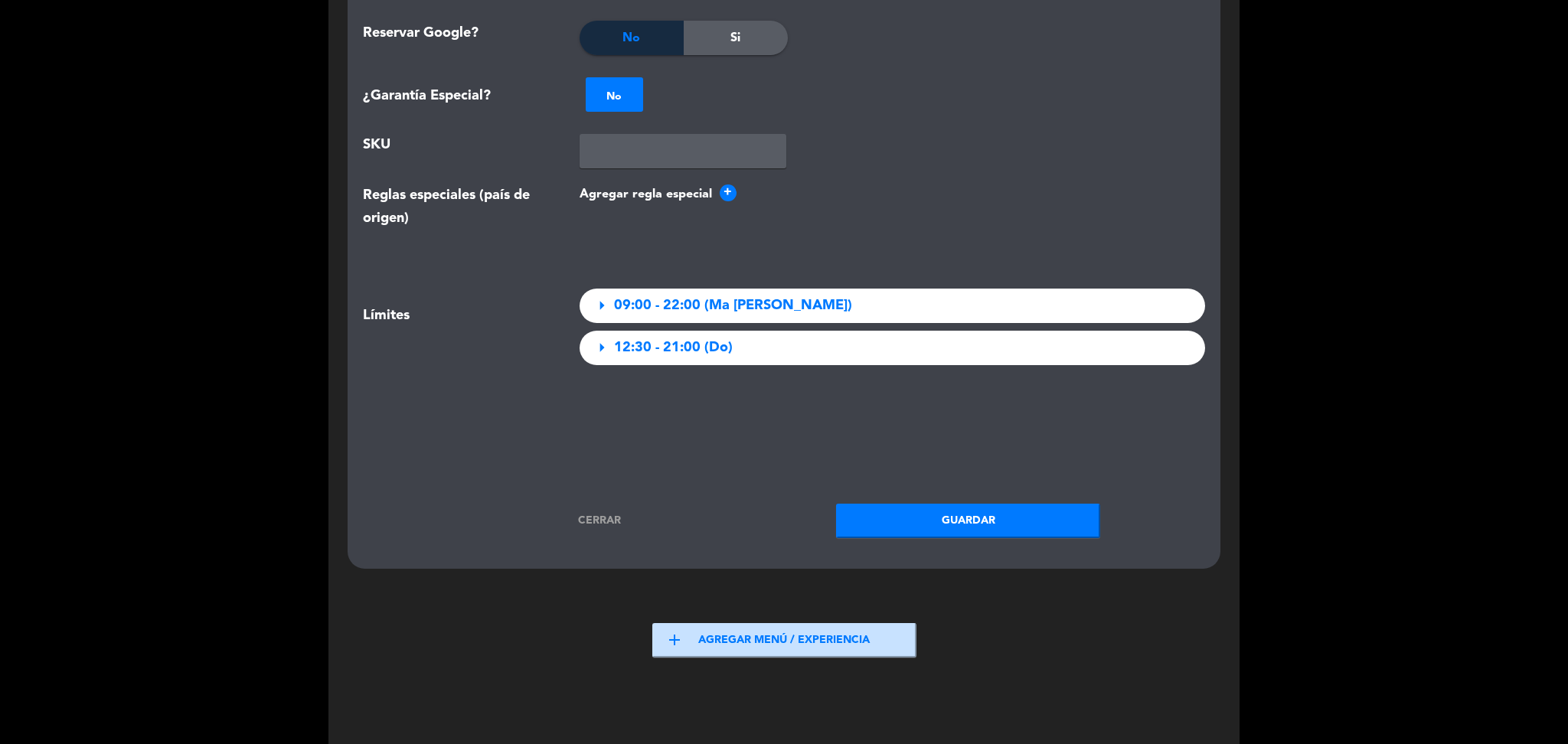
scroll to position [2554, 0]
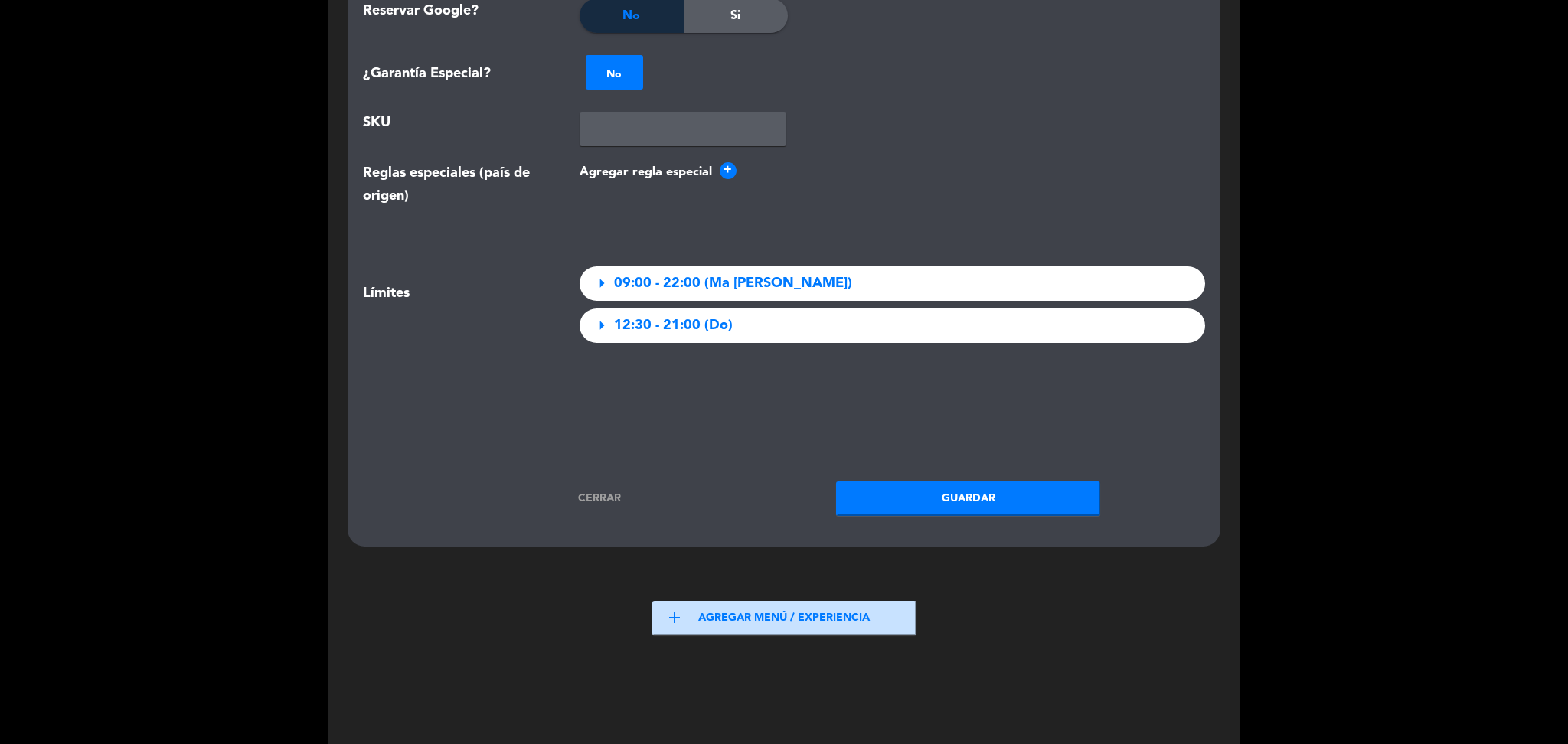
click at [878, 482] on button "Guardar" at bounding box center [968, 499] width 264 height 35
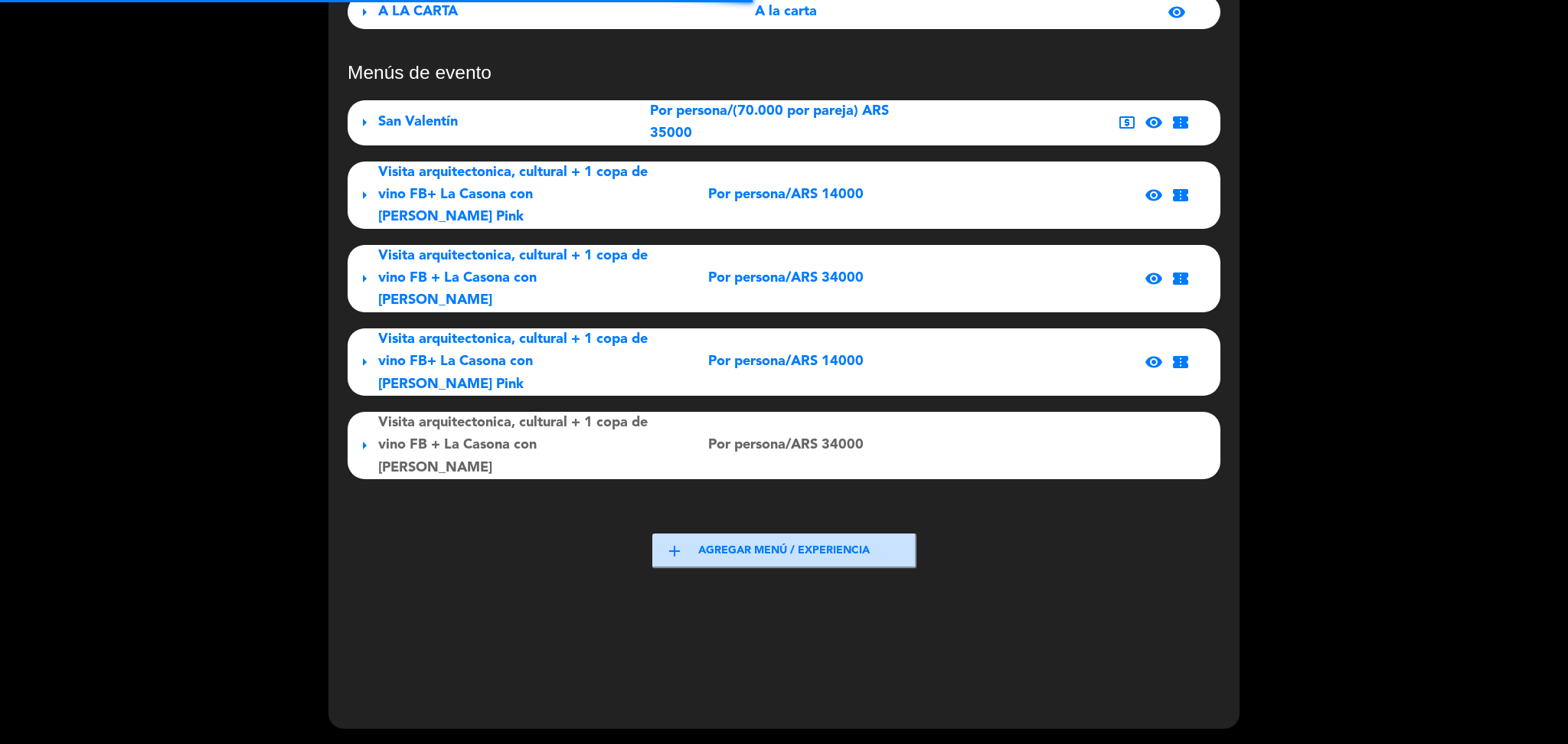
scroll to position [286, 0]
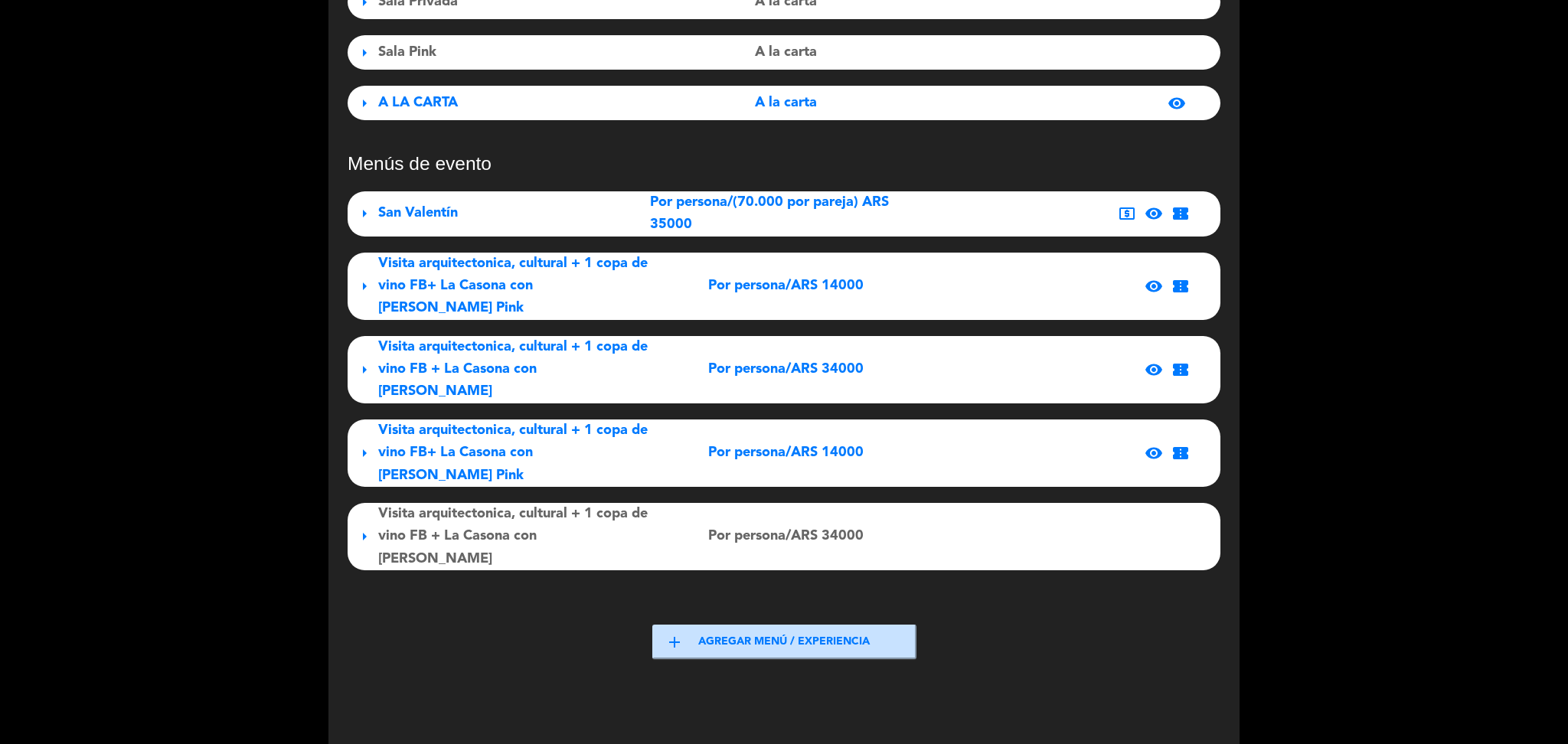
click at [1108, 444] on div "visibility confirmation_number" at bounding box center [1135, 453] width 115 height 18
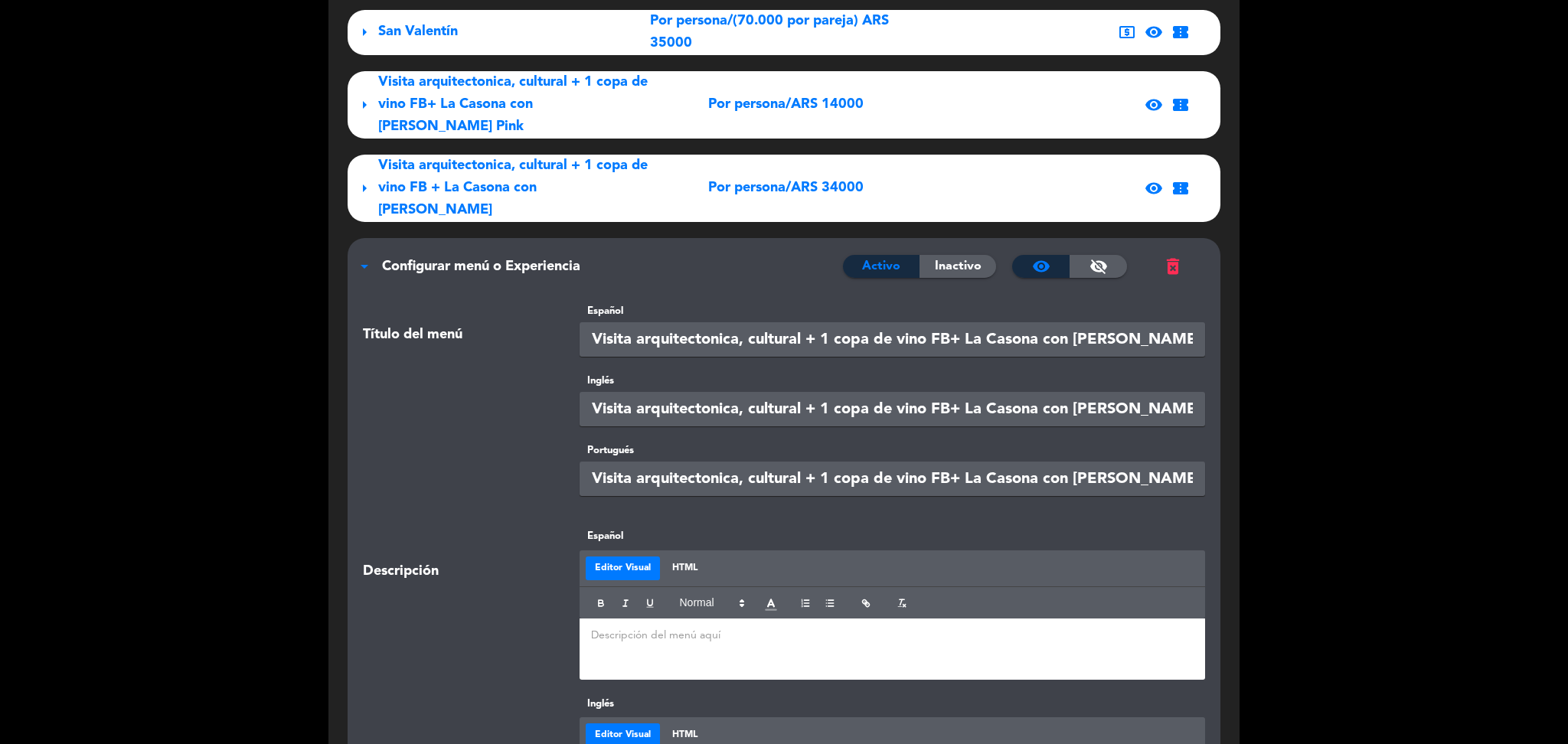
scroll to position [391, 0]
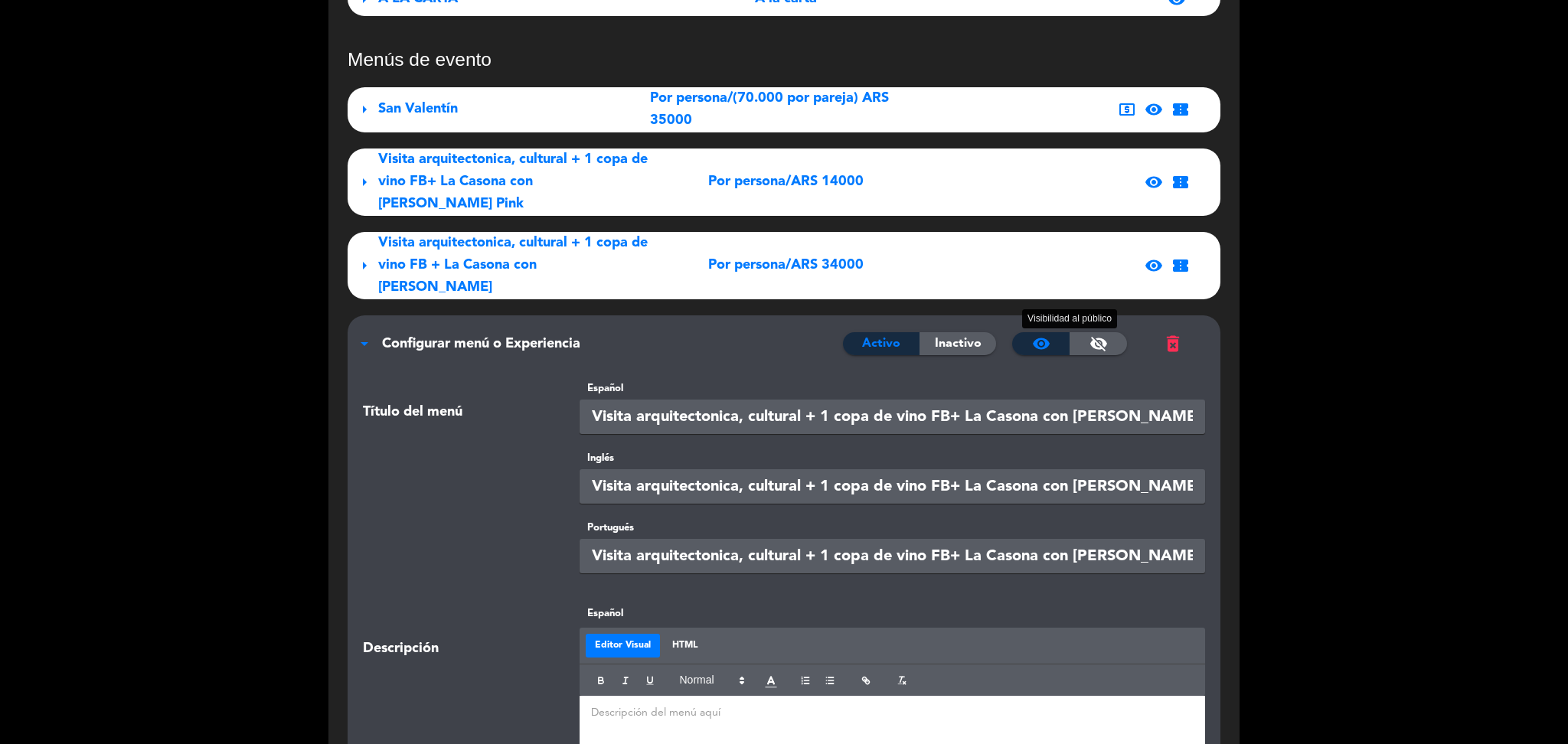
click at [1097, 334] on span "visibility_off" at bounding box center [1098, 343] width 18 height 18
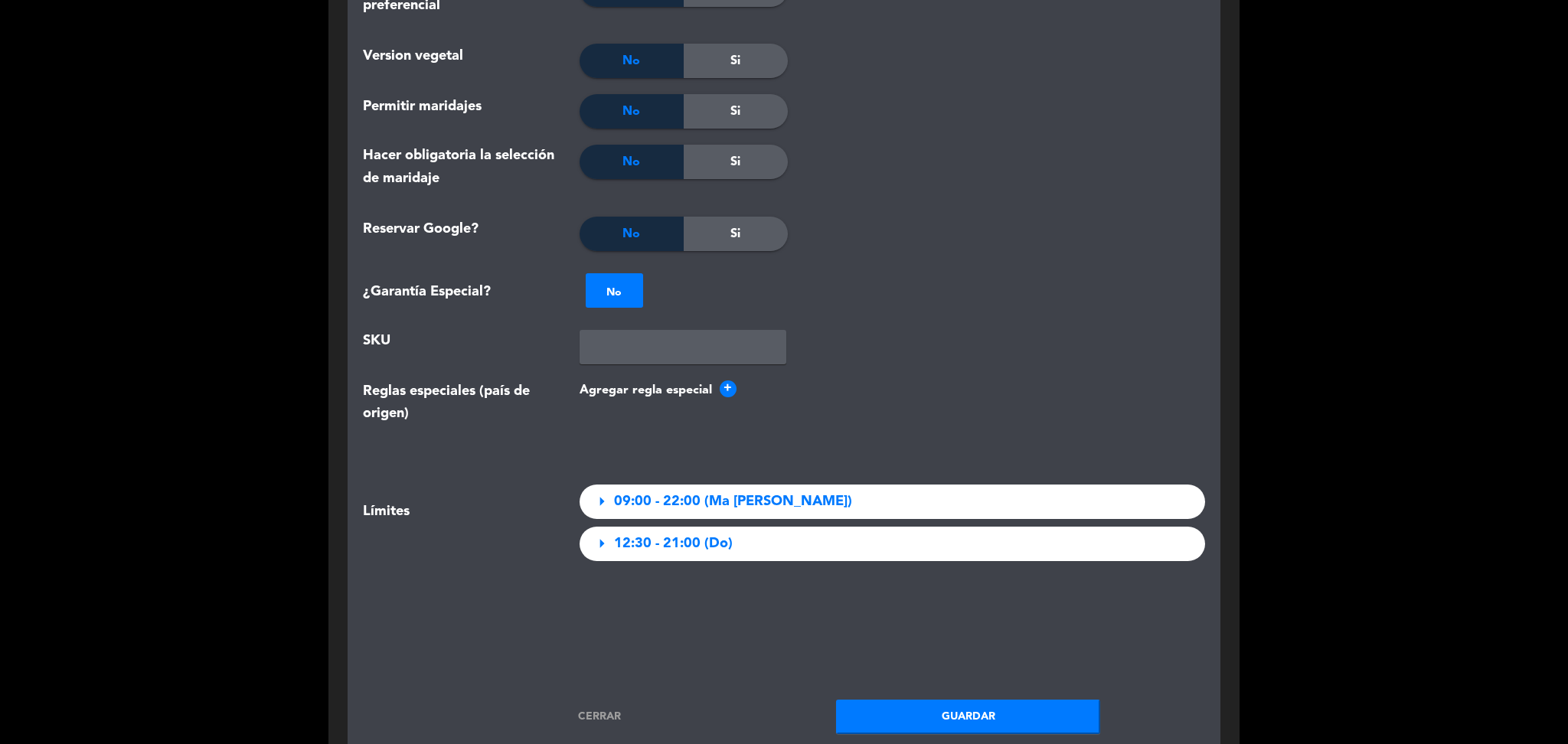
scroll to position [2268, 0]
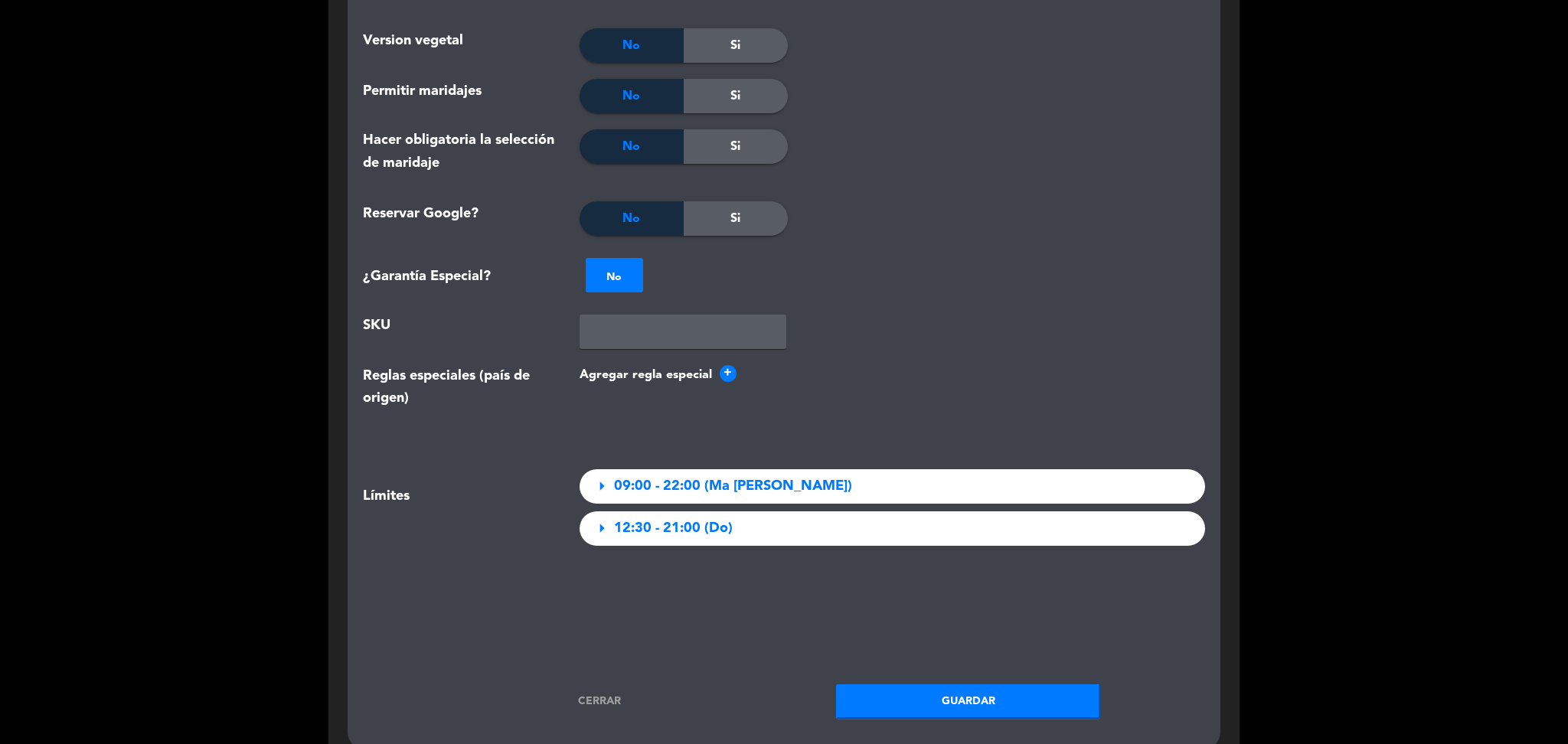
click at [905, 685] on button "Guardar" at bounding box center [968, 702] width 264 height 35
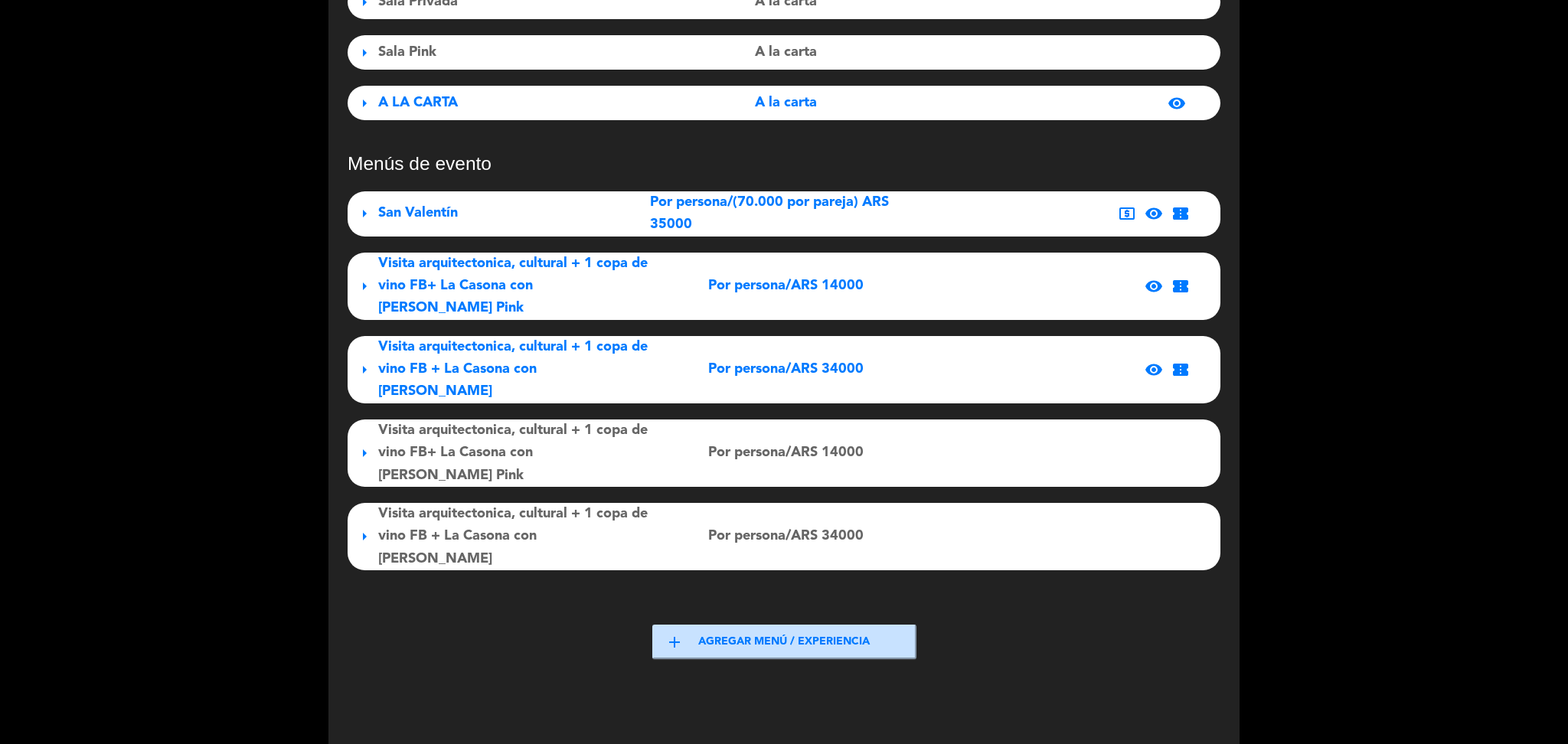
scroll to position [0, 0]
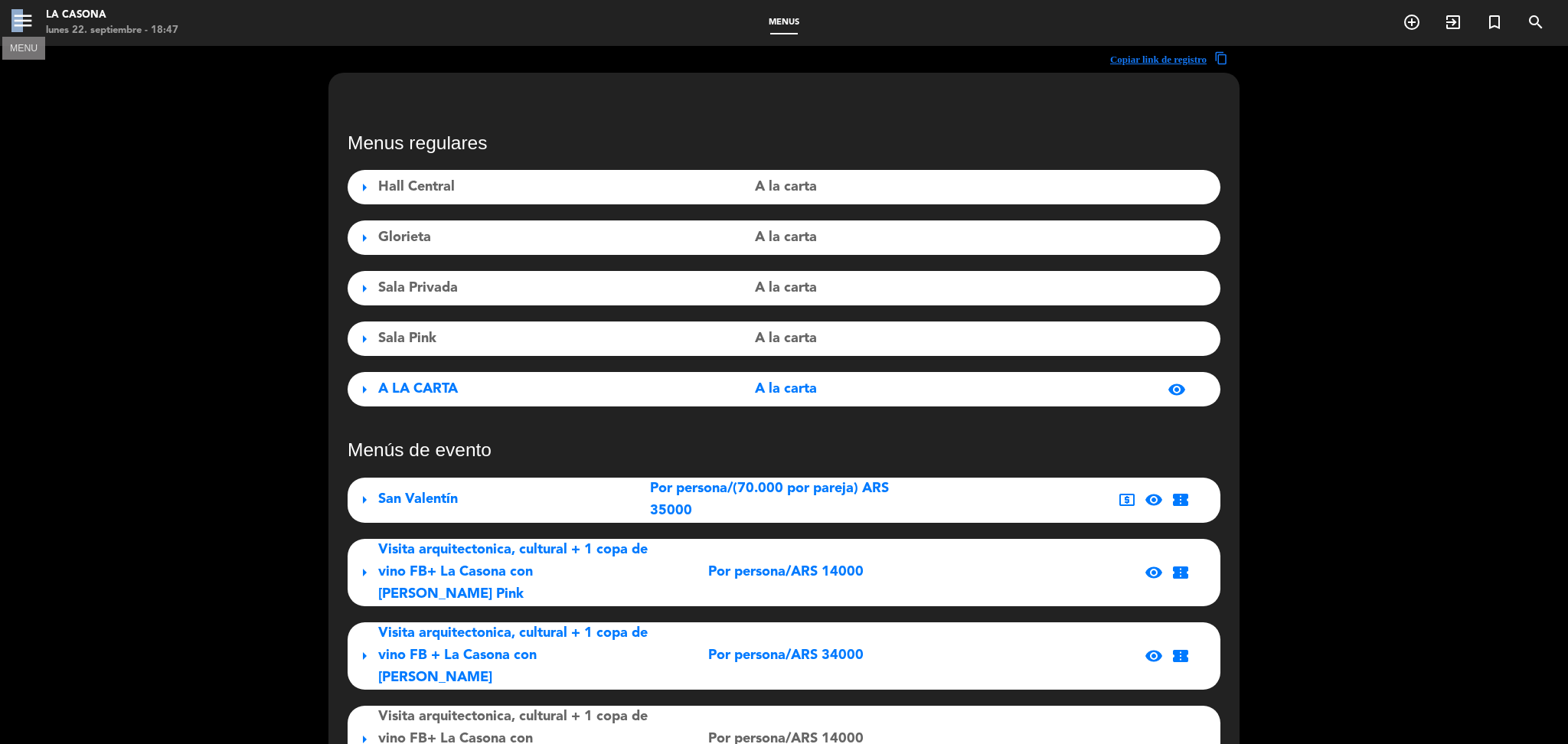
drag, startPoint x: 9, startPoint y: 30, endPoint x: 21, endPoint y: 27, distance: 12.4
click at [21, 27] on div "menu MENU La Casona lunes 22. septiembre - 18:47" at bounding box center [196, 24] width 392 height 36
click at [21, 27] on icon "menu" at bounding box center [23, 21] width 23 height 23
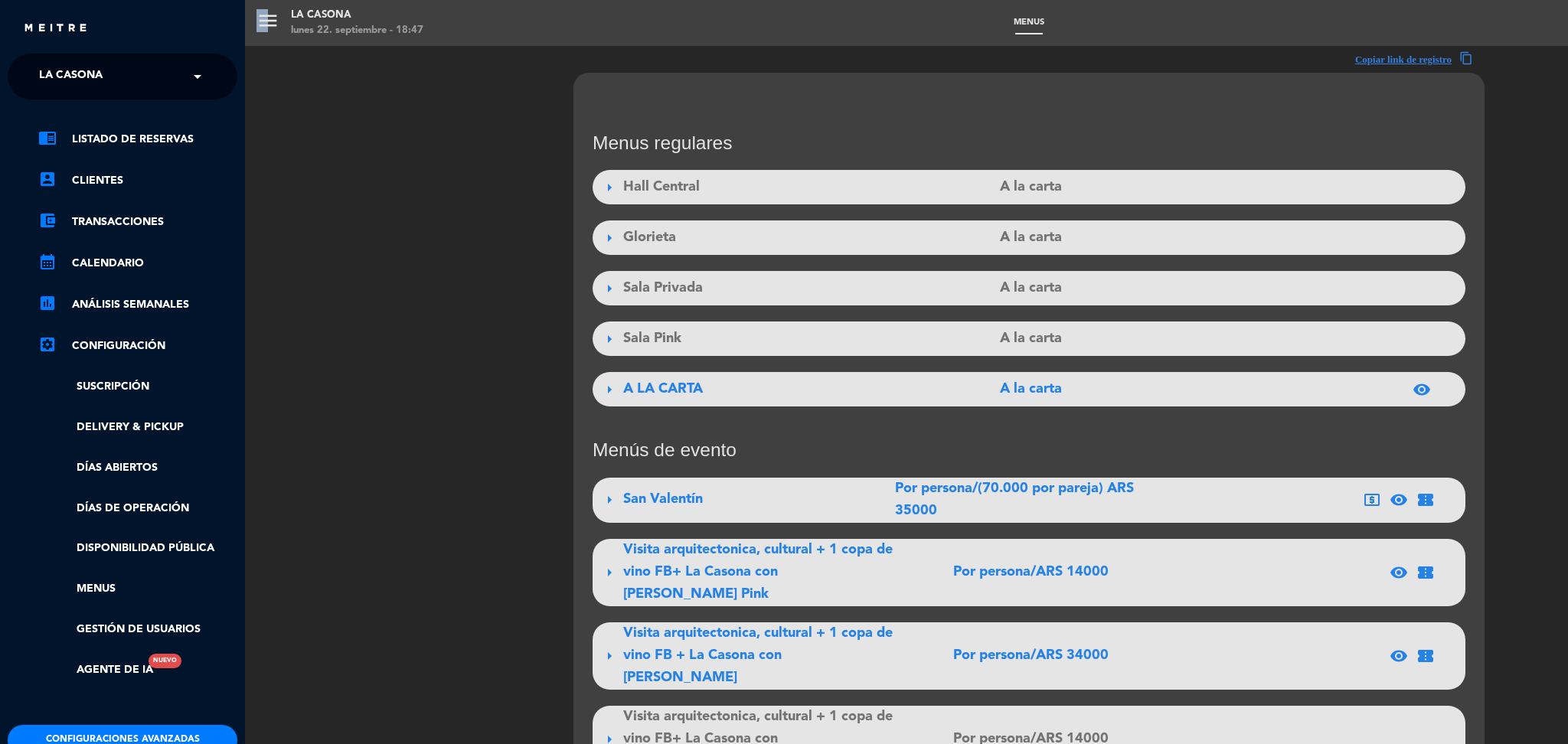
click at [90, 85] on div "× La Casona" at bounding box center [109, 76] width 157 height 32
type input "eleven"
click at [80, 114] on span "Eleven Club" at bounding box center [53, 118] width 74 height 17
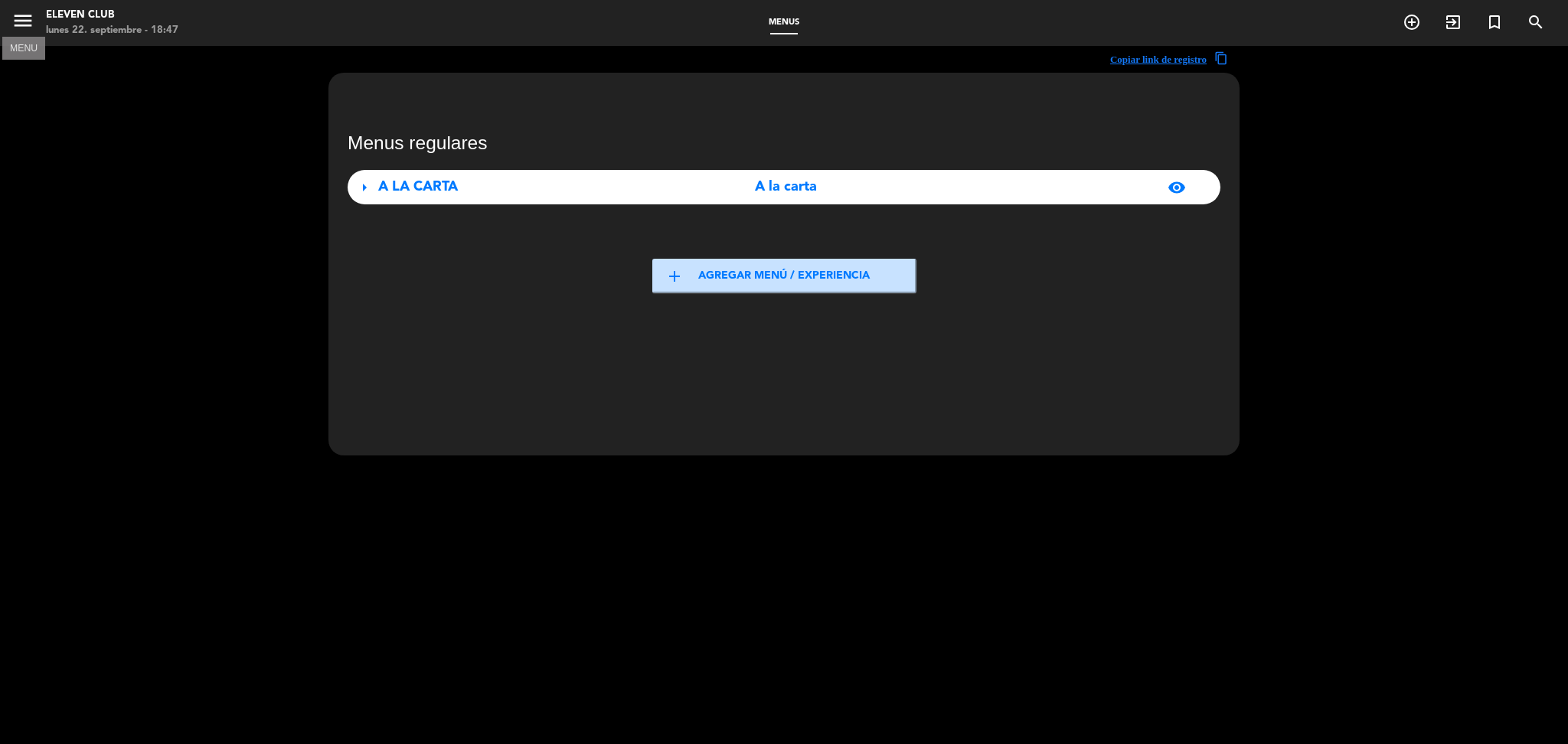
click at [31, 16] on icon "menu" at bounding box center [23, 21] width 23 height 23
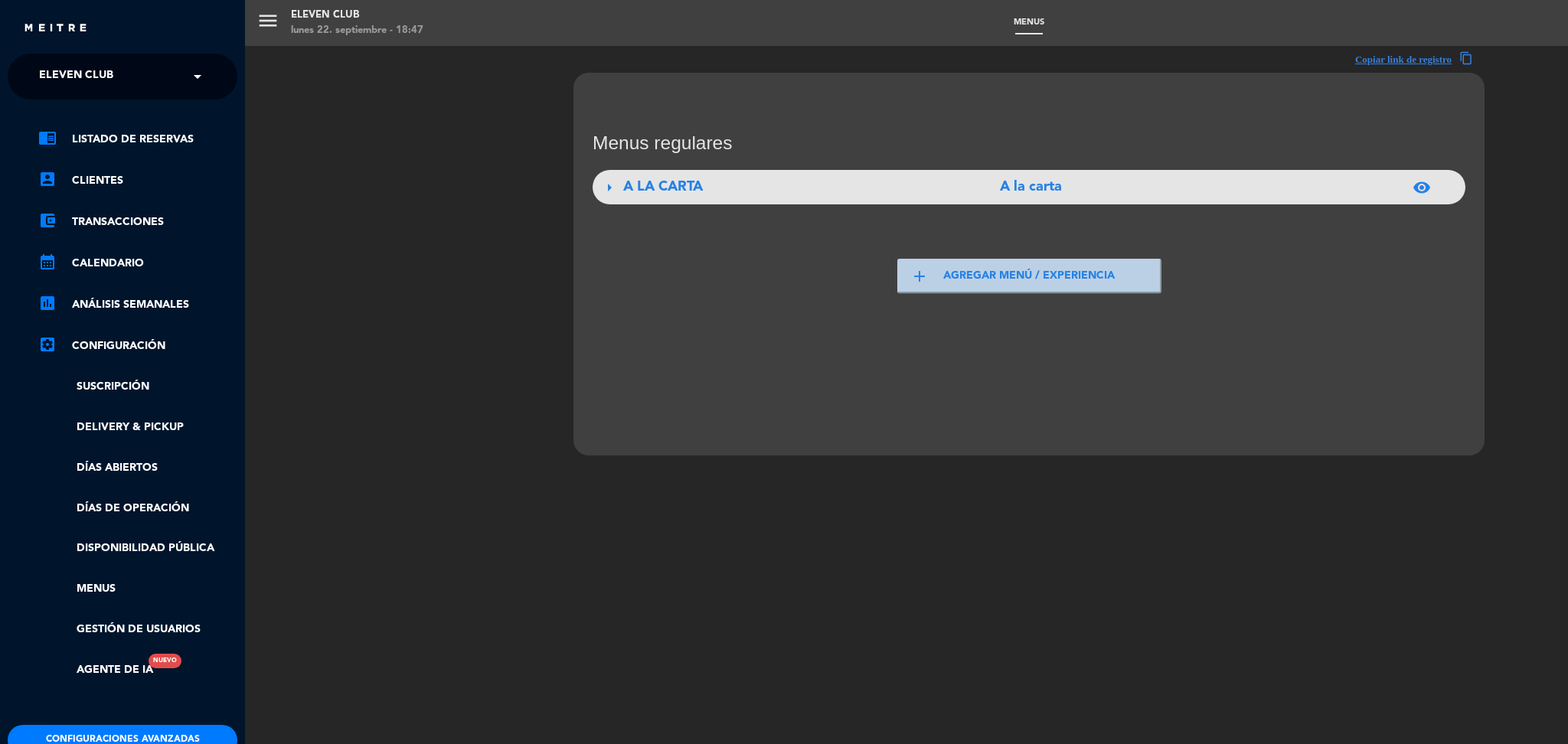
click at [111, 741] on button "Configuraciones avanzadas" at bounding box center [123, 740] width 229 height 31
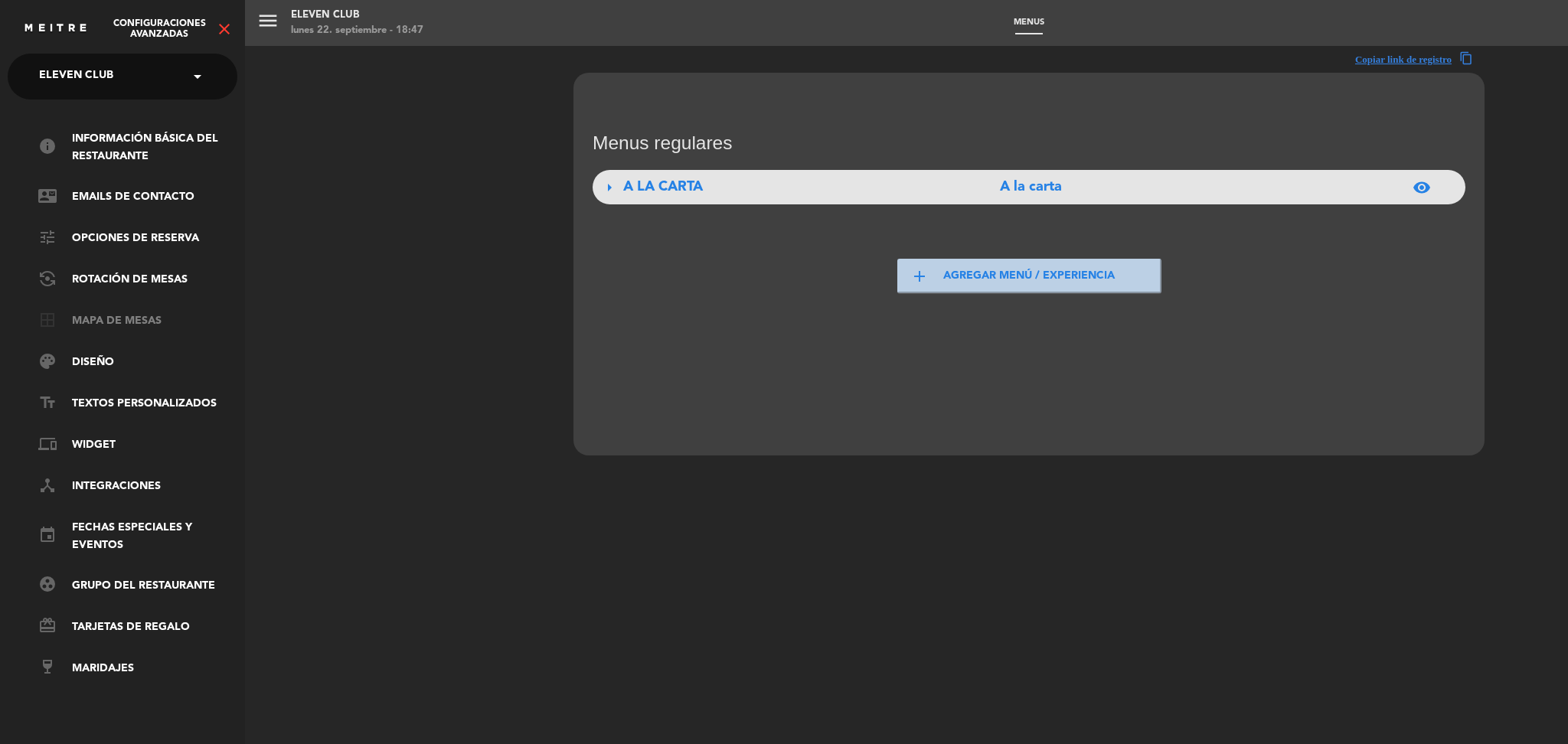
click at [104, 320] on link "border_all Mapa de mesas" at bounding box center [138, 321] width 199 height 18
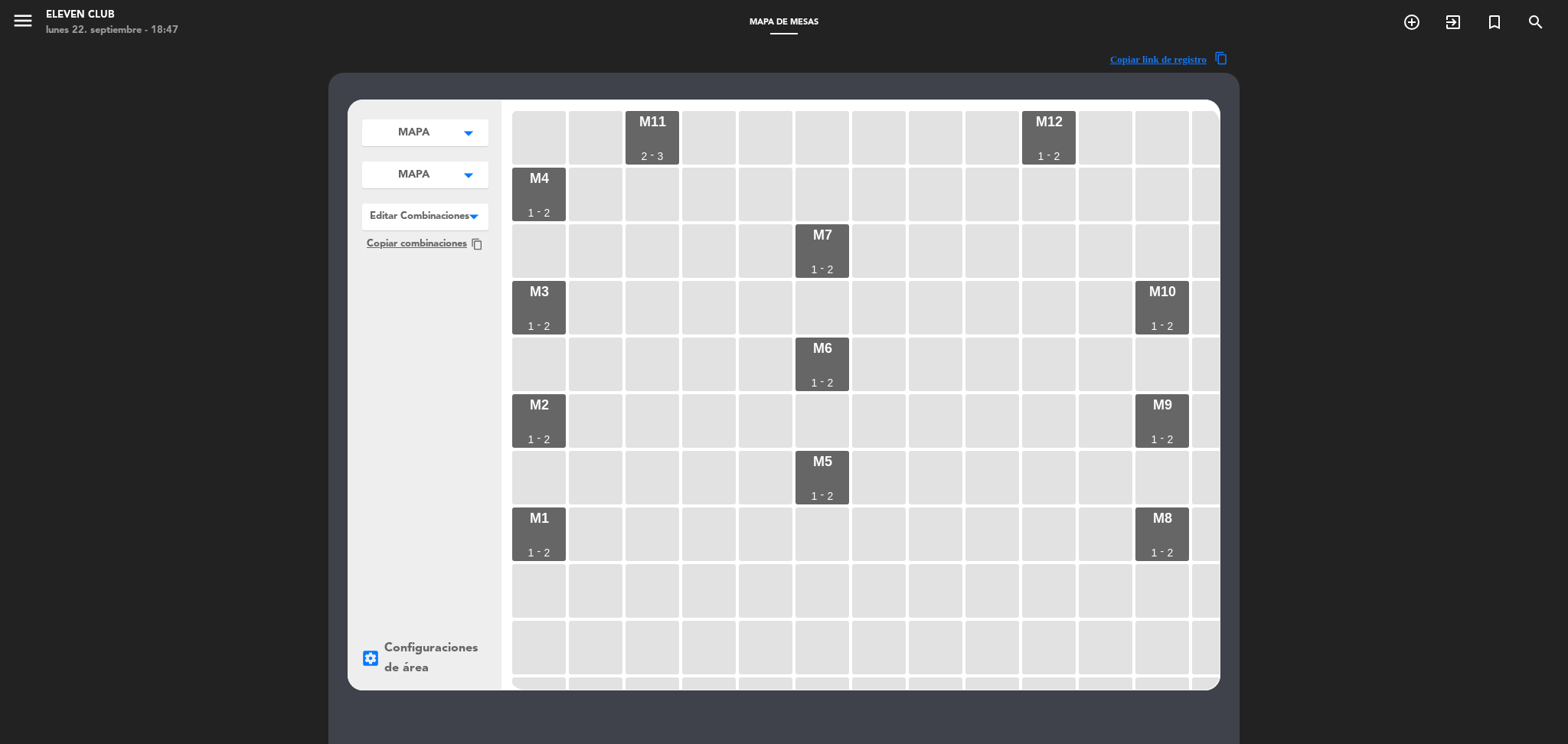
click at [455, 168] on button "MAPA arrow_drop_down" at bounding box center [425, 175] width 127 height 27
click at [429, 410] on div "MAPA arrow_drop_down MAPA edit renombrar borrar Agregar MAPA arrow_drop_down MA…" at bounding box center [425, 395] width 153 height 590
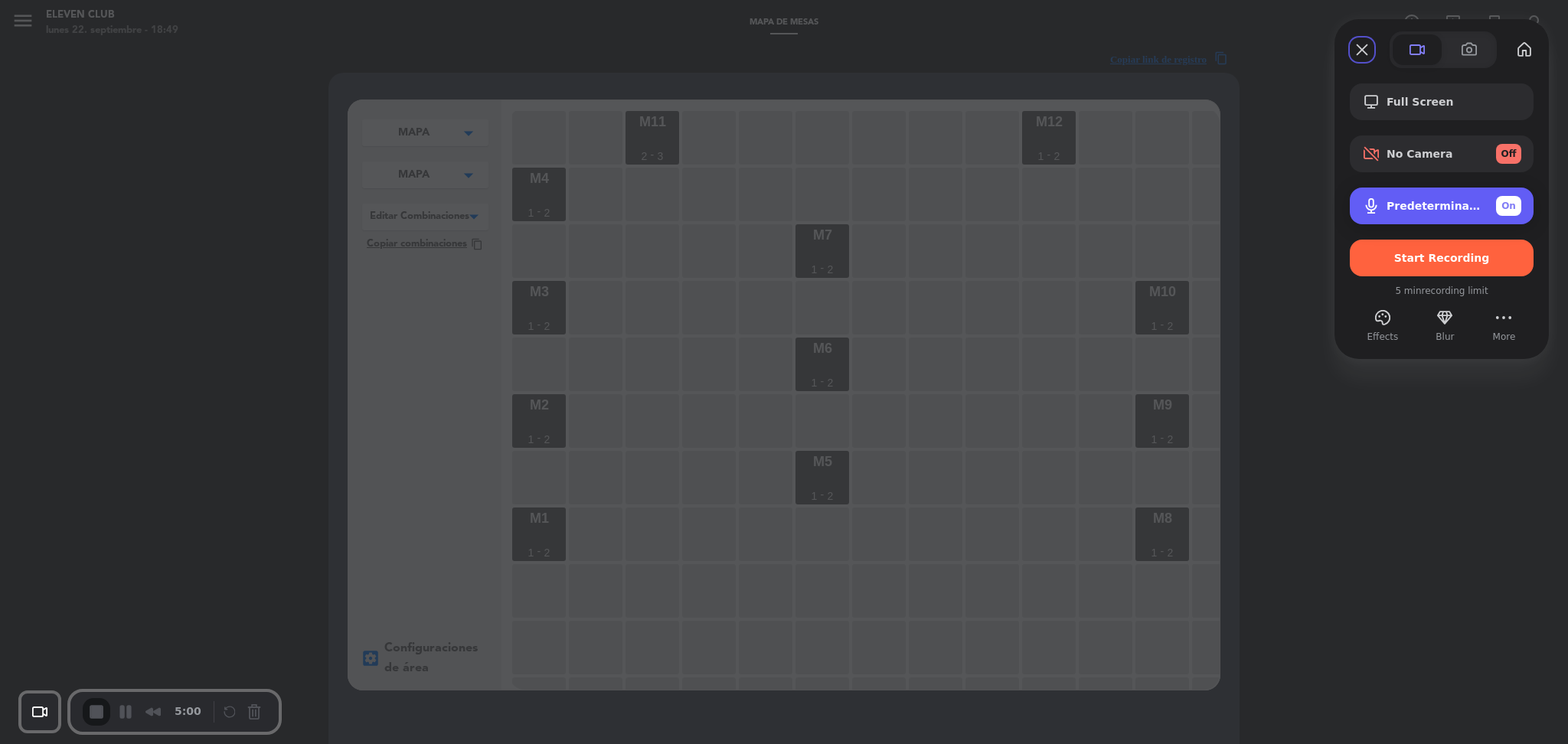
click at [1512, 203] on span "On" at bounding box center [1509, 206] width 14 height 13
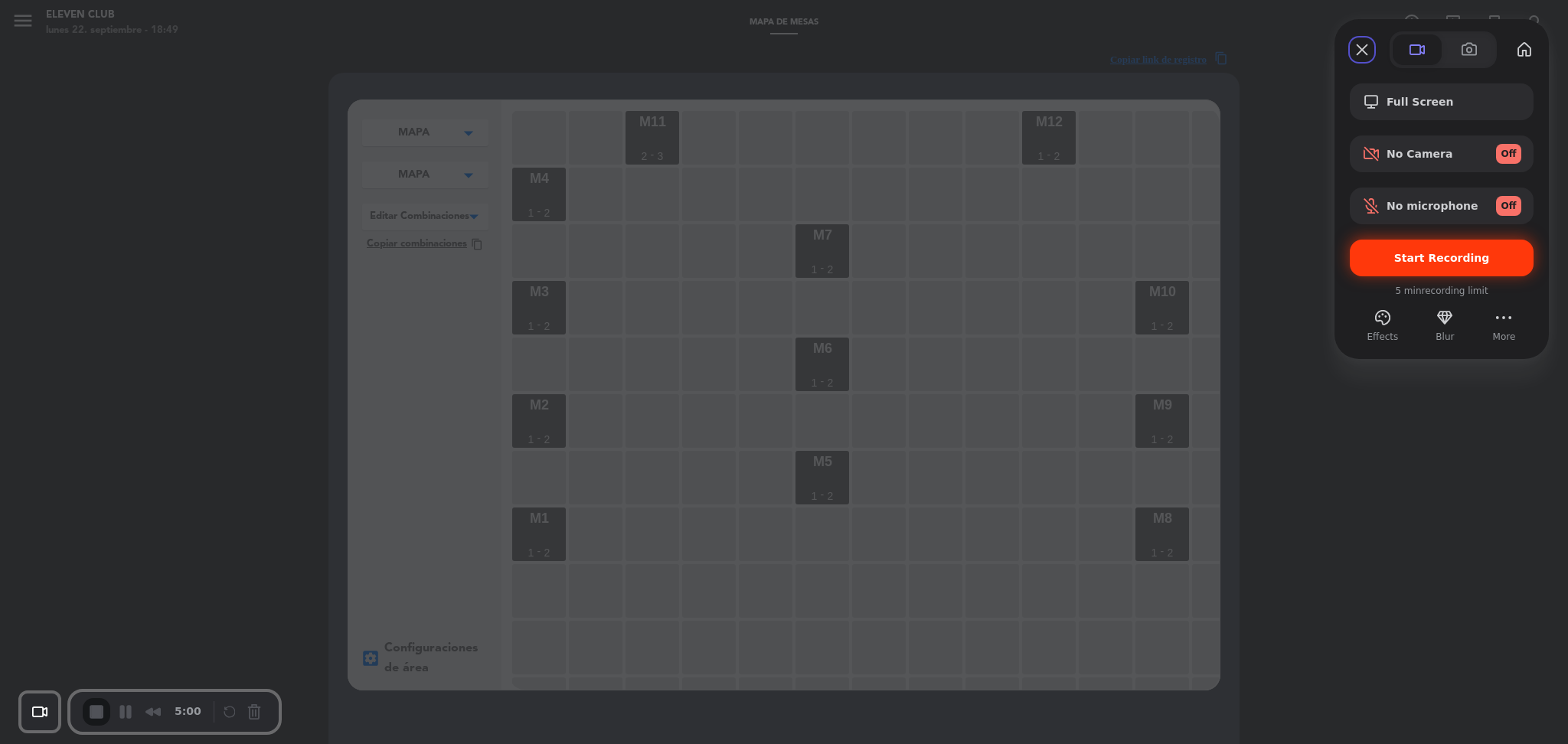
click at [1429, 265] on div "Start Recording" at bounding box center [1441, 258] width 183 height 36
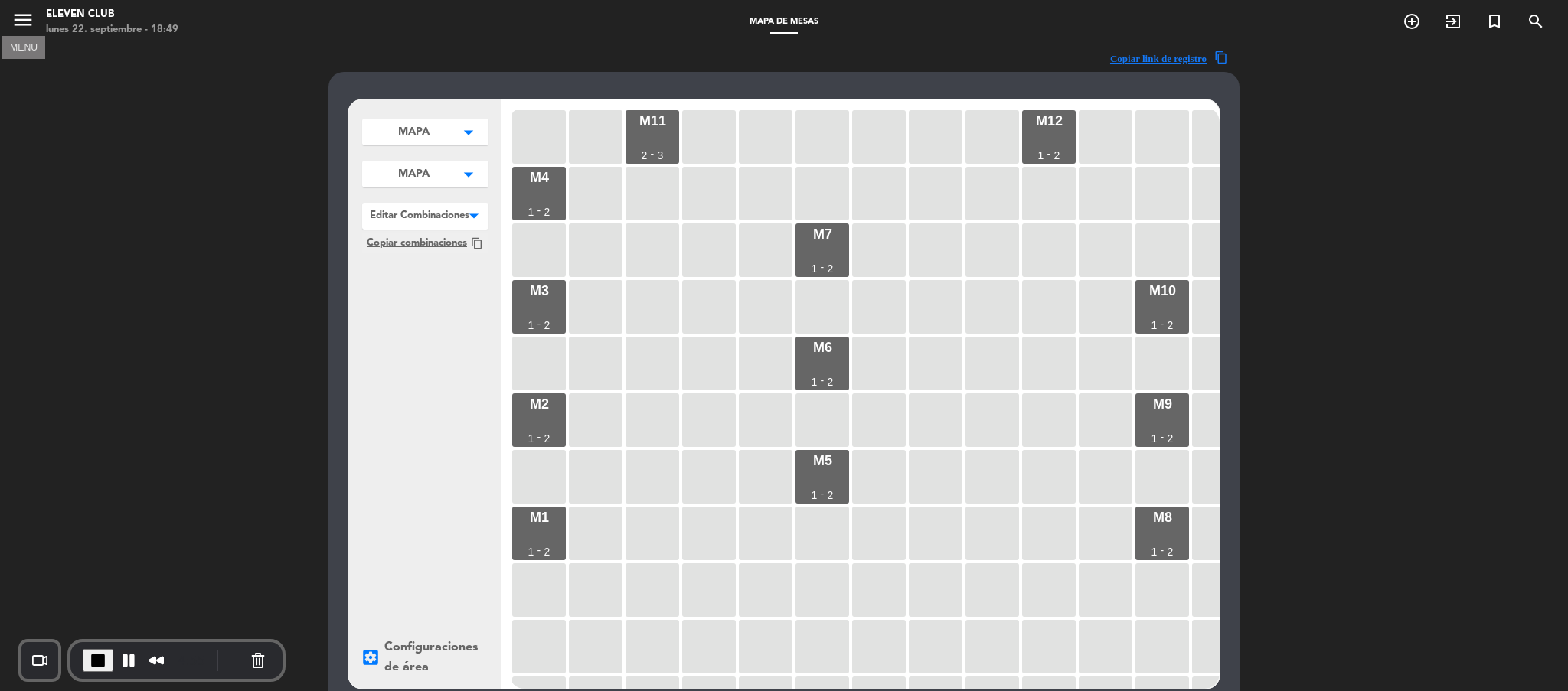
click at [28, 30] on icon "menu" at bounding box center [23, 20] width 23 height 23
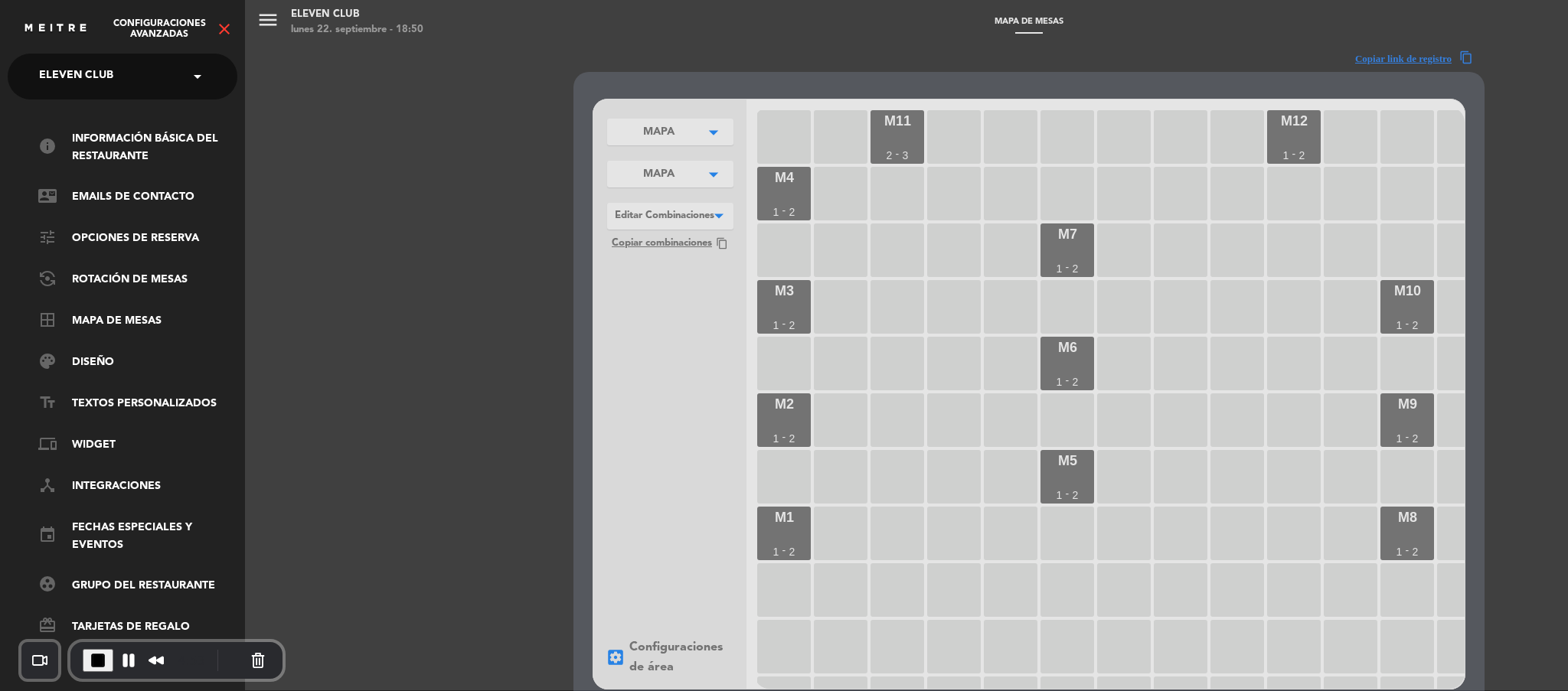
click at [230, 28] on icon "close" at bounding box center [224, 28] width 18 height 18
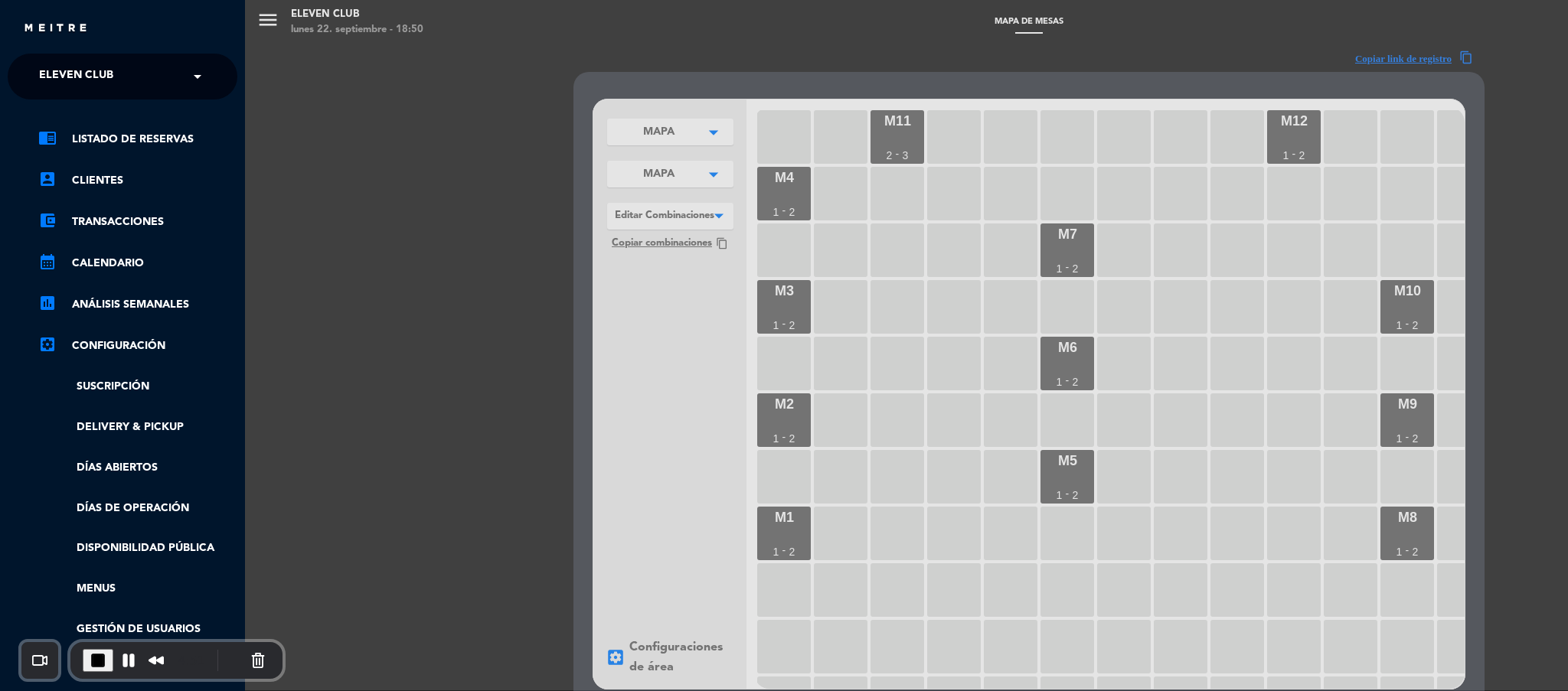
scroll to position [149, 0]
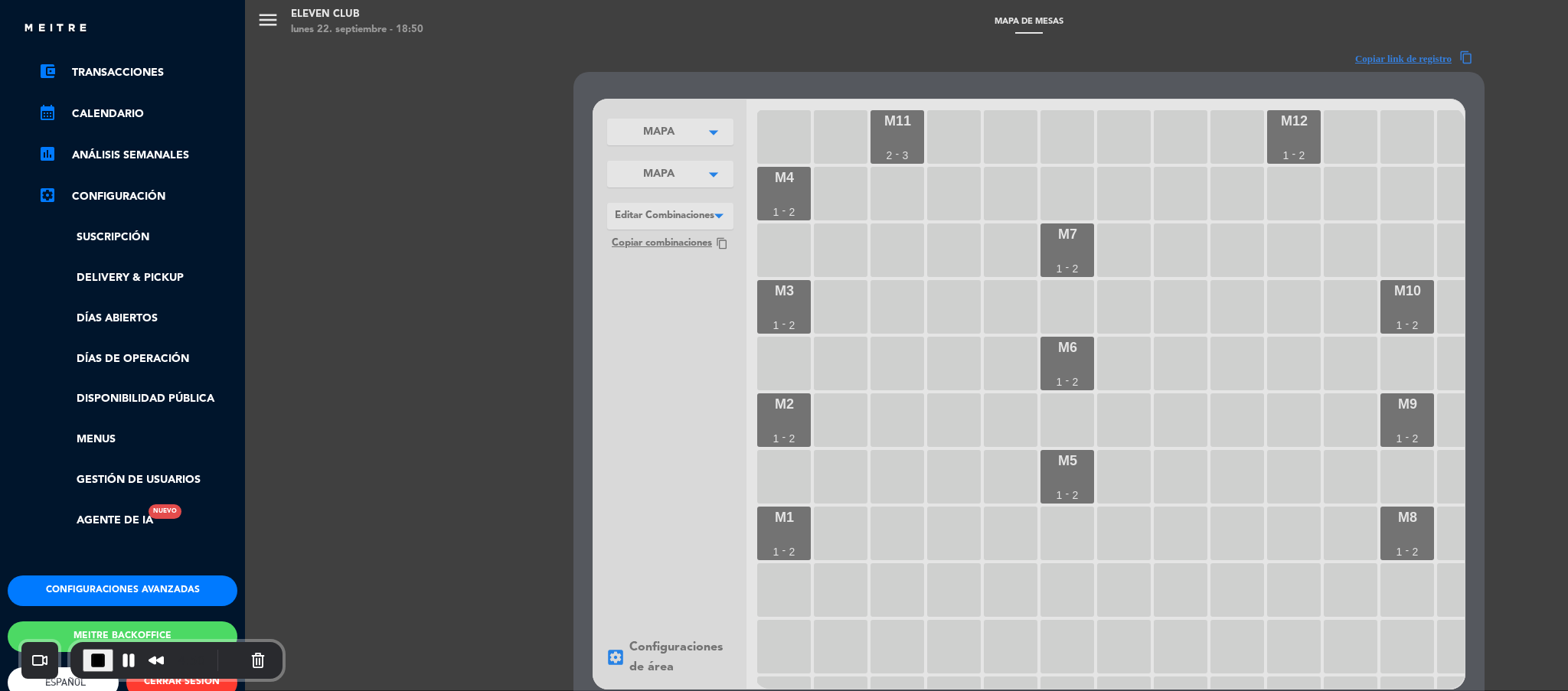
click at [154, 583] on button "Configuraciones avanzadas" at bounding box center [123, 591] width 229 height 31
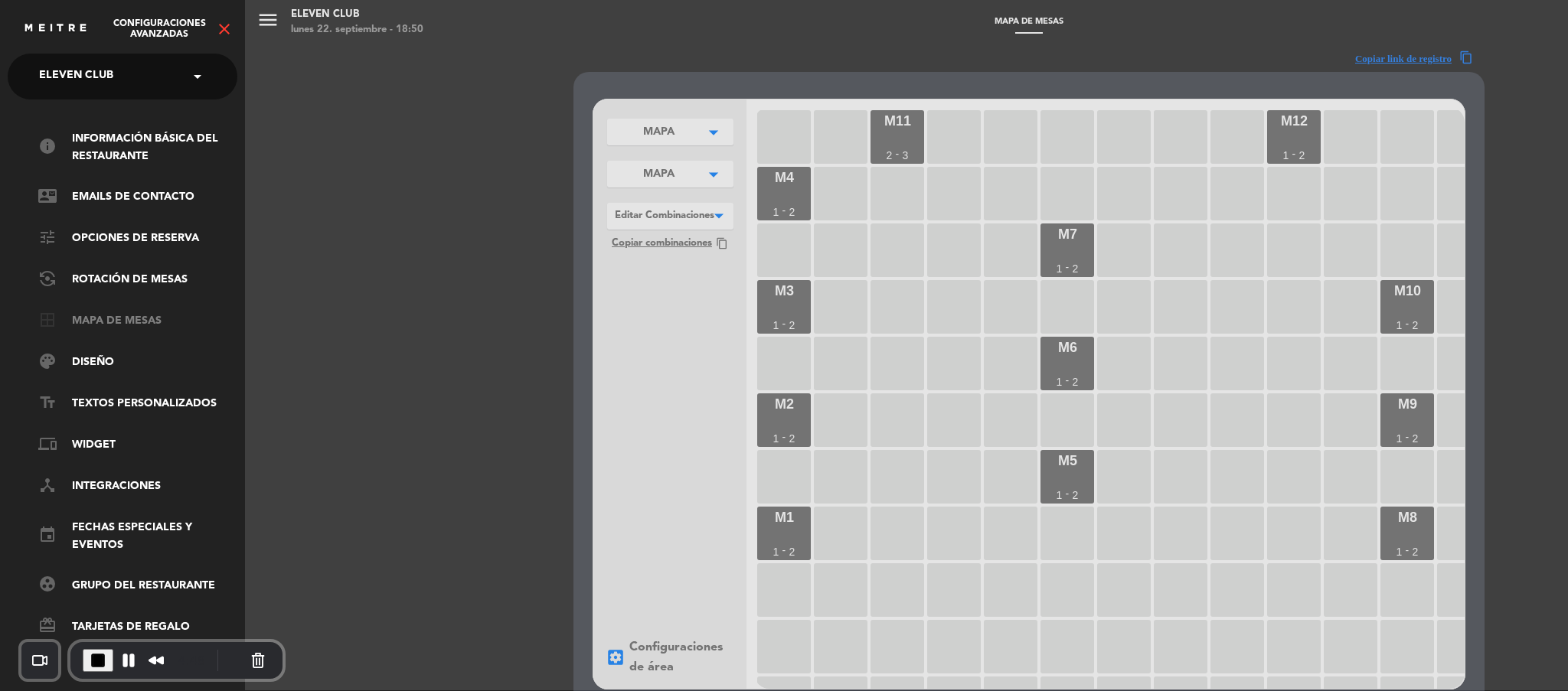
click at [120, 319] on link "border_all Mapa de mesas" at bounding box center [138, 321] width 199 height 18
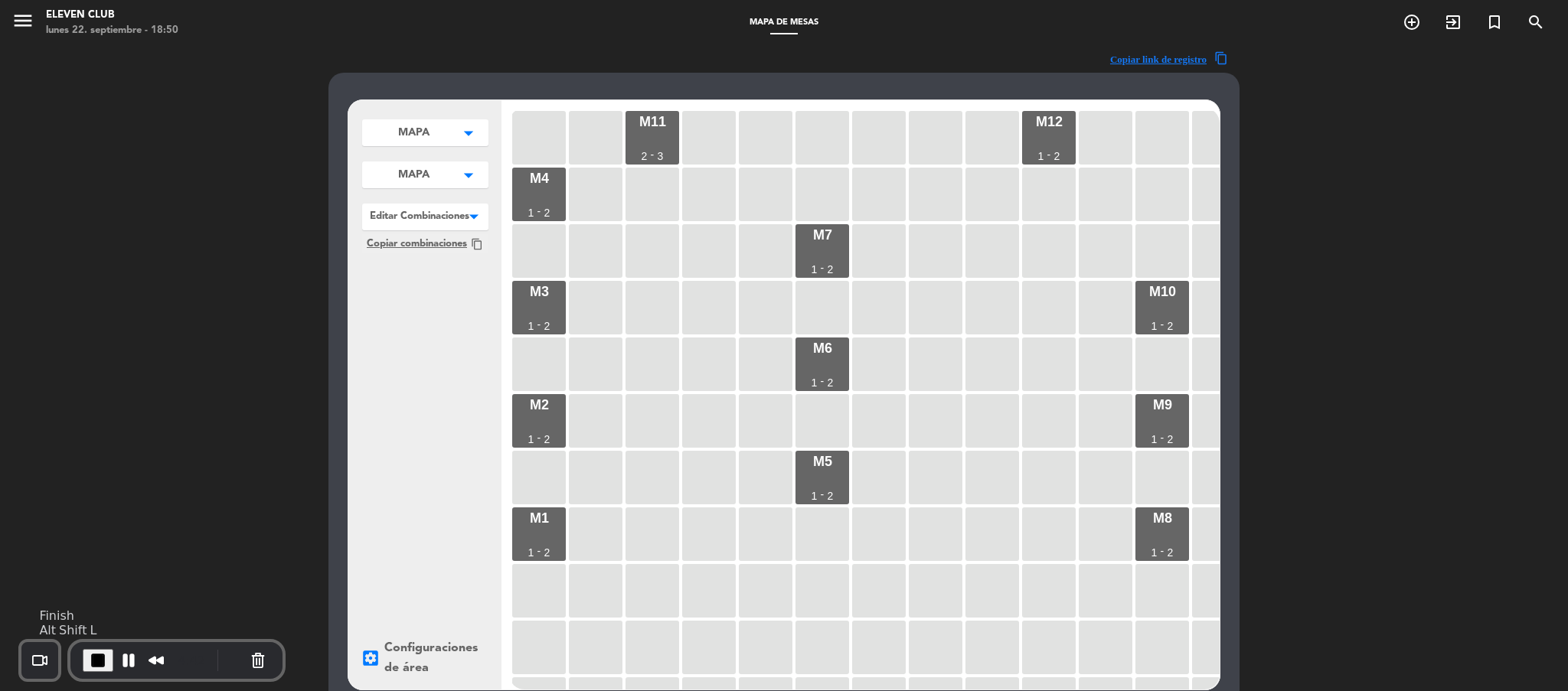
click at [96, 663] on span "End Recording" at bounding box center [97, 660] width 18 height 18
